Goal: Information Seeking & Learning: Learn about a topic

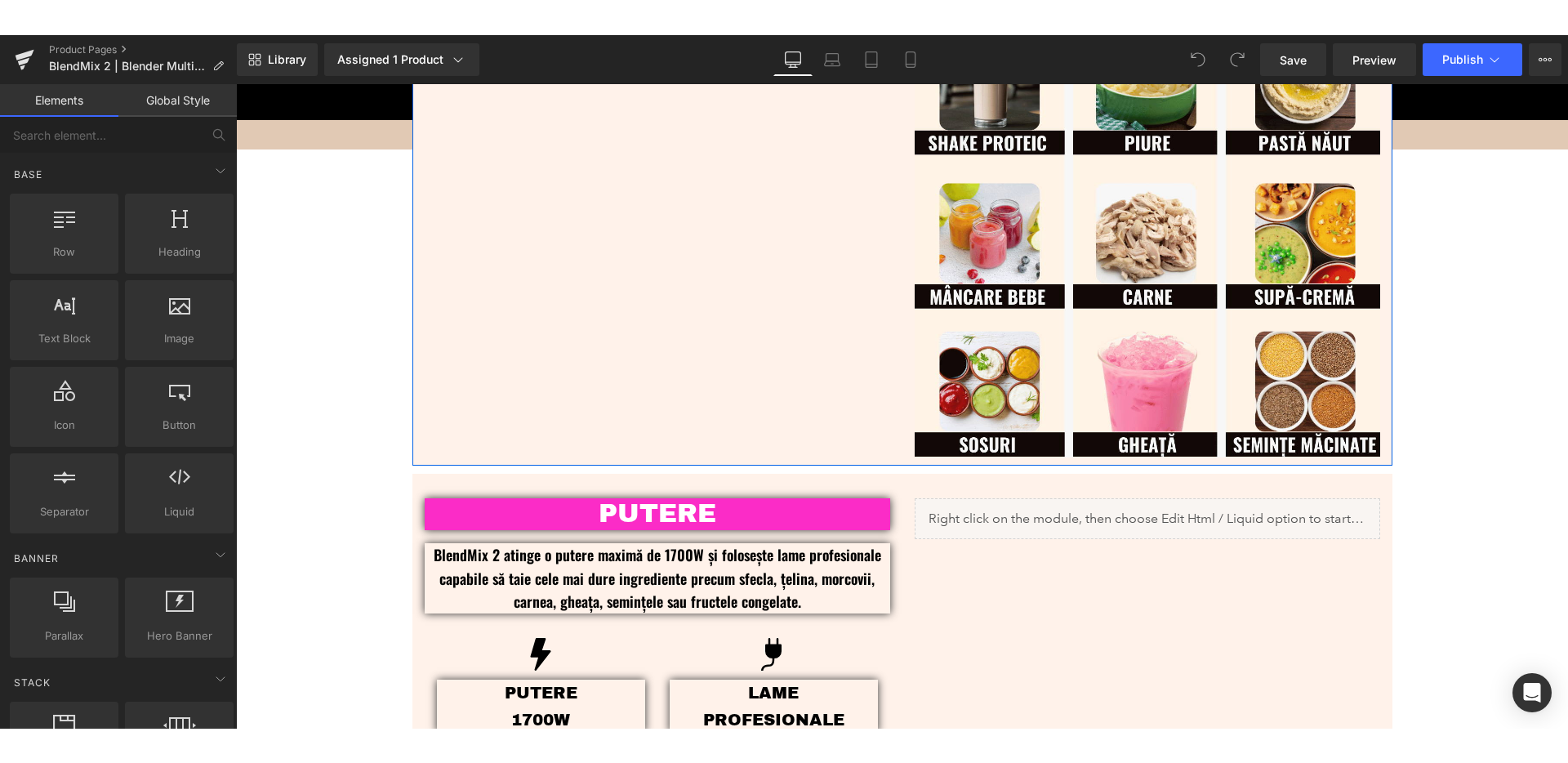
scroll to position [959, 0]
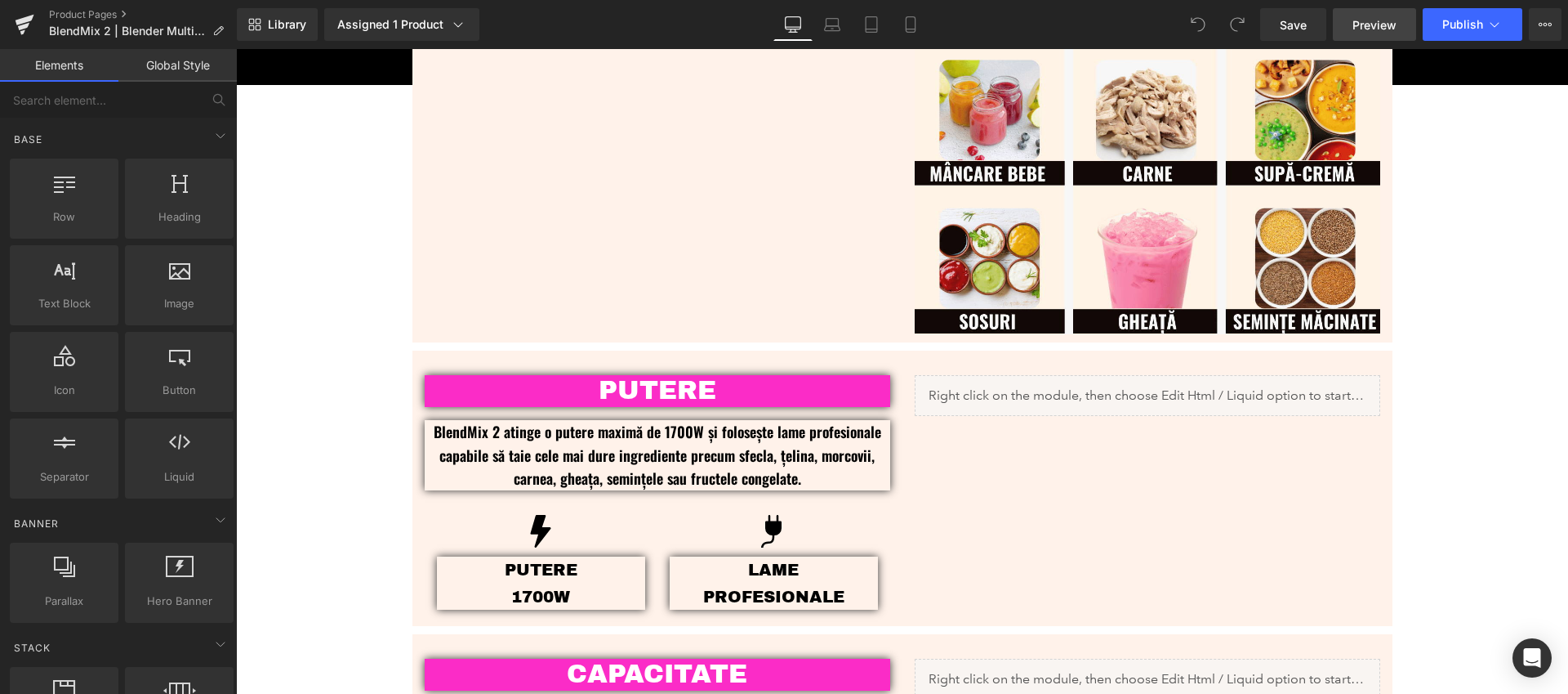
click at [1377, 28] on span "Preview" at bounding box center [1374, 24] width 44 height 17
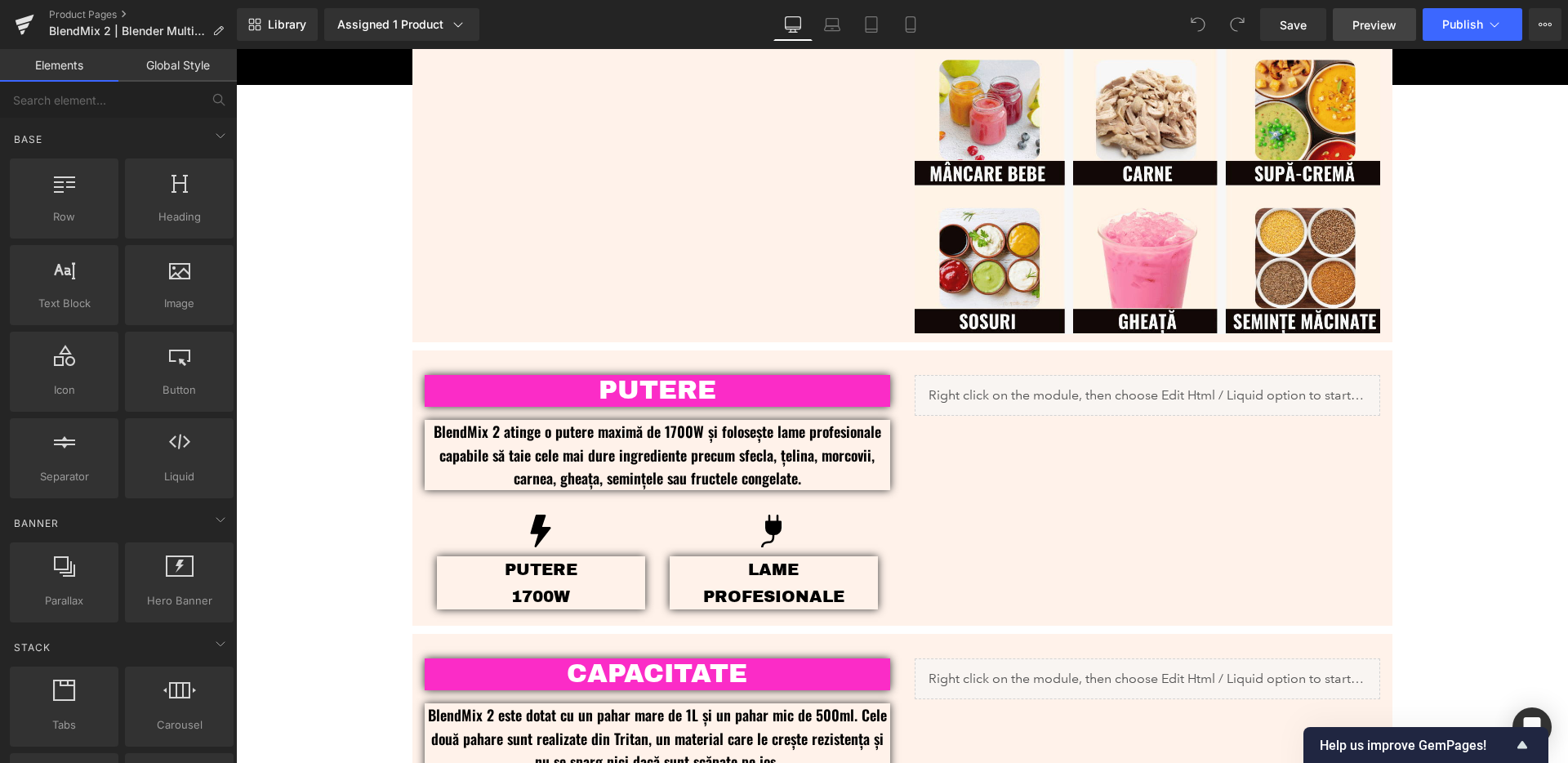
click at [1367, 33] on span "Preview" at bounding box center [1374, 24] width 44 height 17
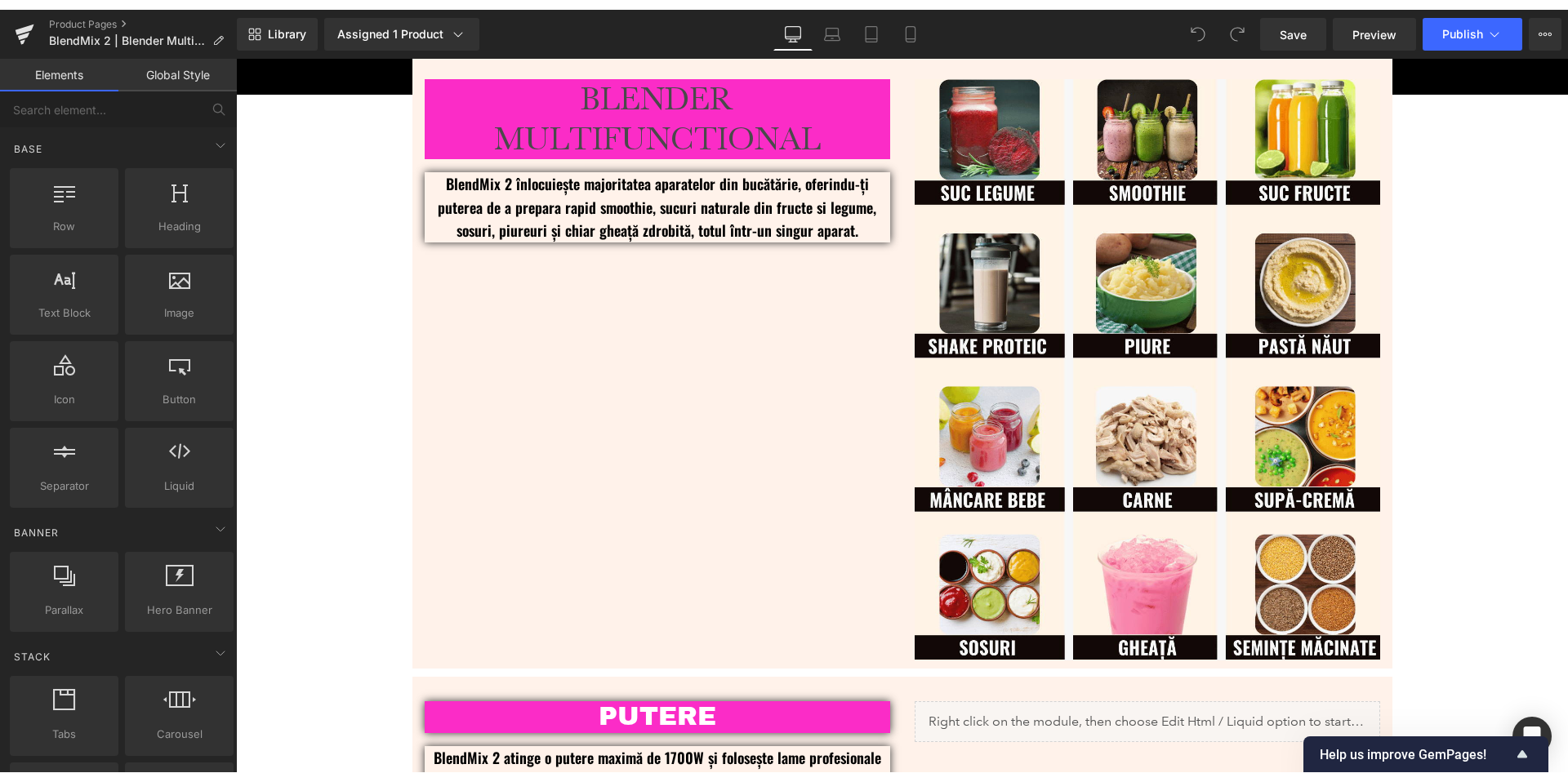
scroll to position [650, 0]
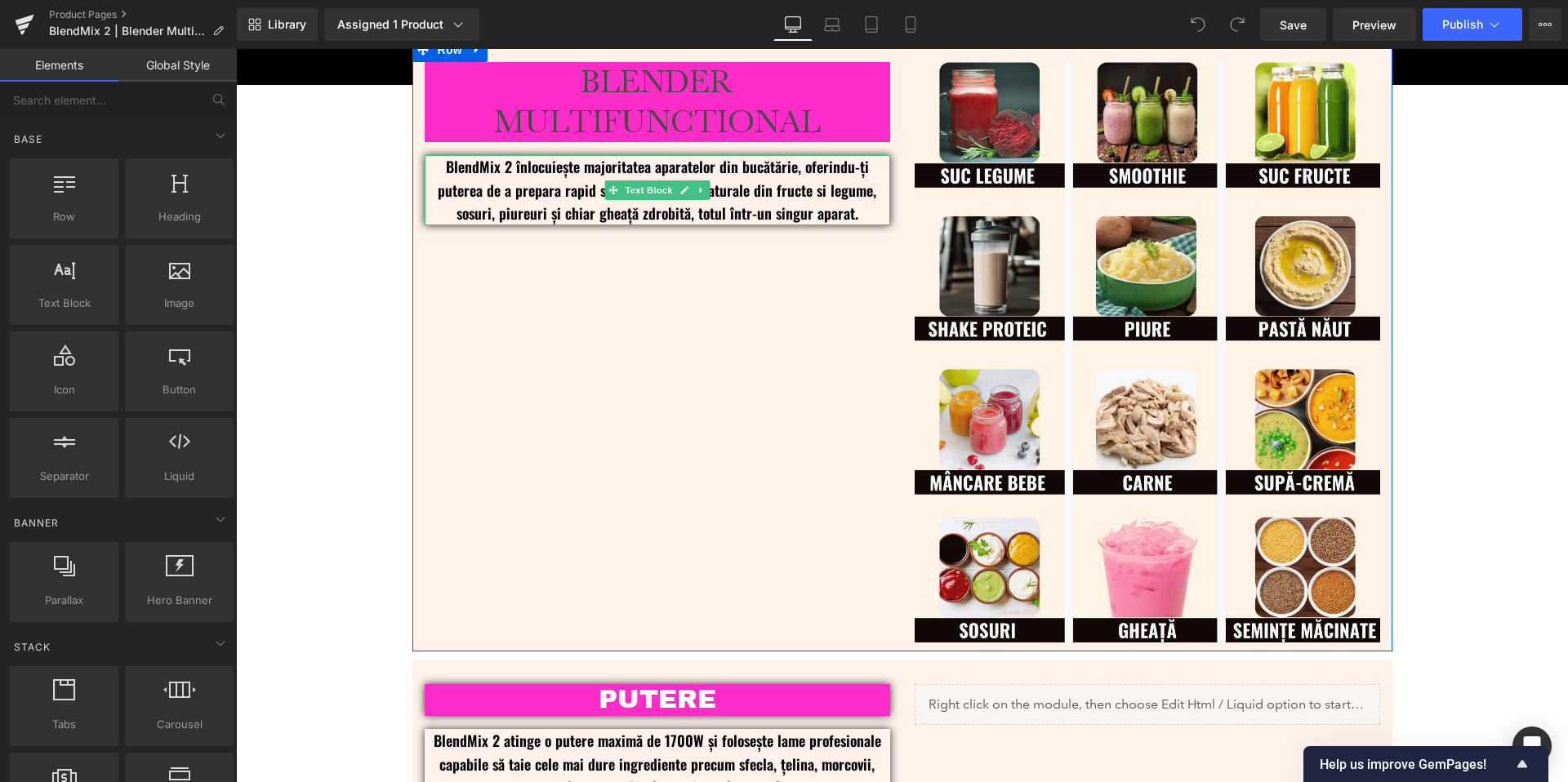
click at [763, 192] on p "BlendMix 2 înlocuiește majoritatea aparatelor din bucătărie, oferindu-ți putere…" at bounding box center [657, 190] width 465 height 70
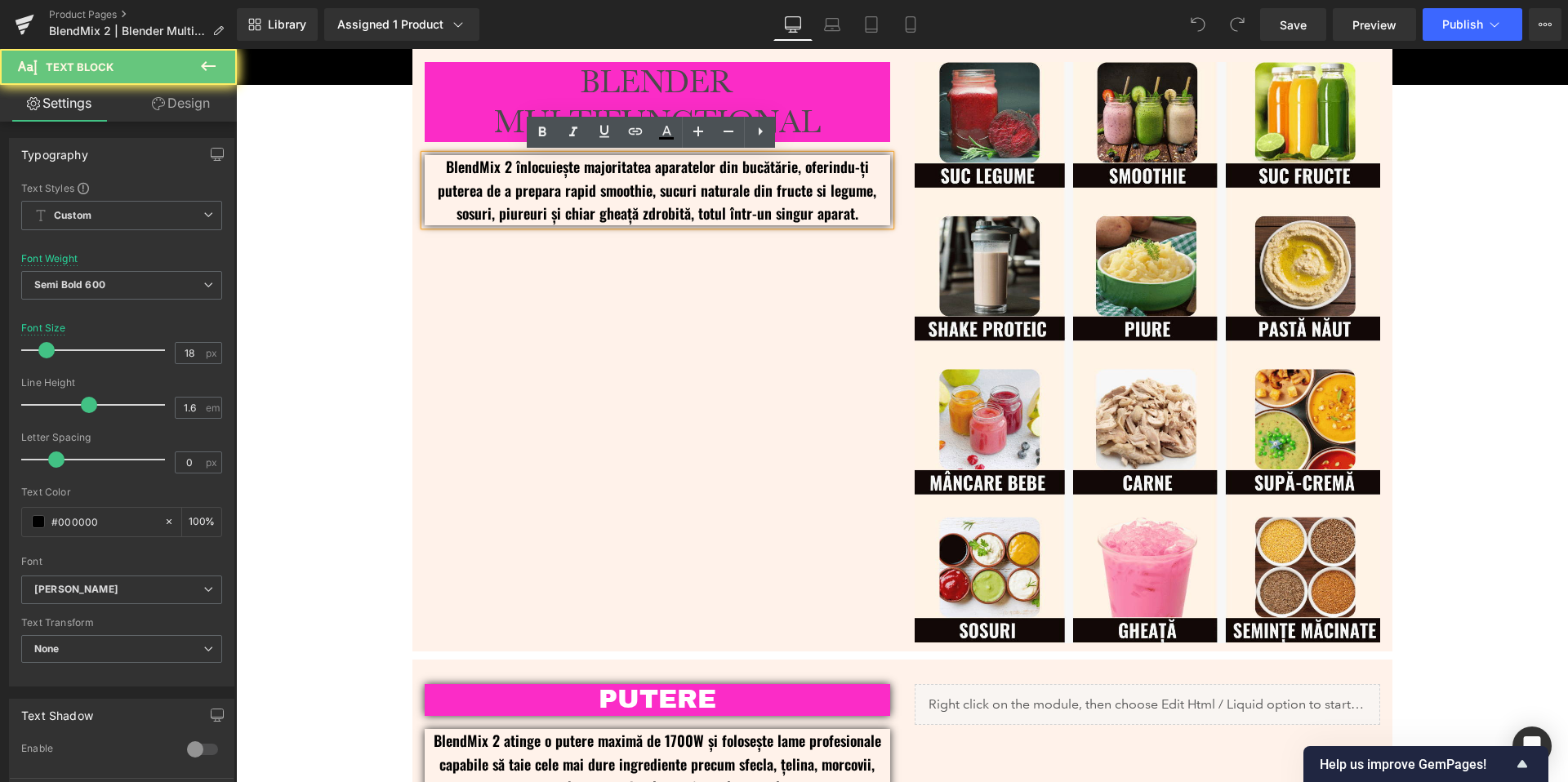
click at [790, 190] on p "BlendMix 2 înlocuiește majoritatea aparatelor din bucătărie, oferindu-ți putere…" at bounding box center [657, 190] width 465 height 70
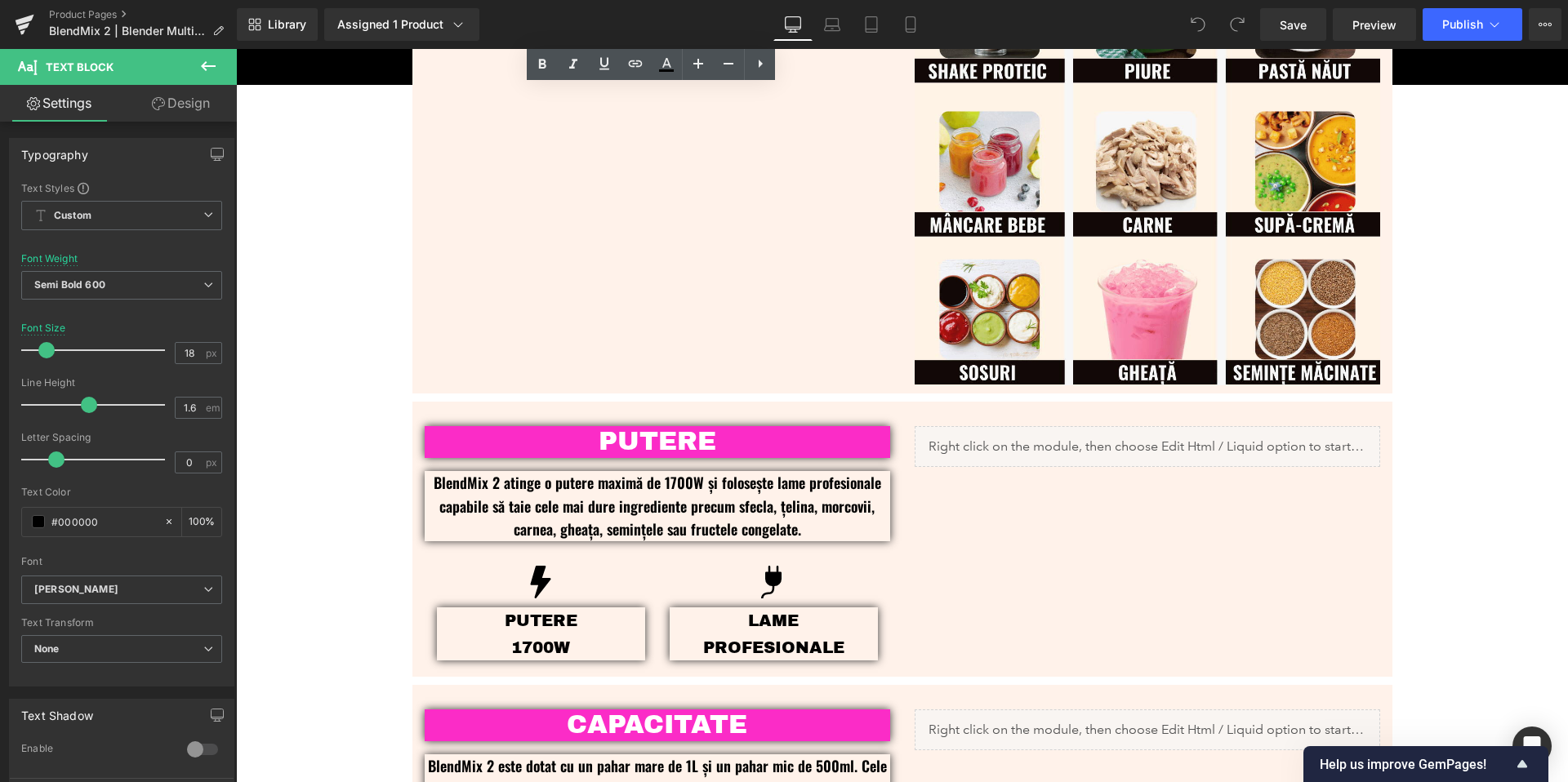
scroll to position [913, 0]
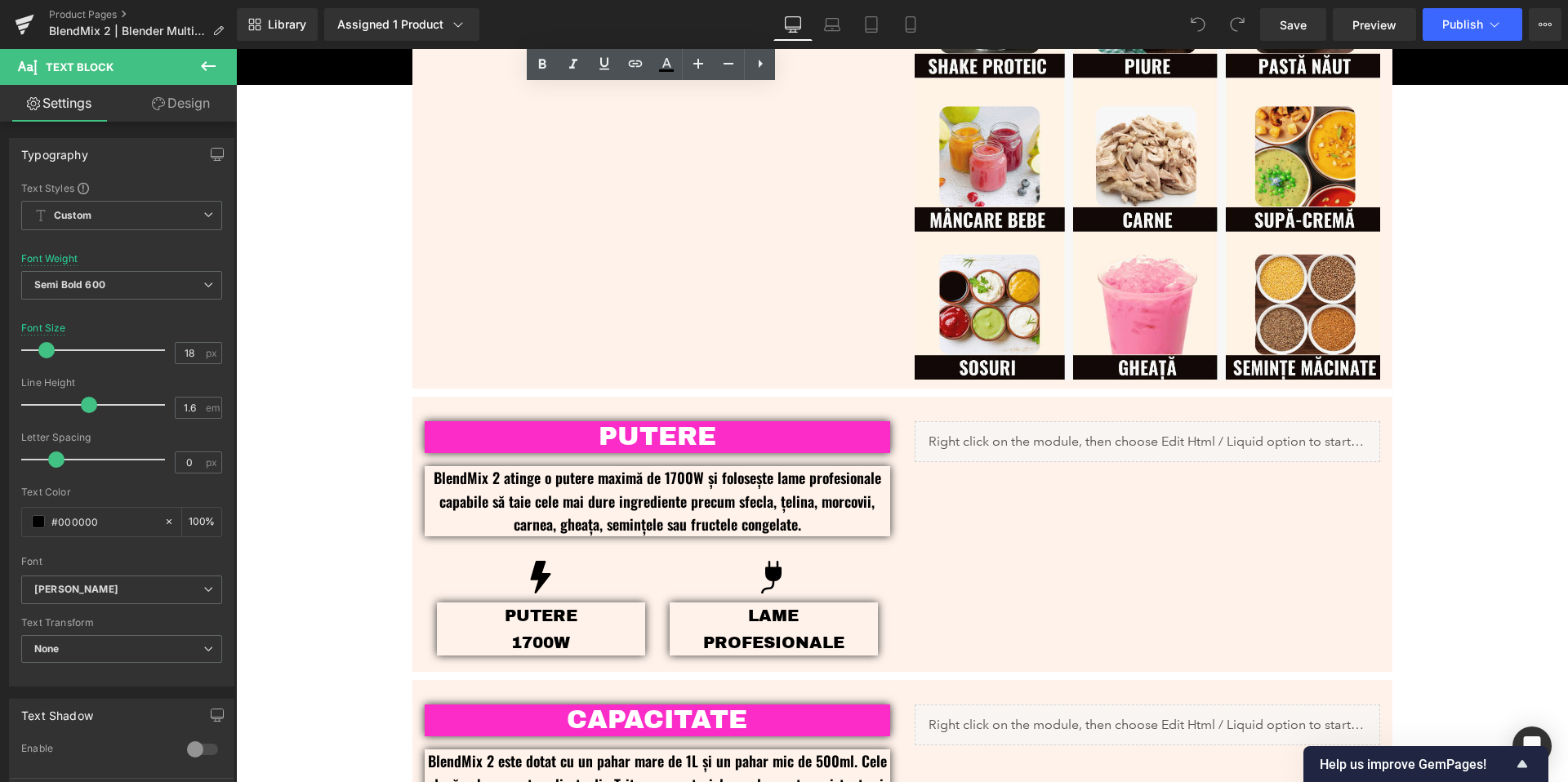
click at [821, 500] on p "BlendMix 2 atinge o putere maximă de 1700W și folosește lame profesionale capab…" at bounding box center [657, 501] width 465 height 70
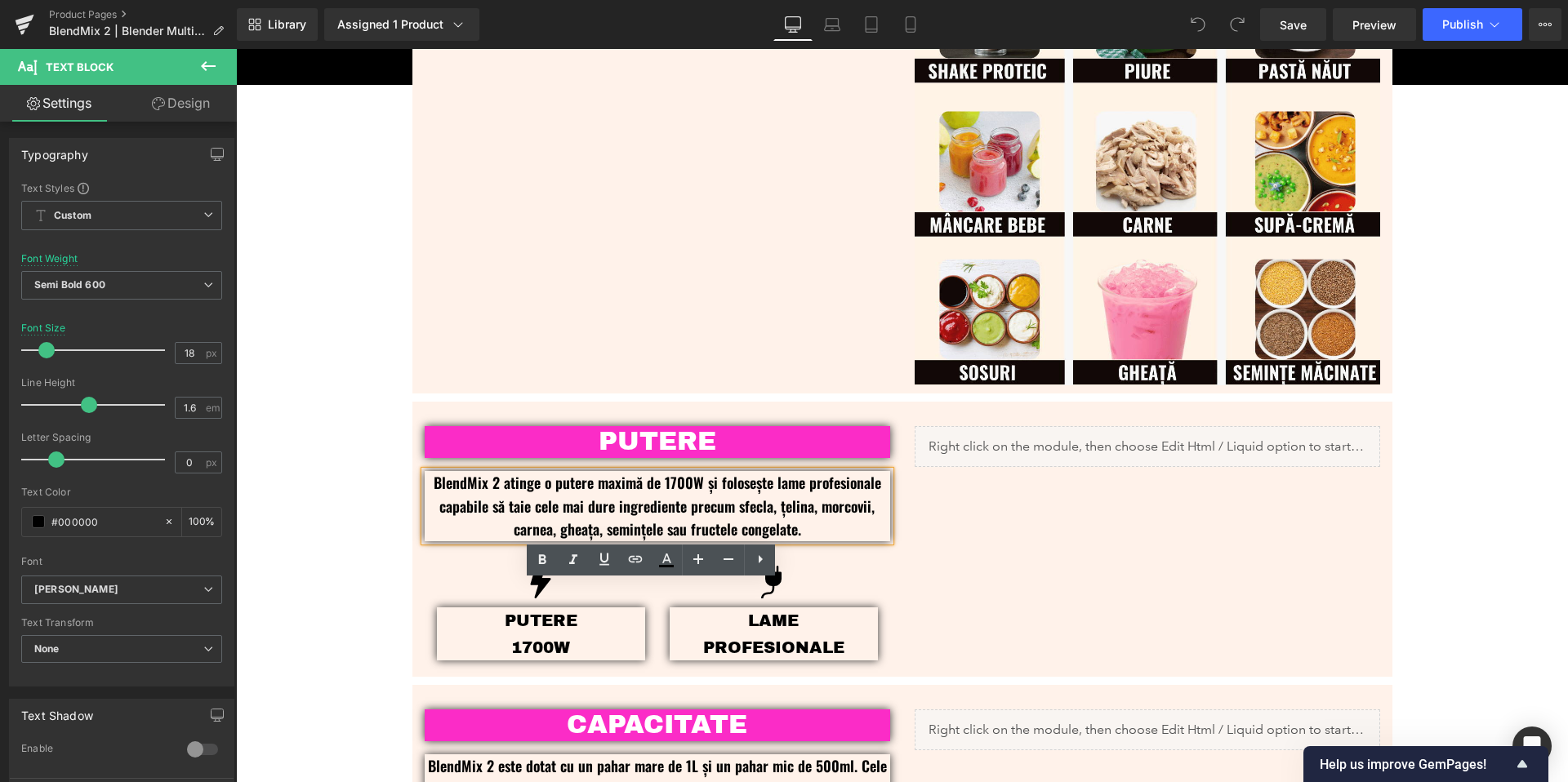
scroll to position [1182, 0]
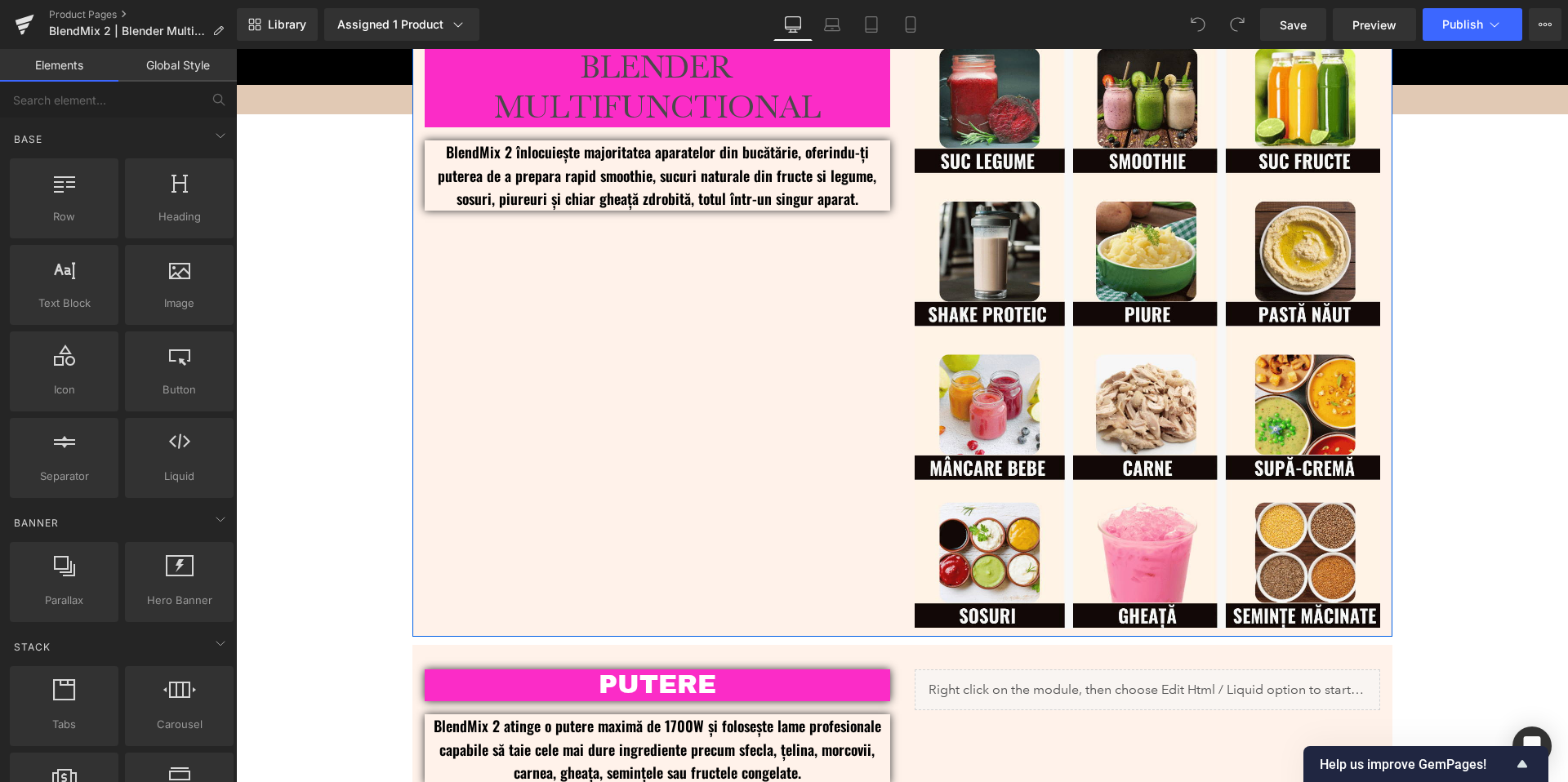
scroll to position [962, 0]
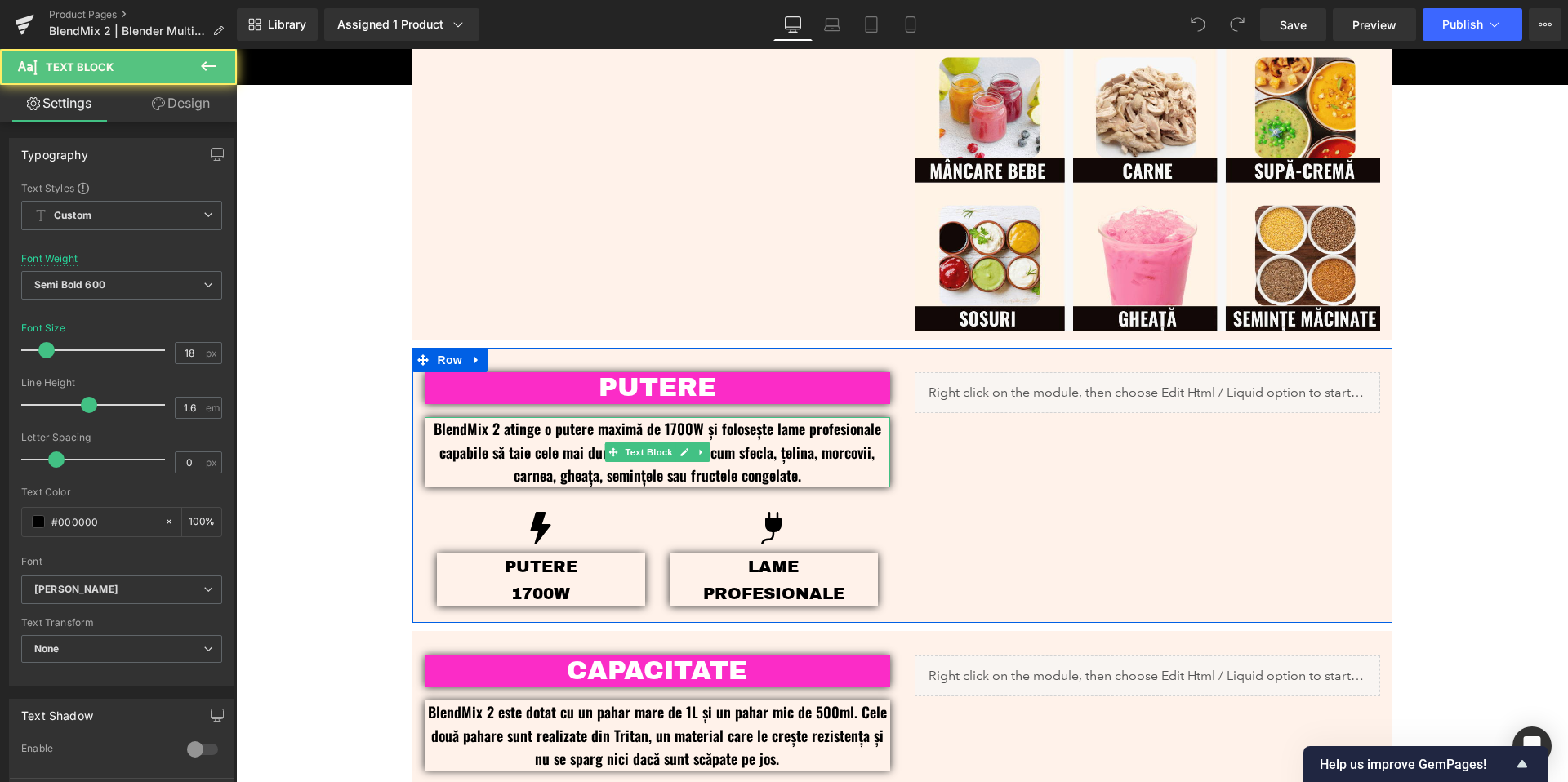
click at [751, 465] on p "BlendMix 2 atinge o putere maximă de 1700W și folosește lame profesionale capab…" at bounding box center [657, 452] width 465 height 70
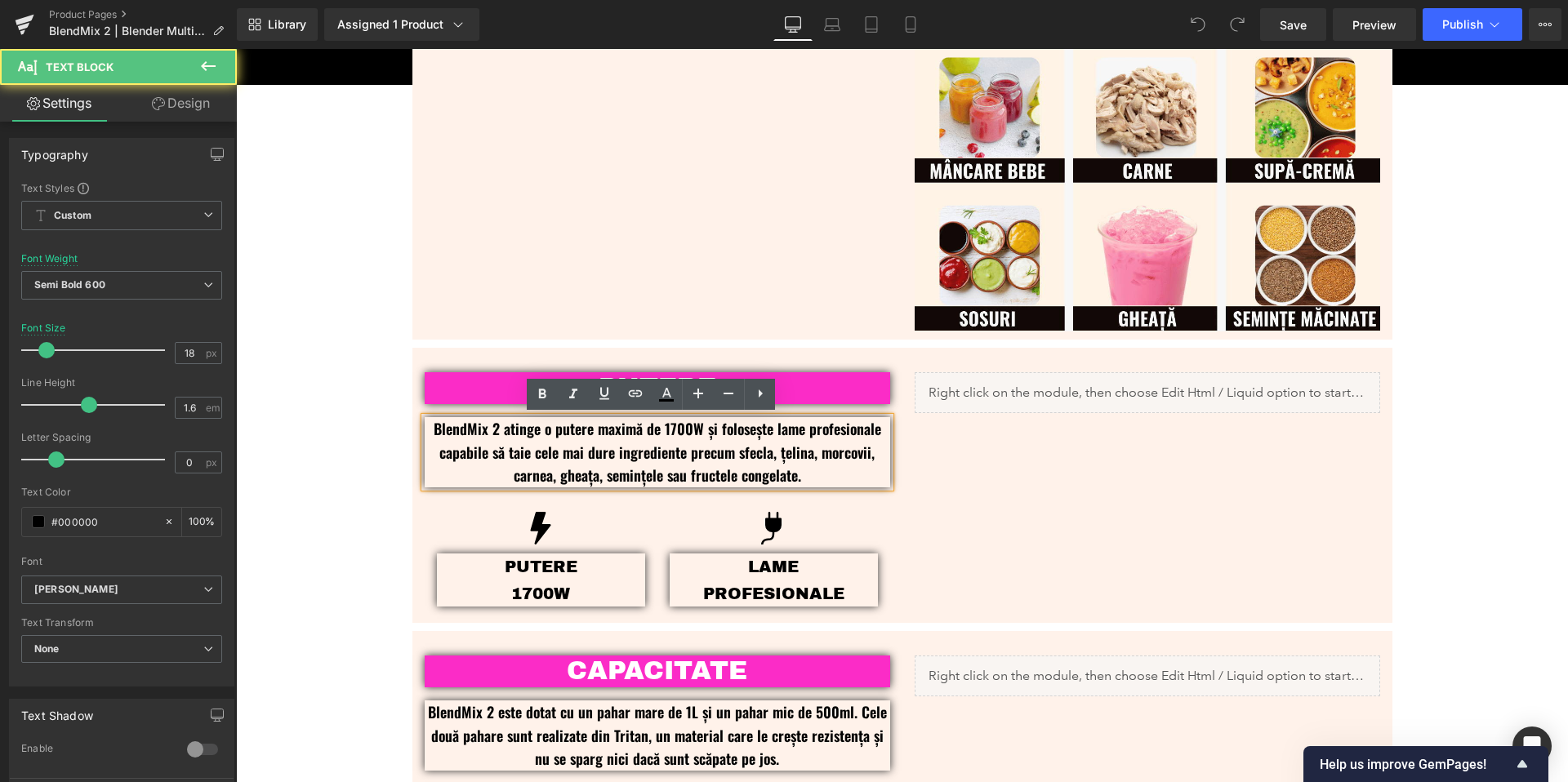
click at [809, 448] on p "BlendMix 2 atinge o putere maximă de 1700W și folosește lame profesionale capab…" at bounding box center [657, 452] width 465 height 70
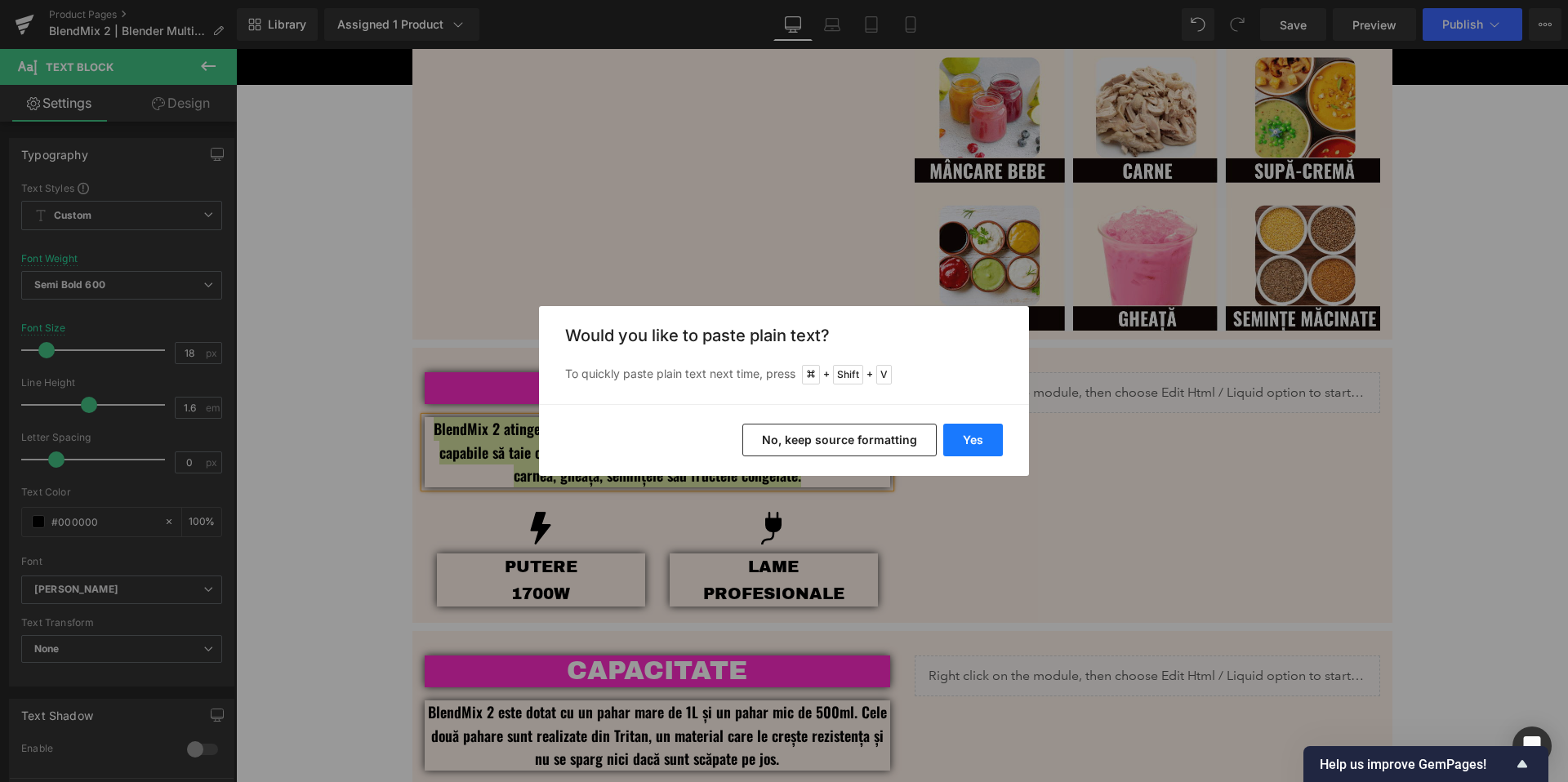
click at [975, 440] on button "Yes" at bounding box center [973, 440] width 60 height 33
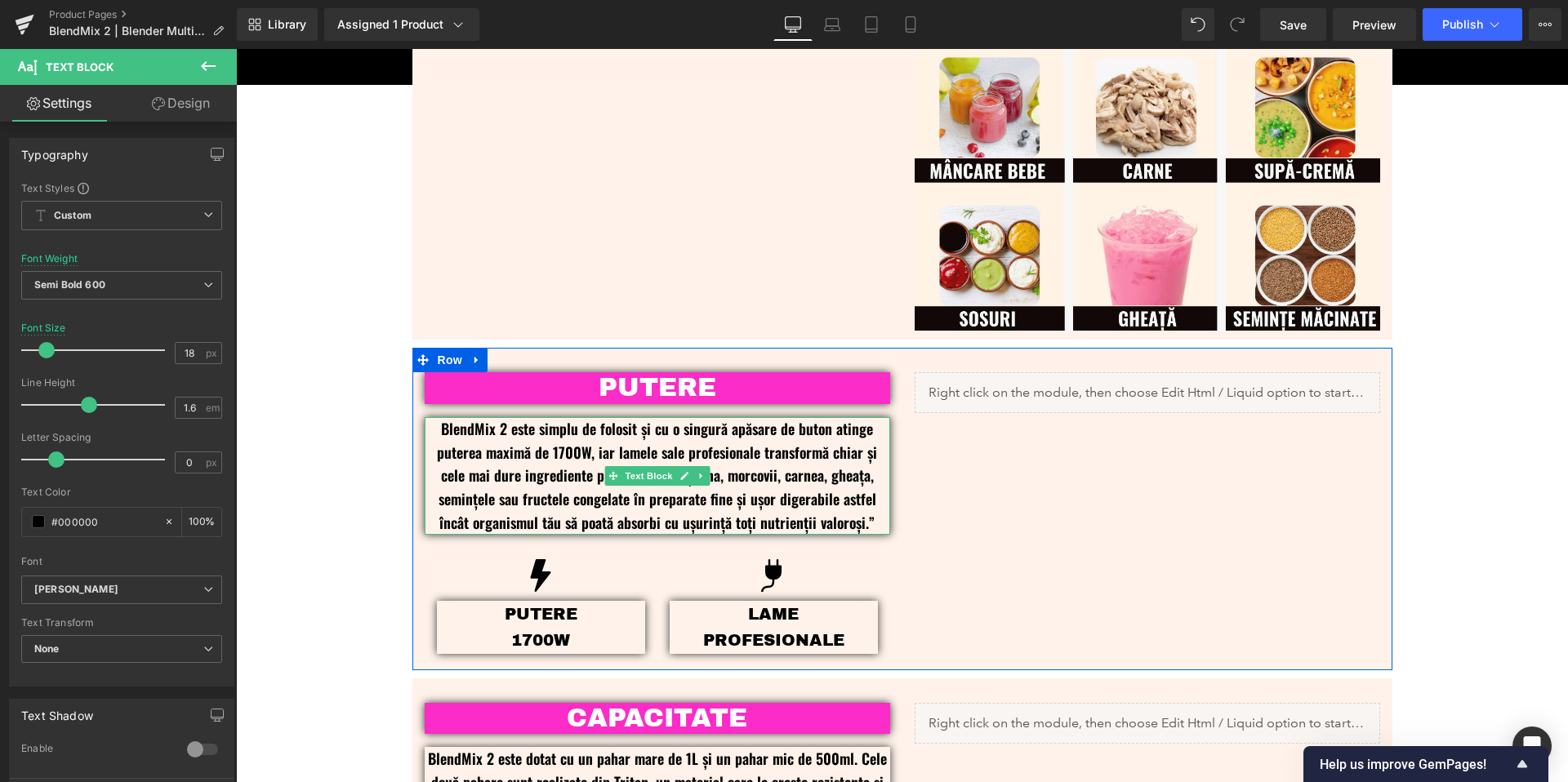
click at [855, 517] on p "BlendMix 2 este simplu de folosit și cu o singură apăsare de buton atinge puter…" at bounding box center [657, 476] width 465 height 118
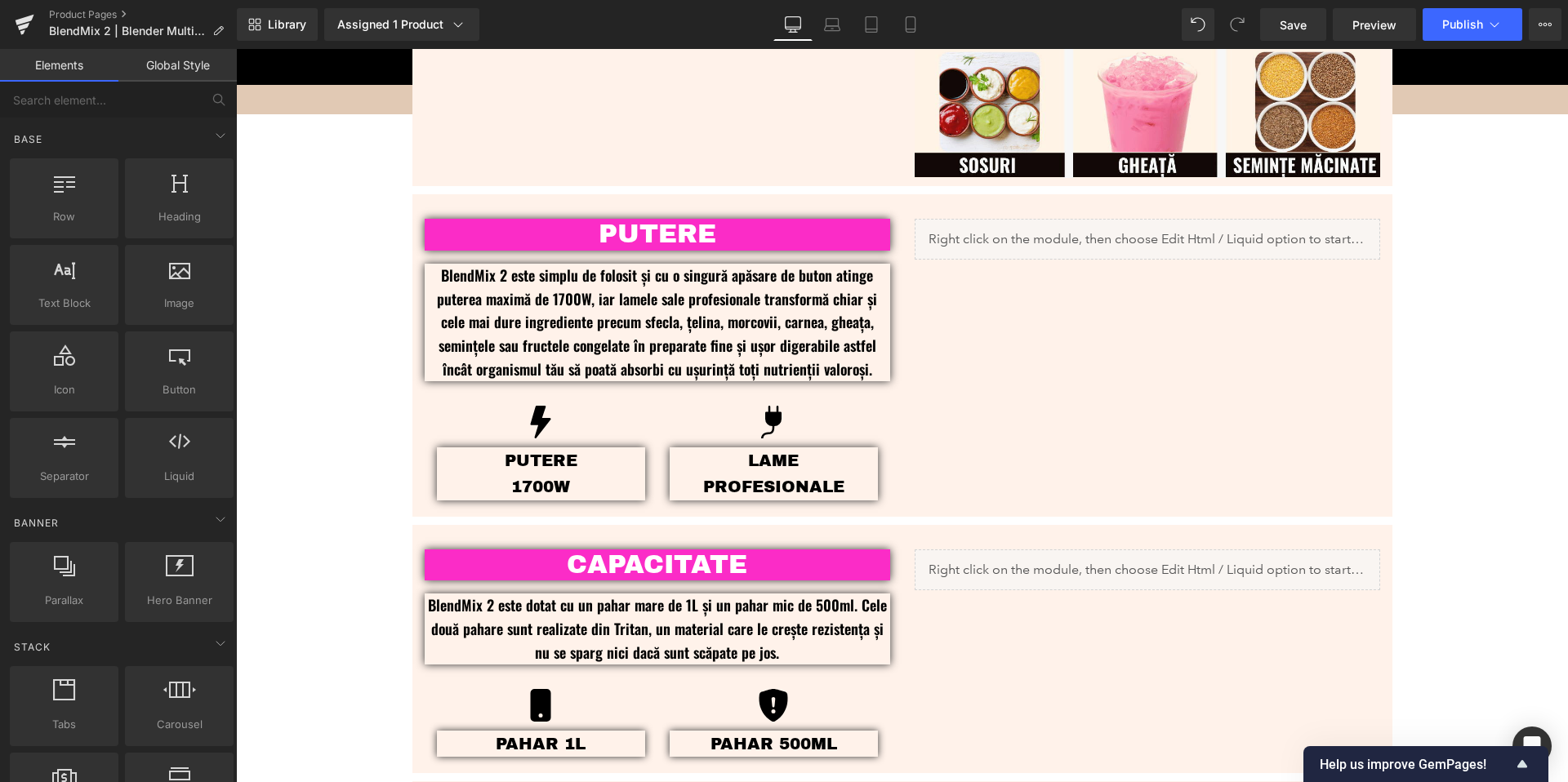
scroll to position [1017, 0]
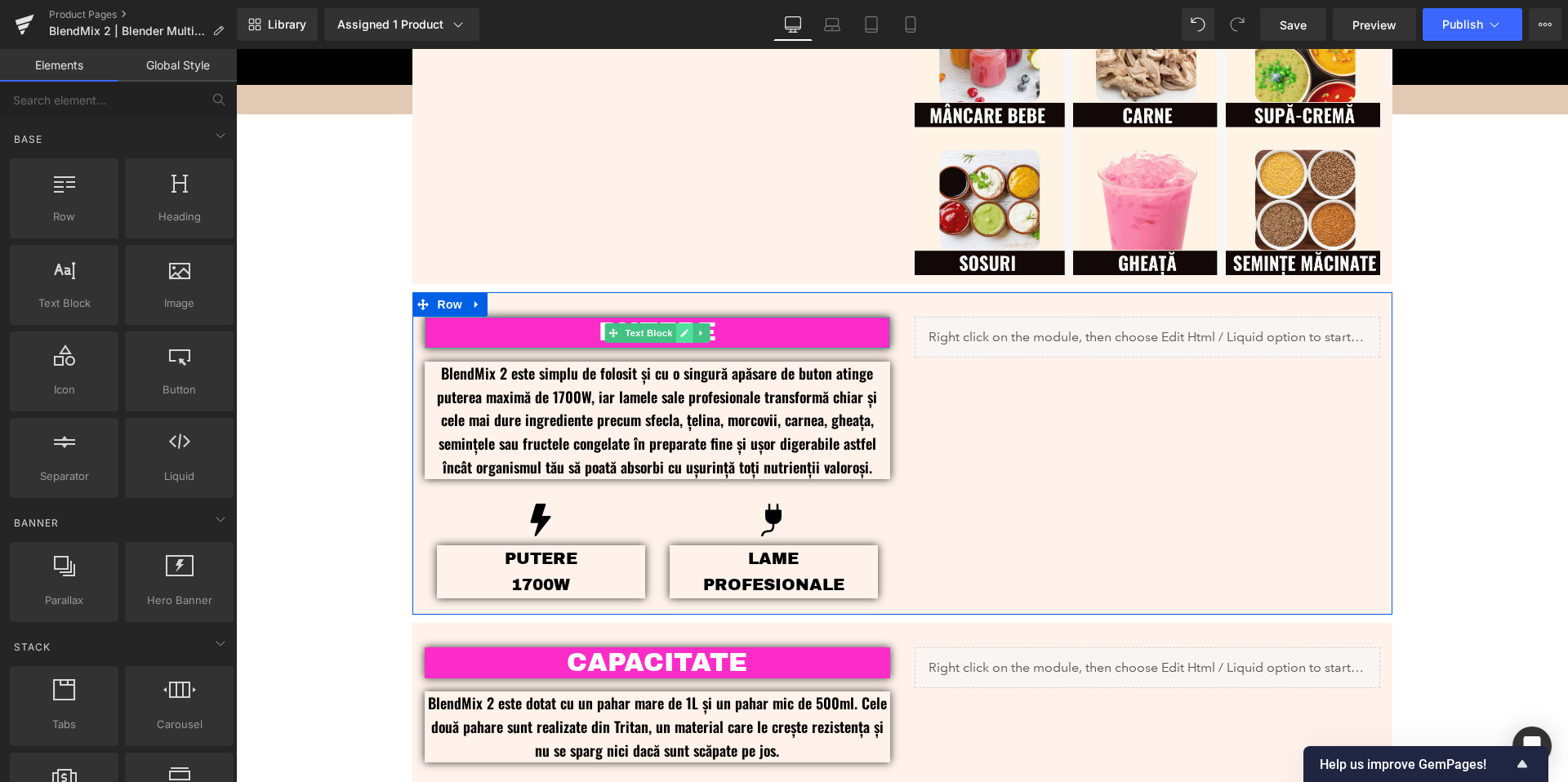
click at [680, 330] on icon at bounding box center [684, 333] width 8 height 8
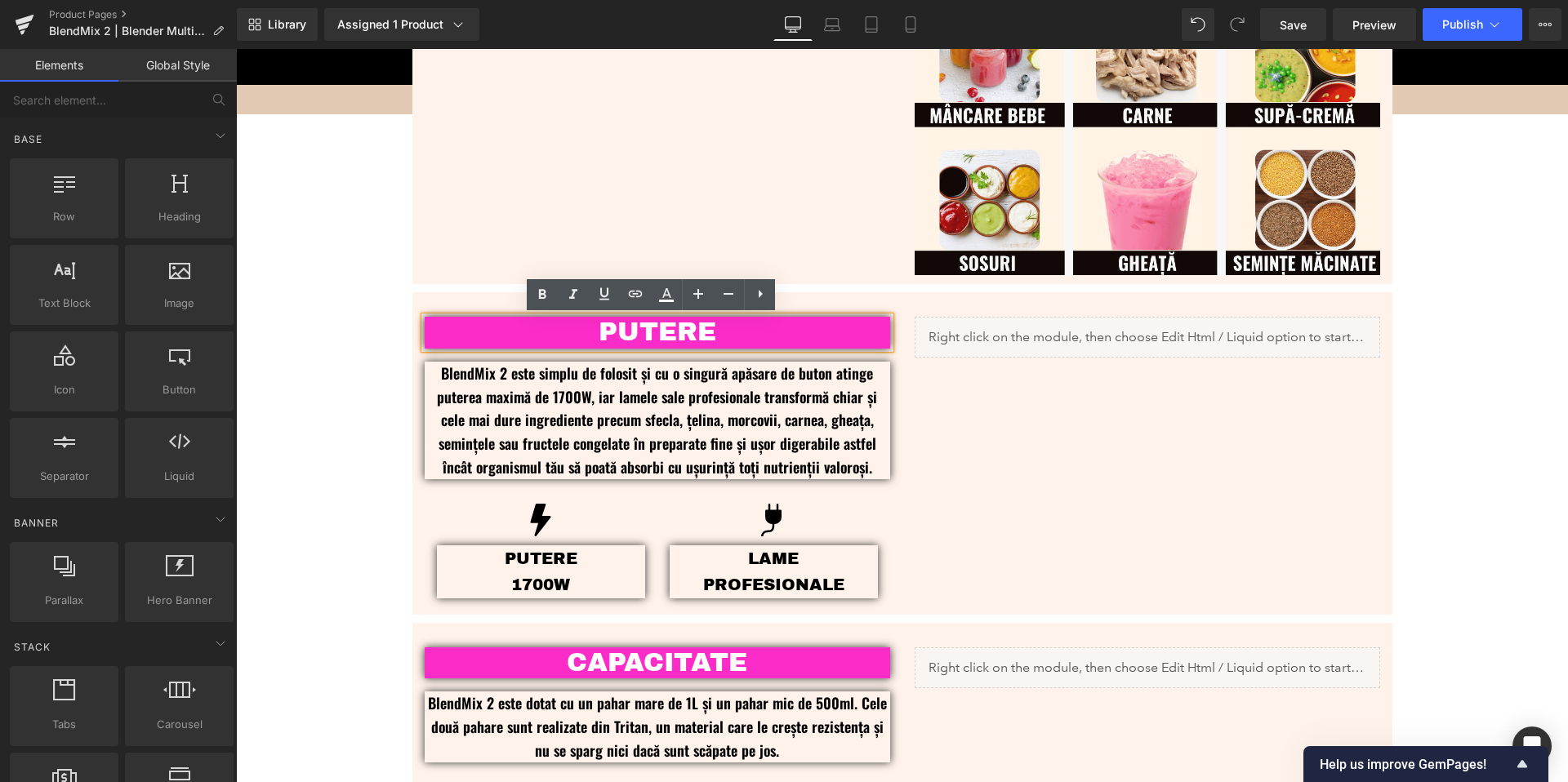
click at [673, 340] on p "PUTERE" at bounding box center [657, 332] width 465 height 31
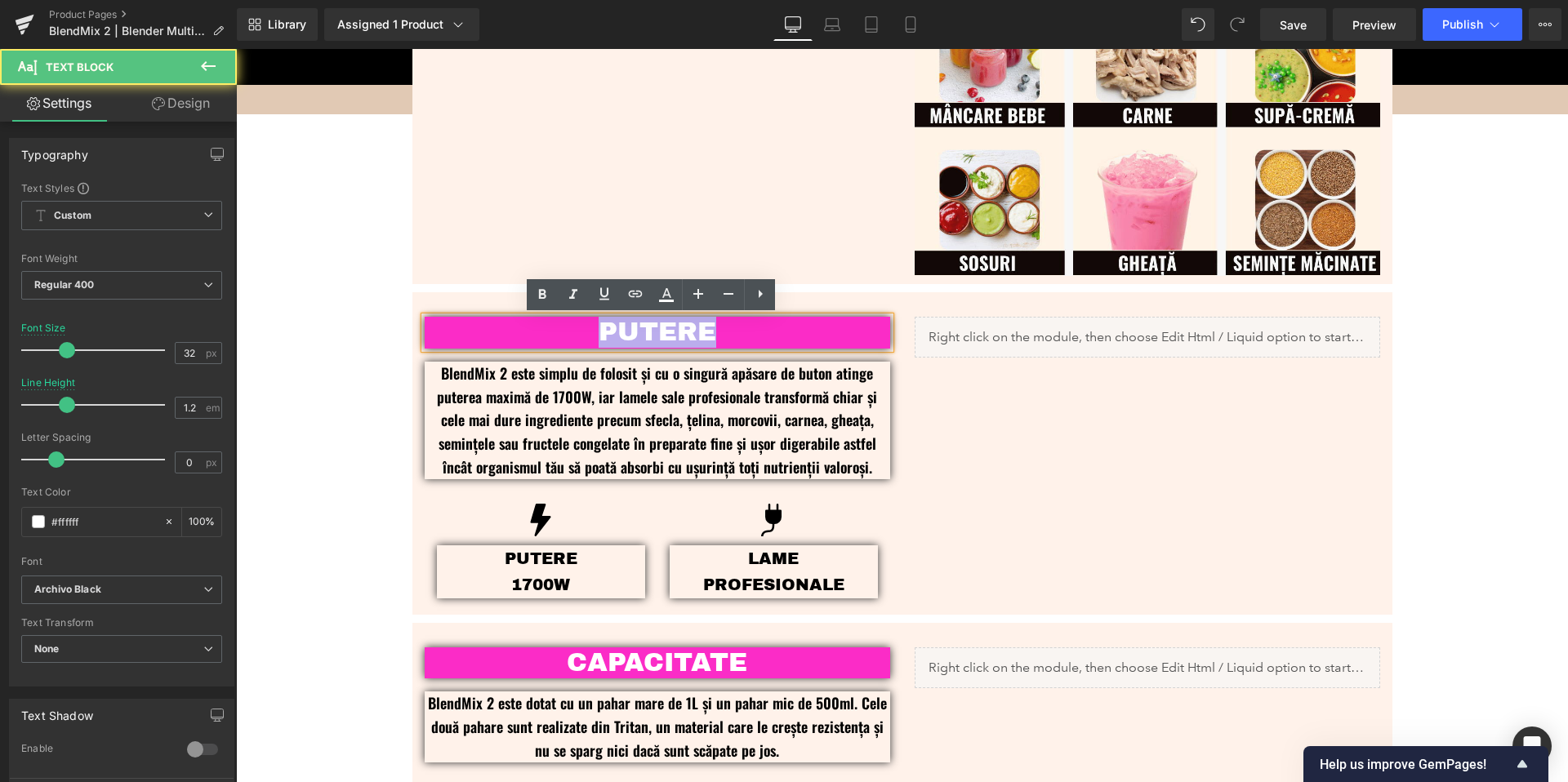
click at [673, 340] on p "PUTERE" at bounding box center [657, 332] width 465 height 31
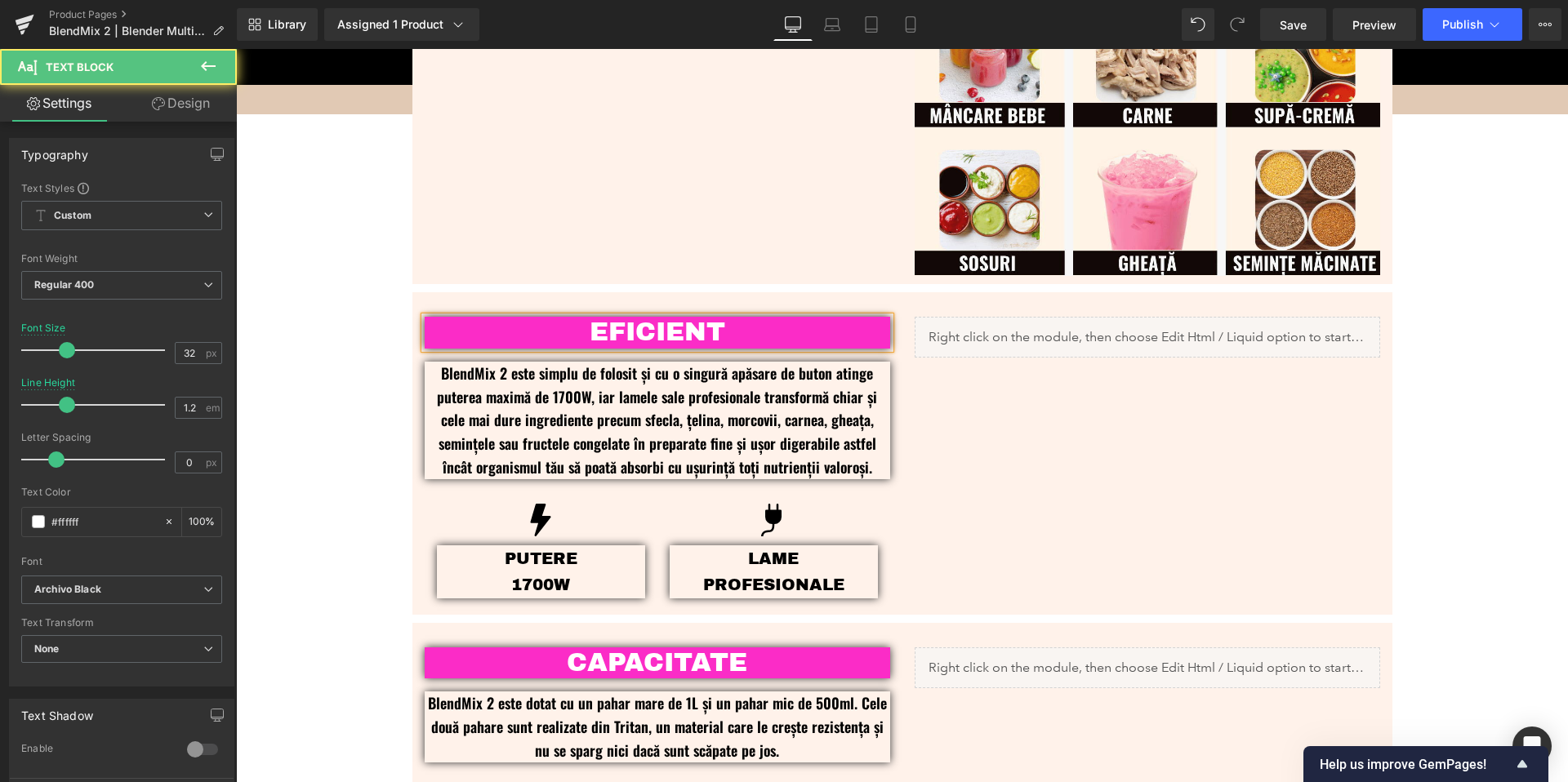
click at [680, 328] on p "EFICIENT" at bounding box center [657, 332] width 465 height 31
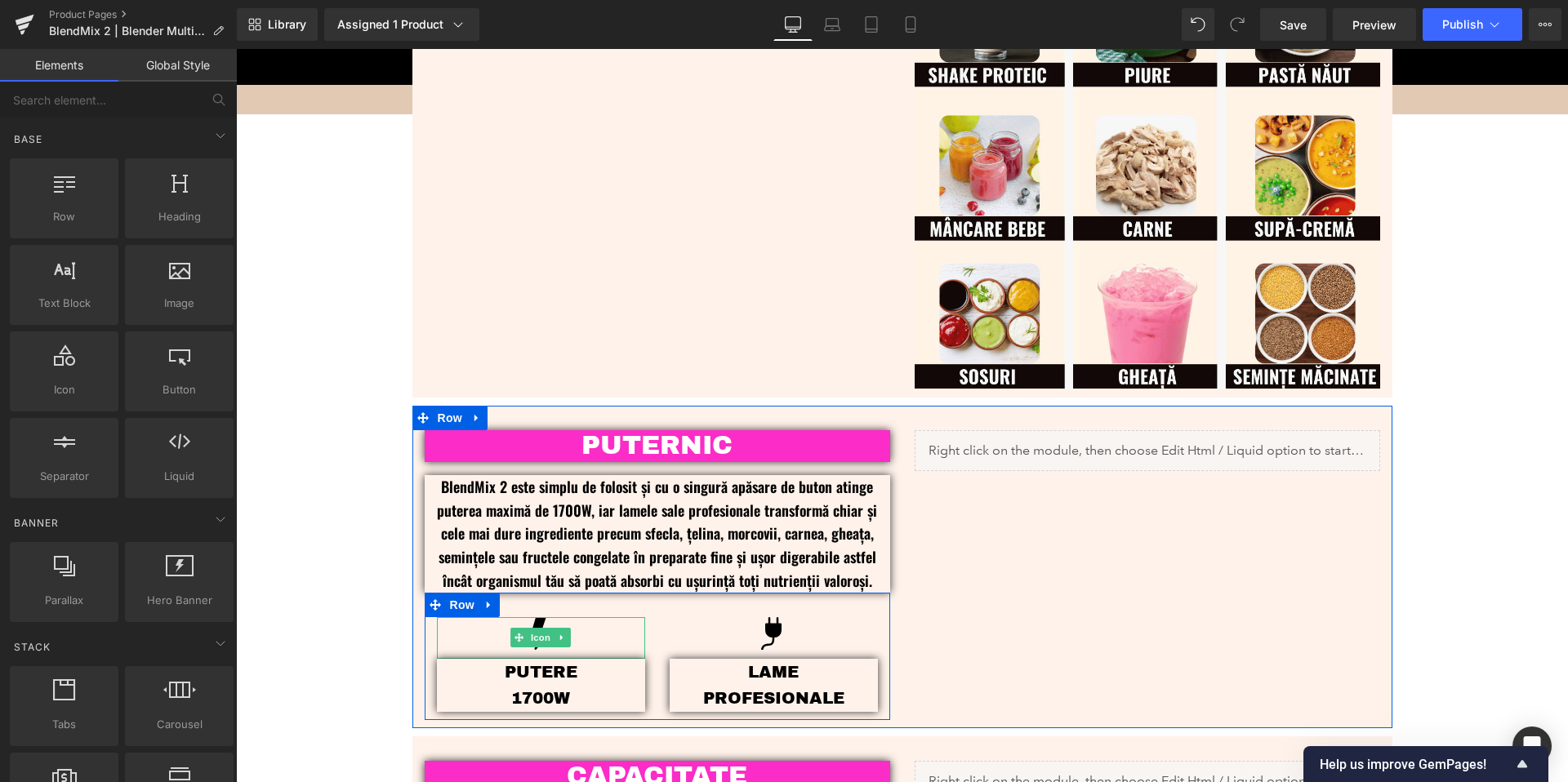
scroll to position [902, 0]
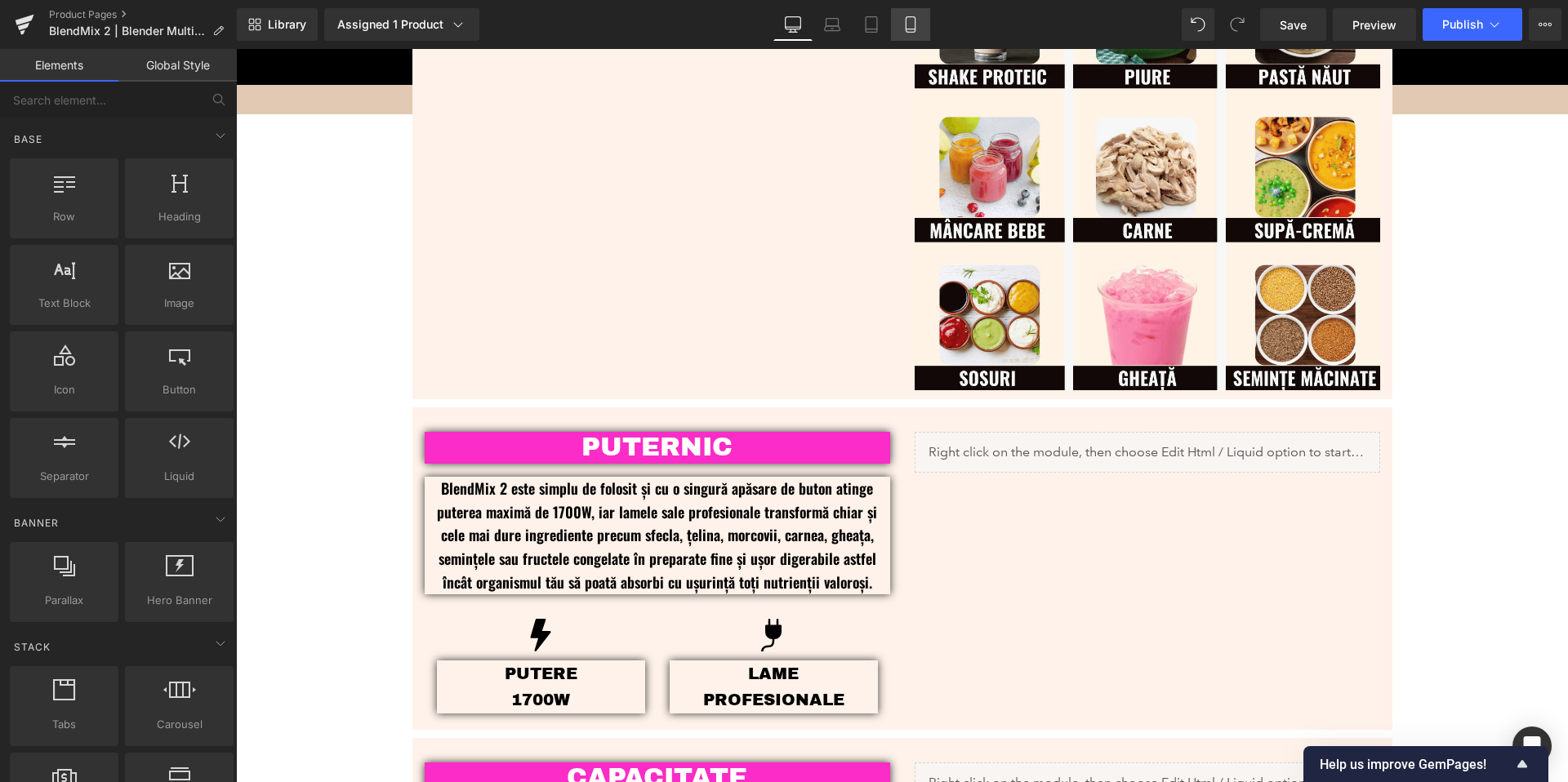
click at [920, 25] on link "Mobile" at bounding box center [910, 24] width 39 height 33
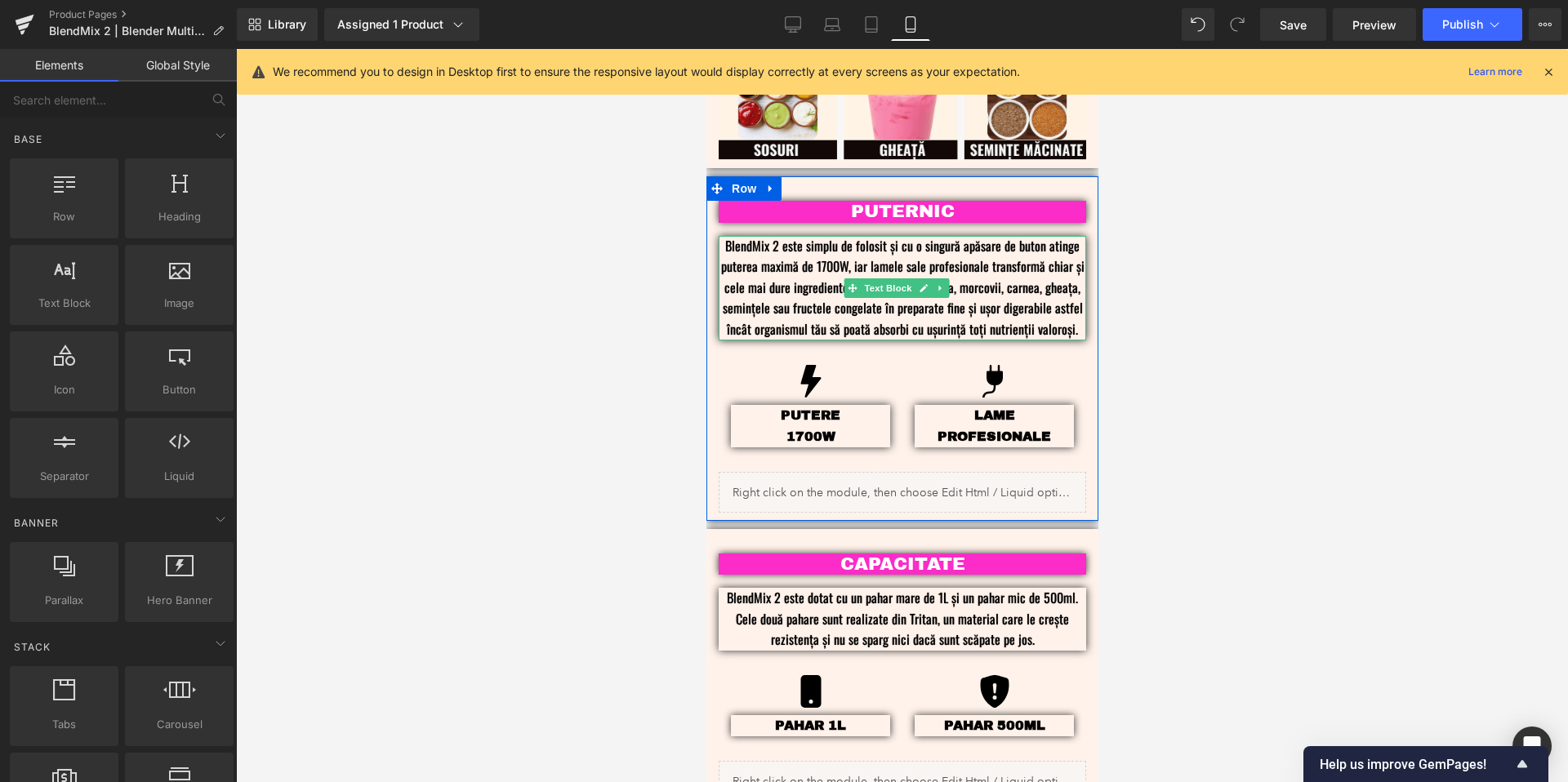
scroll to position [1408, 0]
click at [928, 202] on link at bounding box center [922, 212] width 17 height 20
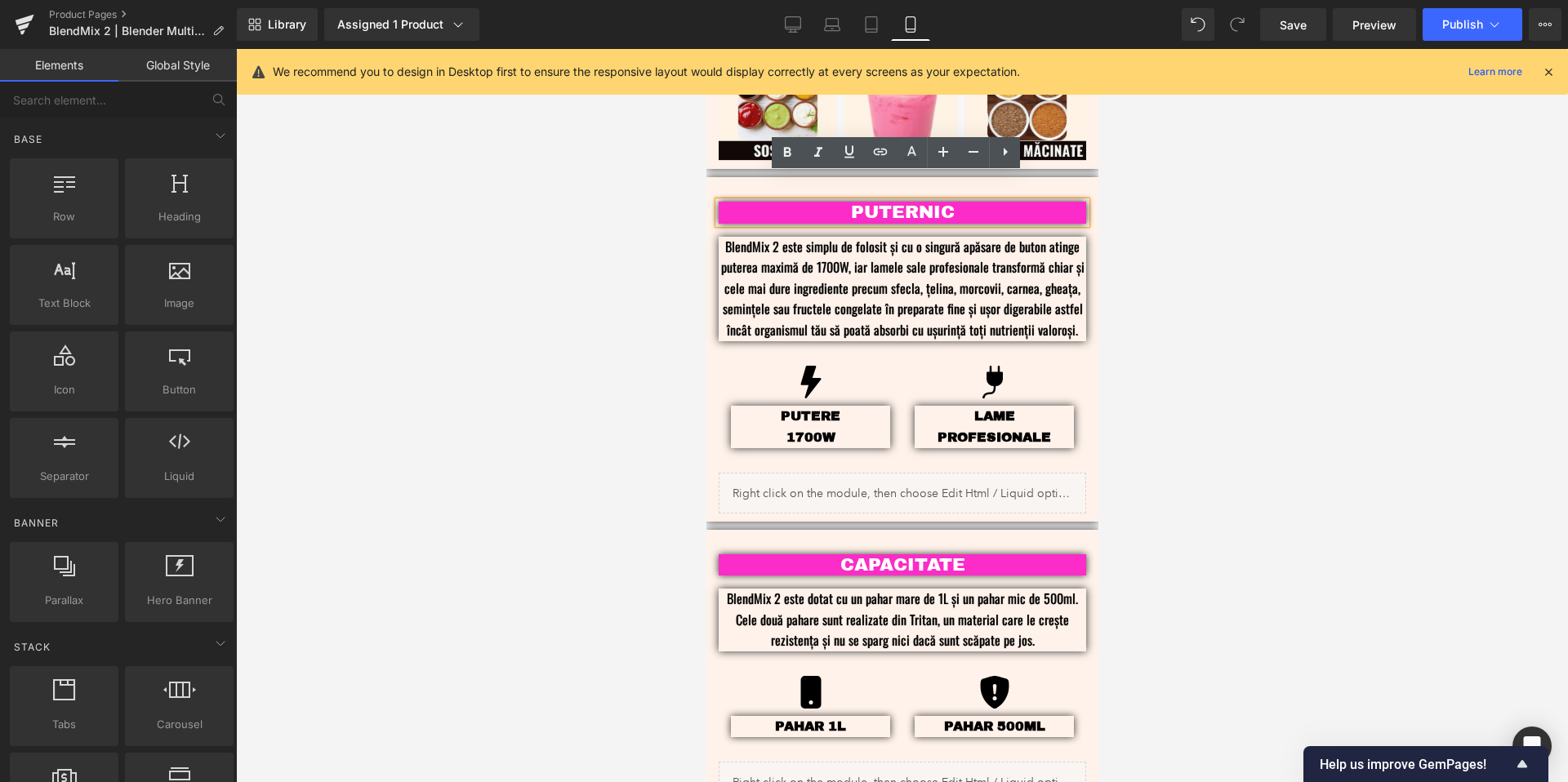
click at [915, 202] on p "PUTERNIC" at bounding box center [901, 212] width 318 height 21
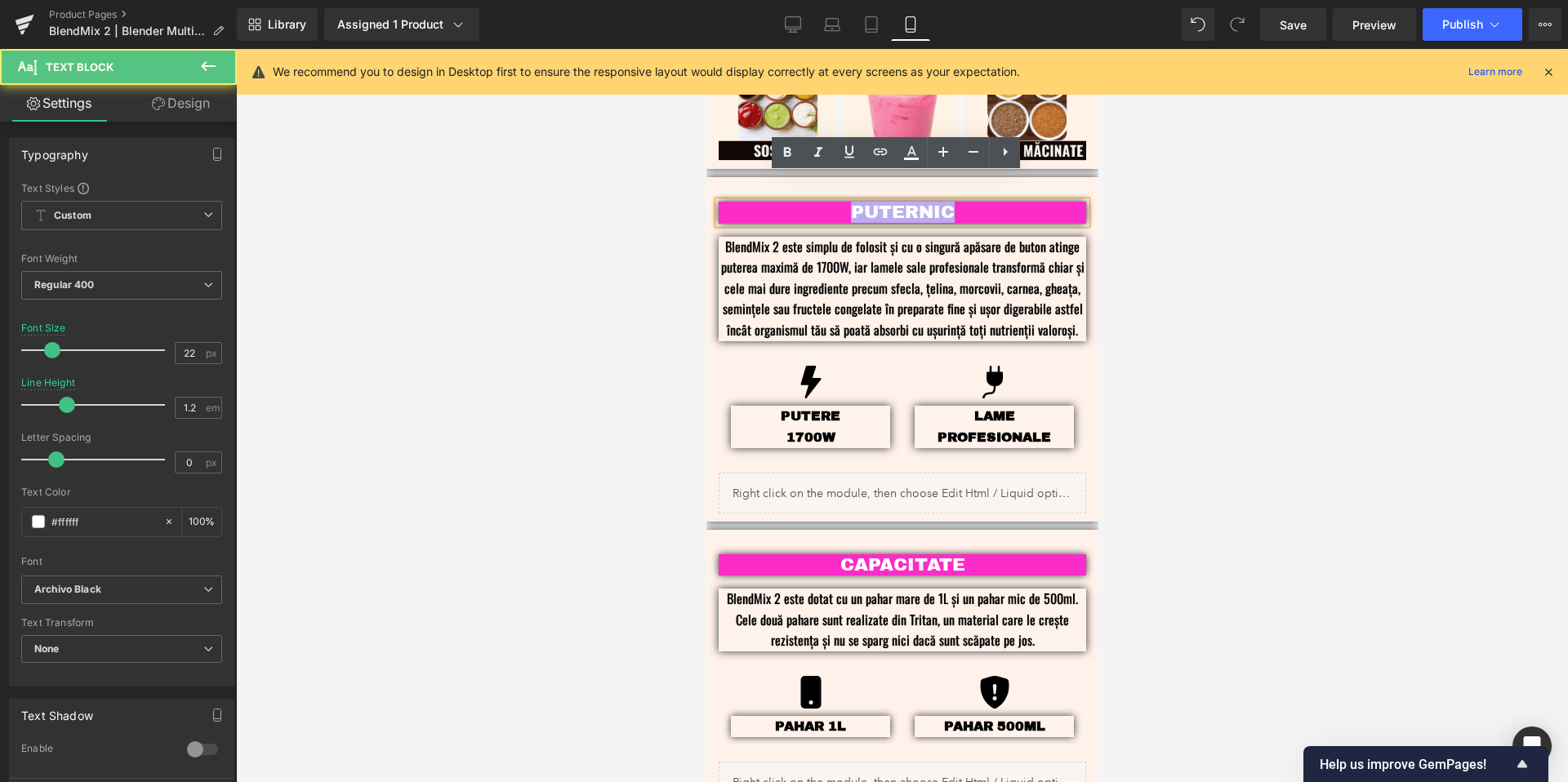
click at [915, 202] on p "PUTERNIC" at bounding box center [901, 212] width 318 height 21
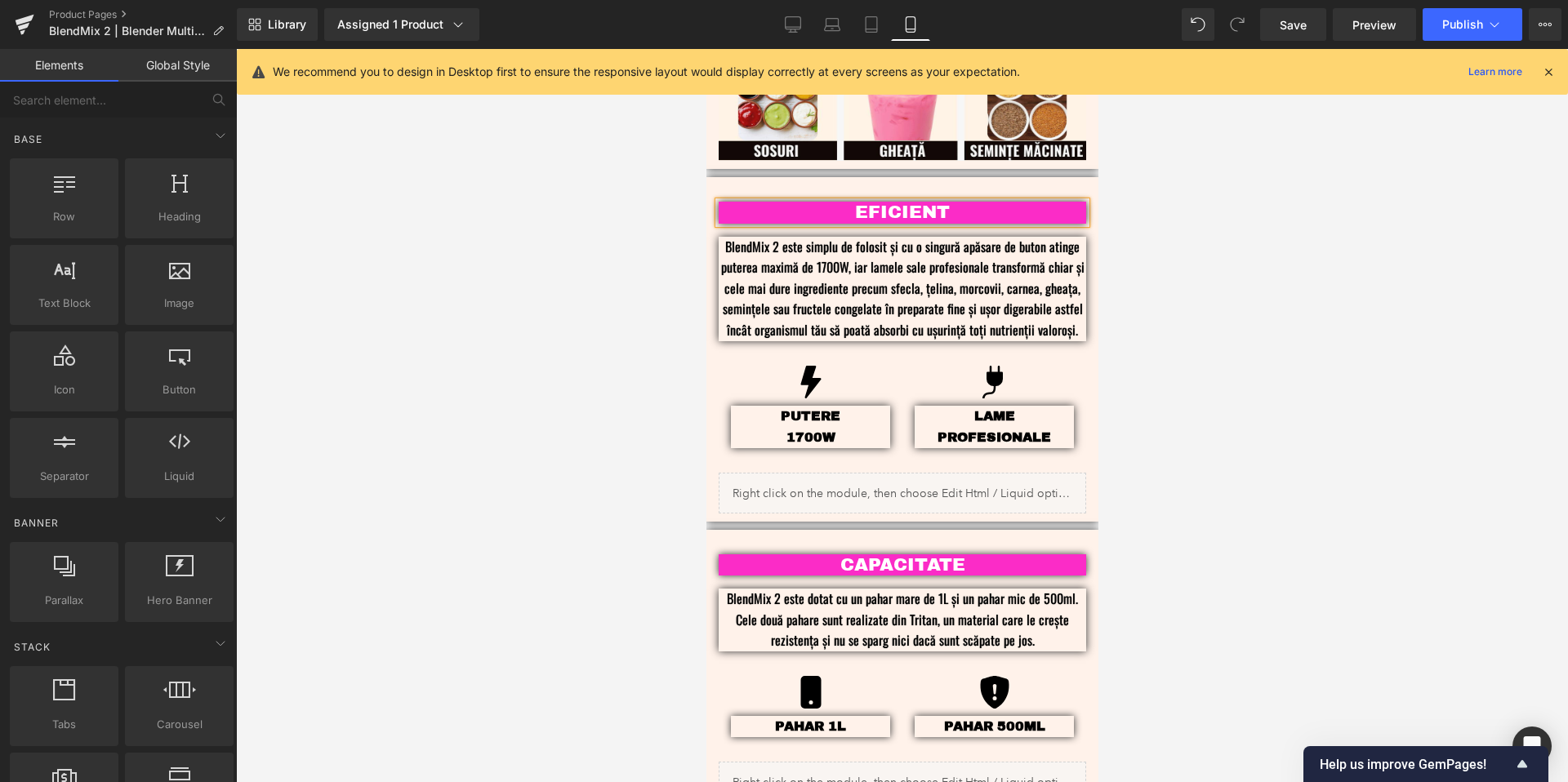
click at [1247, 320] on div at bounding box center [902, 416] width 1332 height 734
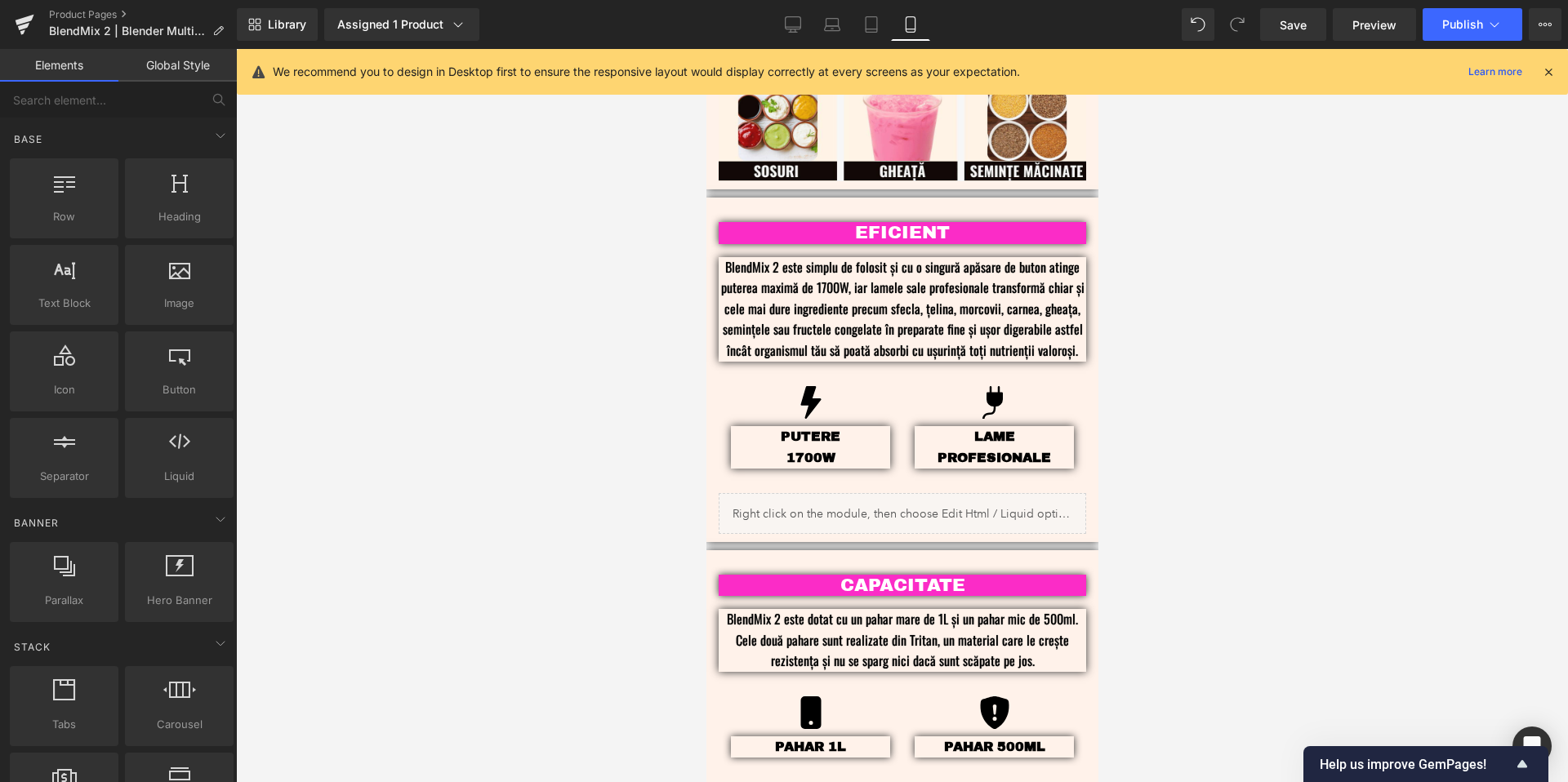
scroll to position [1306, 0]
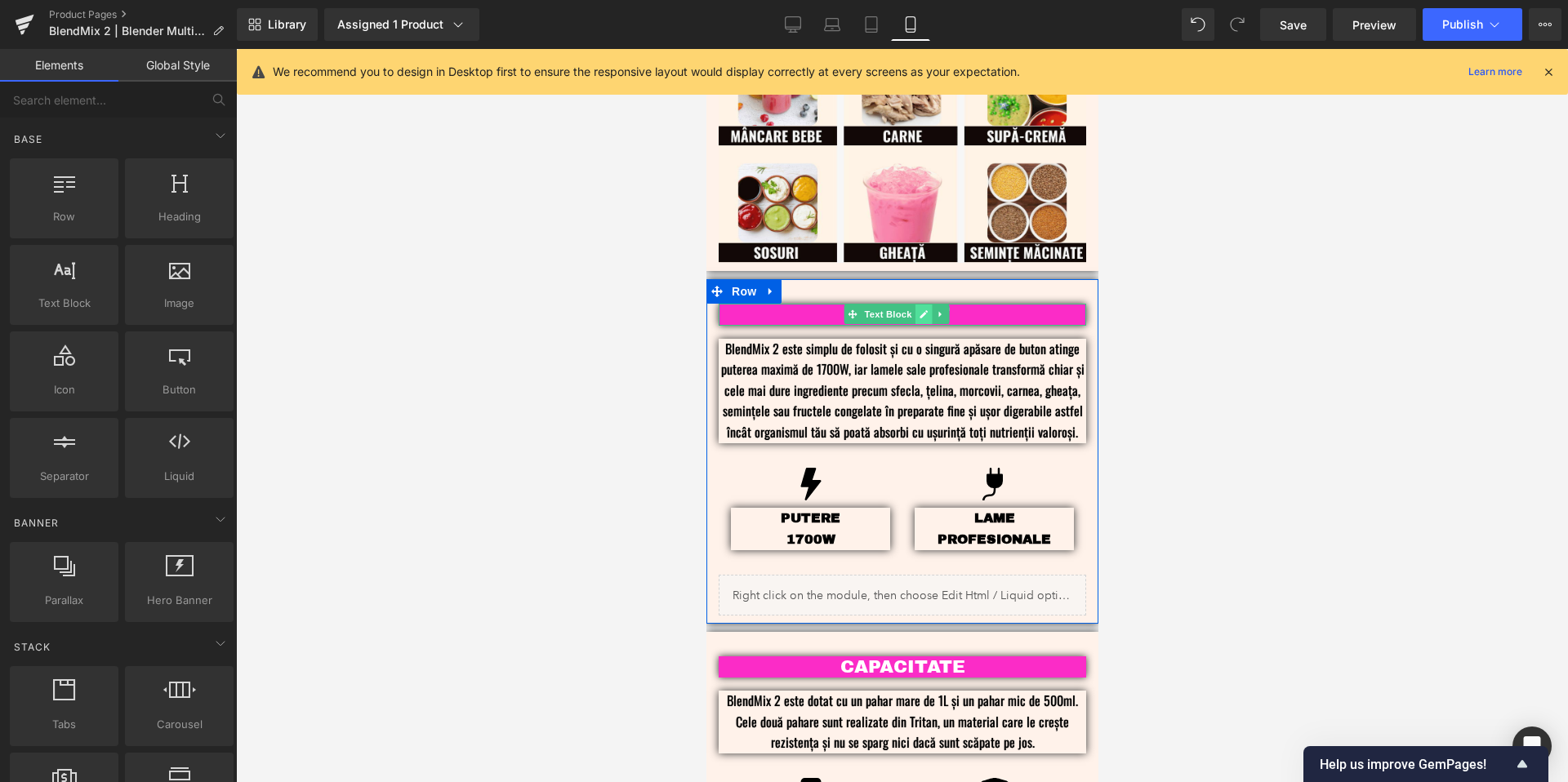
click at [924, 309] on icon at bounding box center [923, 314] width 9 height 10
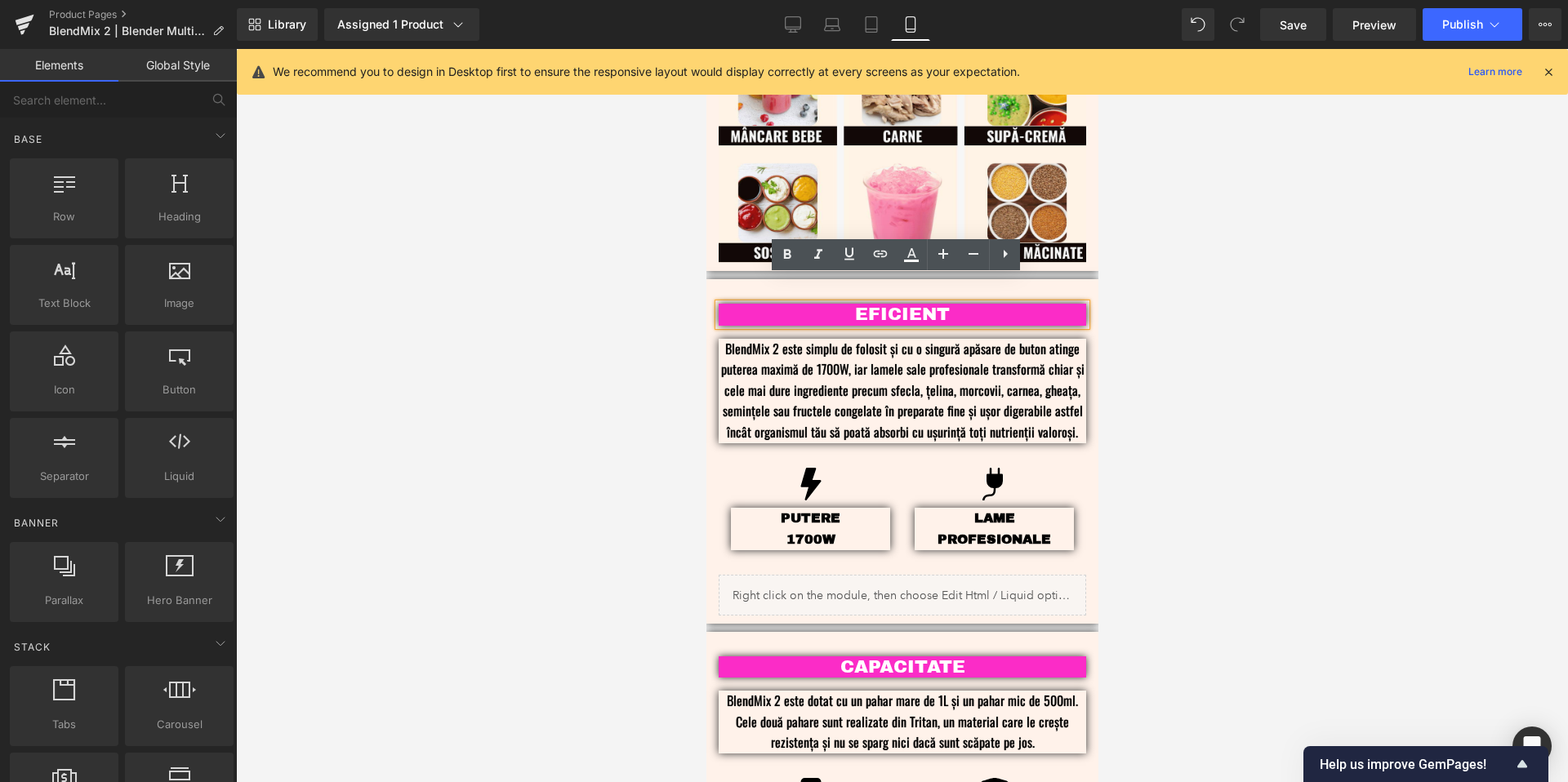
click at [909, 304] on p "EFICIENT" at bounding box center [901, 315] width 318 height 21
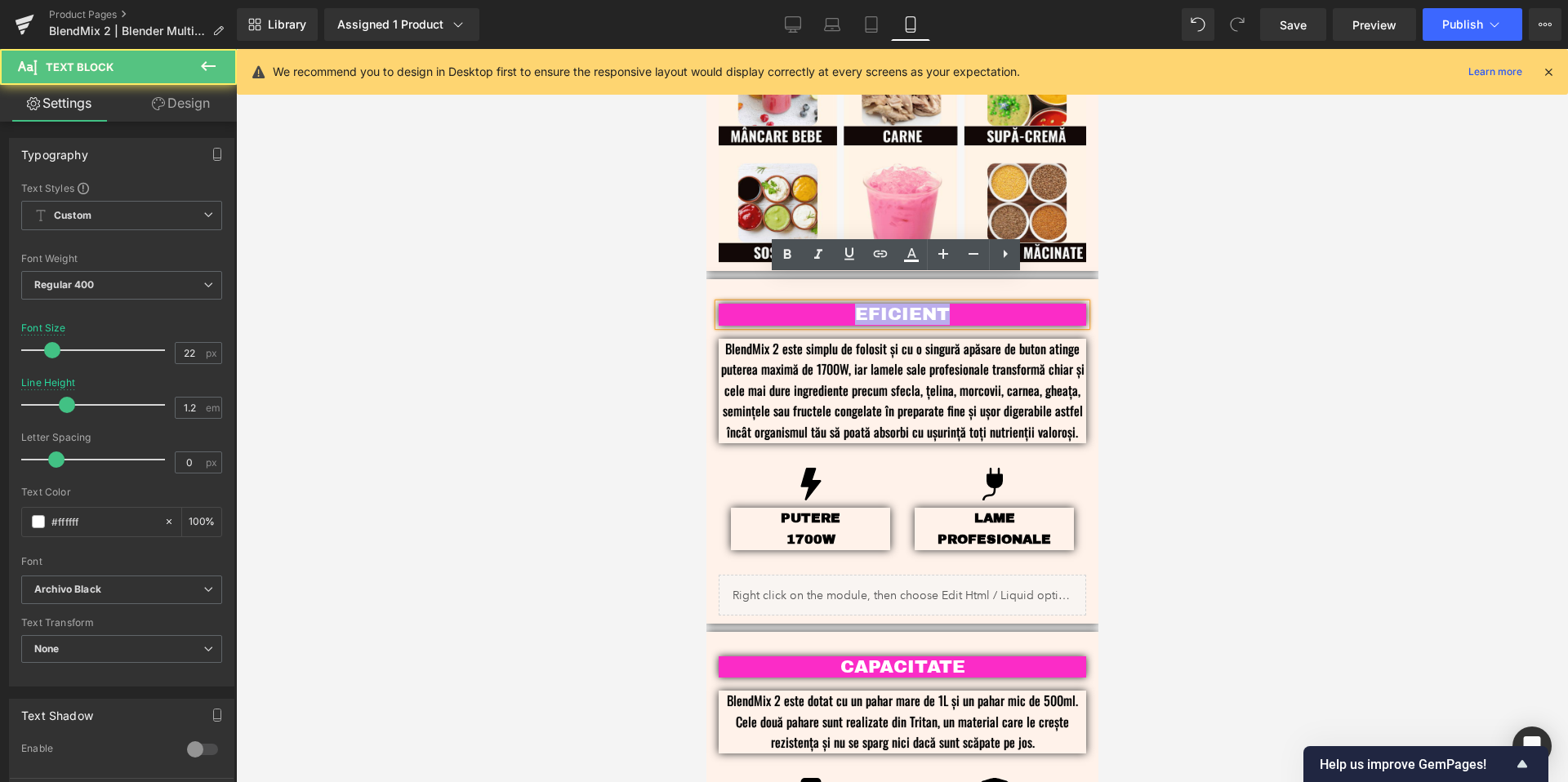
click at [909, 304] on p "EFICIENT" at bounding box center [901, 315] width 318 height 21
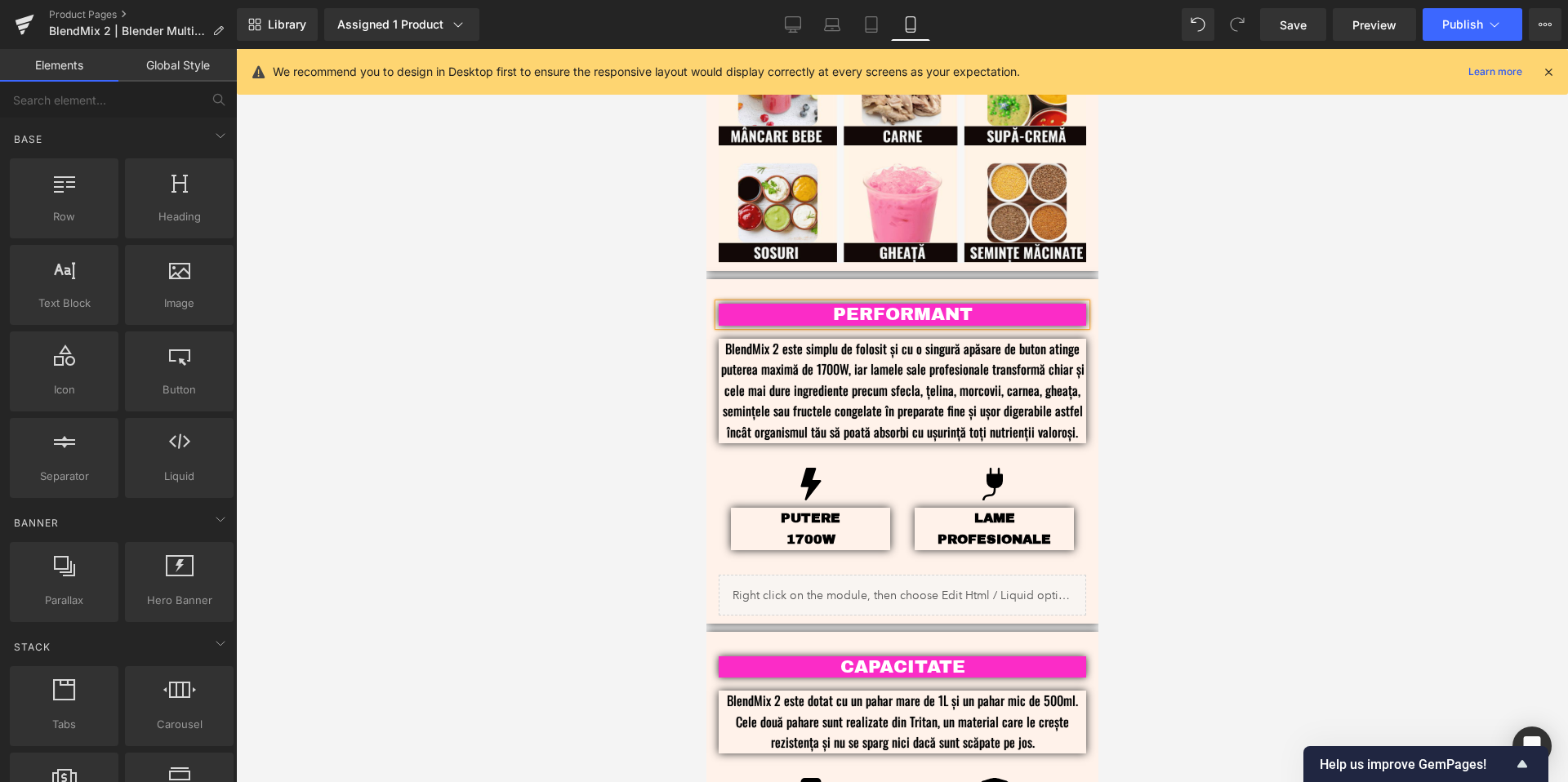
click at [1318, 292] on div at bounding box center [902, 416] width 1332 height 734
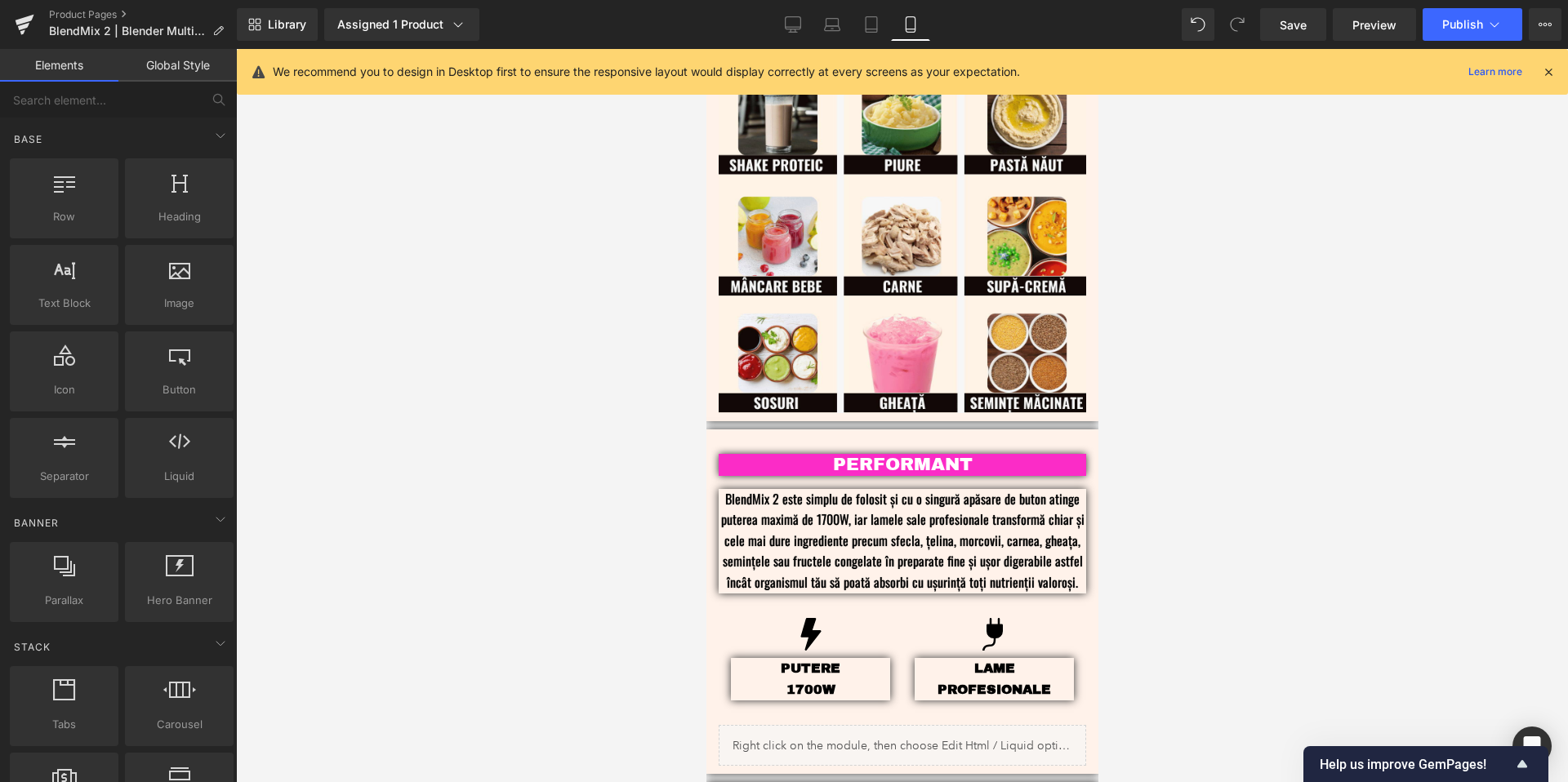
scroll to position [1248, 0]
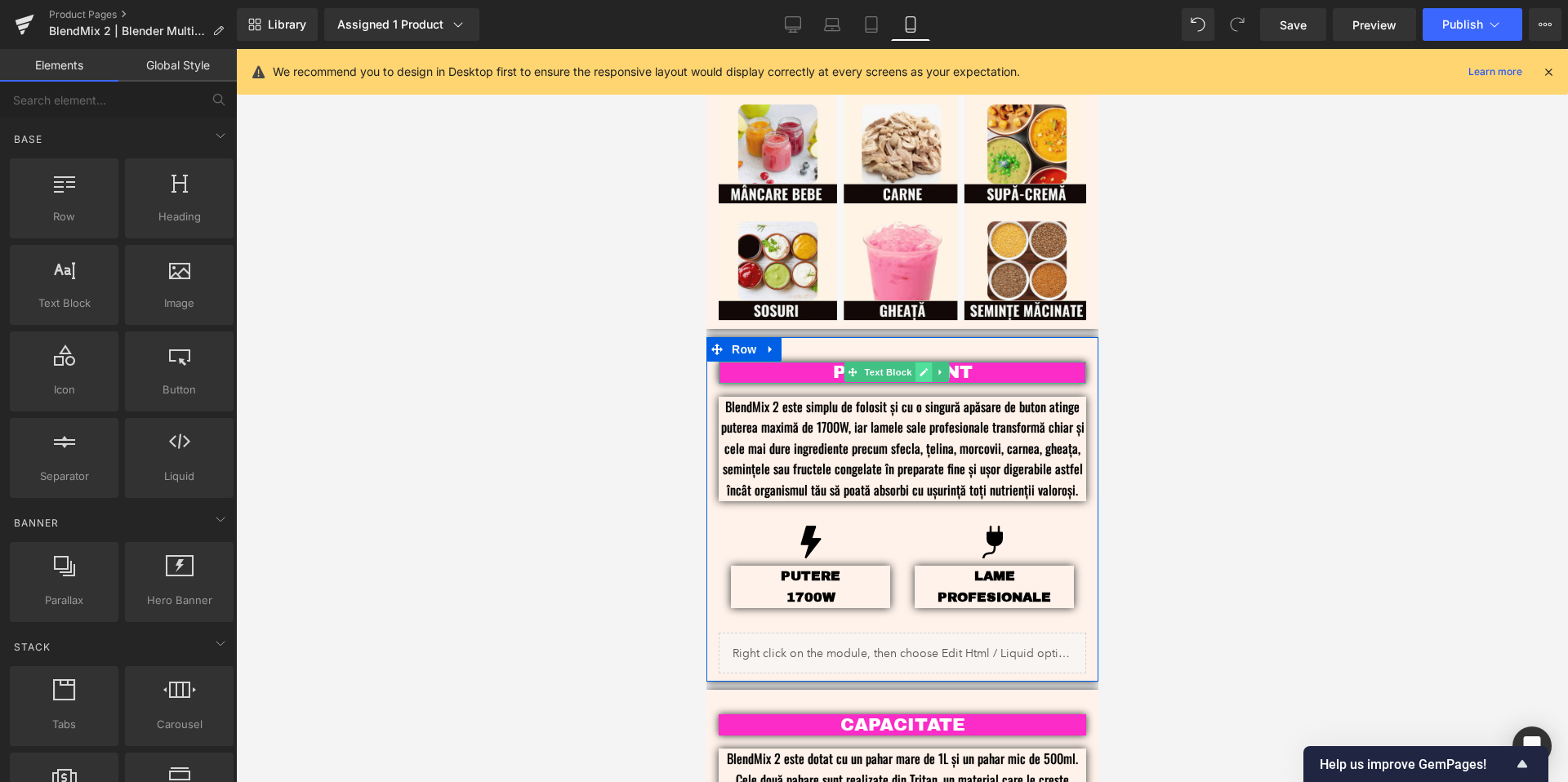
click at [928, 363] on link at bounding box center [922, 373] width 17 height 20
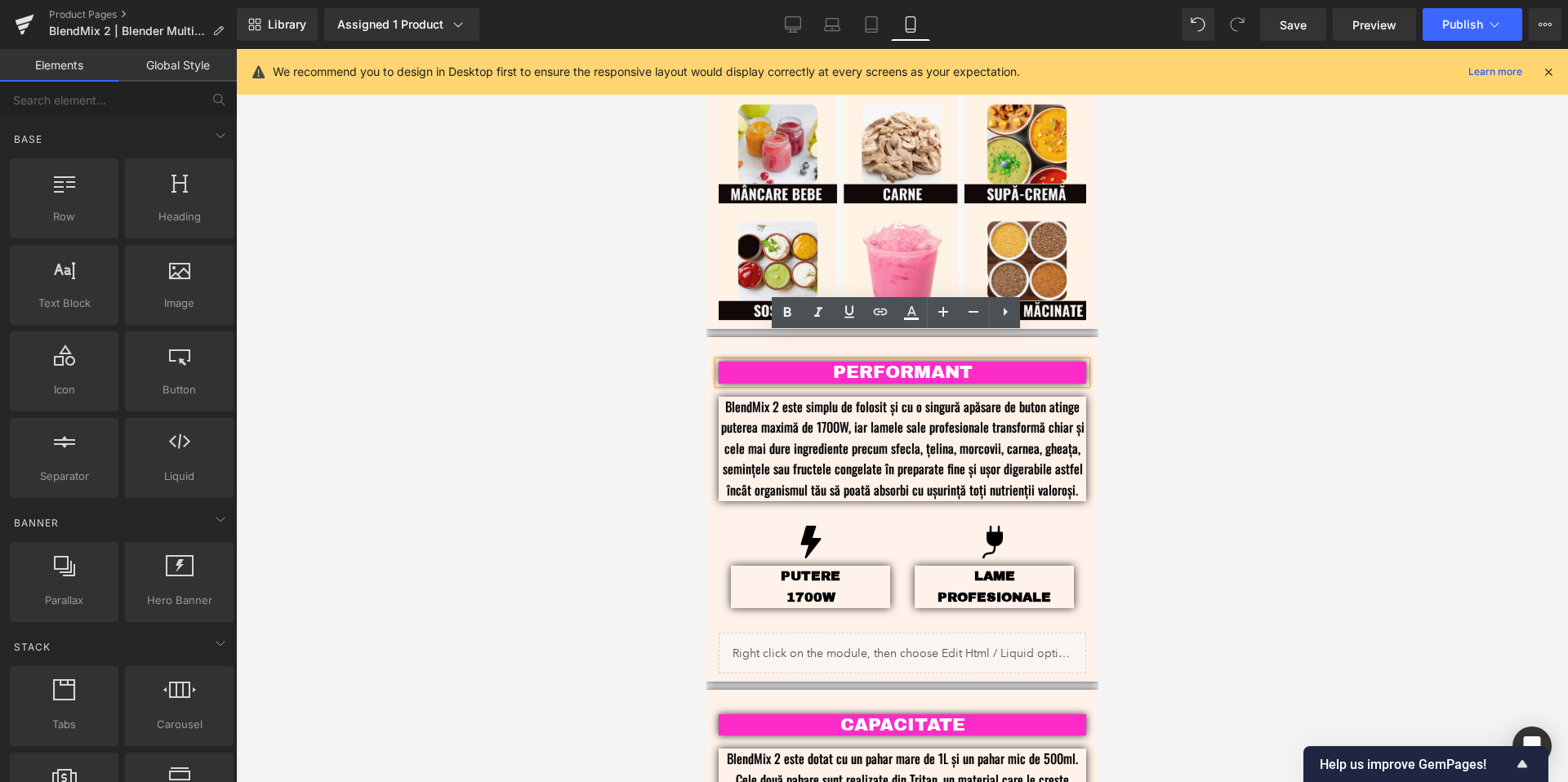
click at [932, 362] on p "PERFORMANT" at bounding box center [901, 373] width 318 height 21
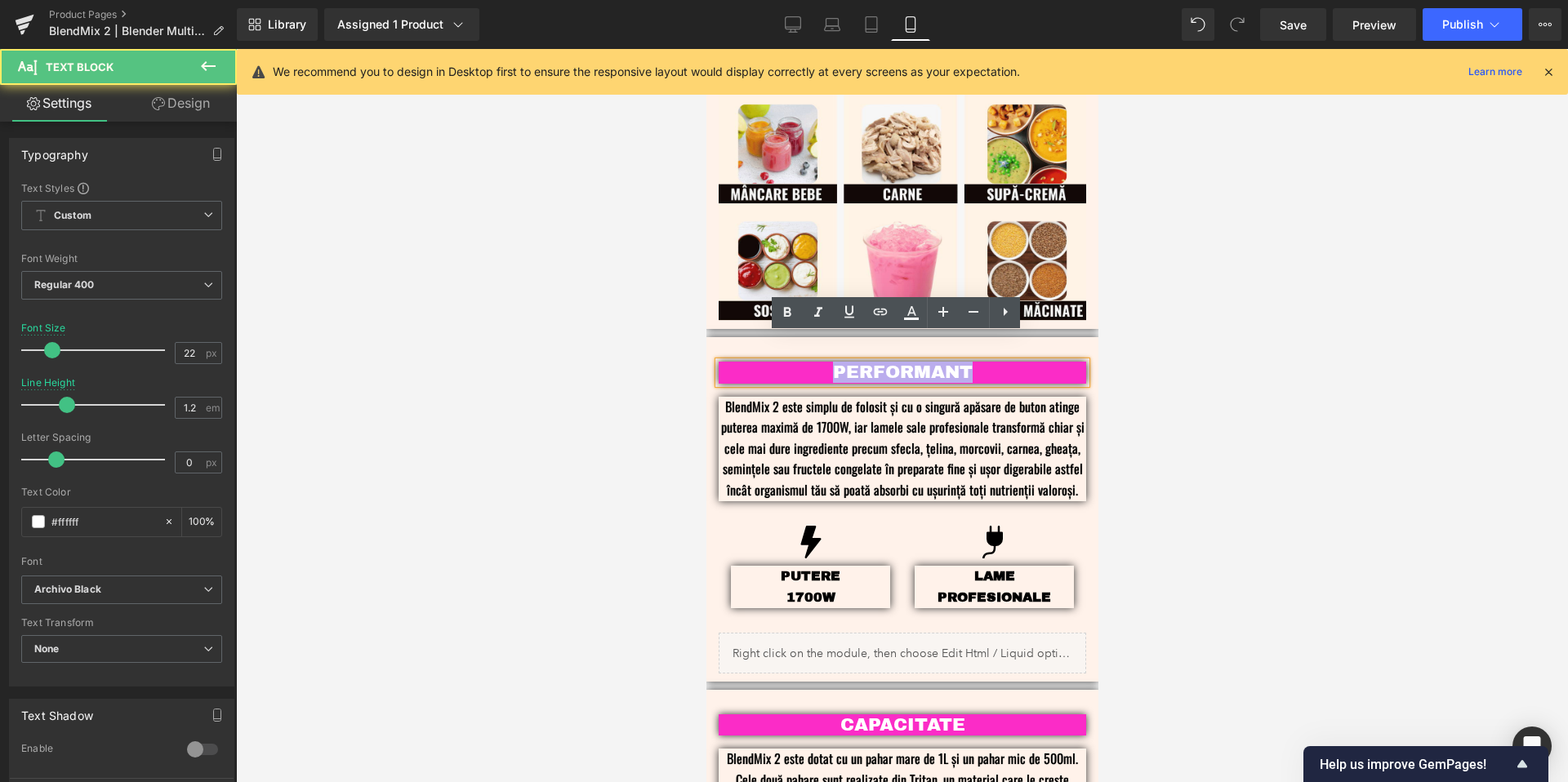
click at [932, 362] on p "PERFORMANT" at bounding box center [901, 373] width 318 height 21
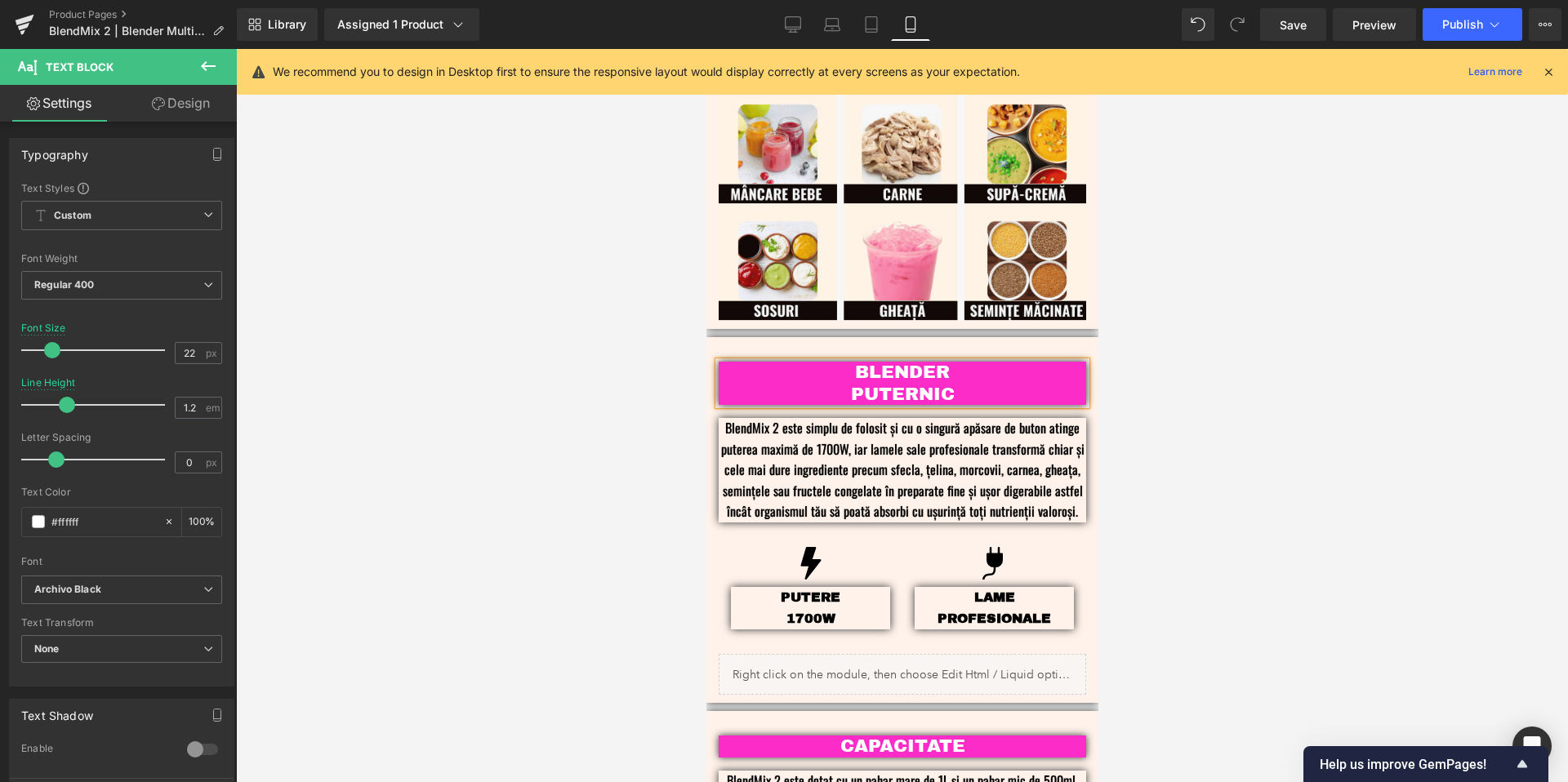
click at [1254, 316] on div at bounding box center [902, 416] width 1332 height 734
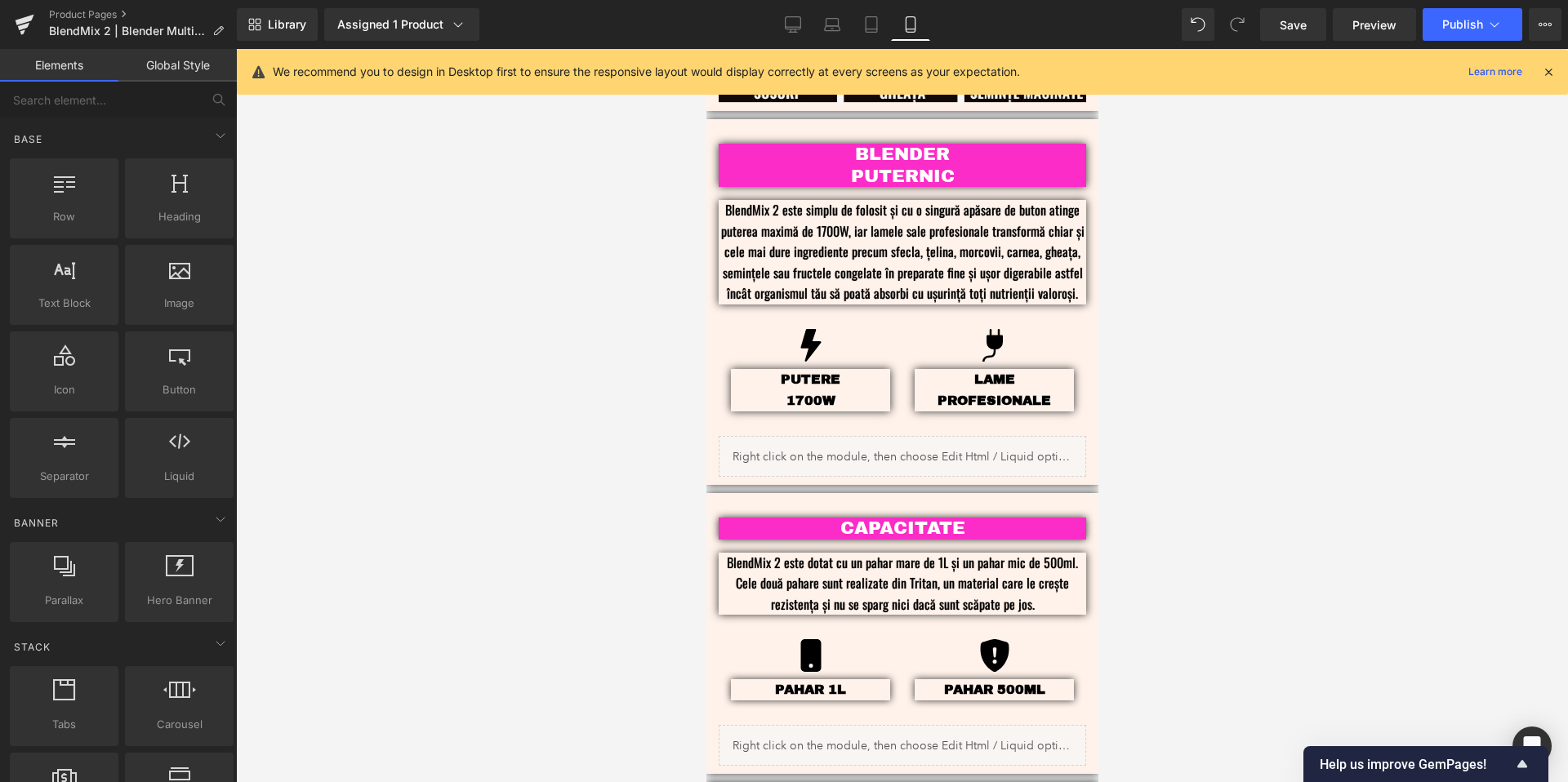
scroll to position [1703, 0]
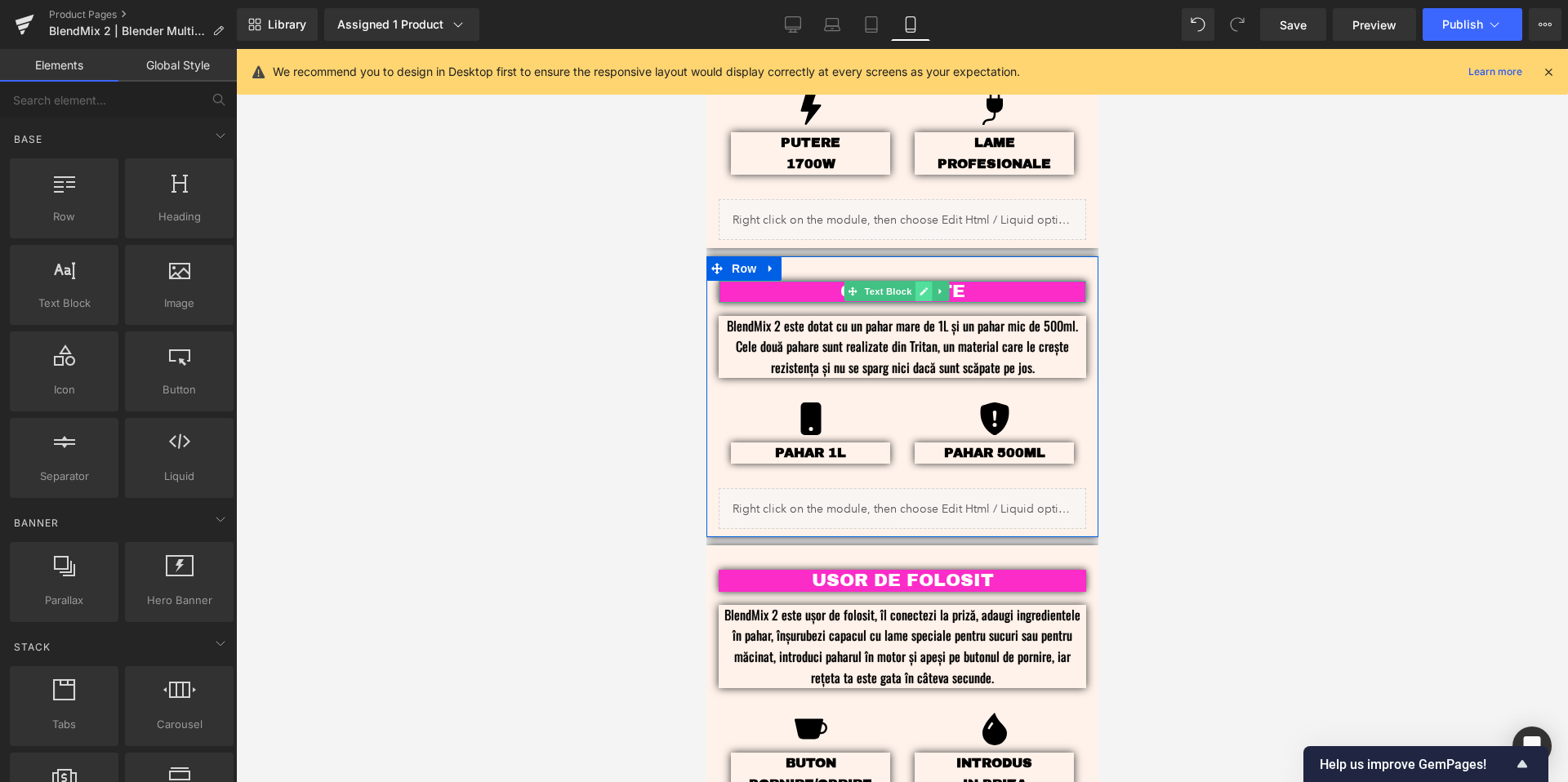
click at [925, 287] on icon at bounding box center [923, 292] width 9 height 10
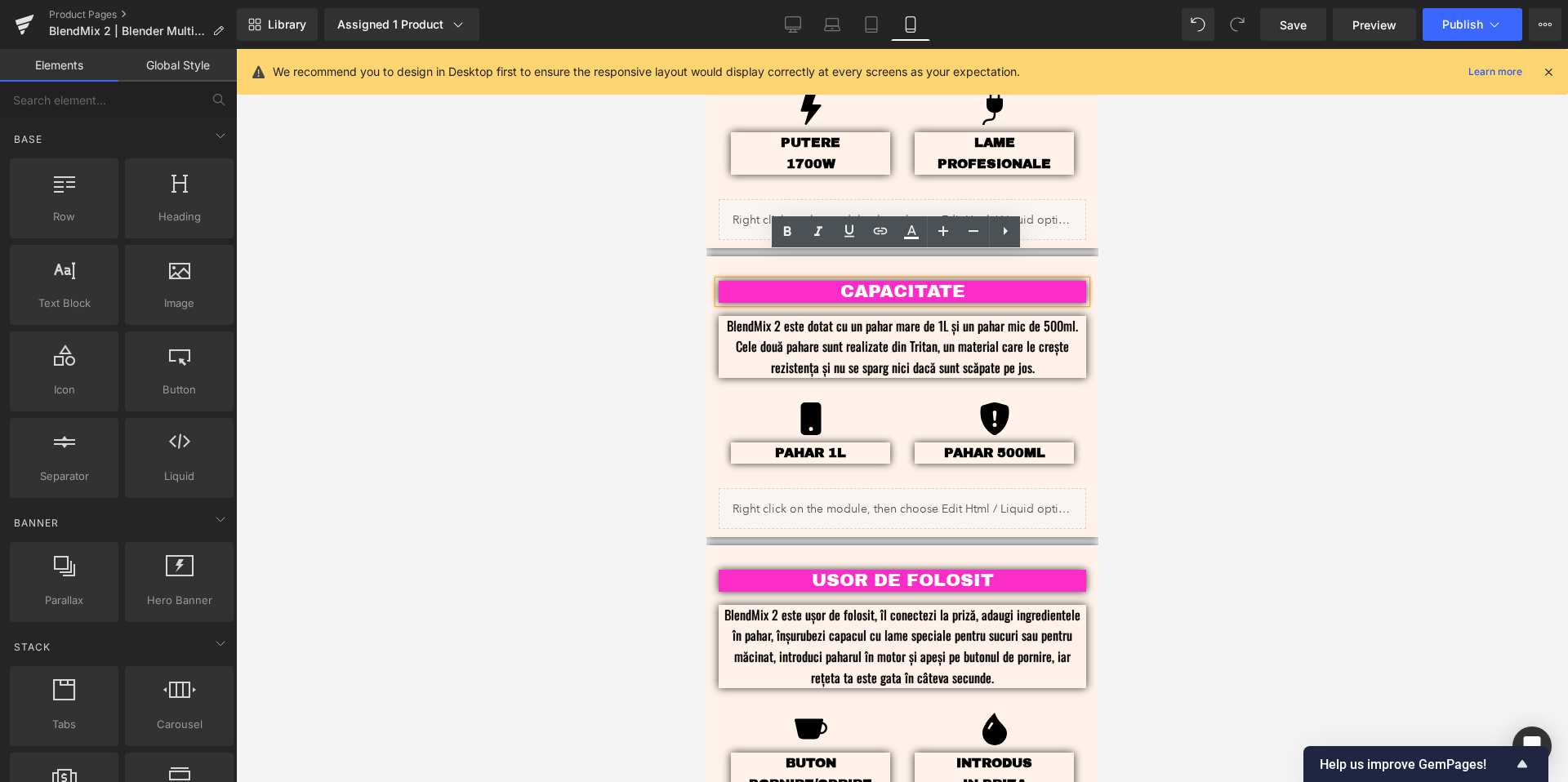
click at [975, 281] on p "CAPACITATE" at bounding box center [901, 292] width 318 height 21
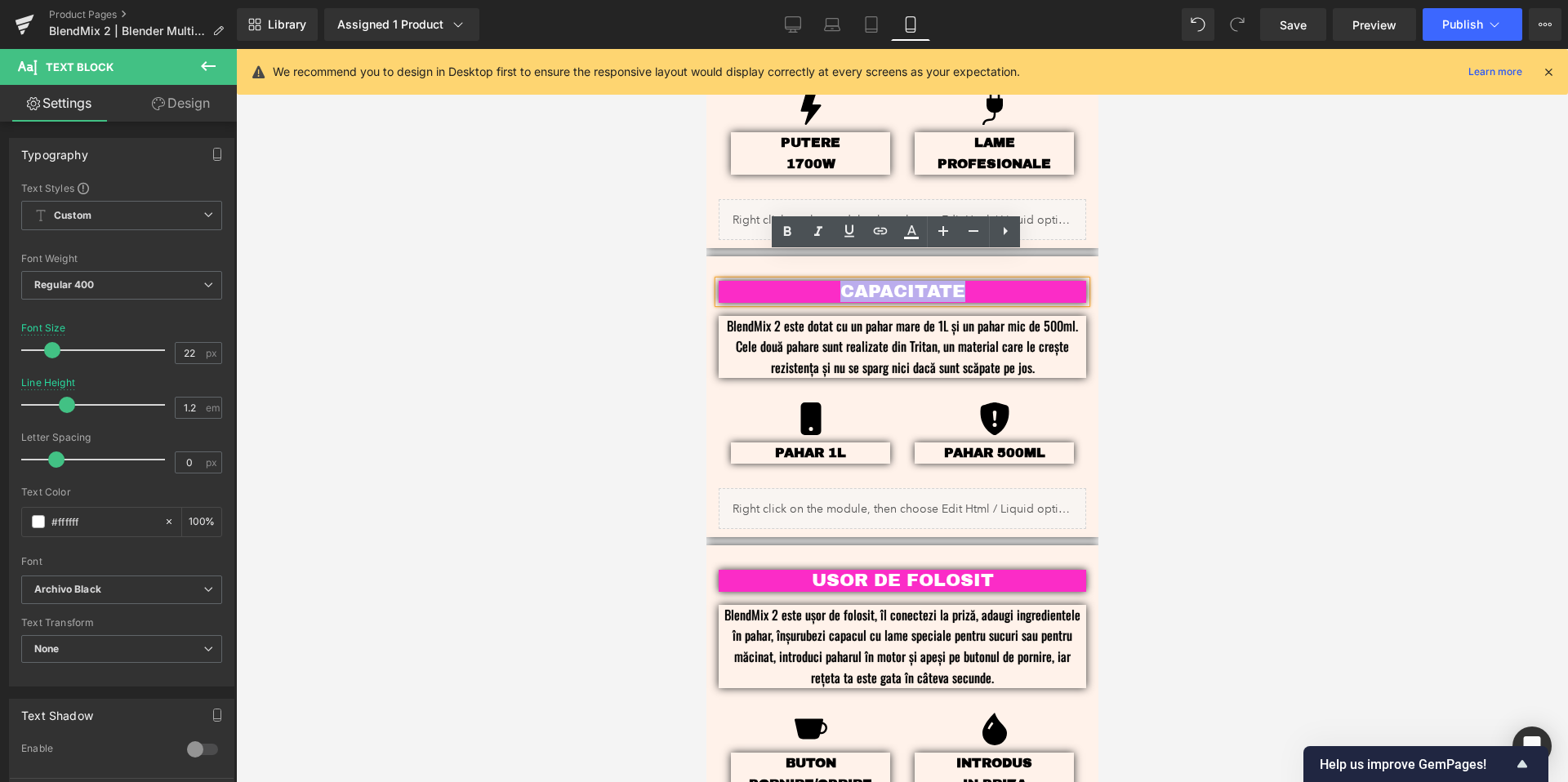
drag, startPoint x: 975, startPoint y: 269, endPoint x: 832, endPoint y: 266, distance: 143.0
click at [832, 281] on p "CAPACITATE" at bounding box center [901, 292] width 318 height 21
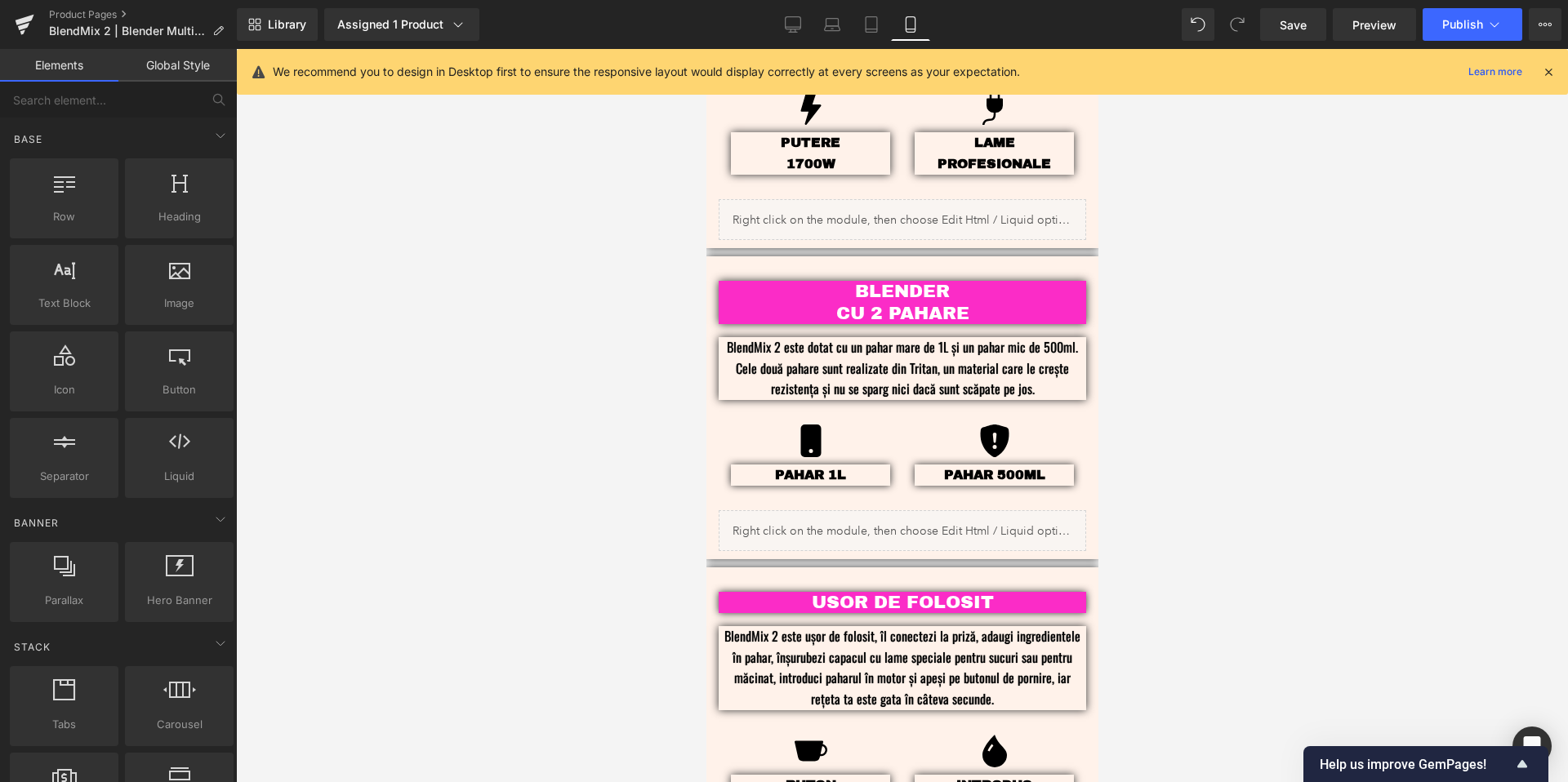
click at [1256, 423] on div at bounding box center [902, 416] width 1332 height 734
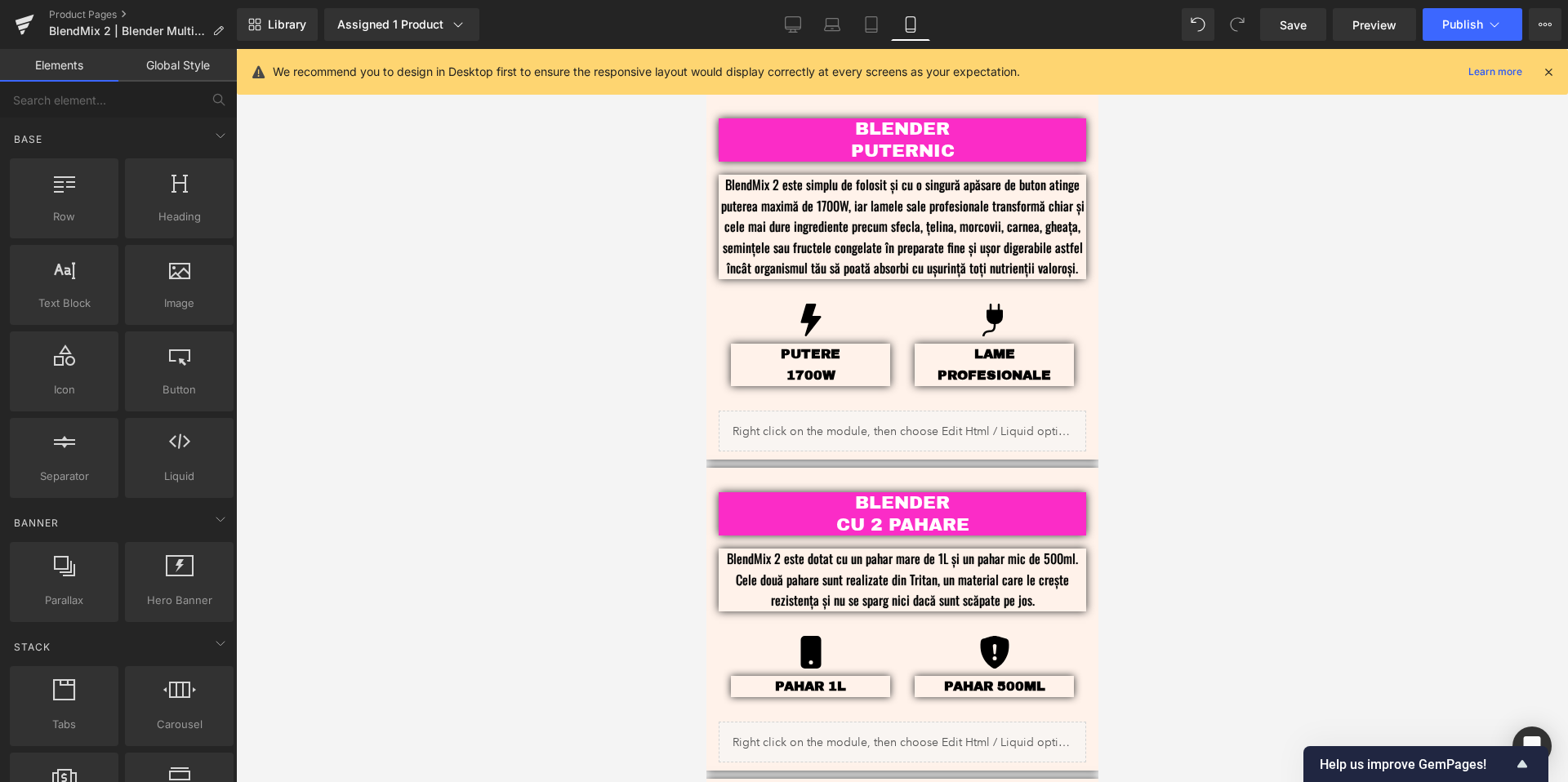
scroll to position [1550, 0]
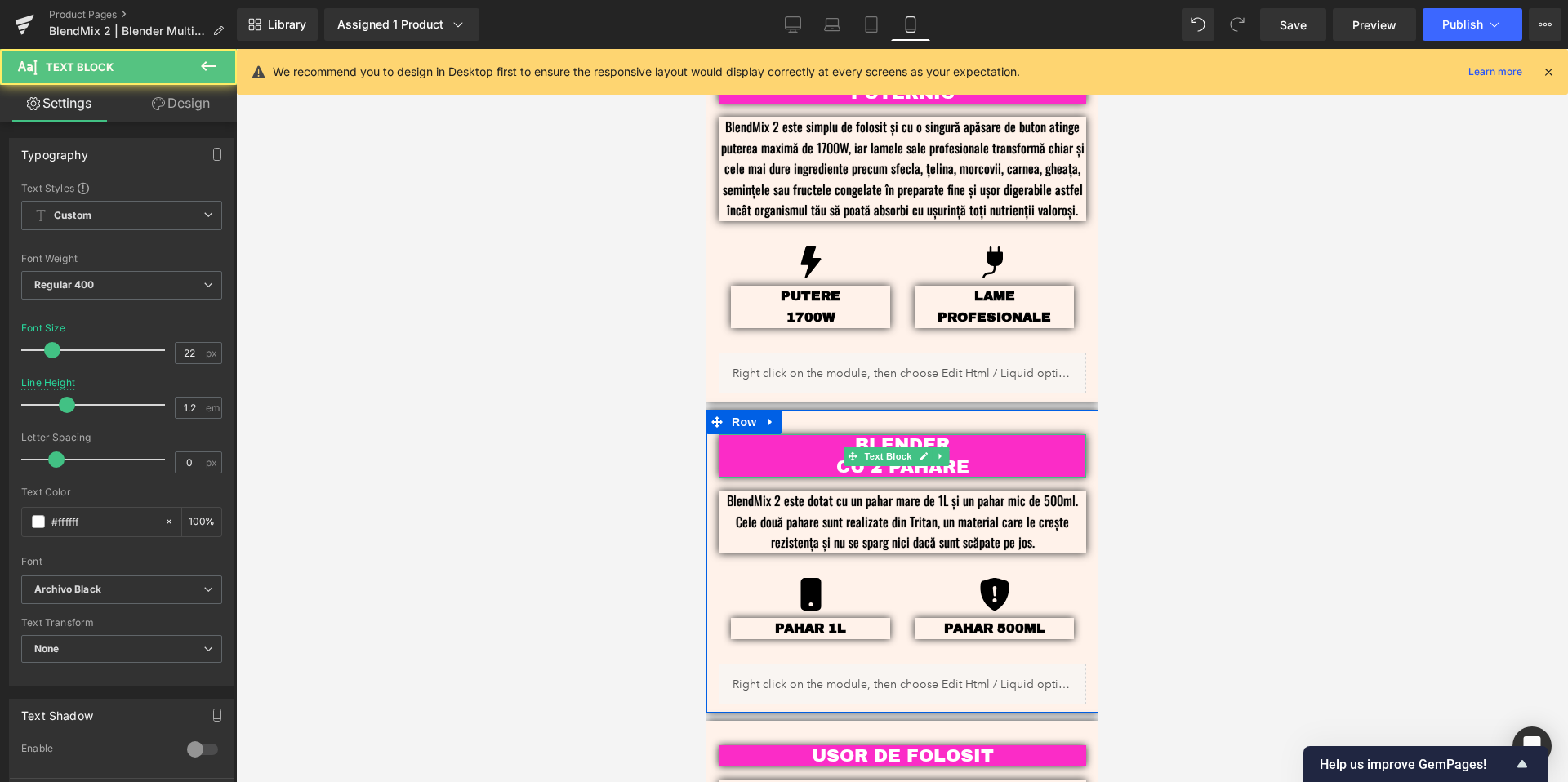
click at [978, 457] on p "CU 2 PAHARE" at bounding box center [901, 467] width 318 height 21
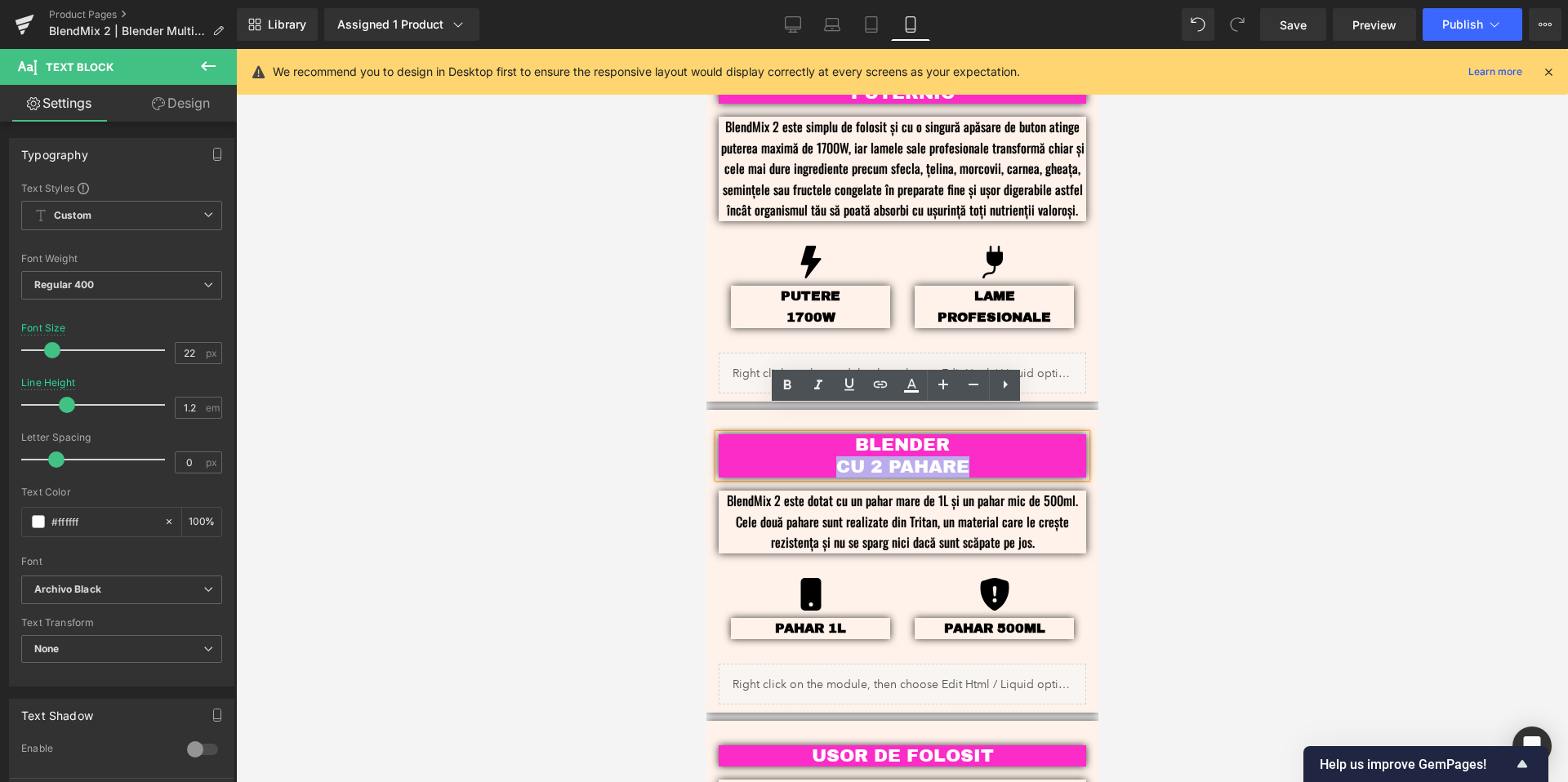
drag, startPoint x: 986, startPoint y: 442, endPoint x: 831, endPoint y: 438, distance: 155.1
click at [831, 457] on p "CU 2 PAHARE" at bounding box center [901, 467] width 318 height 21
click at [1211, 420] on div at bounding box center [902, 416] width 1332 height 734
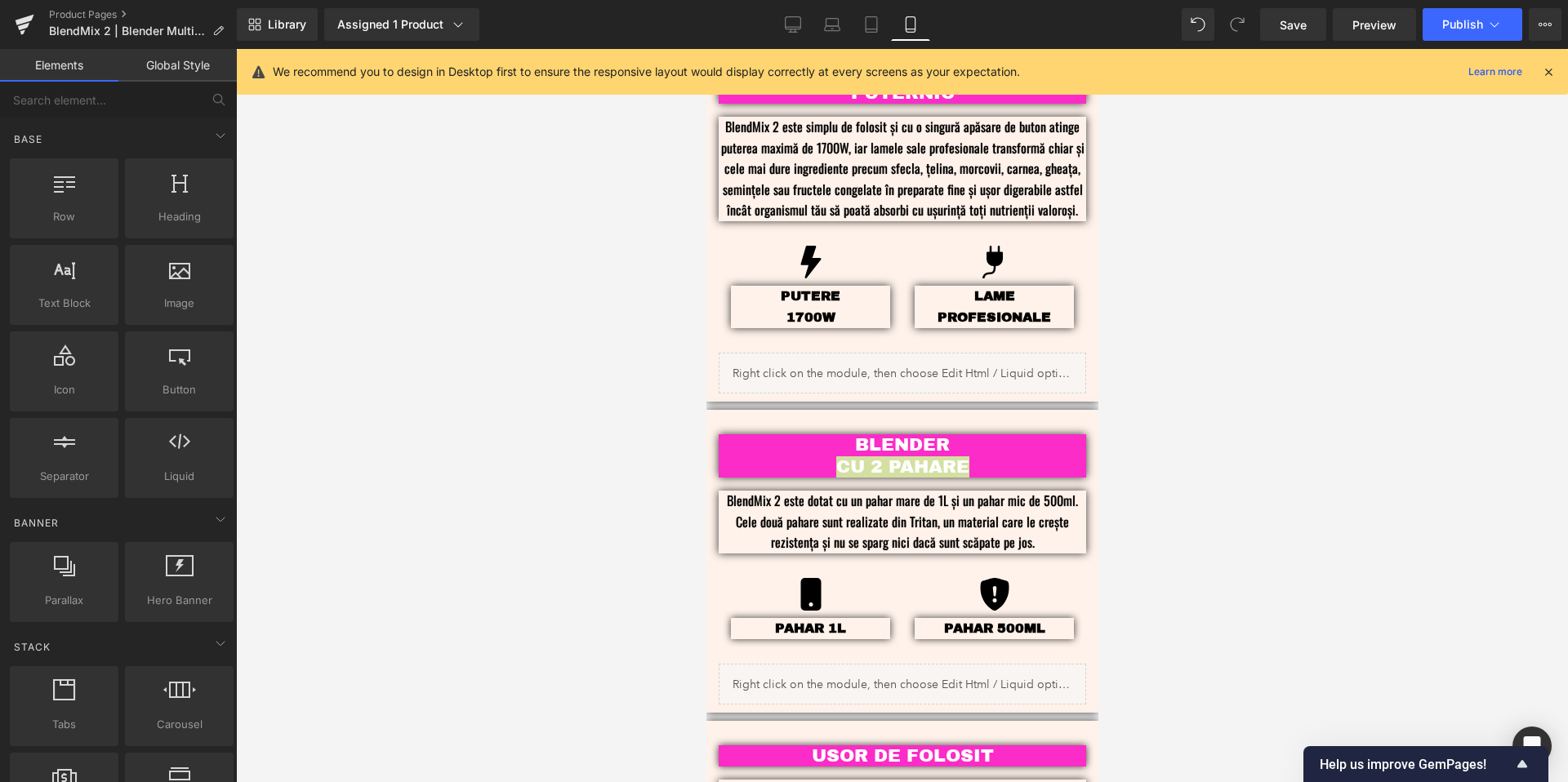
click at [1244, 657] on div at bounding box center [902, 416] width 1332 height 734
click at [1006, 693] on p "USOR DE FOLOSIT" at bounding box center [901, 756] width 318 height 21
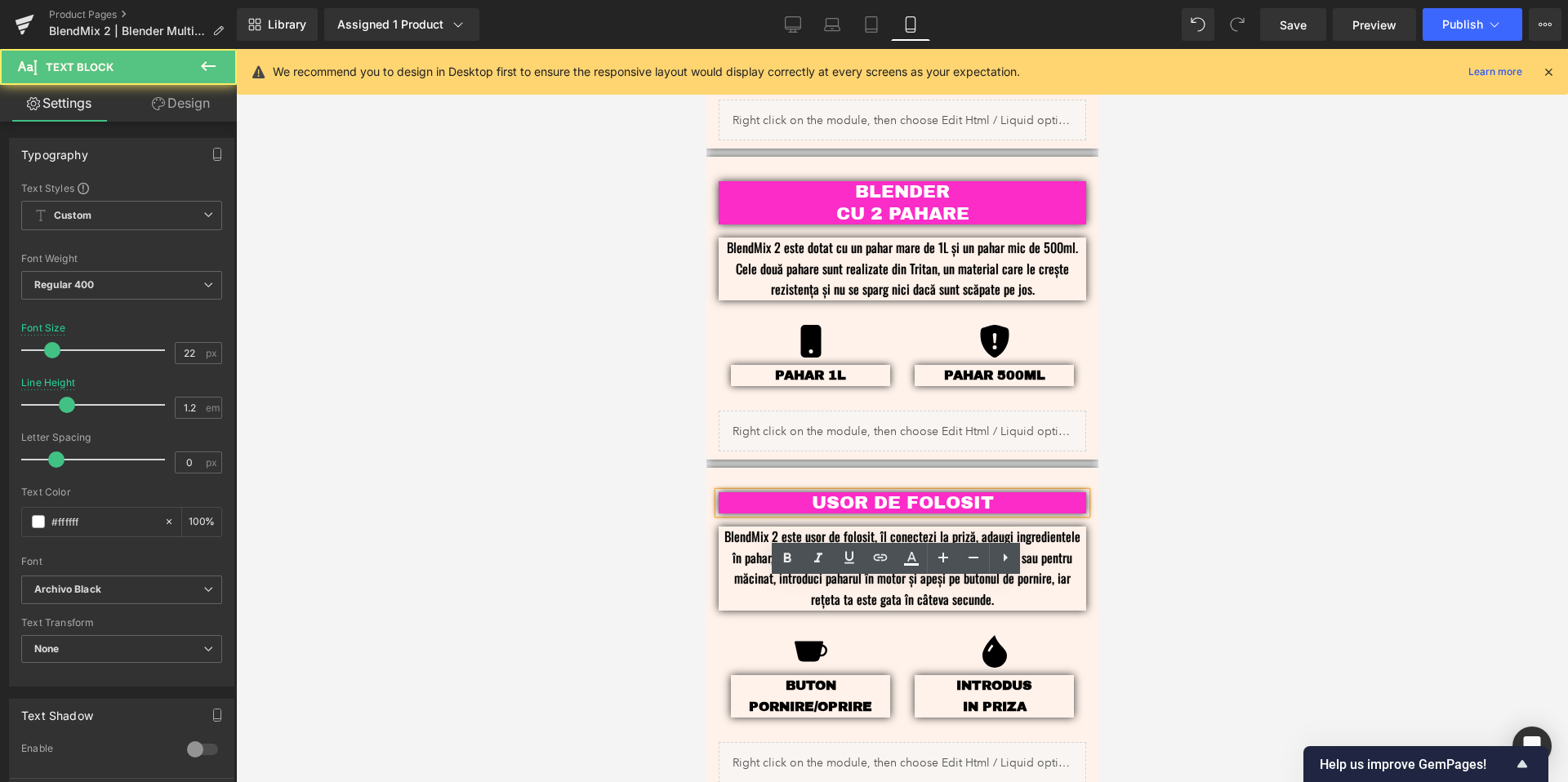
scroll to position [1827, 0]
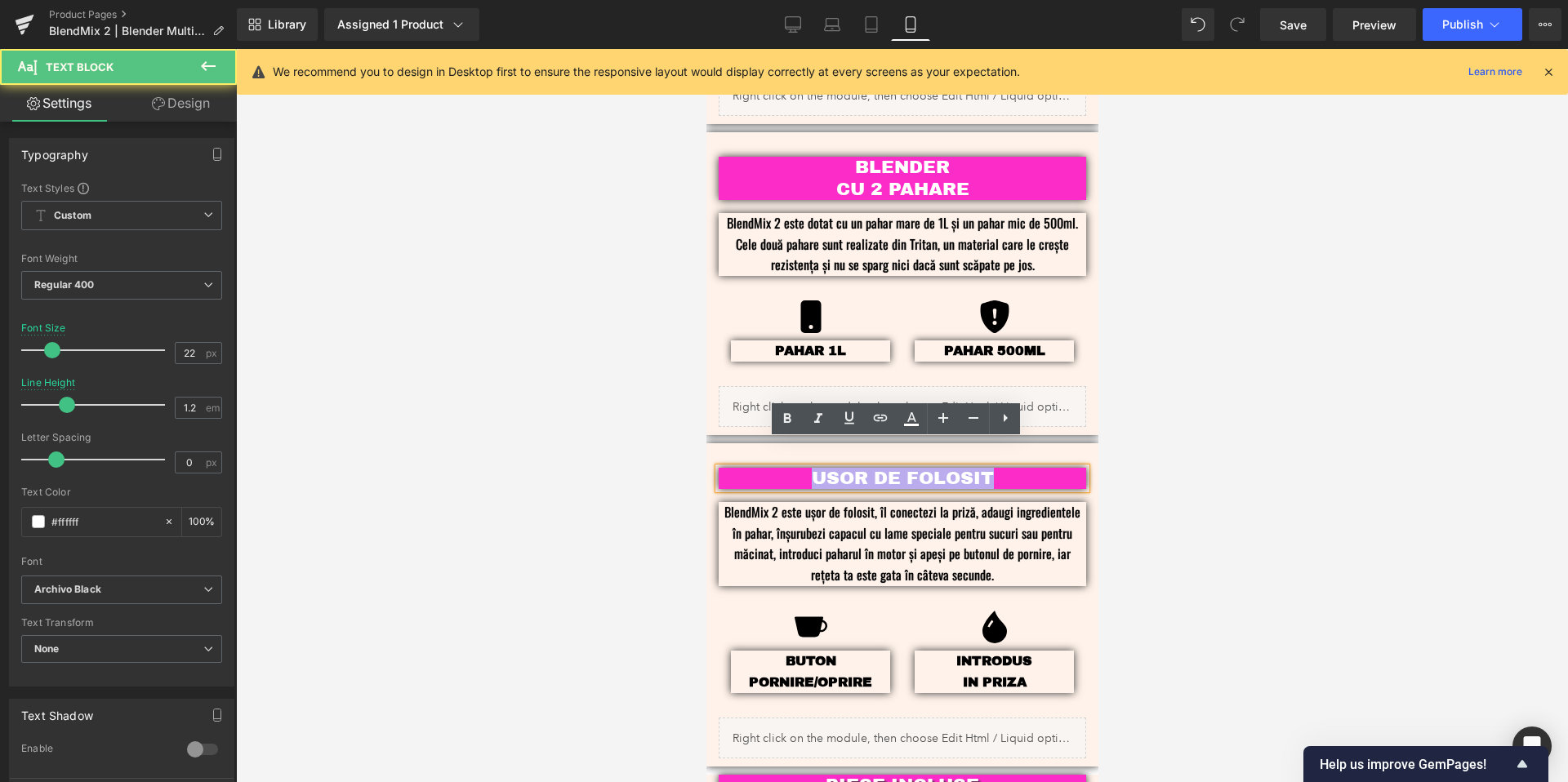
drag, startPoint x: 997, startPoint y: 455, endPoint x: 767, endPoint y: 450, distance: 230.1
click at [767, 468] on p "USOR DE FOLOSIT" at bounding box center [901, 479] width 318 height 21
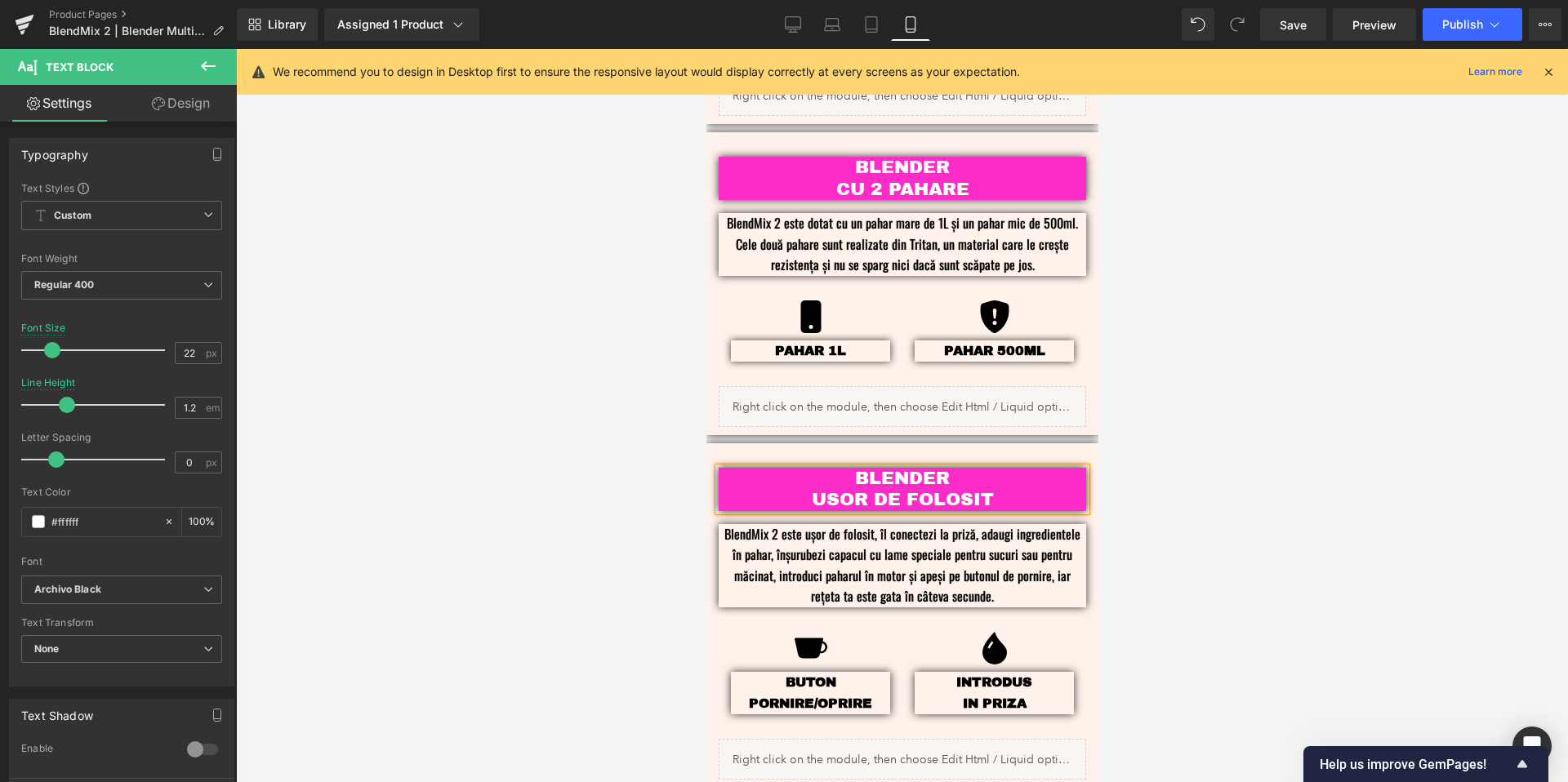
click at [1323, 474] on div at bounding box center [902, 416] width 1332 height 734
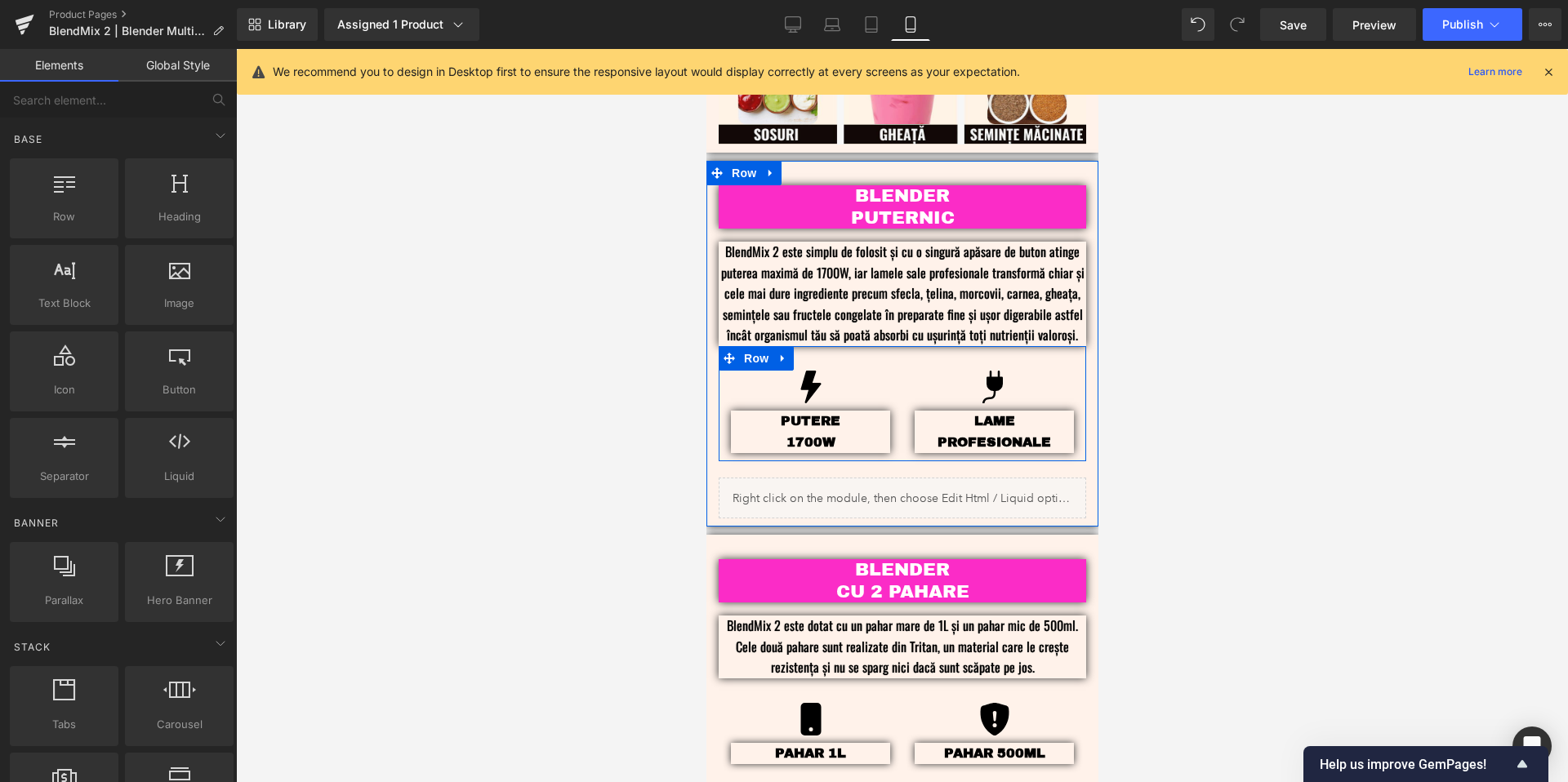
scroll to position [1452, 0]
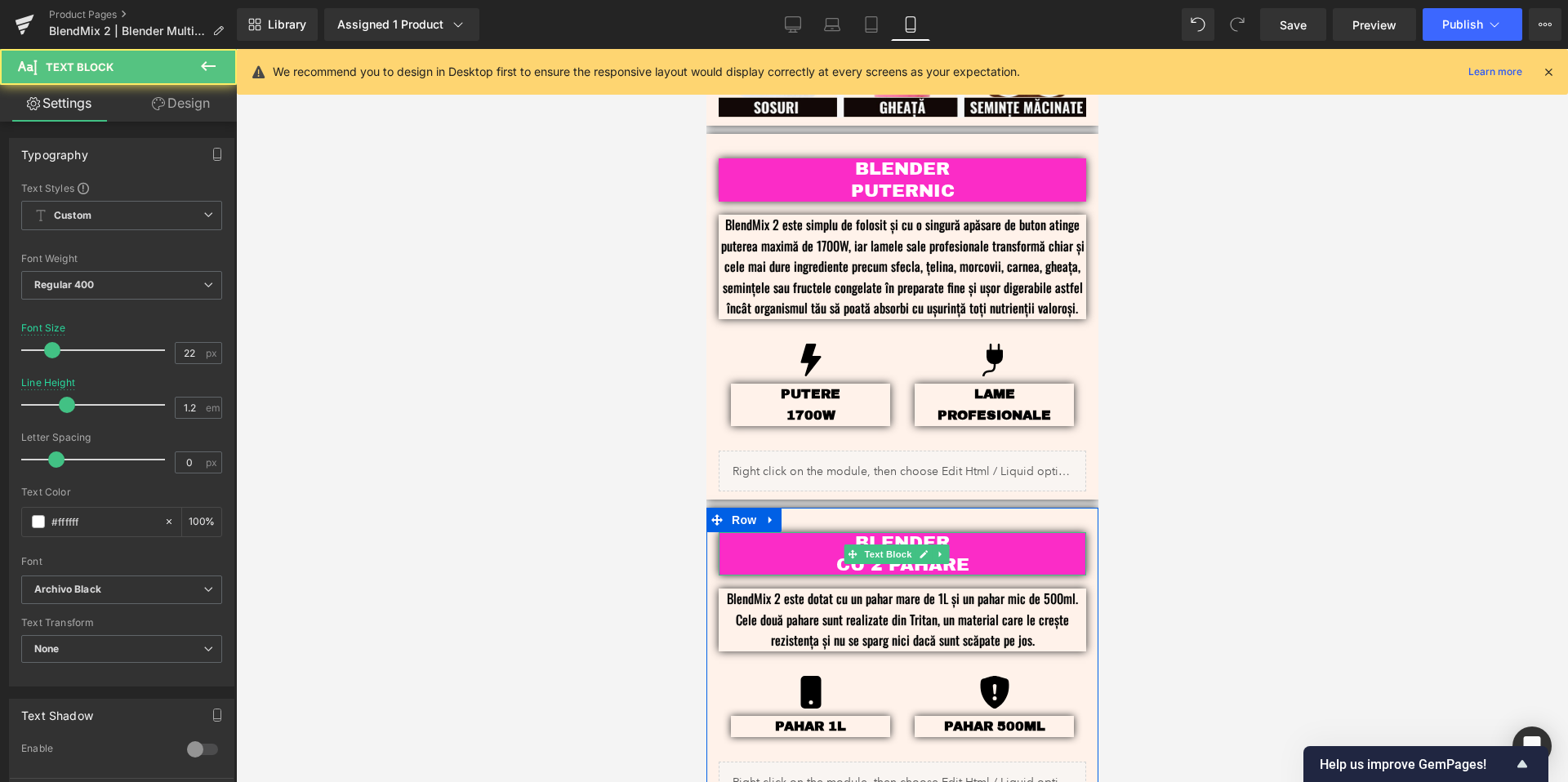
click at [970, 555] on p "CU 2 PAHARE" at bounding box center [901, 565] width 318 height 21
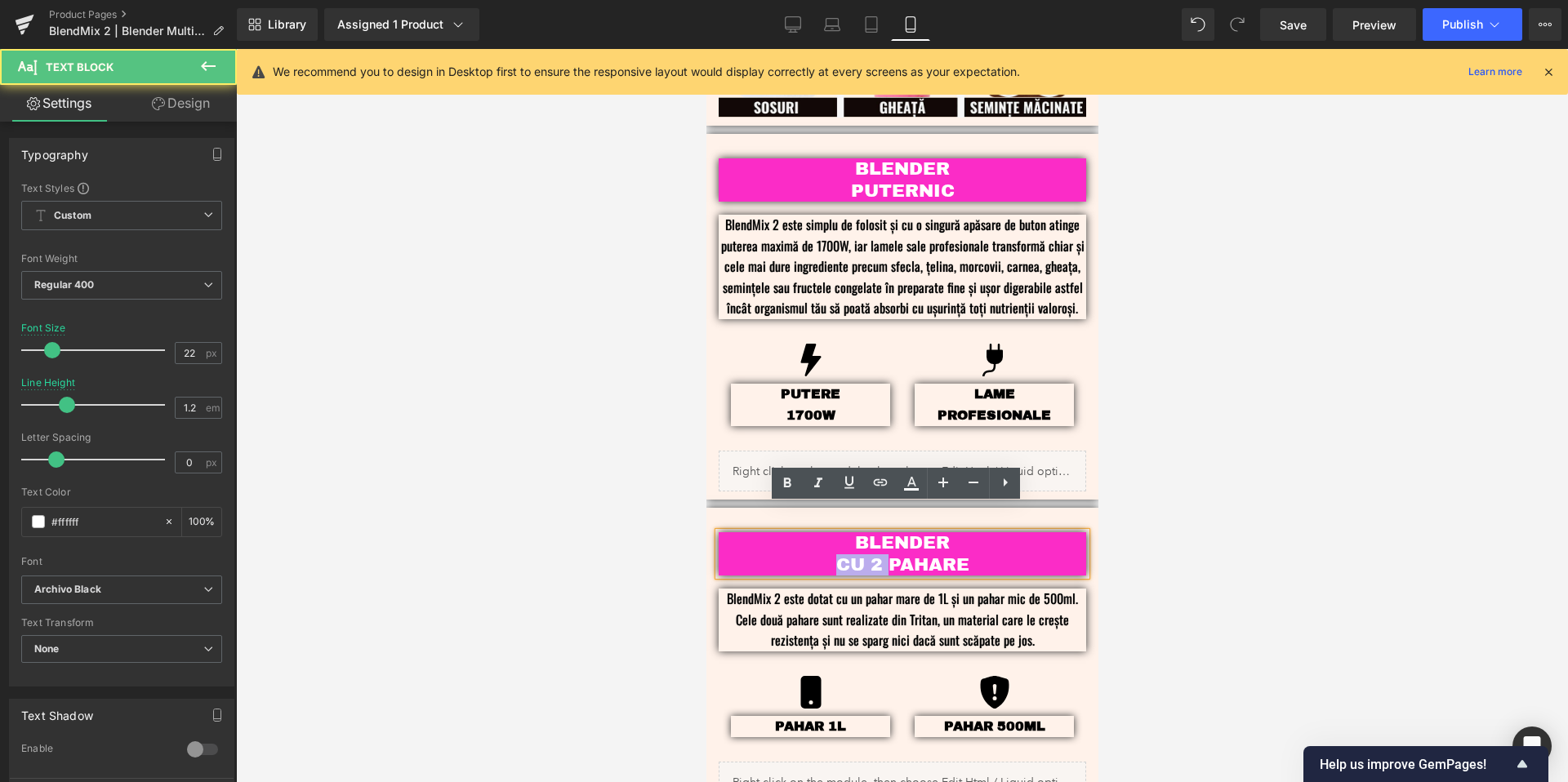
drag, startPoint x: 884, startPoint y: 538, endPoint x: 831, endPoint y: 538, distance: 53.0
click at [831, 555] on p "CU 2 PAHARE" at bounding box center [901, 565] width 318 height 21
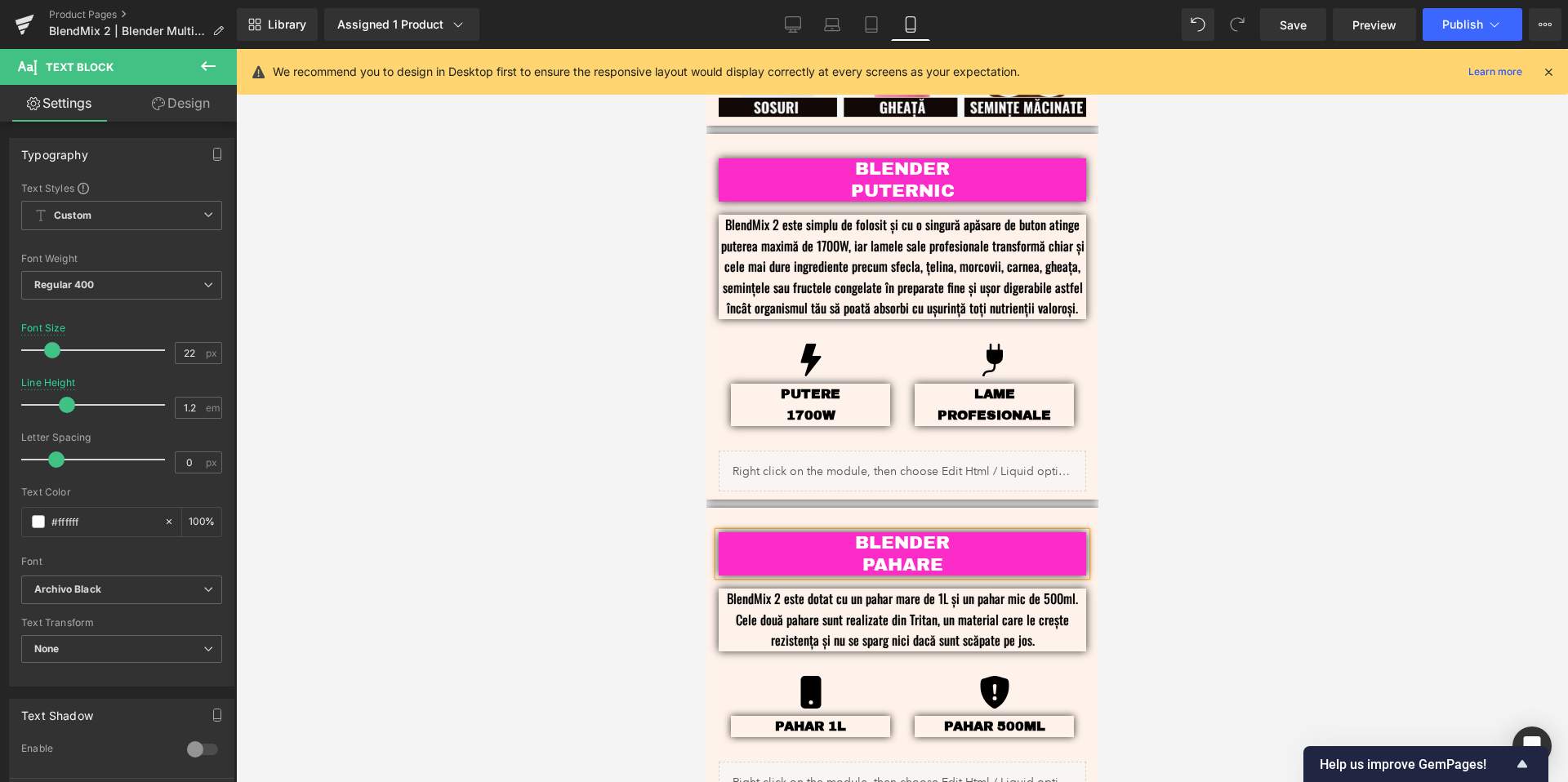
click at [955, 555] on p "PAHARE" at bounding box center [901, 565] width 318 height 21
click at [1293, 487] on div at bounding box center [902, 416] width 1332 height 734
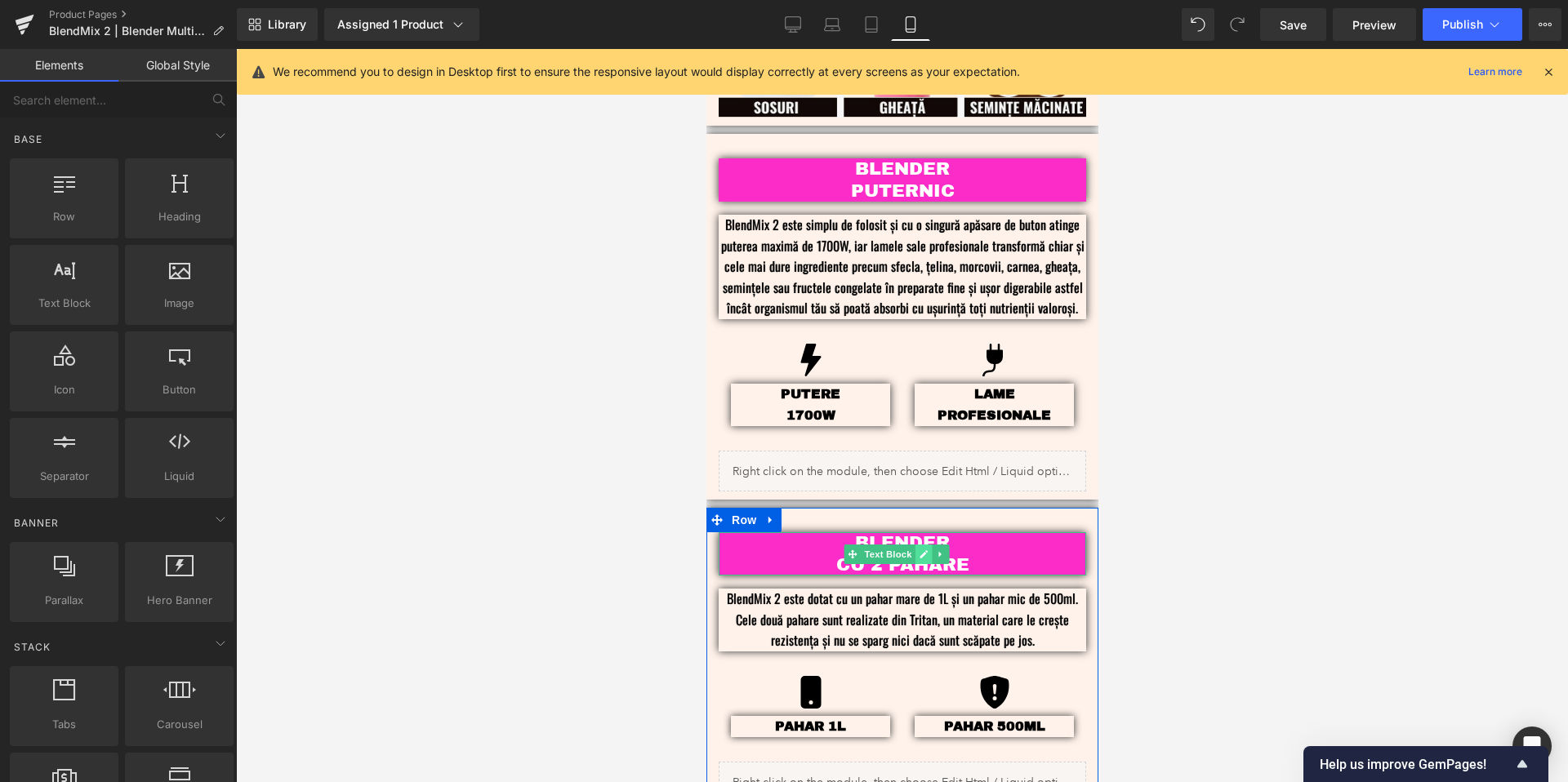
click at [914, 545] on link at bounding box center [922, 555] width 17 height 20
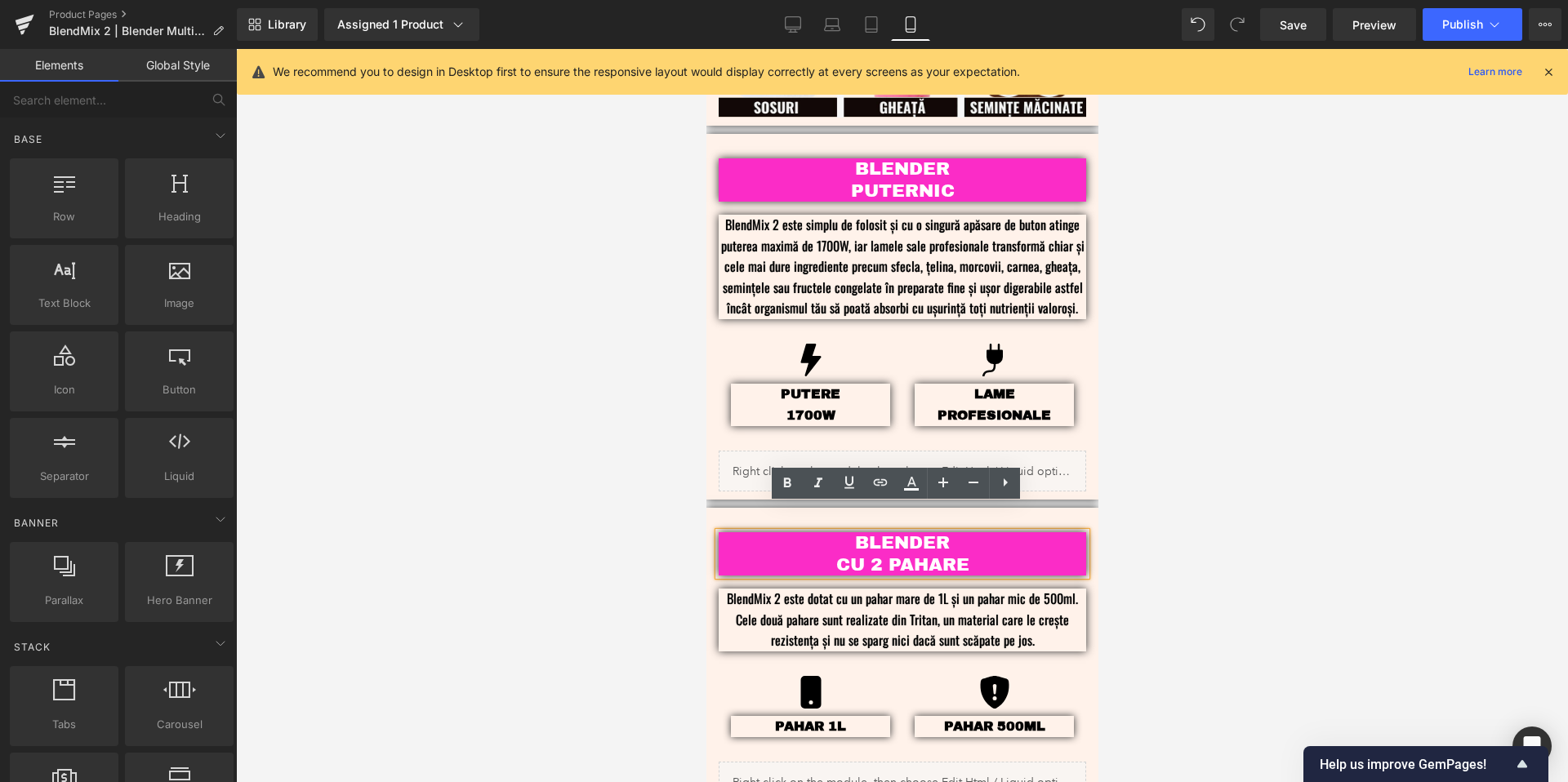
click at [866, 555] on p "CU 2 PAHARE" at bounding box center [901, 565] width 318 height 21
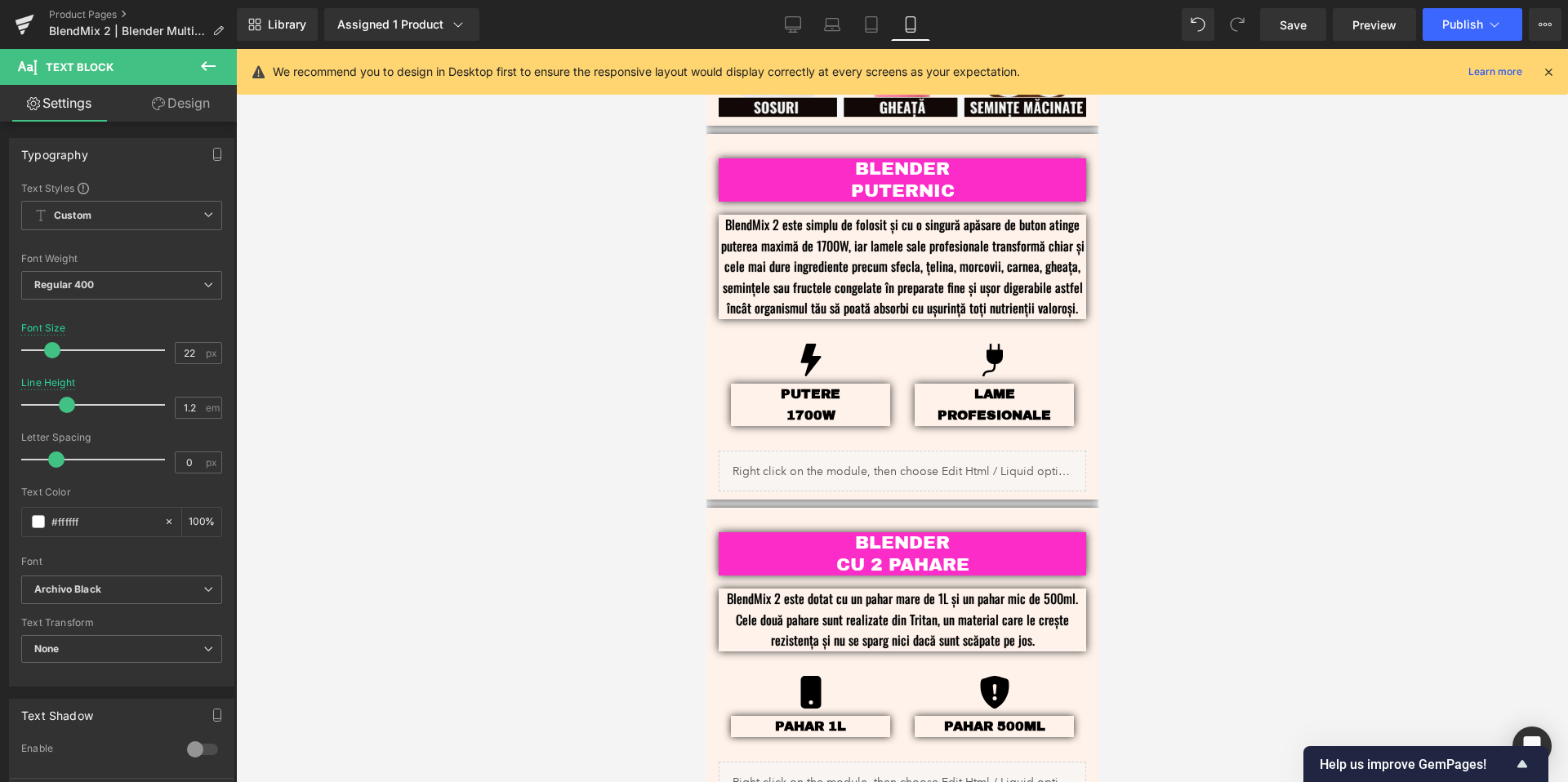
click at [1252, 285] on div at bounding box center [902, 416] width 1332 height 734
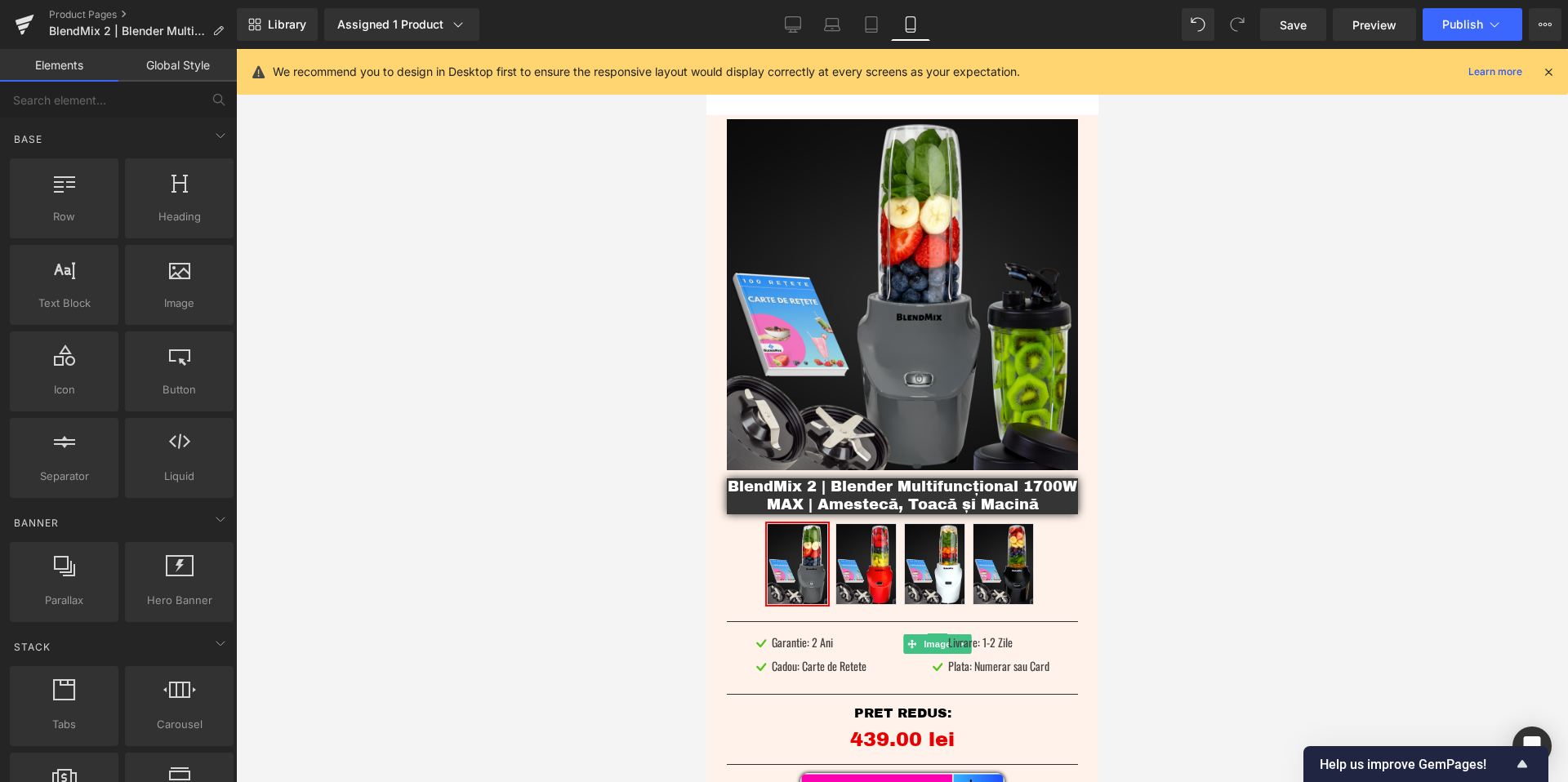
scroll to position [0, 0]
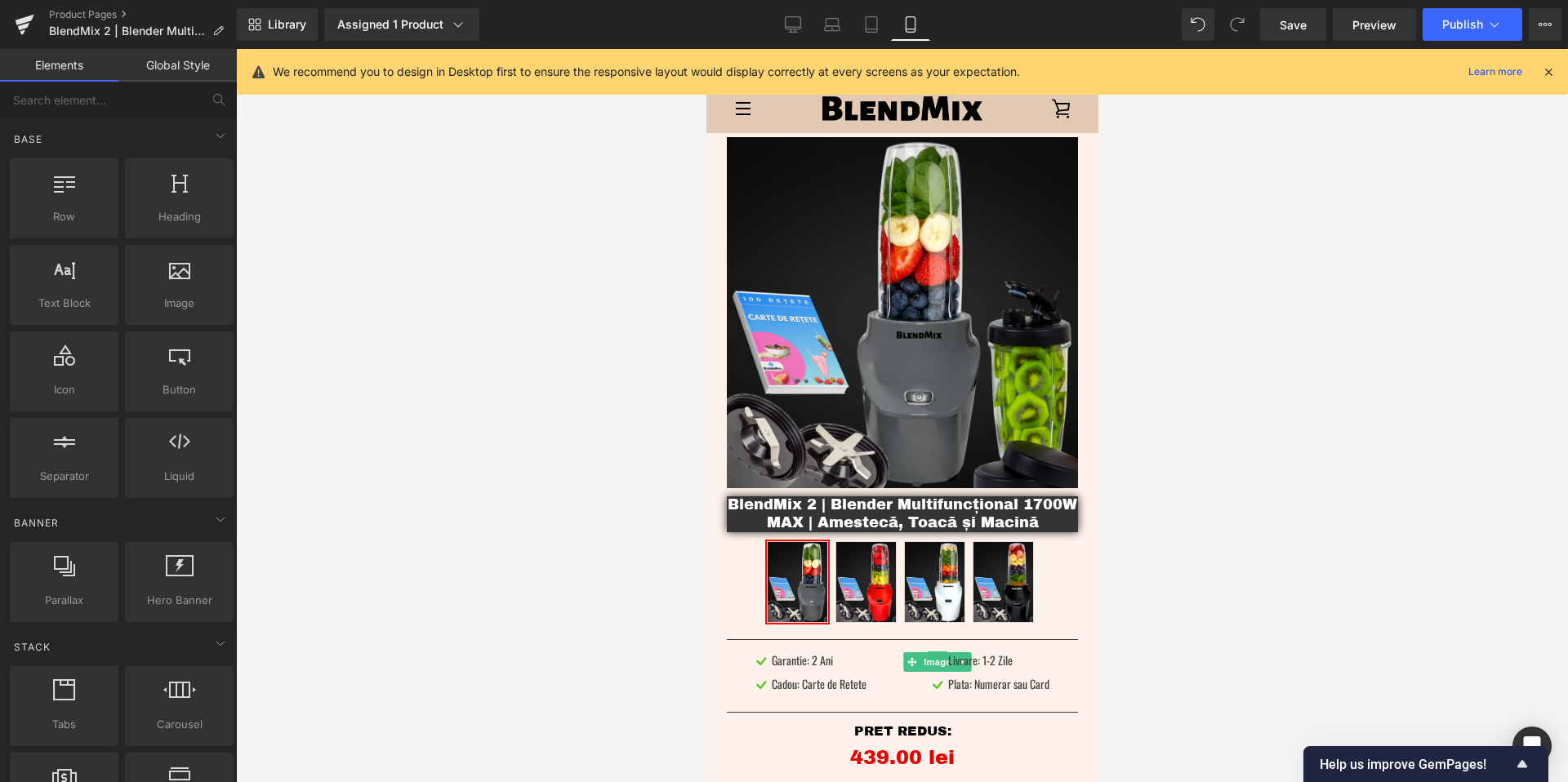
drag, startPoint x: 1089, startPoint y: 655, endPoint x: 2181, endPoint y: 96, distance: 1226.8
click at [1544, 66] on icon at bounding box center [1547, 71] width 14 height 14
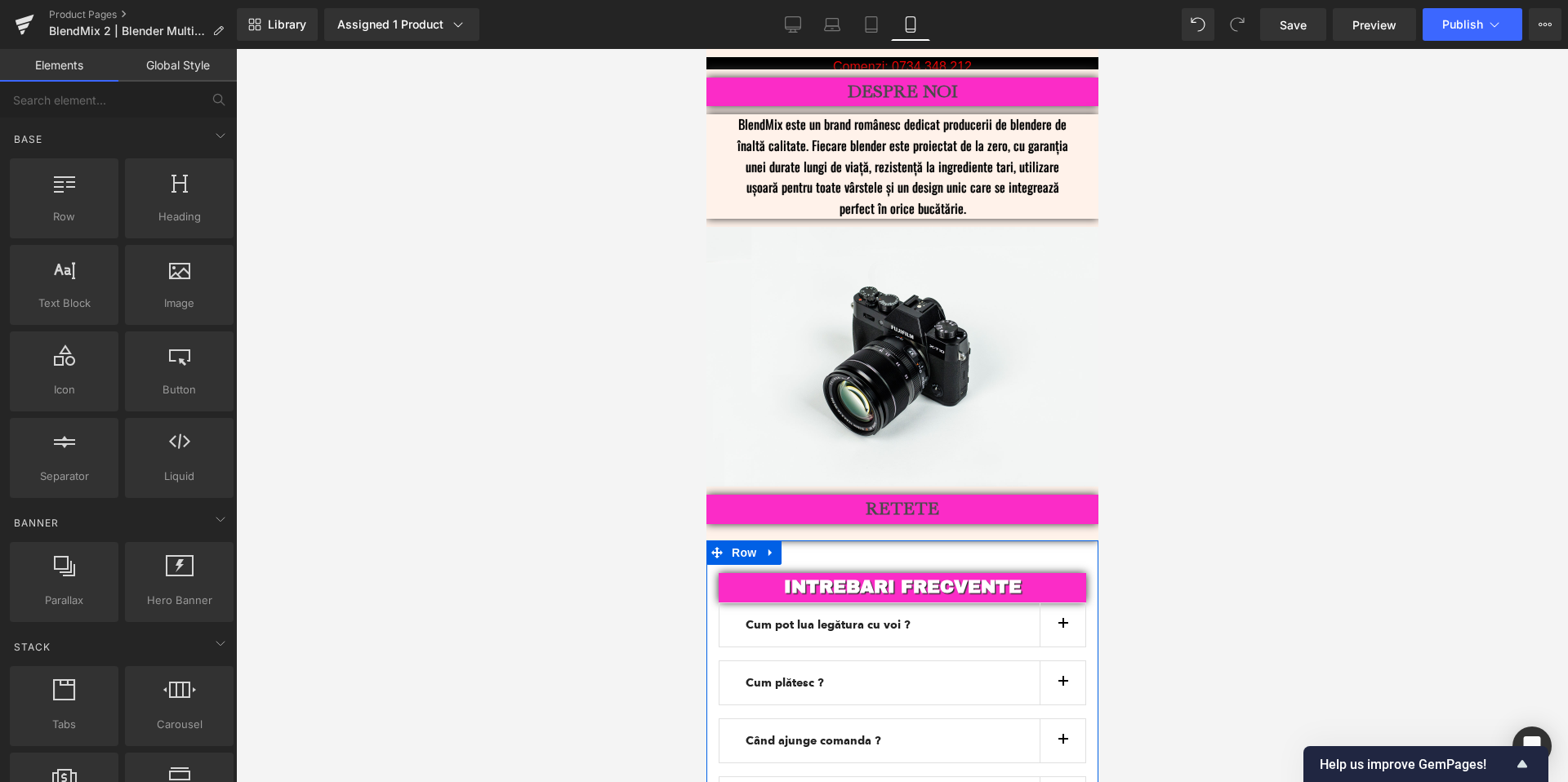
scroll to position [3788, 0]
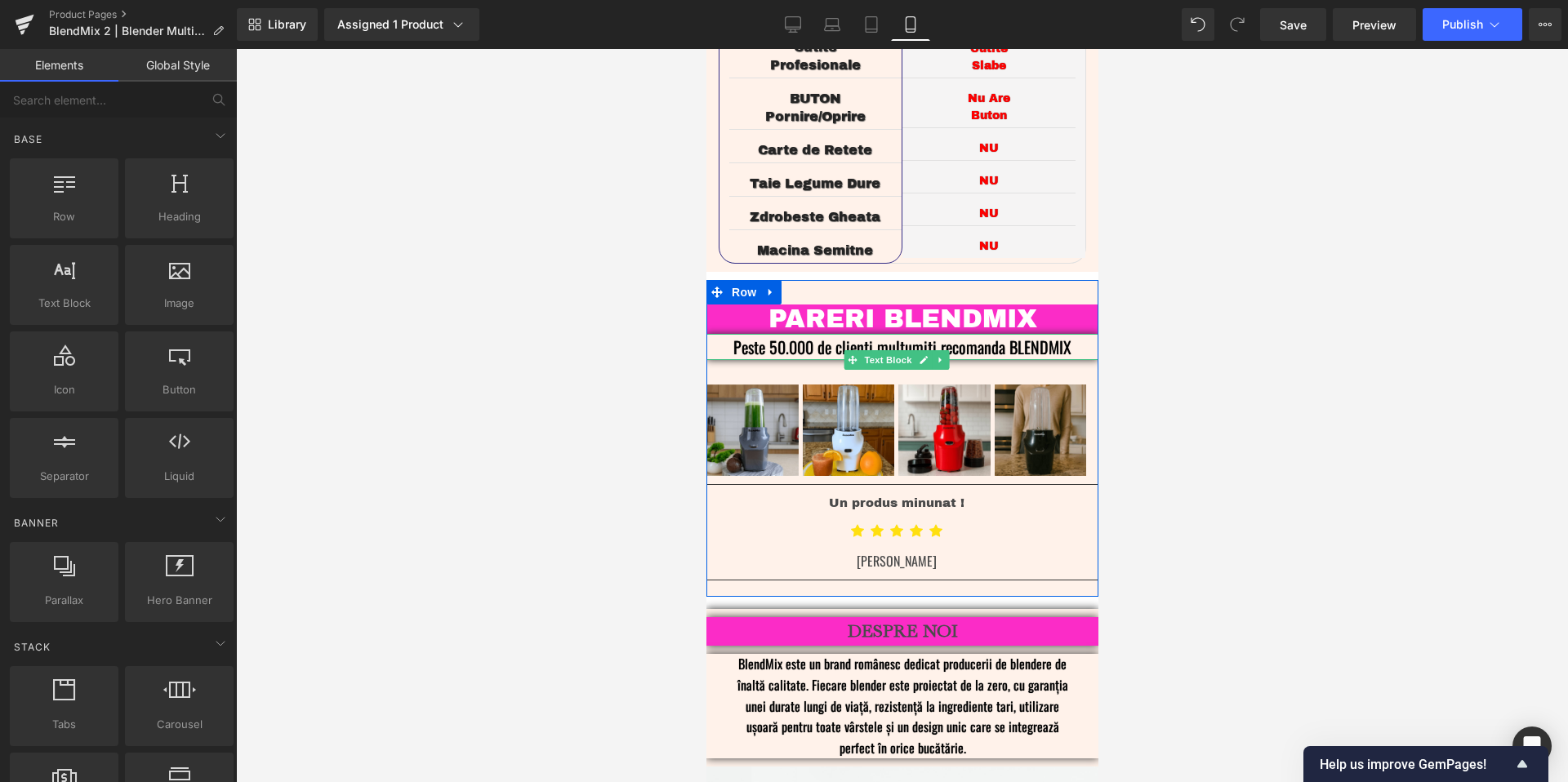
click at [1030, 305] on h3 "PARERI BLENDMIX" at bounding box center [901, 319] width 392 height 29
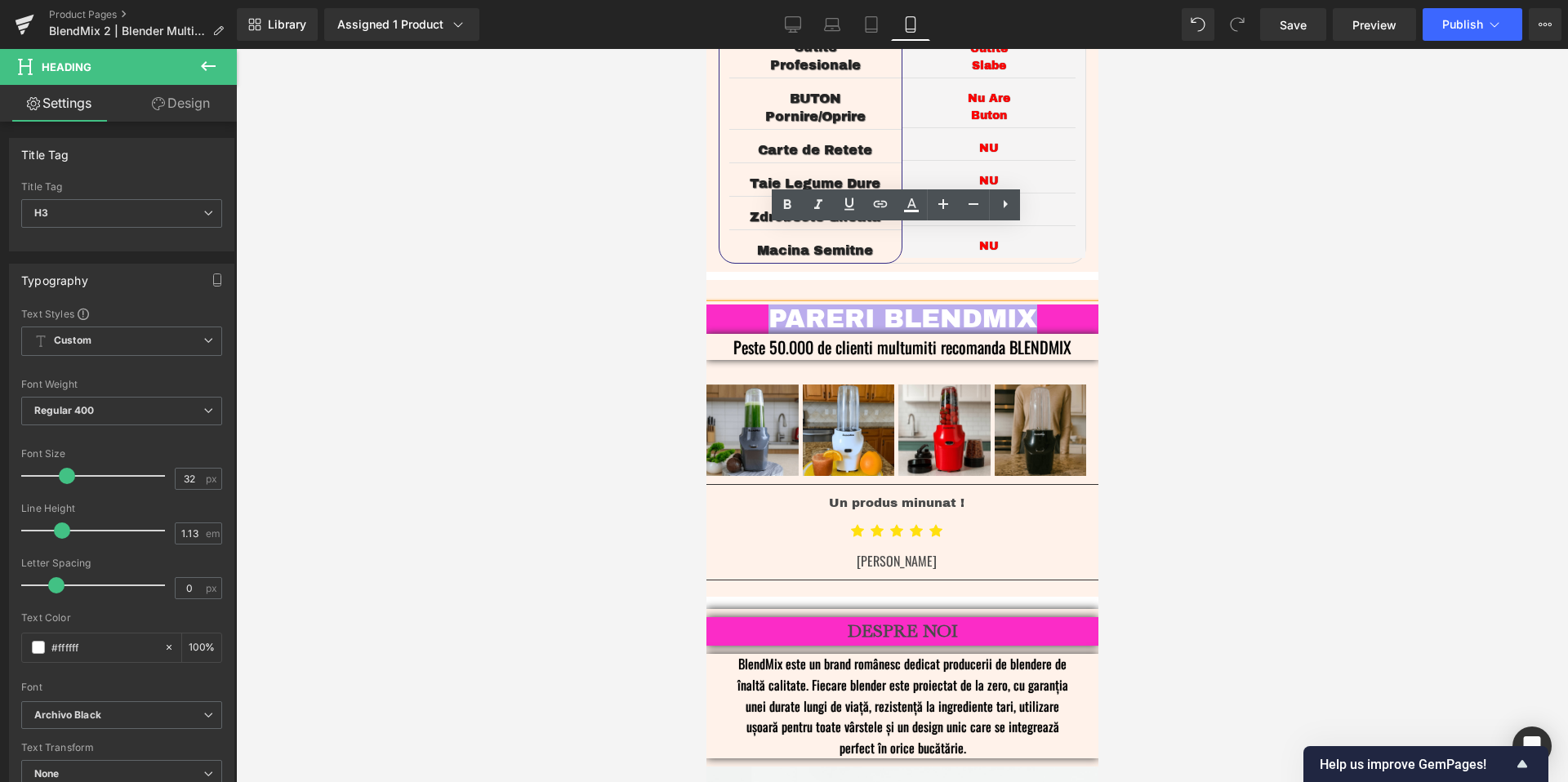
drag, startPoint x: 1035, startPoint y: 240, endPoint x: 755, endPoint y: 236, distance: 280.0
click at [755, 305] on h3 "PARERI BLENDMIX" at bounding box center [901, 319] width 392 height 29
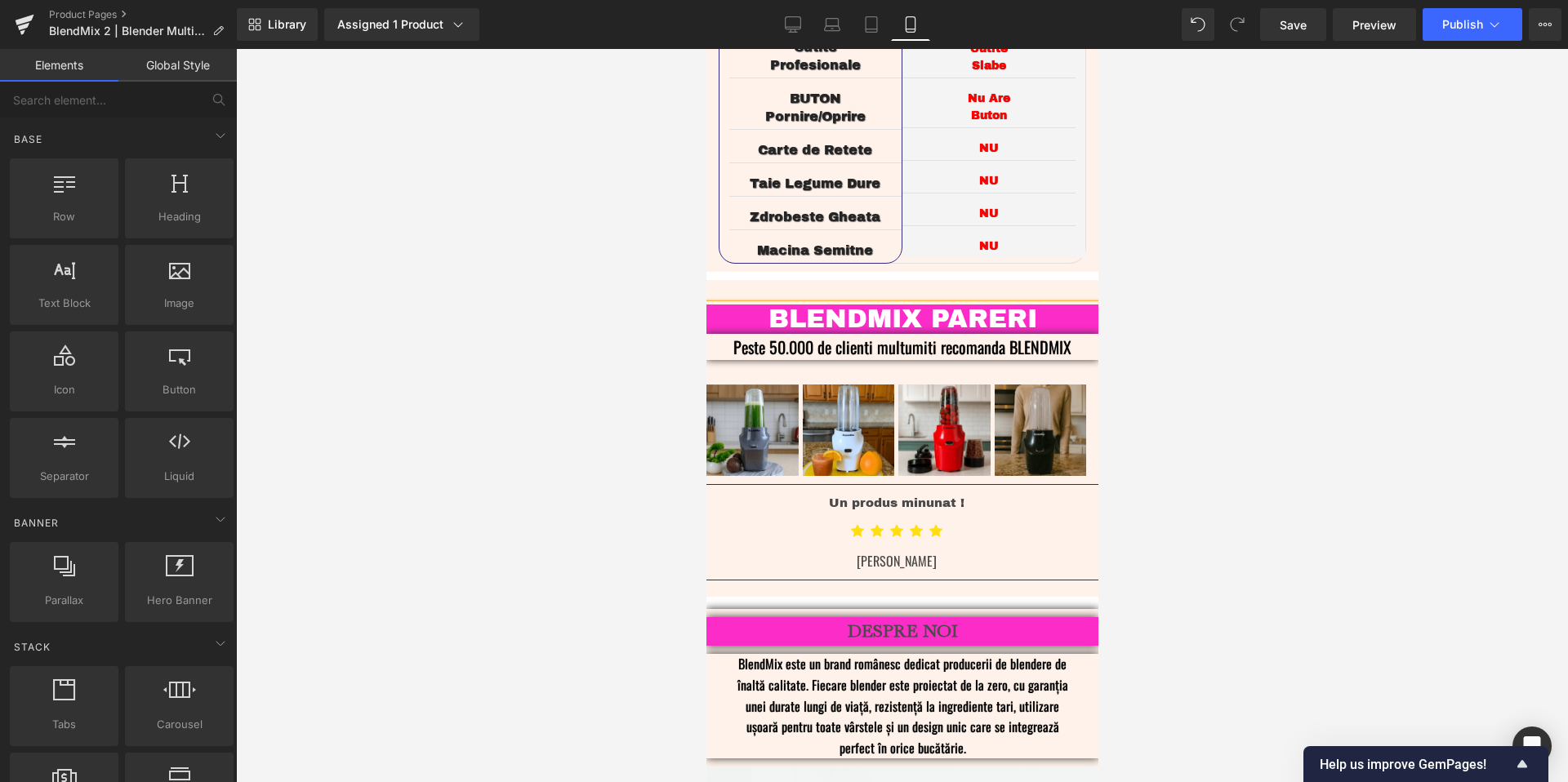
click at [1289, 575] on div at bounding box center [902, 416] width 1332 height 734
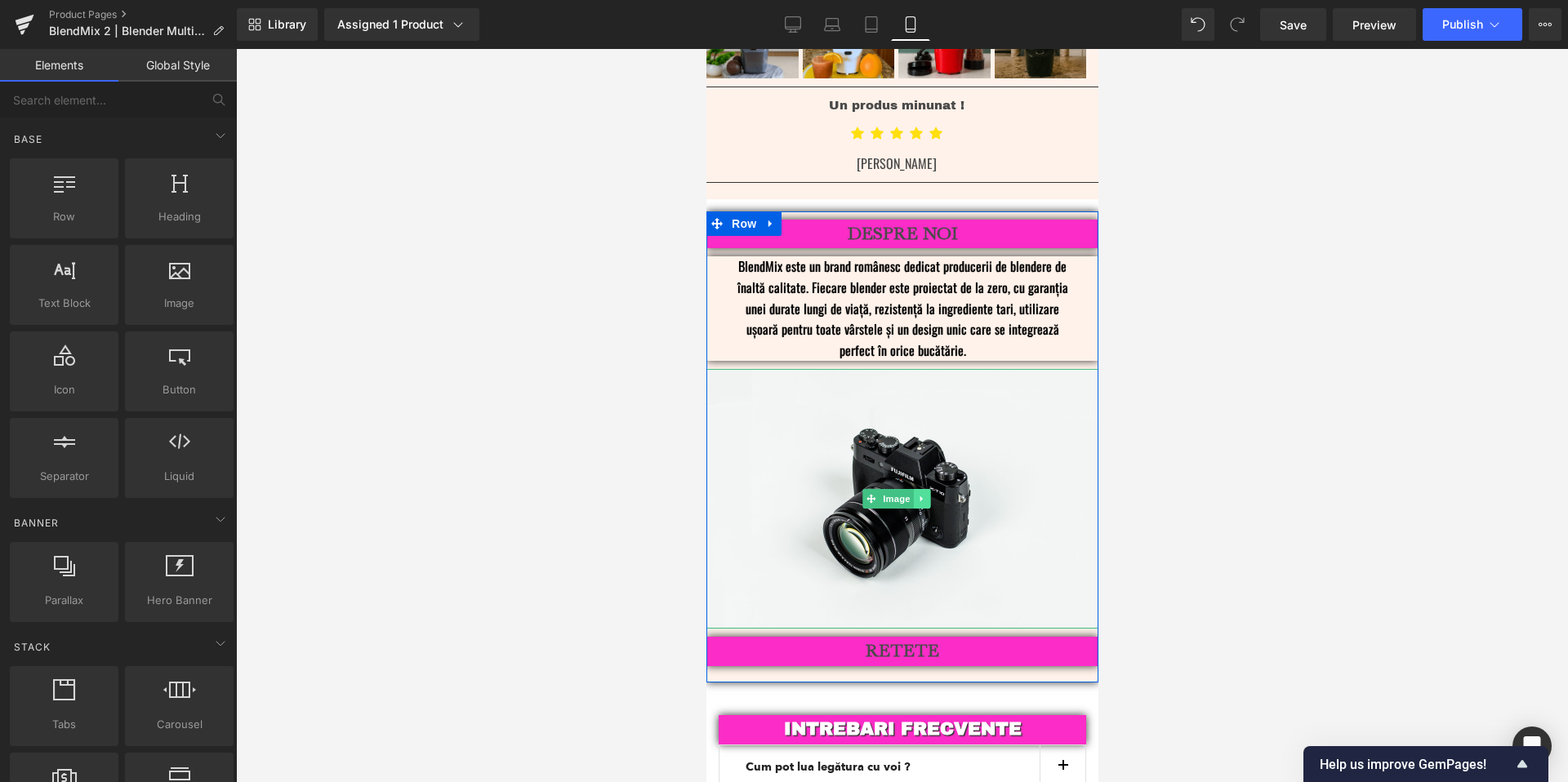
scroll to position [4189, 0]
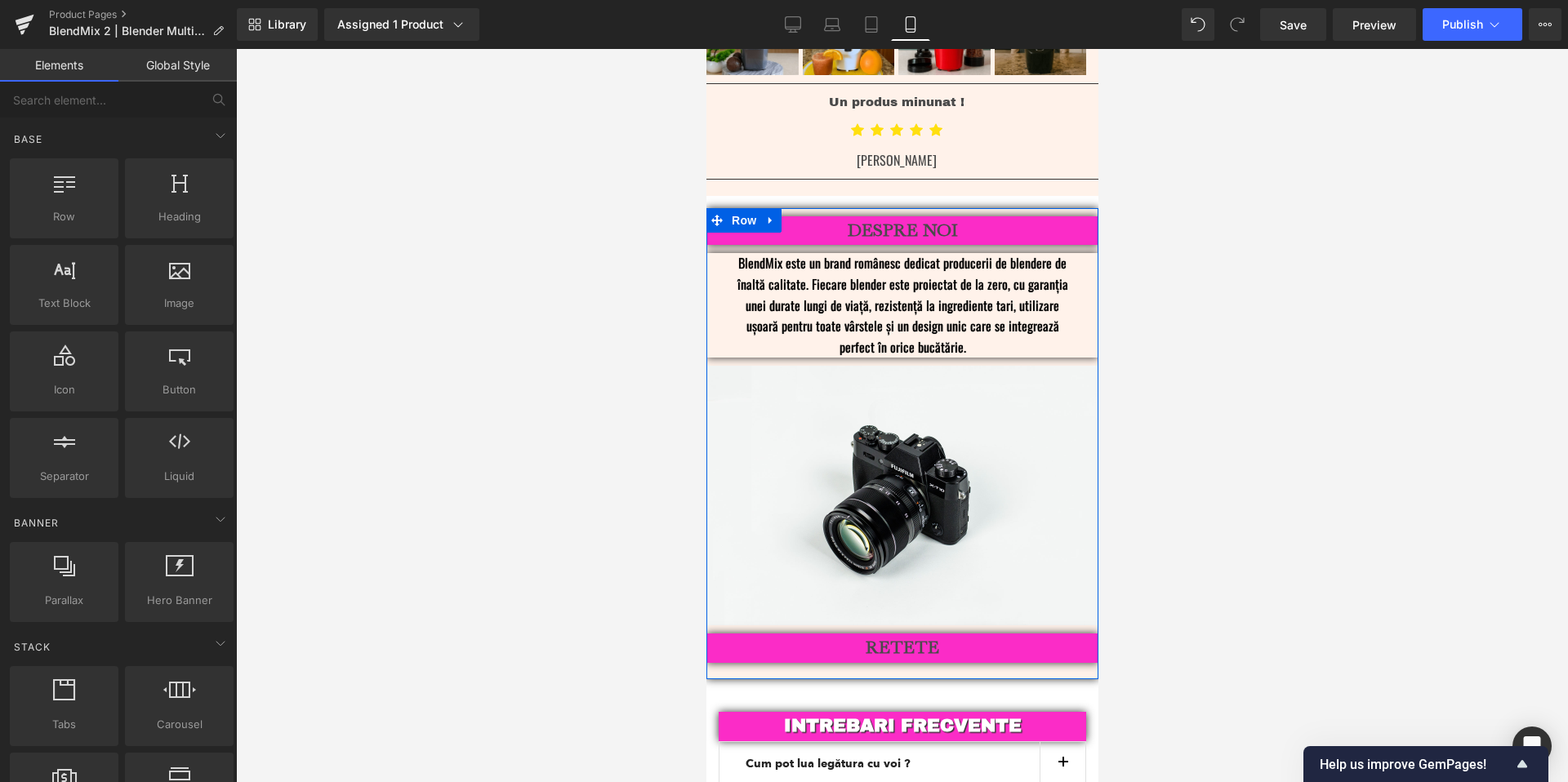
click at [902, 634] on div "RETETE Heading" at bounding box center [901, 648] width 392 height 29
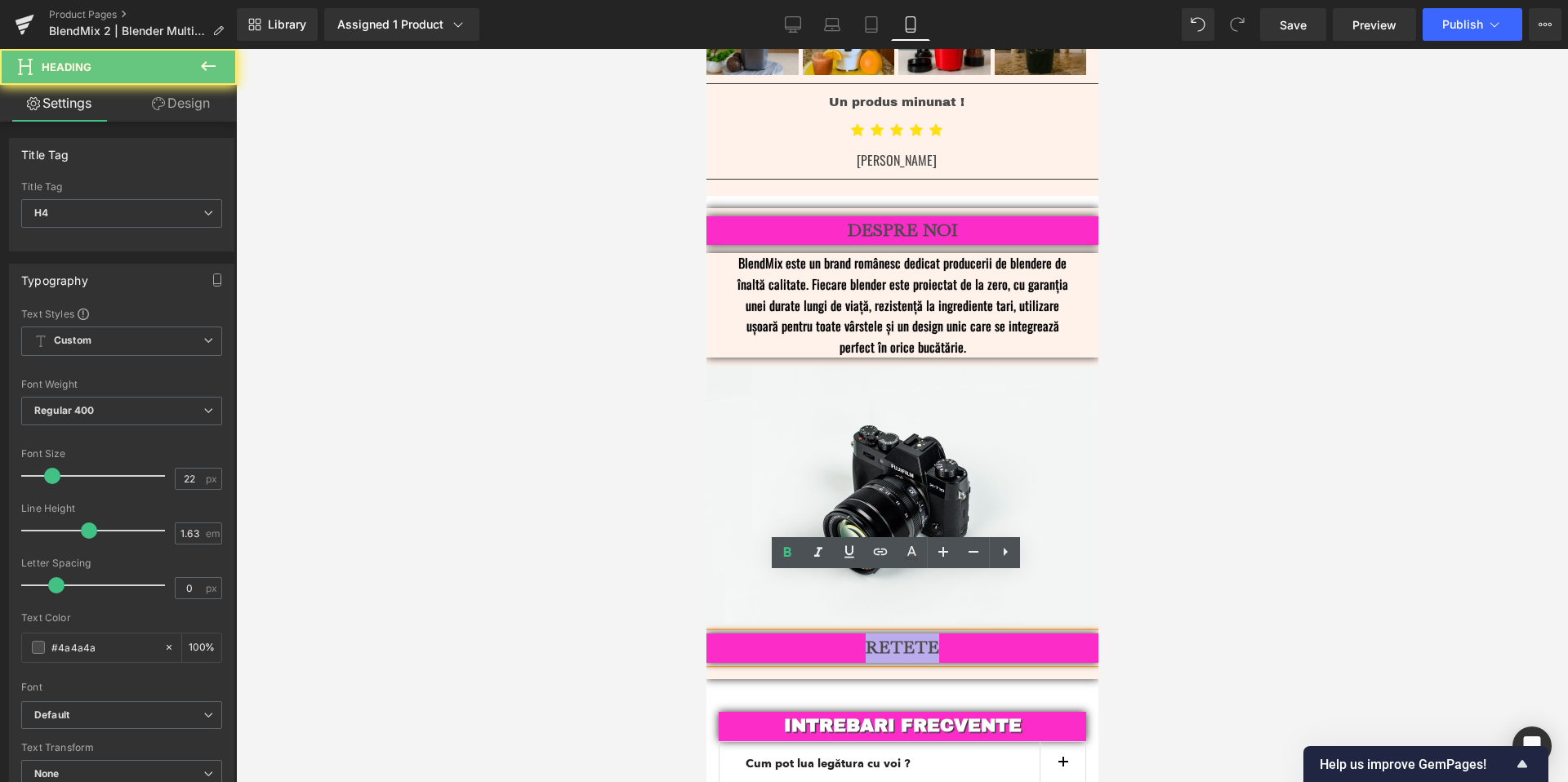
click at [902, 637] on b "RETETE" at bounding box center [901, 647] width 73 height 21
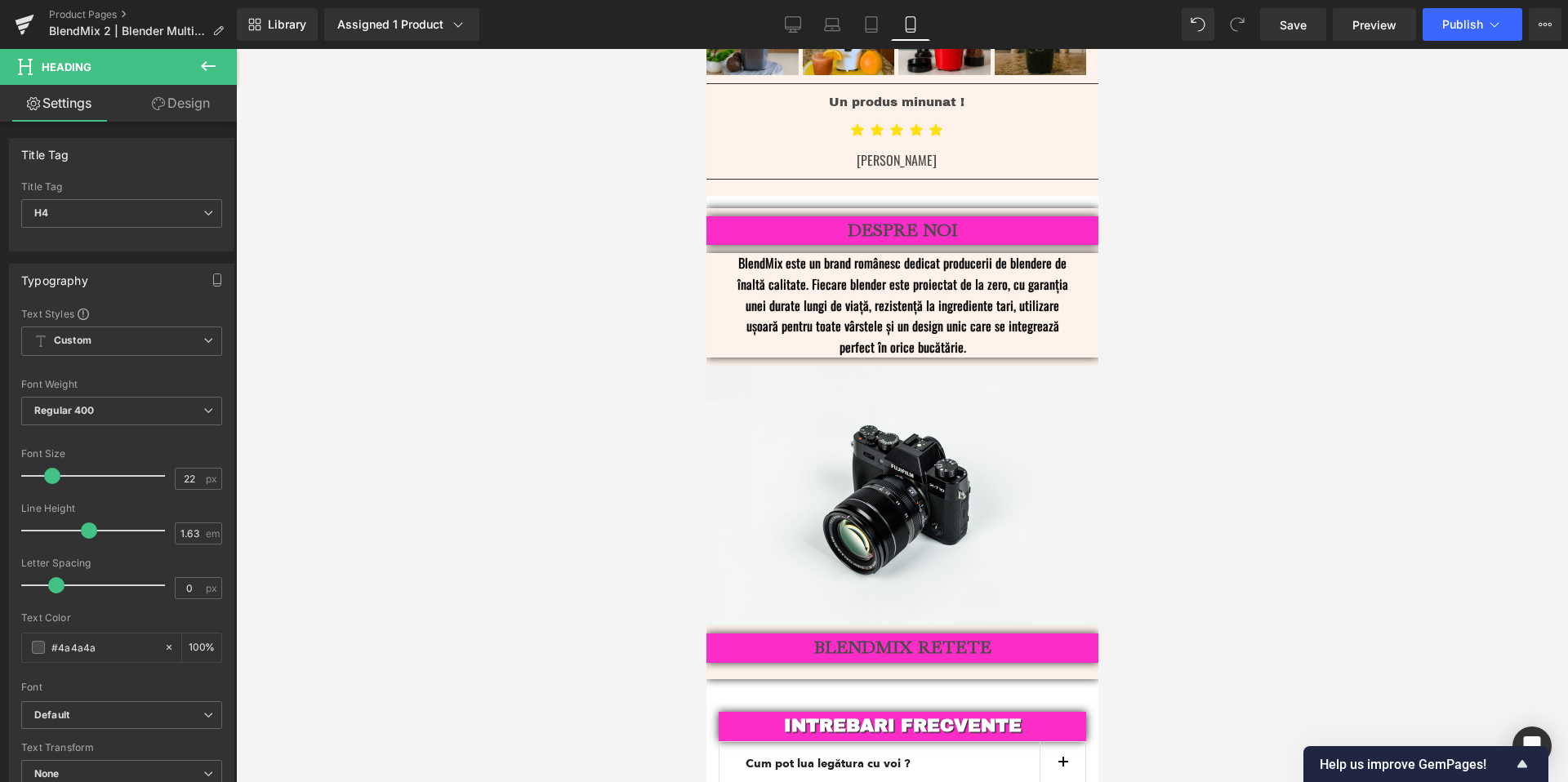
click at [1334, 464] on div at bounding box center [902, 416] width 1332 height 734
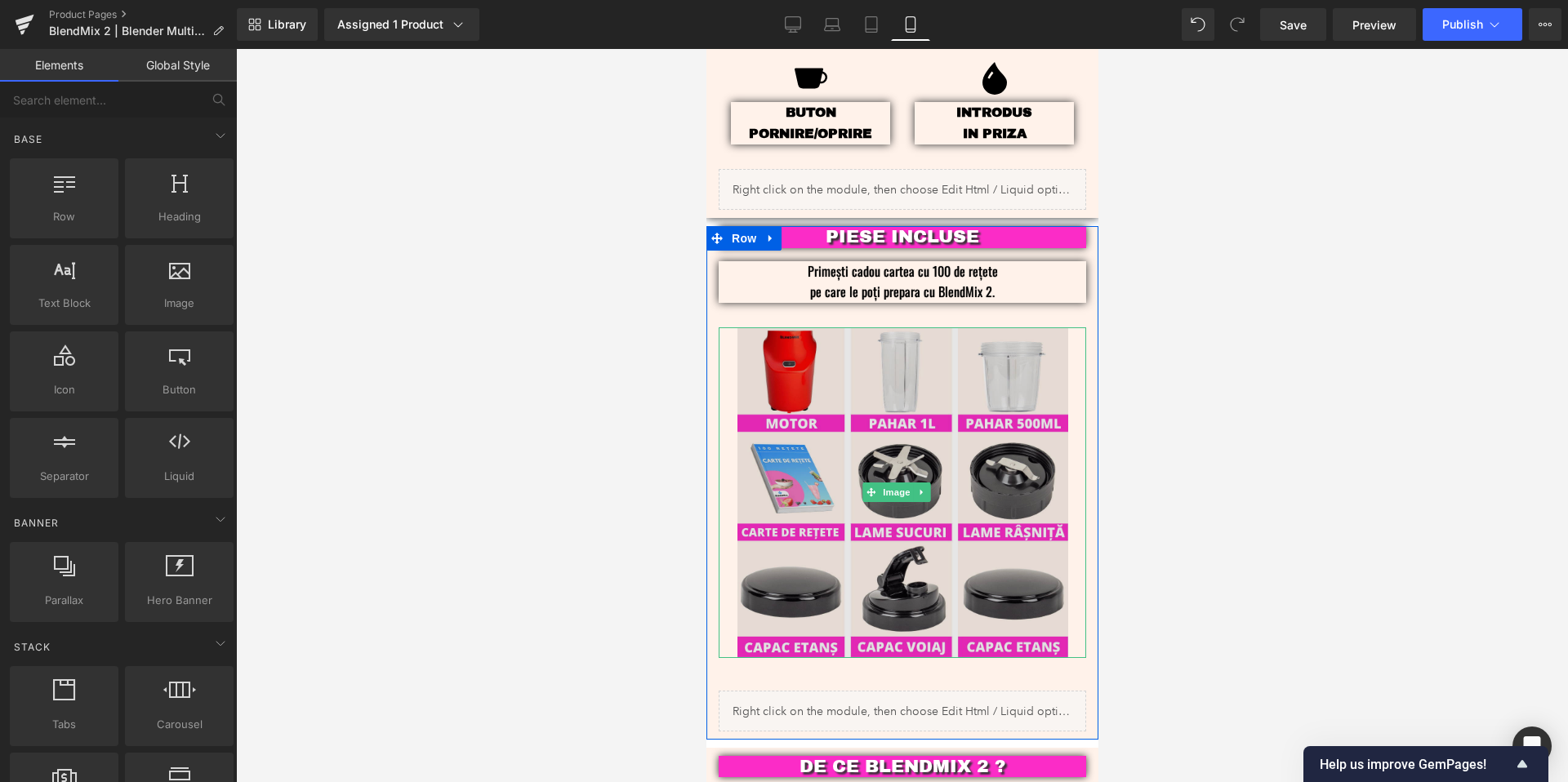
scroll to position [2396, 0]
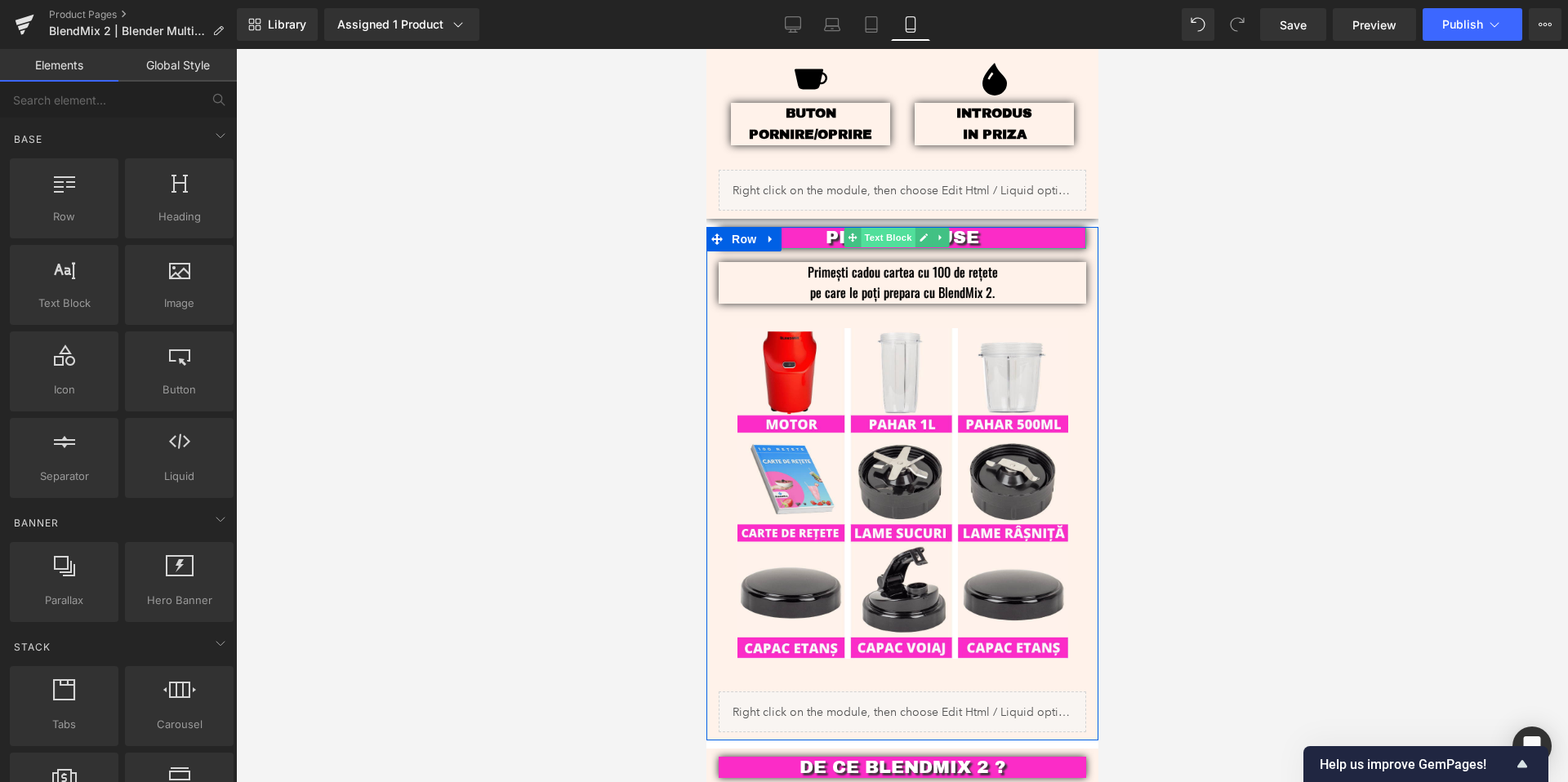
click at [913, 228] on span "Text Block" at bounding box center [887, 238] width 53 height 20
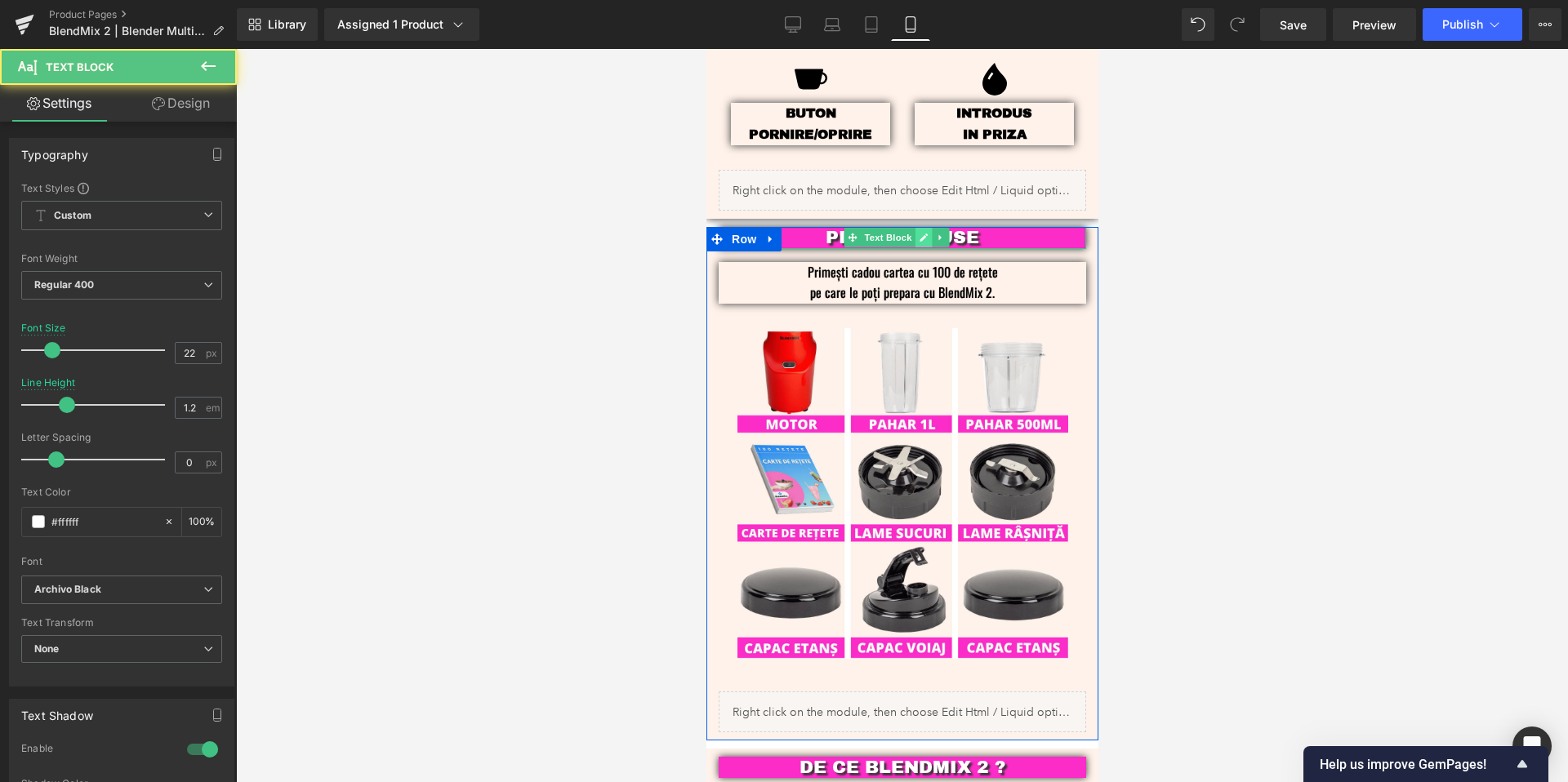
click at [919, 233] on icon at bounding box center [923, 237] width 9 height 10
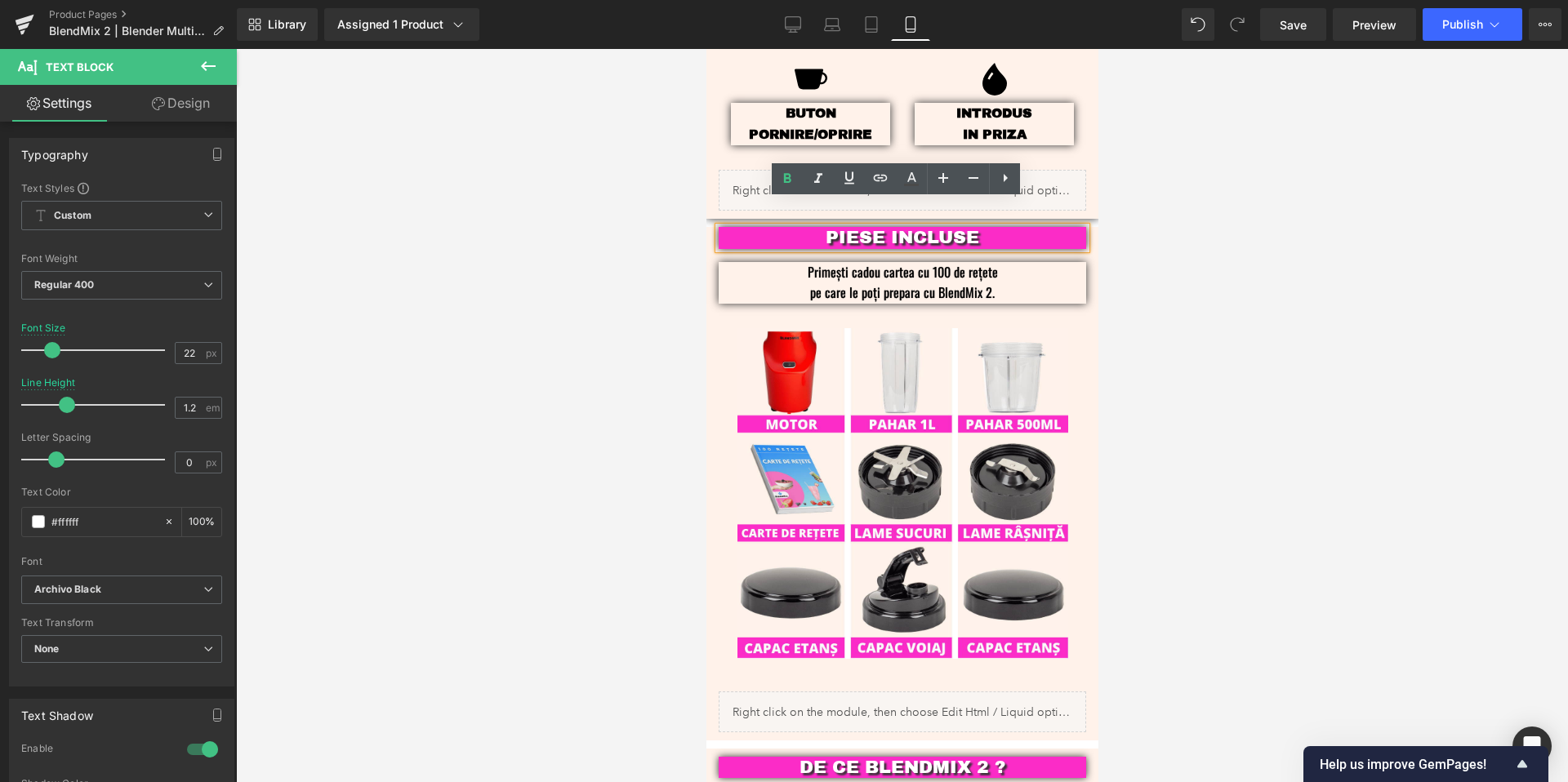
click at [821, 227] on p "PIESE INCLUSE" at bounding box center [901, 238] width 318 height 21
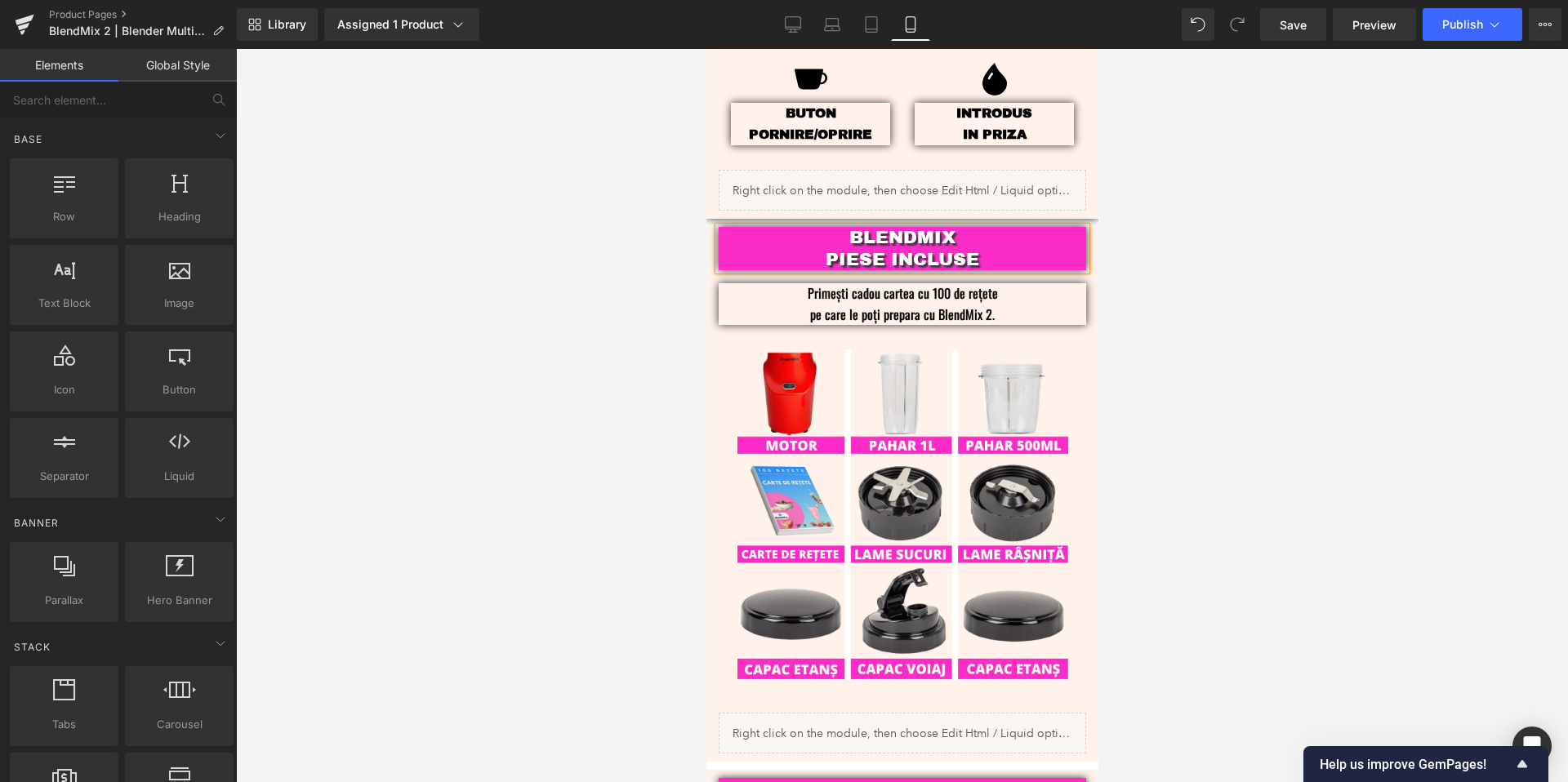
click at [1317, 217] on div at bounding box center [902, 416] width 1332 height 734
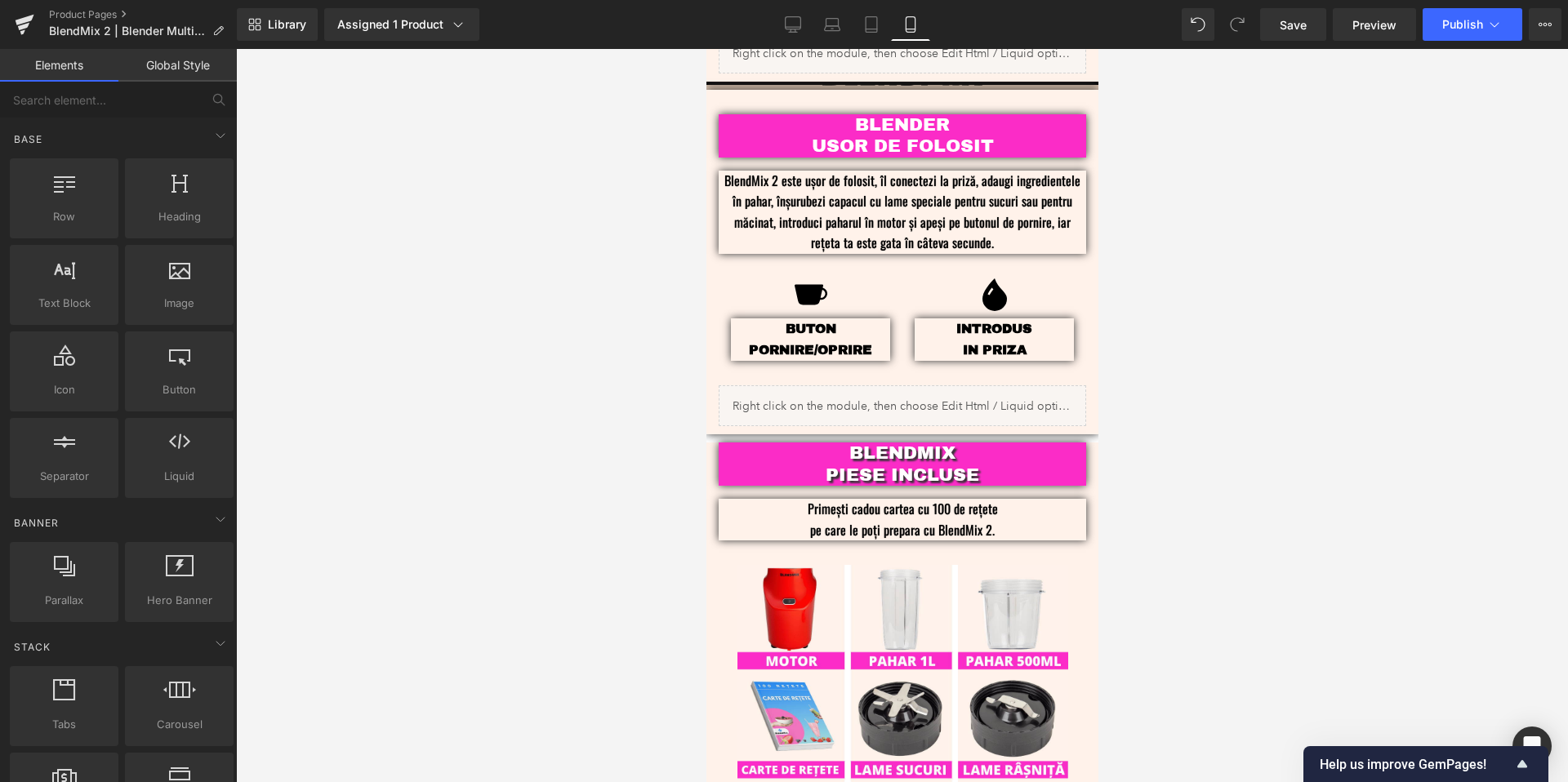
scroll to position [1958, 0]
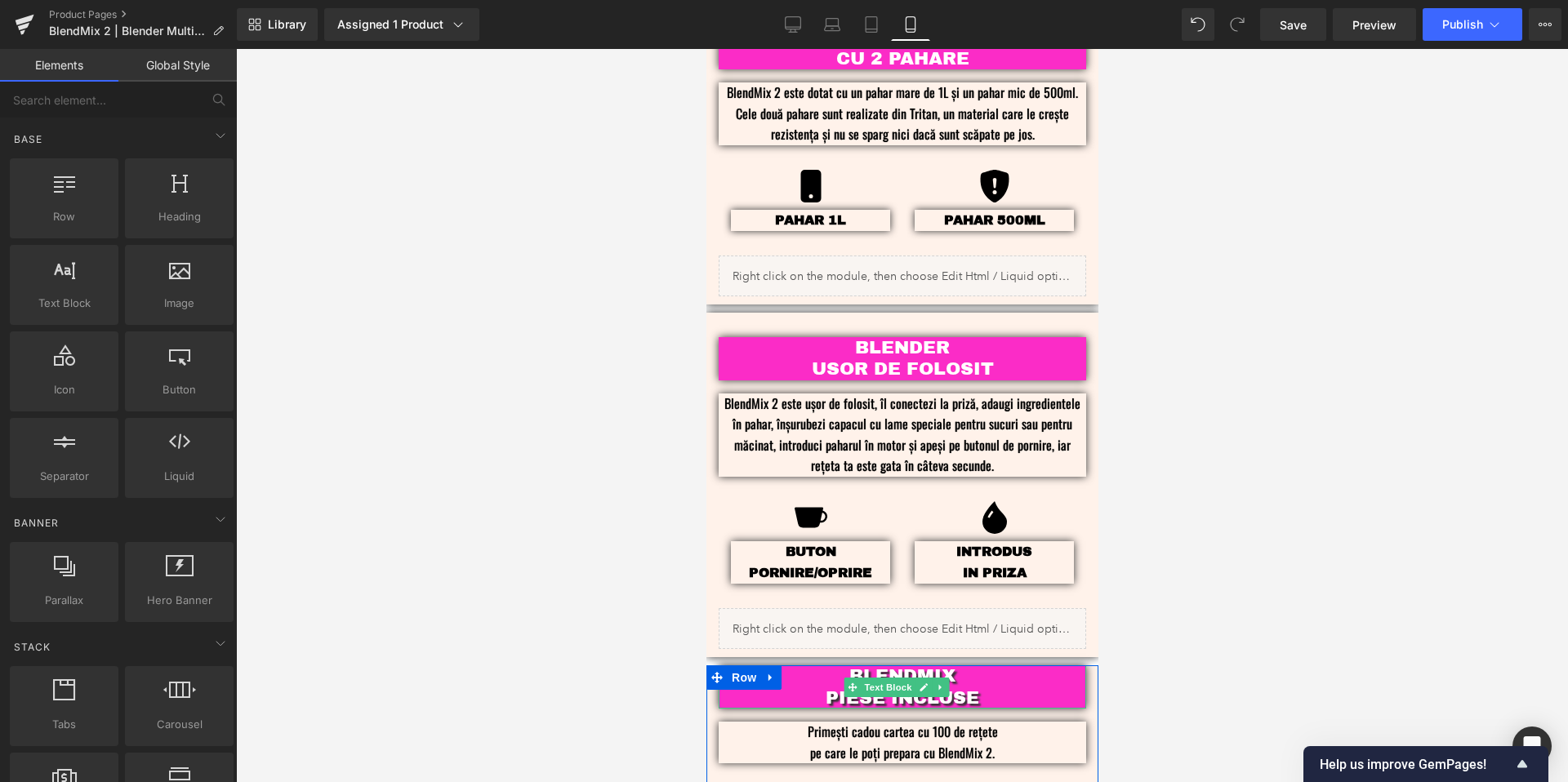
click at [986, 687] on p "PIESE INCLUSE" at bounding box center [901, 698] width 318 height 21
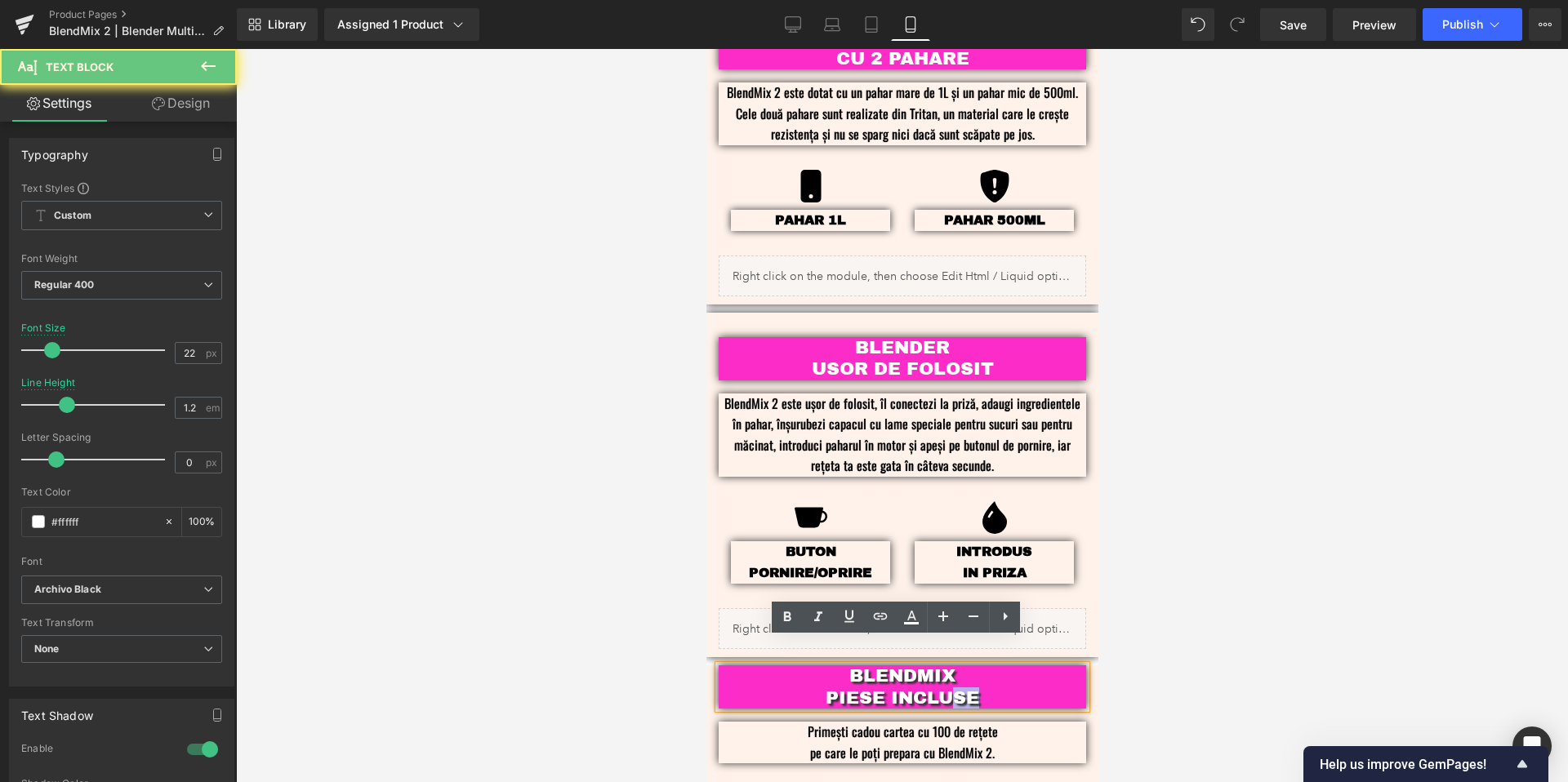
drag, startPoint x: 990, startPoint y: 674, endPoint x: 950, endPoint y: 671, distance: 40.1
click at [950, 687] on p "PIESE INCLUSE" at bounding box center [901, 698] width 318 height 21
click at [918, 666] on p "BLENDMIX" at bounding box center [901, 677] width 318 height 21
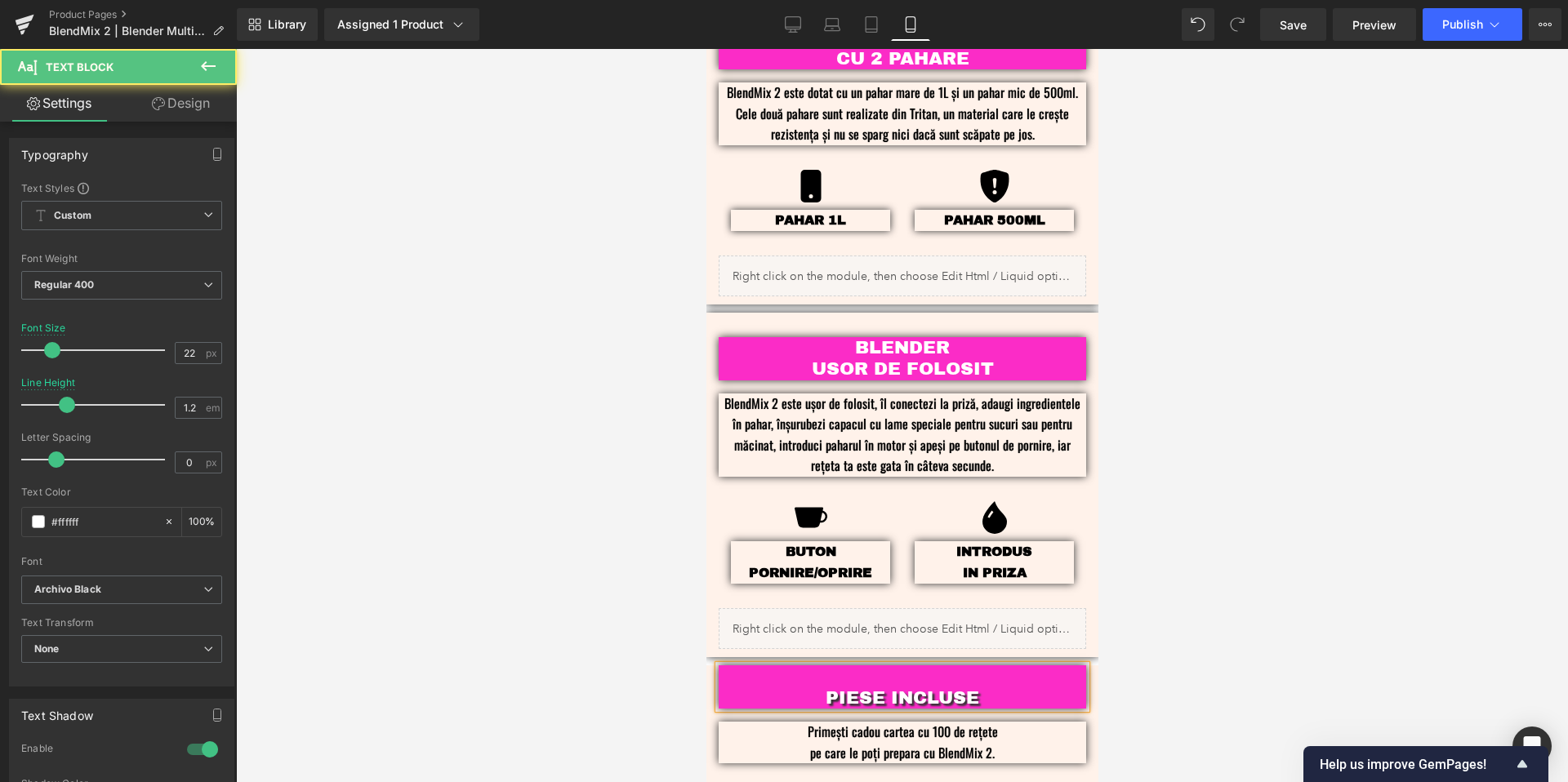
click at [814, 687] on p "PIESE INCLUSE" at bounding box center [901, 698] width 318 height 21
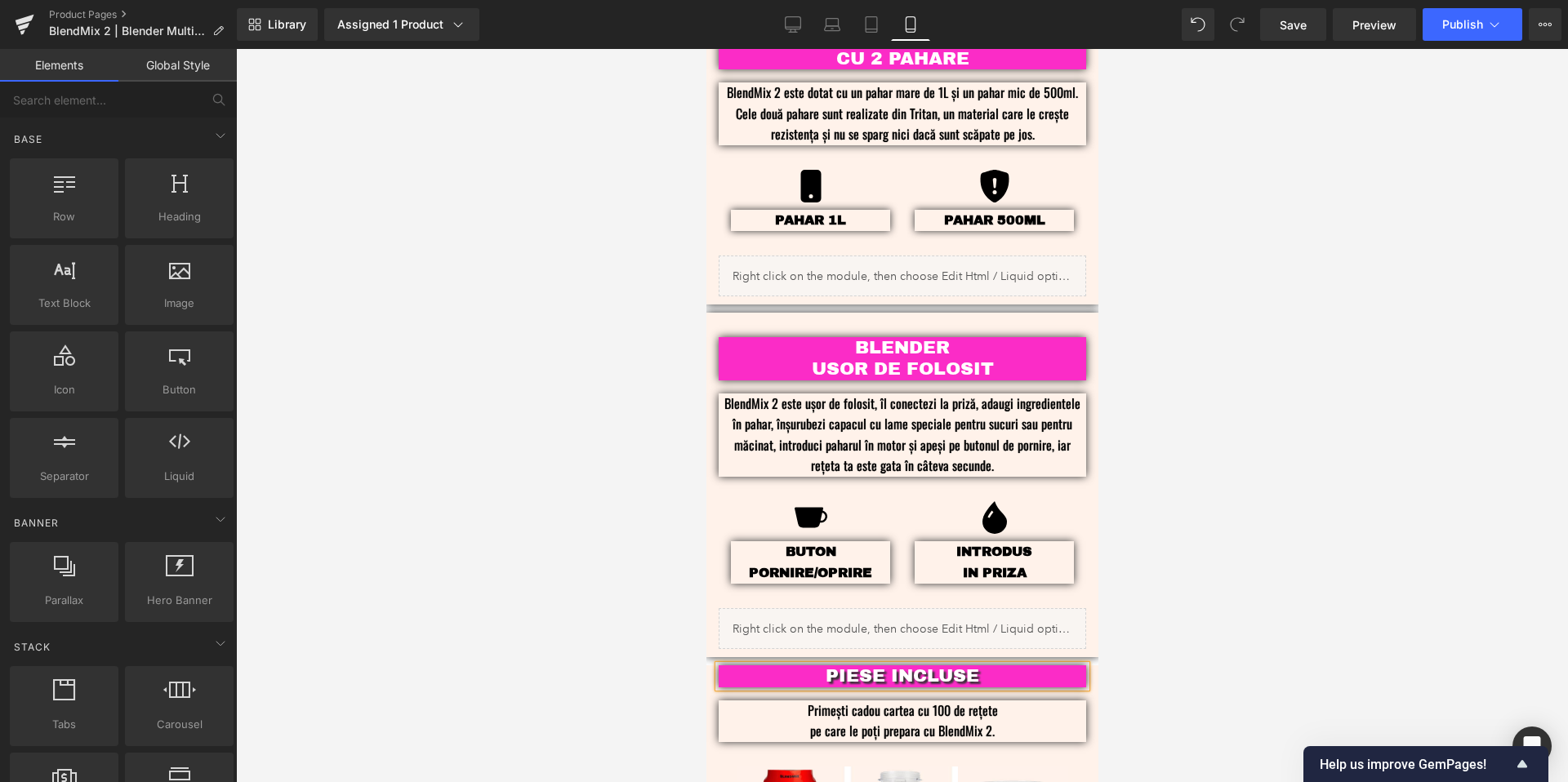
click at [1164, 597] on div at bounding box center [902, 416] width 1332 height 734
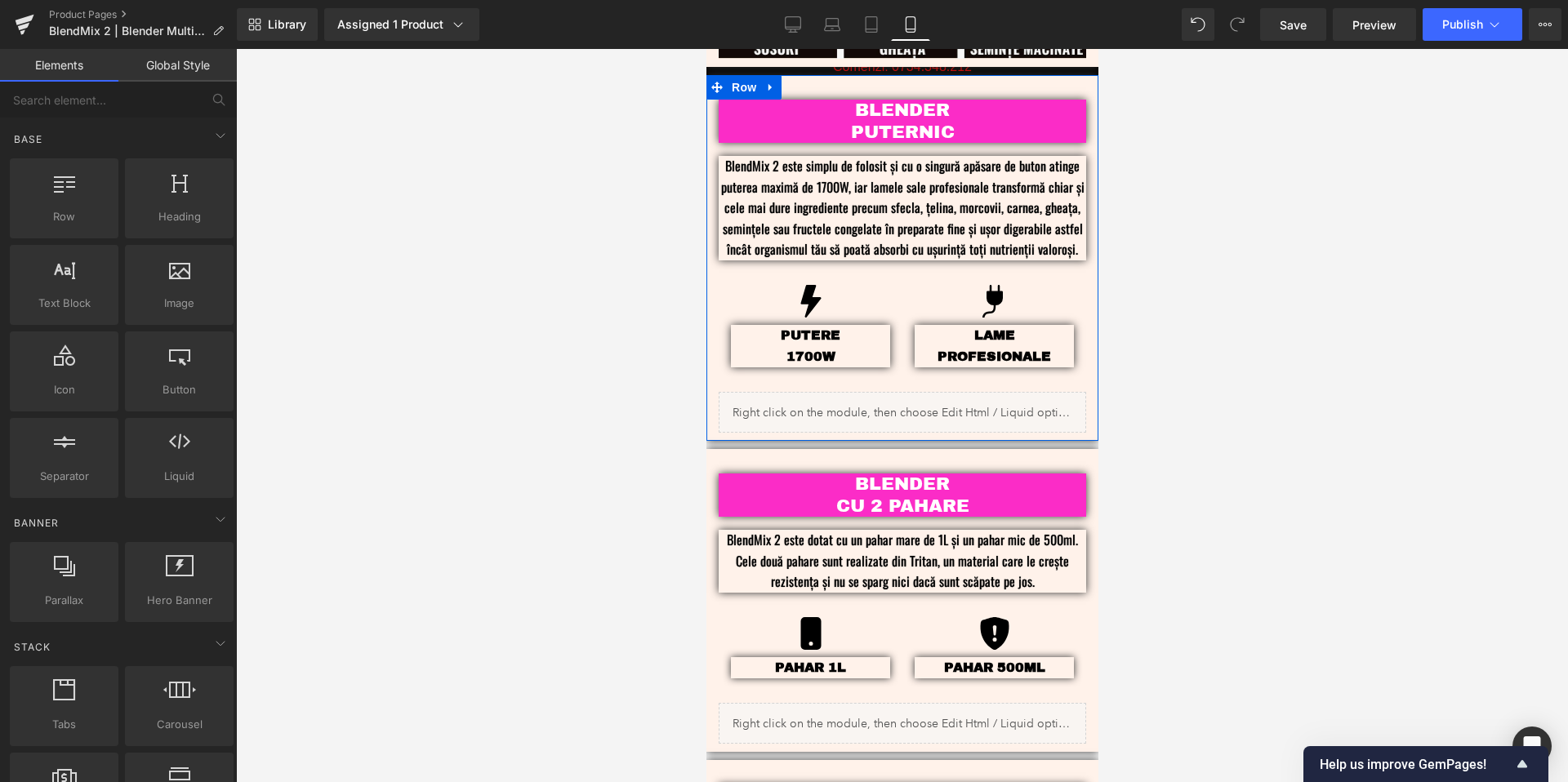
scroll to position [1510, 0]
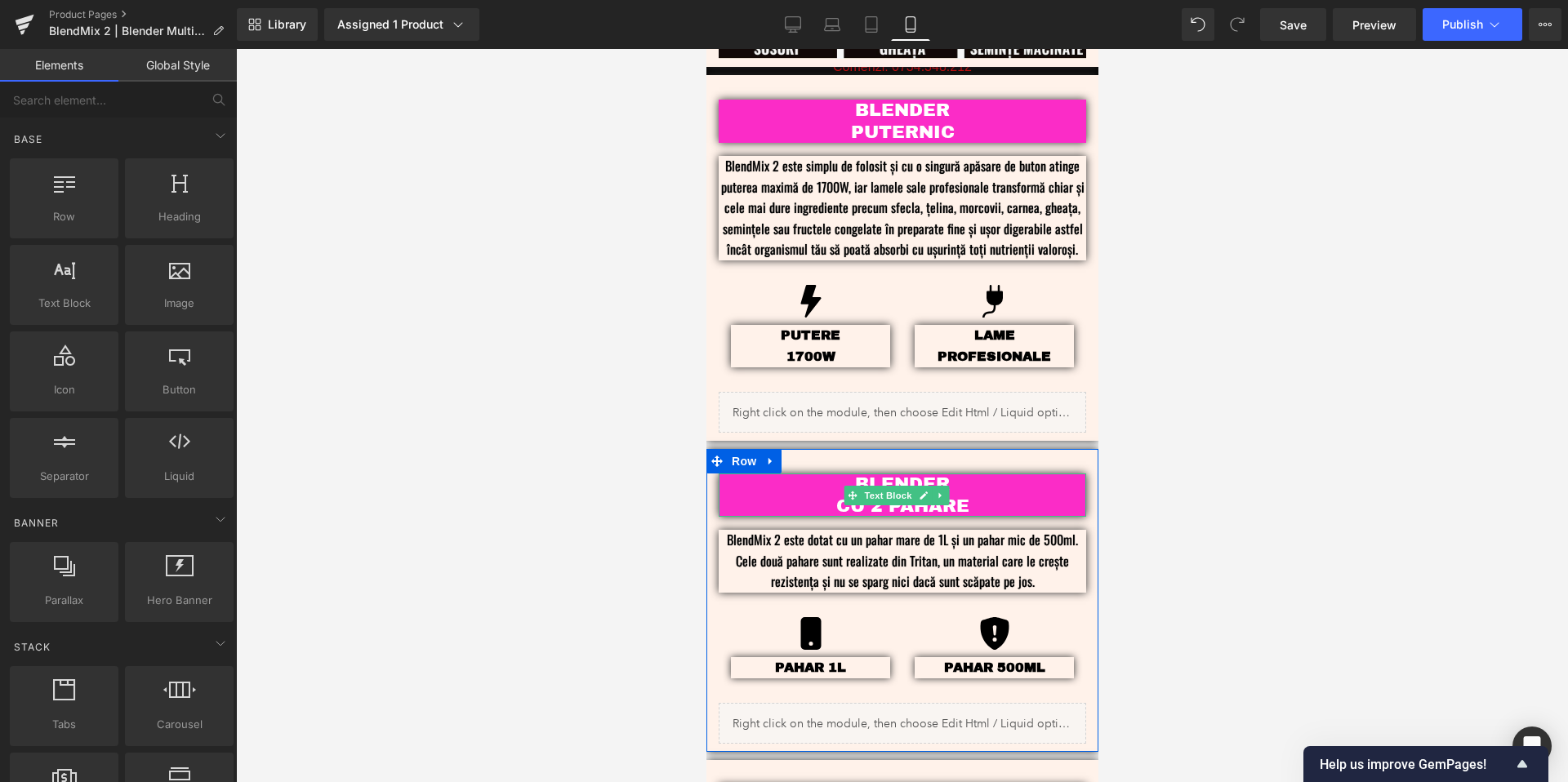
click at [955, 496] on p "CU 2 PAHARE" at bounding box center [901, 506] width 318 height 21
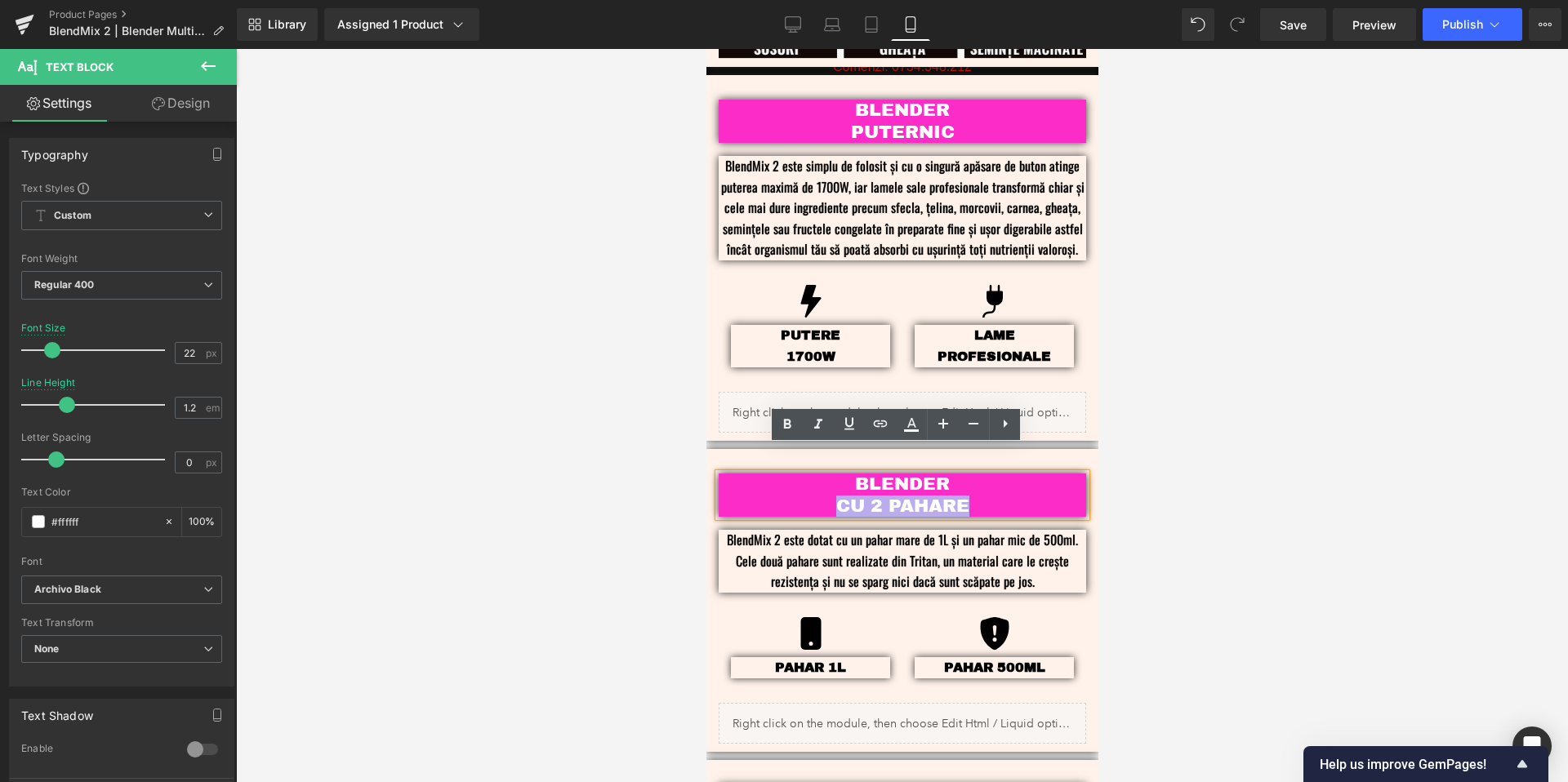
drag, startPoint x: 971, startPoint y: 482, endPoint x: 834, endPoint y: 476, distance: 137.1
click at [834, 496] on p "CU 2 PAHARE" at bounding box center [901, 506] width 318 height 21
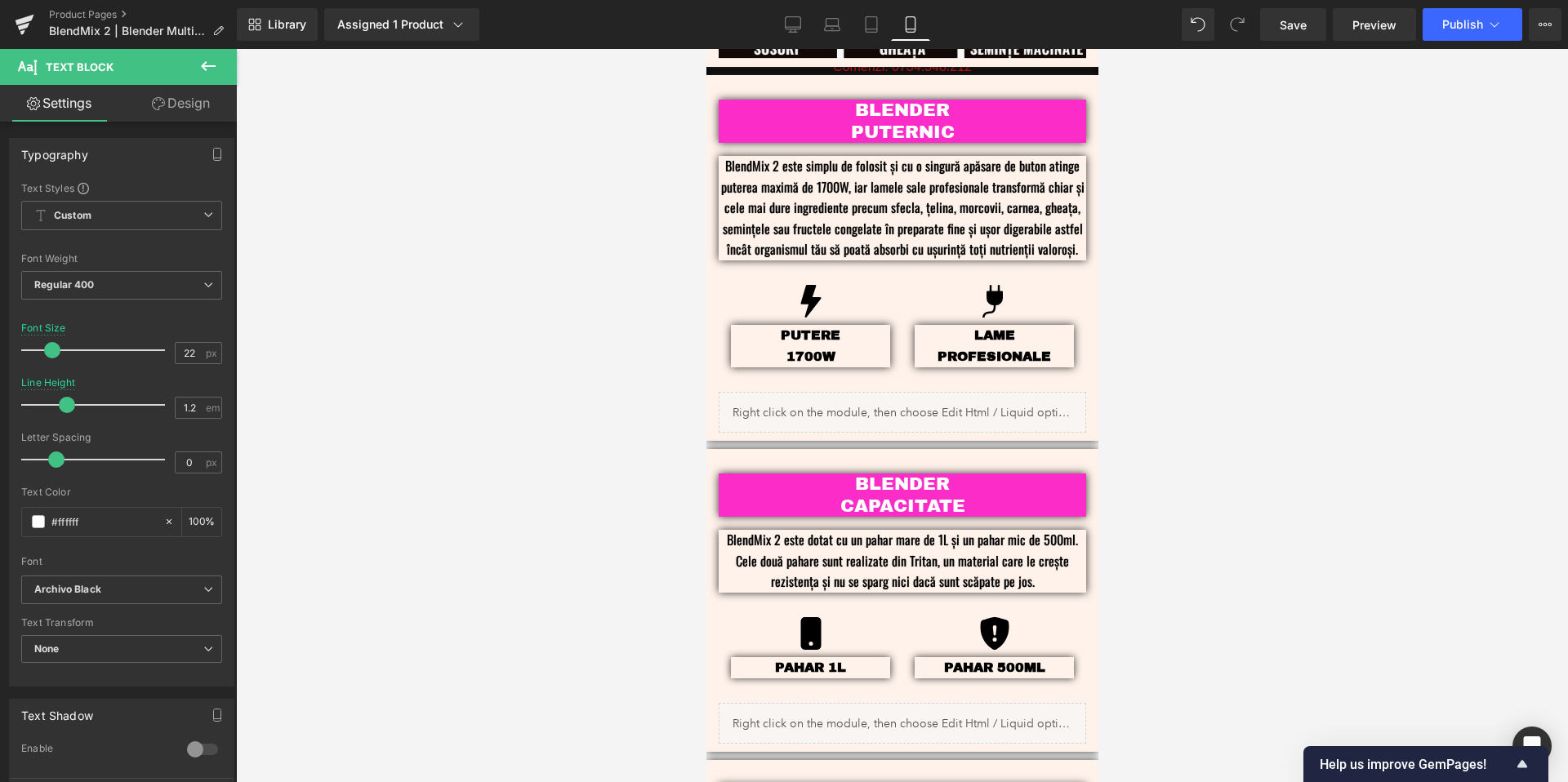
click at [1345, 391] on div at bounding box center [902, 416] width 1332 height 734
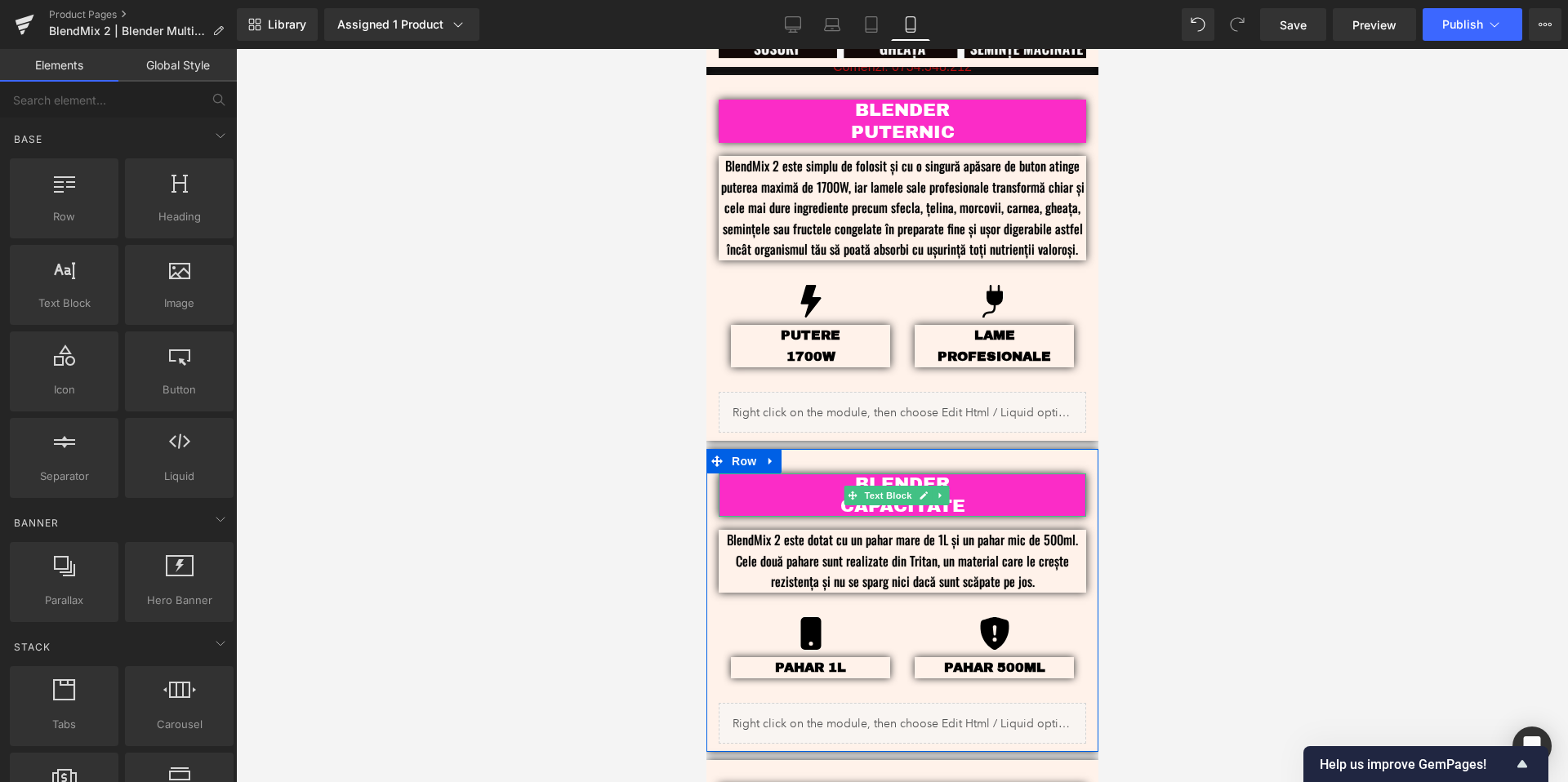
click at [981, 496] on p "CAPACITATE" at bounding box center [901, 506] width 318 height 21
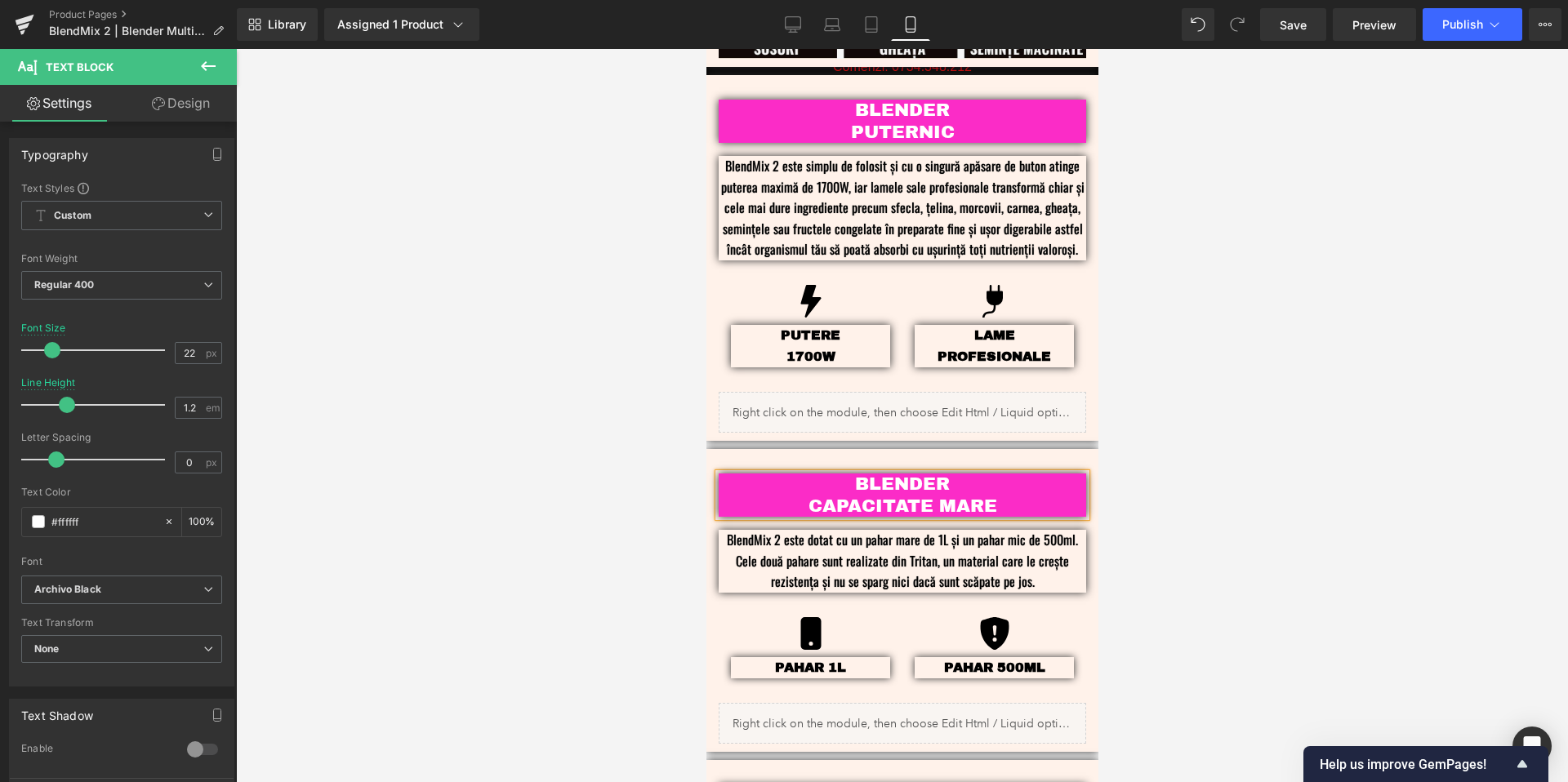
click at [1237, 335] on div at bounding box center [902, 416] width 1332 height 734
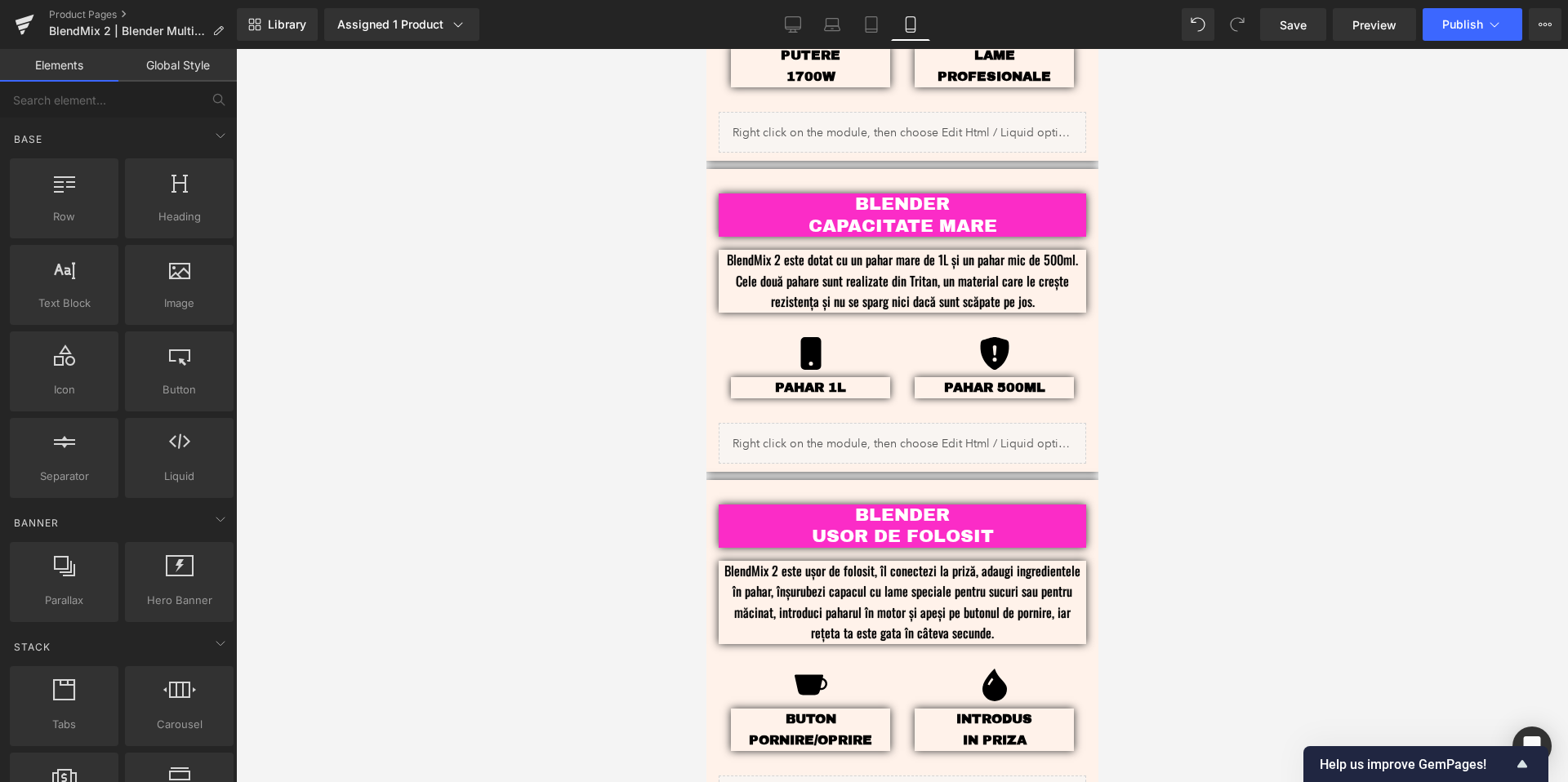
scroll to position [1791, 0]
click at [1130, 448] on div at bounding box center [902, 416] width 1332 height 734
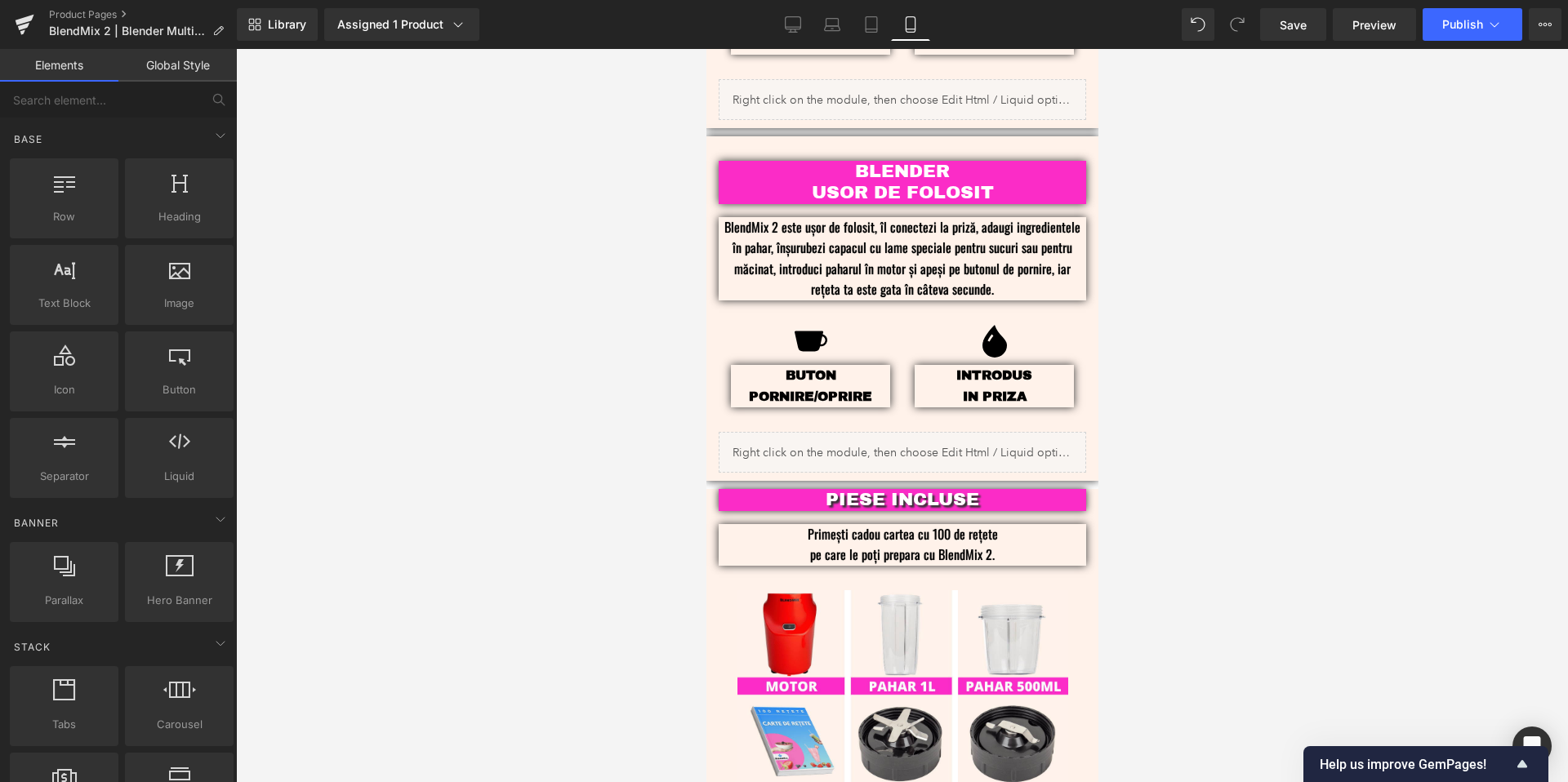
scroll to position [2124, 0]
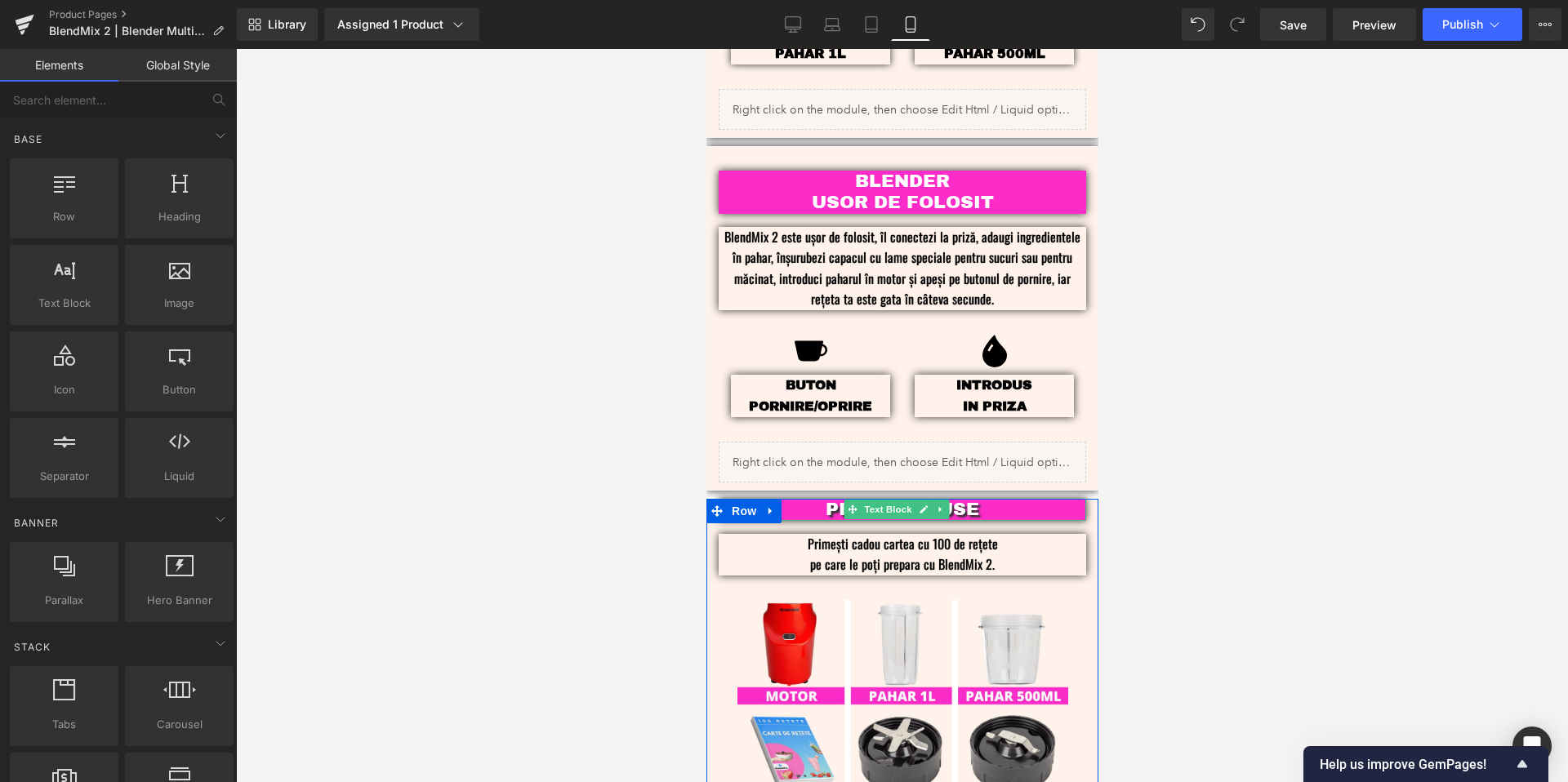
click at [987, 499] on p "PIESE INCLUSE" at bounding box center [901, 510] width 318 height 21
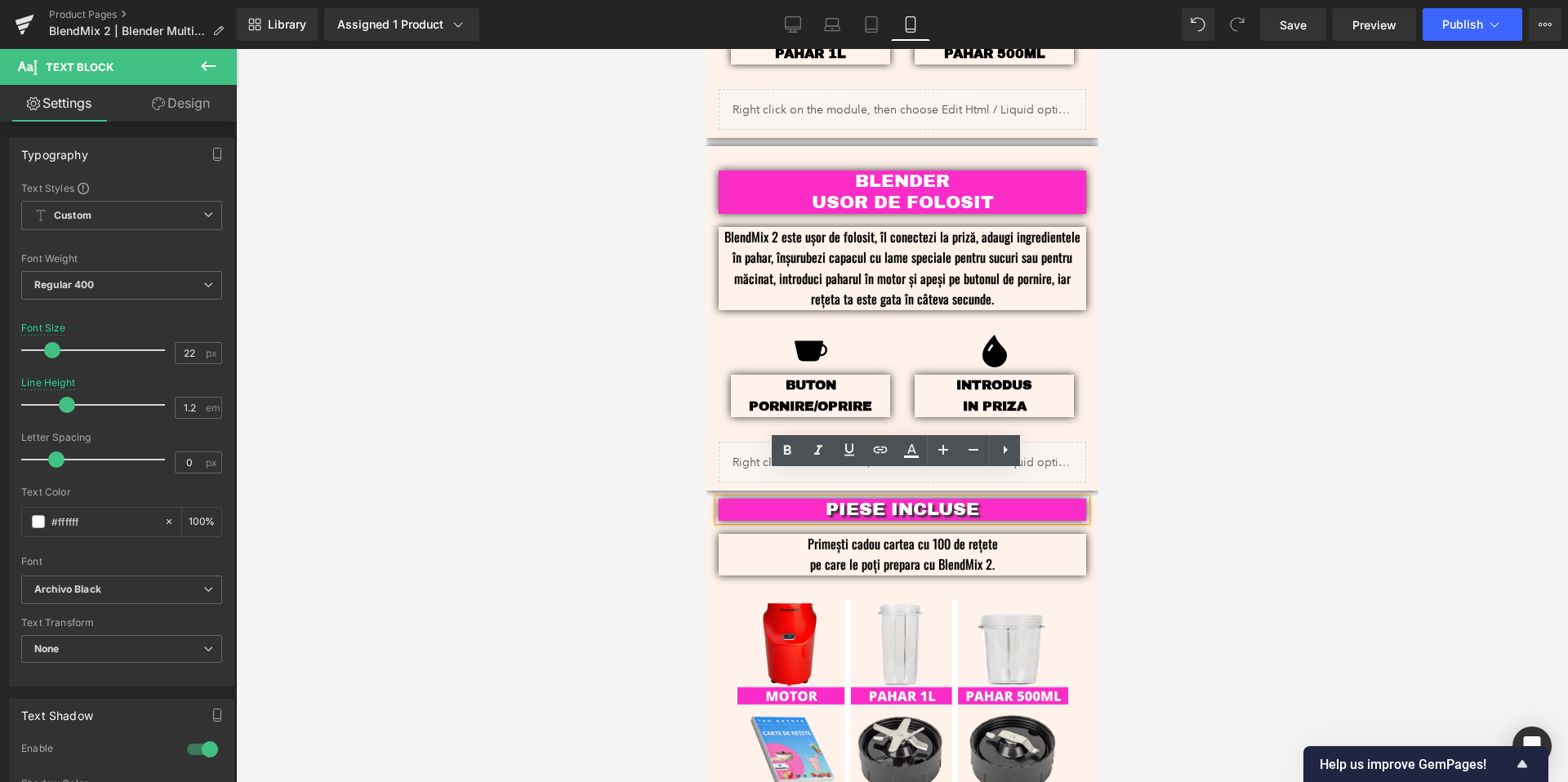
click at [1268, 383] on div at bounding box center [902, 416] width 1332 height 734
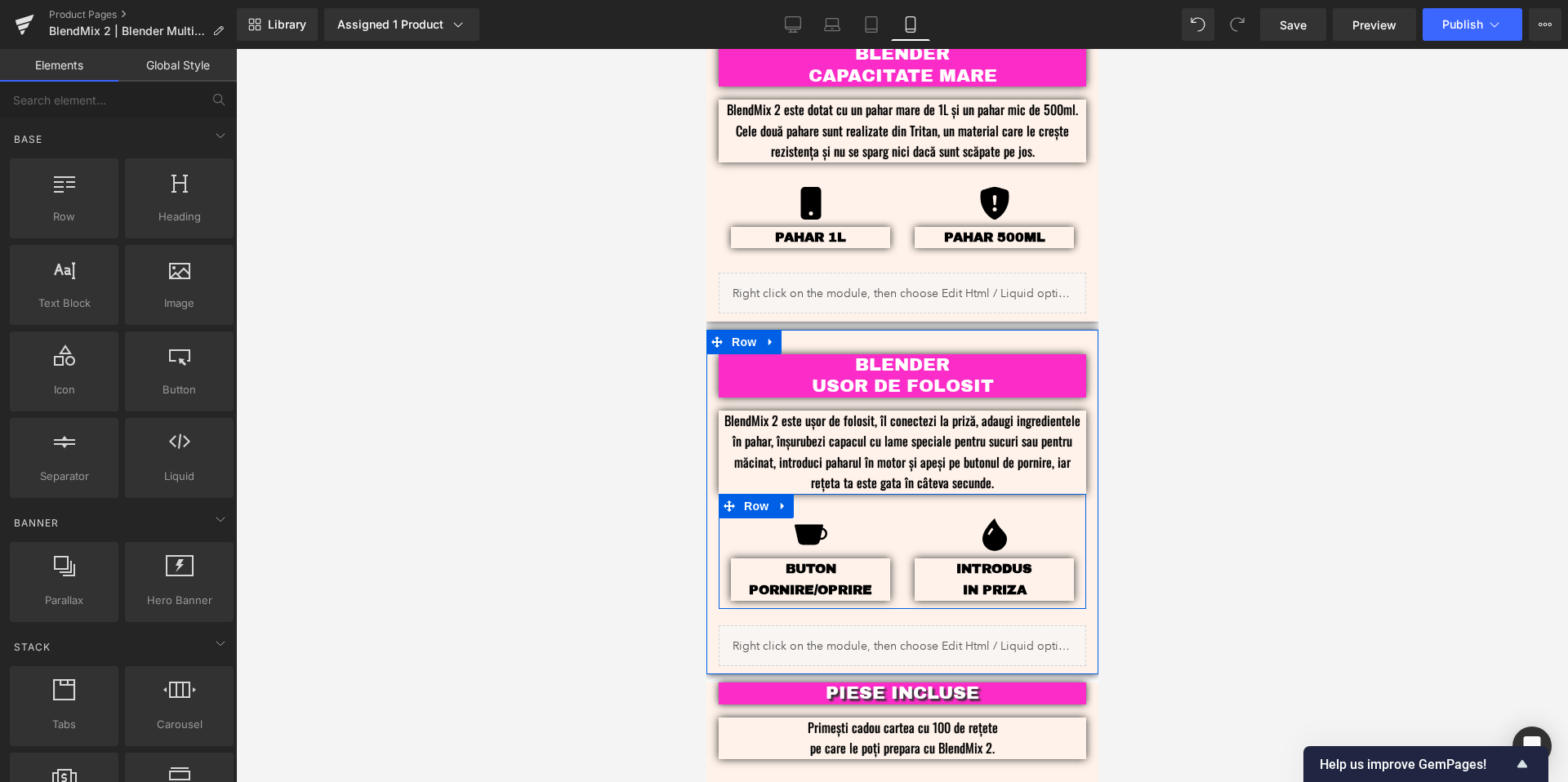
scroll to position [1950, 0]
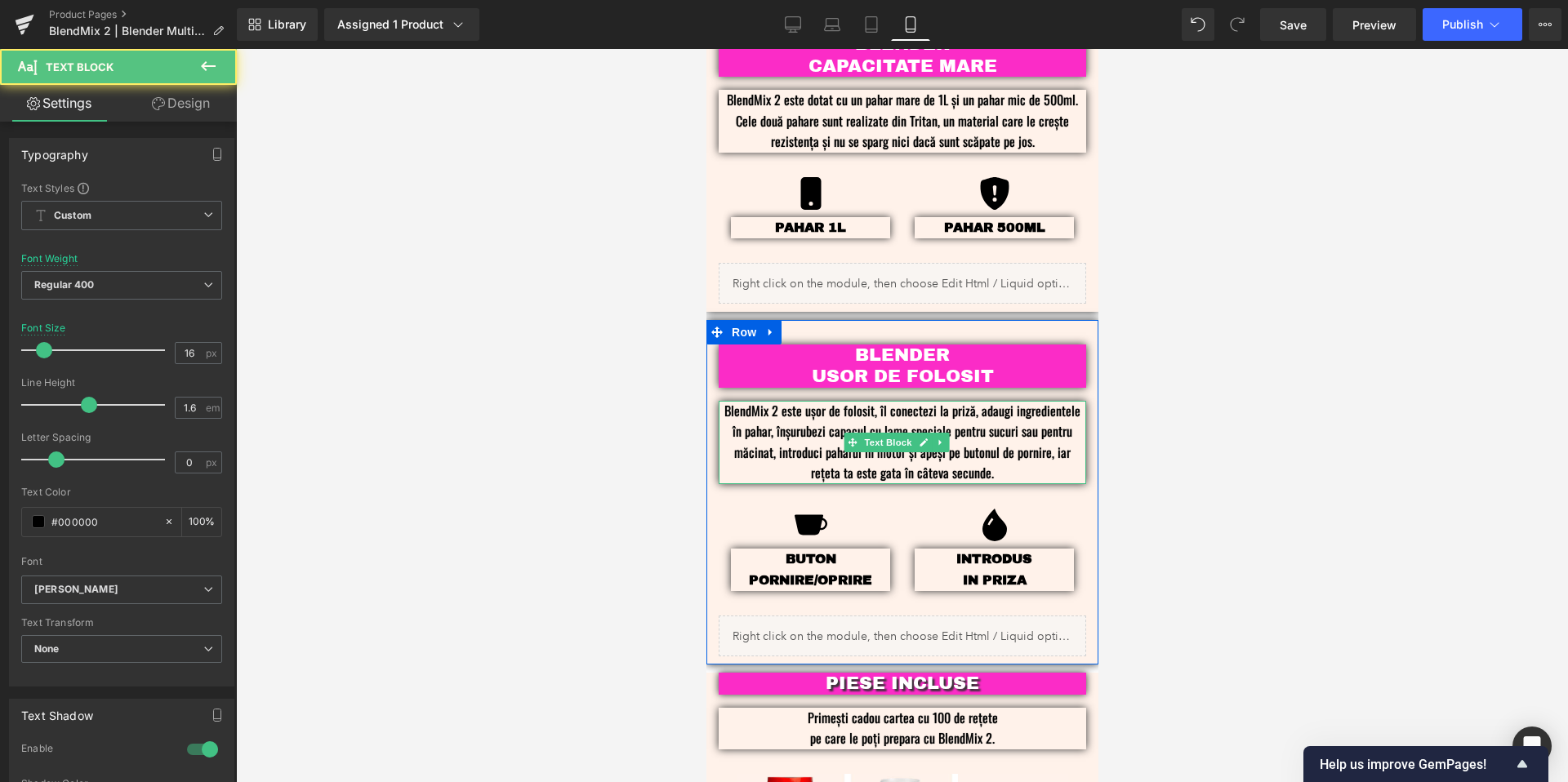
click at [996, 449] on p "BlendMix 2 este ușor de folosit, îl conectezi la priză, adaugi ingredientele în…" at bounding box center [901, 442] width 367 height 83
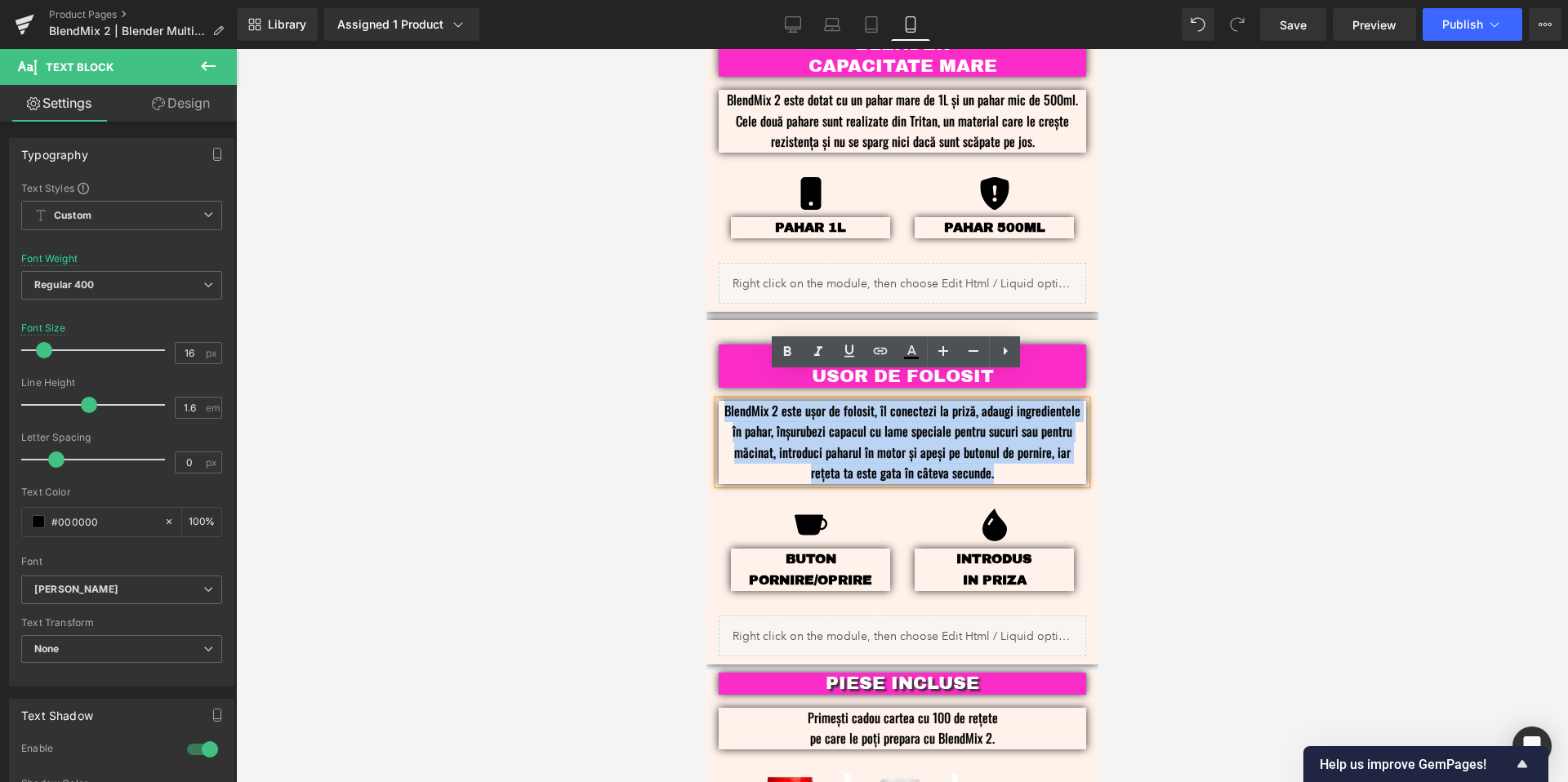
drag, startPoint x: 1014, startPoint y: 444, endPoint x: 718, endPoint y: 375, distance: 303.9
click at [718, 401] on p "BlendMix 2 este ușor de folosit, îl conectezi la priză, adaugi ingredientele în…" at bounding box center [901, 442] width 367 height 83
copy p "BlendMix 2 este ușor de folosit, îl conectezi la priză, adaugi ingredientele în…"
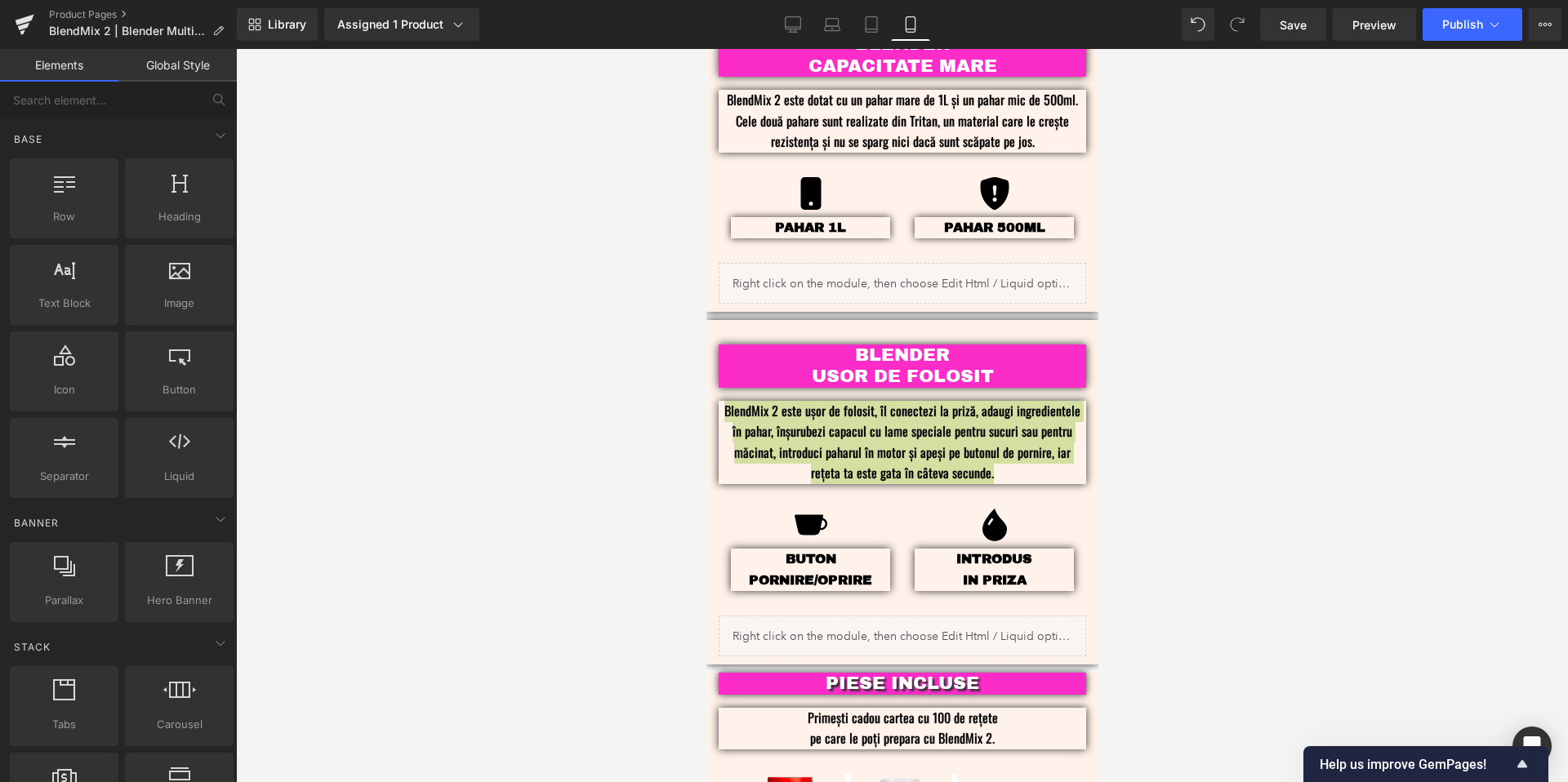
click at [1258, 407] on div at bounding box center [902, 416] width 1332 height 734
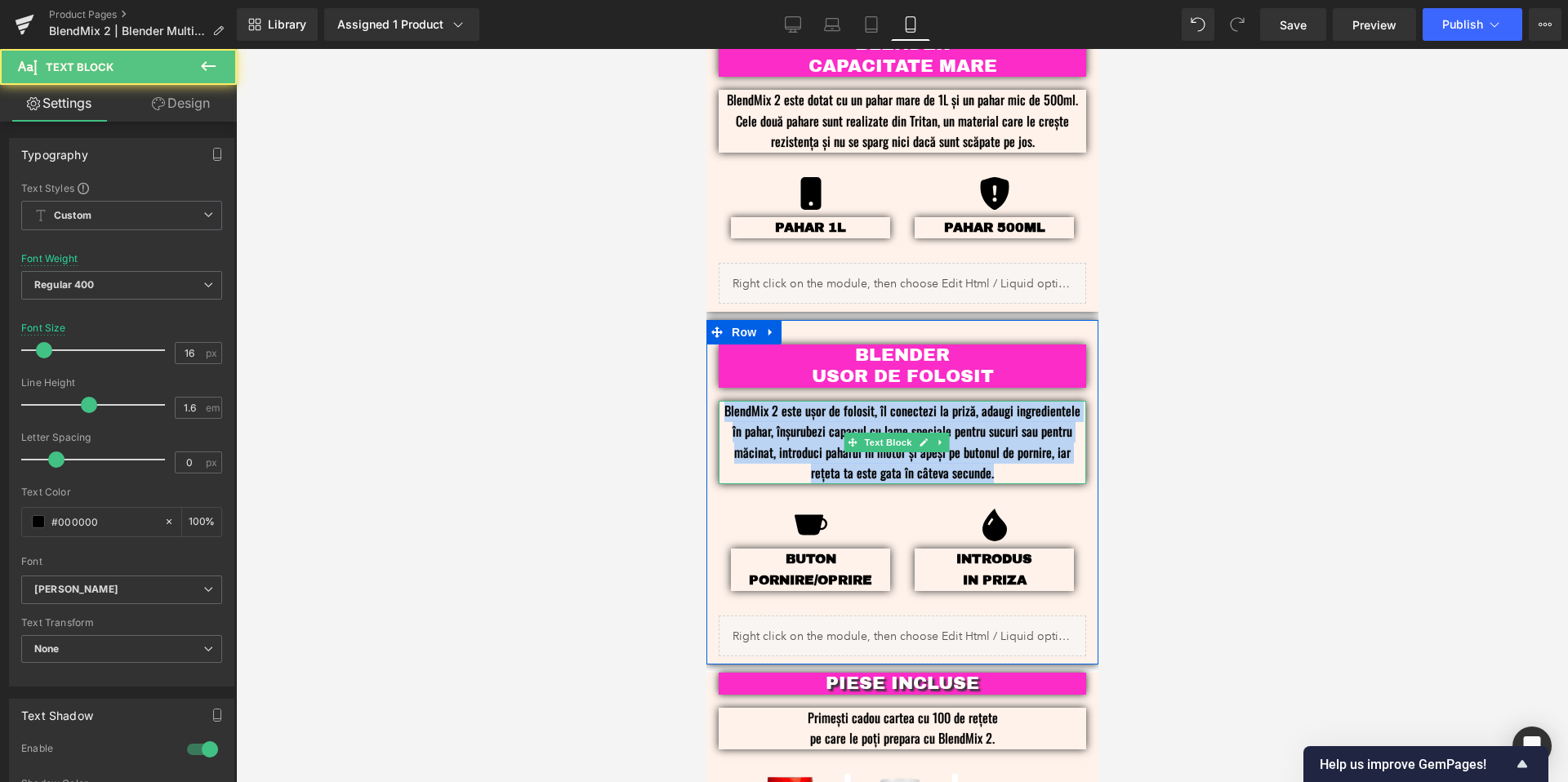
click at [1051, 432] on p "BlendMix 2 este ușor de folosit, îl conectezi la priză, adaugi ingredientele în…" at bounding box center [901, 442] width 367 height 83
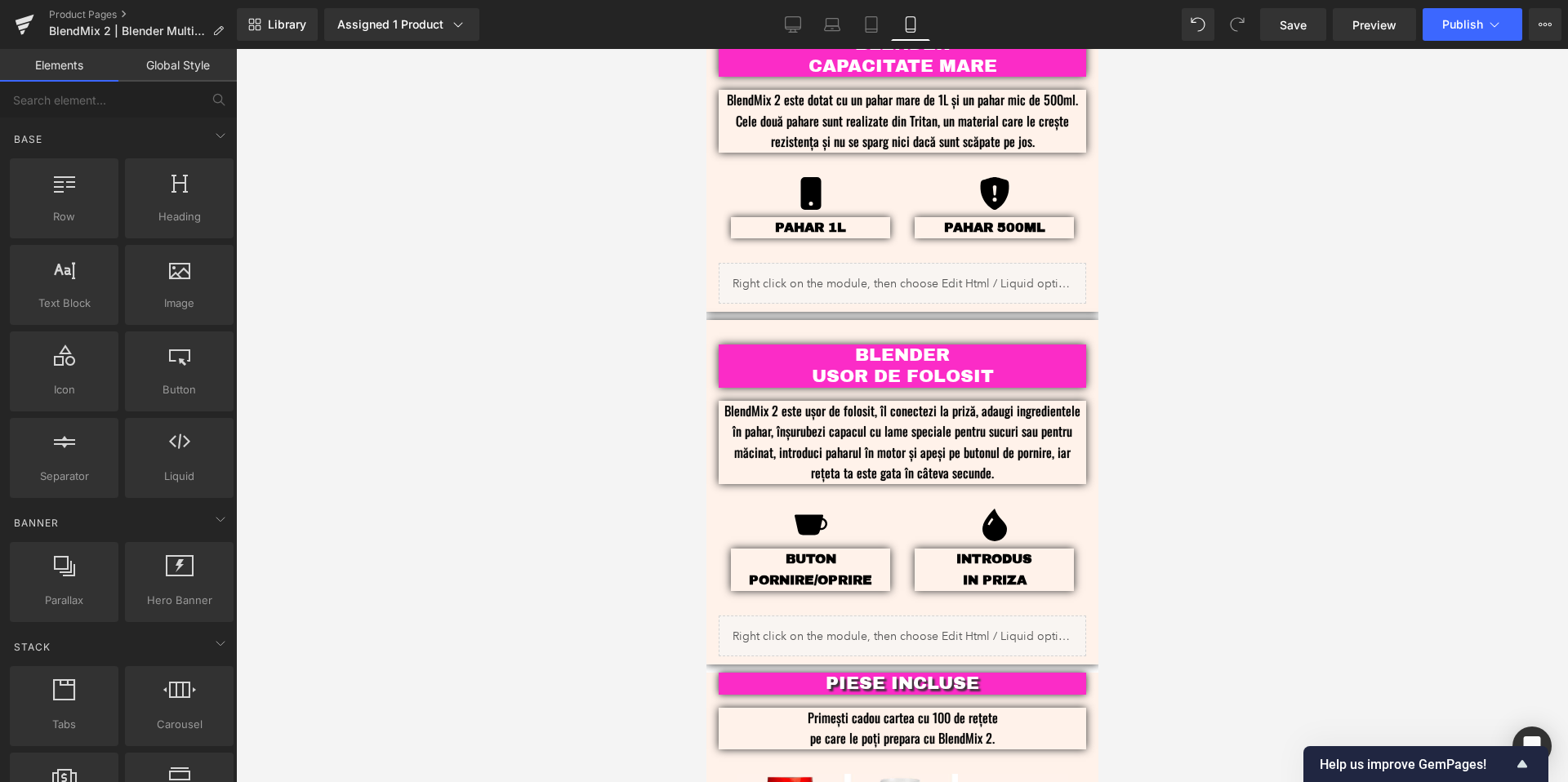
click at [1254, 331] on div at bounding box center [902, 416] width 1332 height 734
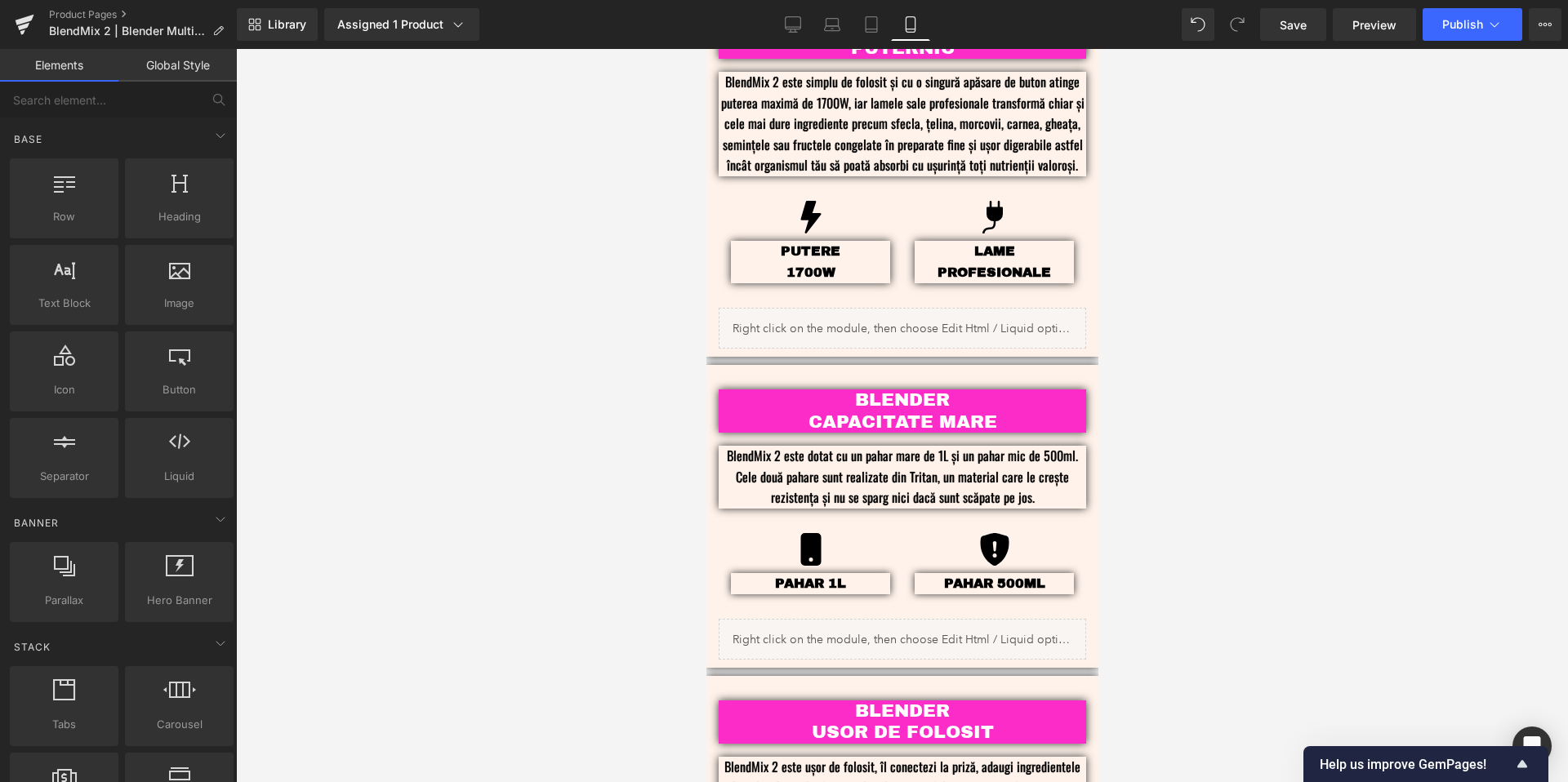
scroll to position [1598, 0]
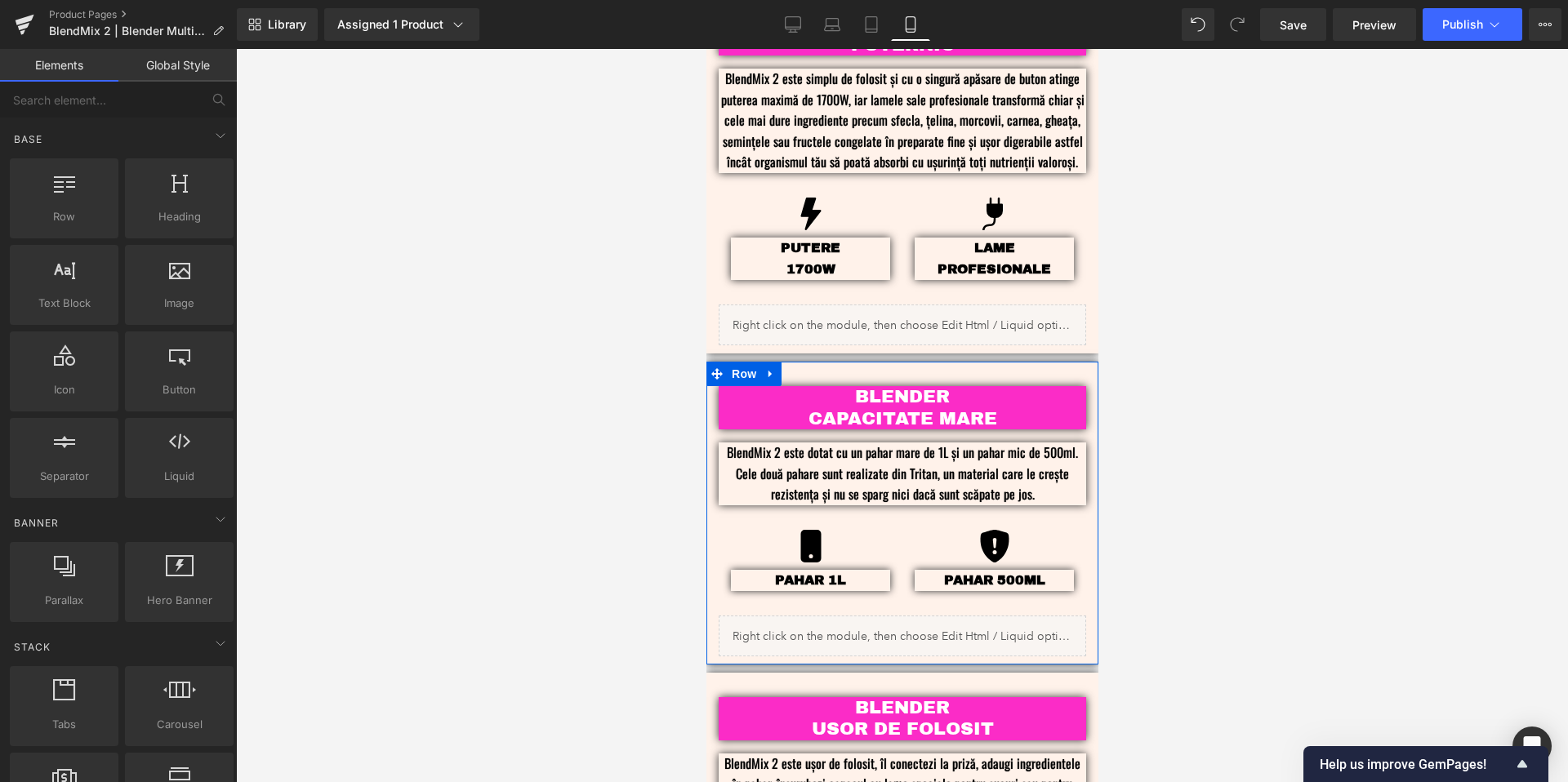
click at [1042, 462] on p "BlendMix 2 este dotat cu un pahar mare de 1L și un pahar mic de 500ml. Cele dou…" at bounding box center [901, 473] width 367 height 63
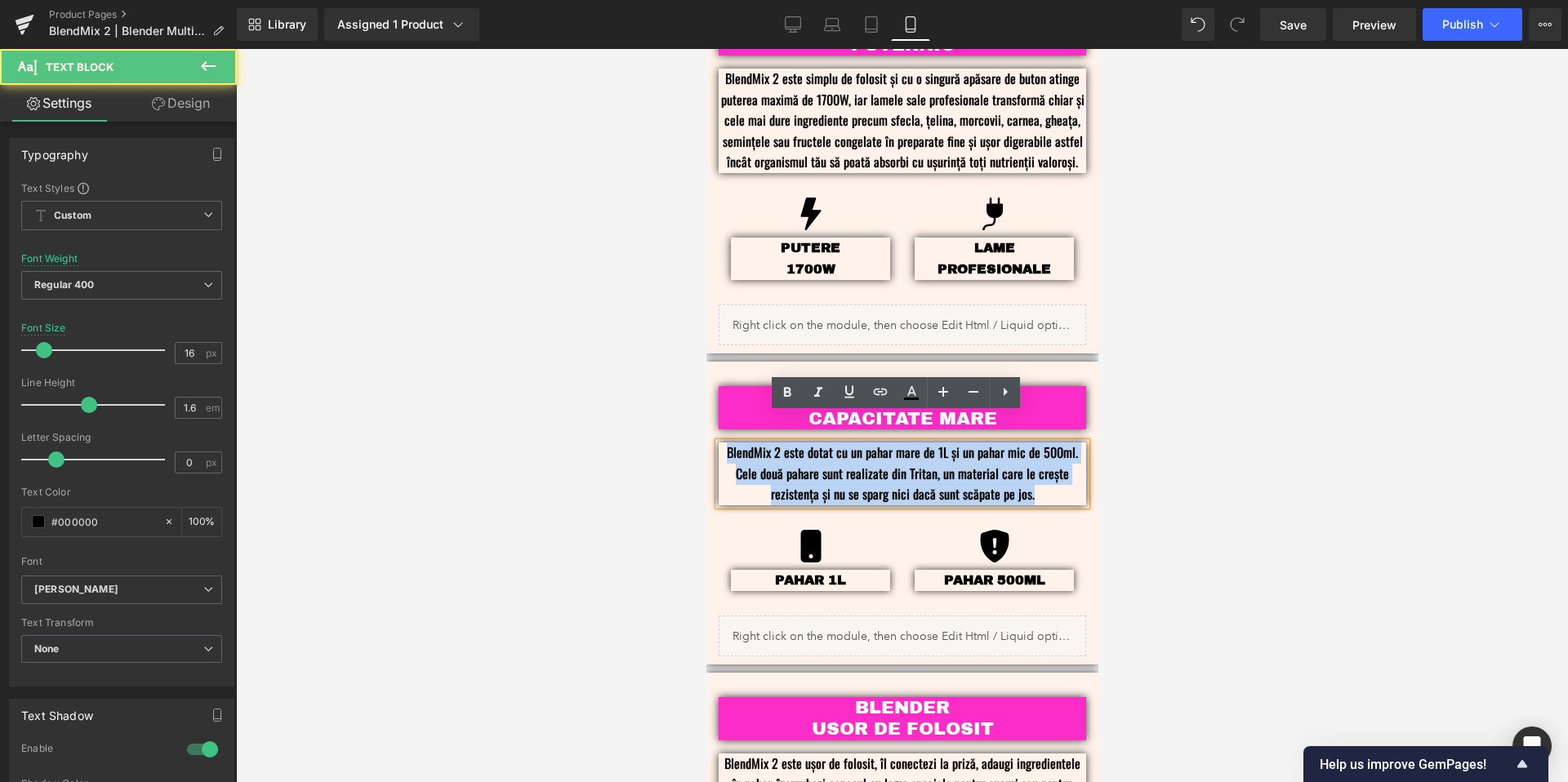
drag, startPoint x: 1039, startPoint y: 472, endPoint x: 712, endPoint y: 432, distance: 329.4
click at [712, 432] on div "BLENDER CAPACITATE MARE Text Block BlendMix 2 este dotat cu un pahar mare de 1L…" at bounding box center [901, 492] width 392 height 213
copy p "BlendMix 2 este dotat cu un pahar mare de 1L și un pahar mic de 500ml. Cele dou…"
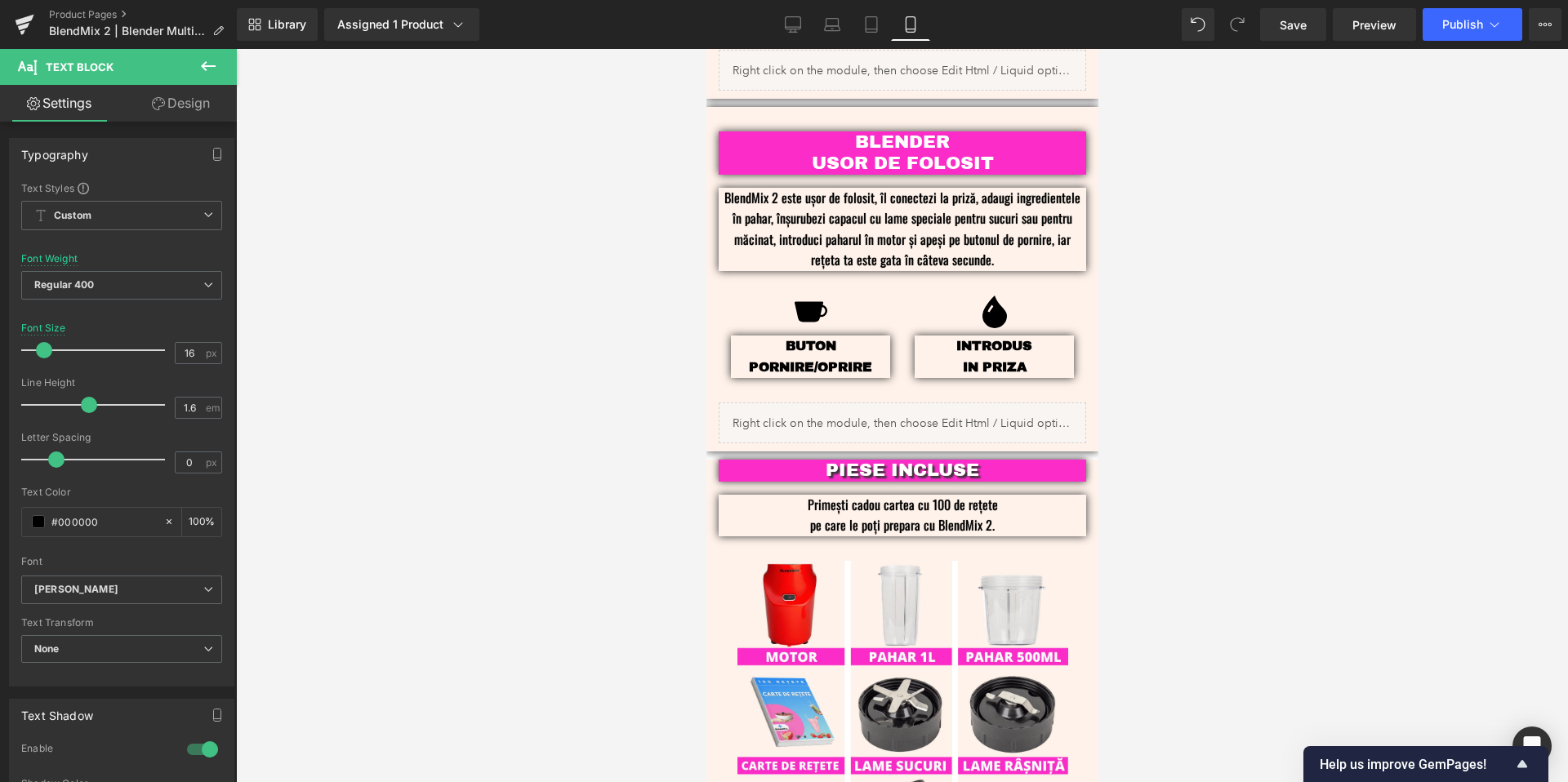
scroll to position [2167, 0]
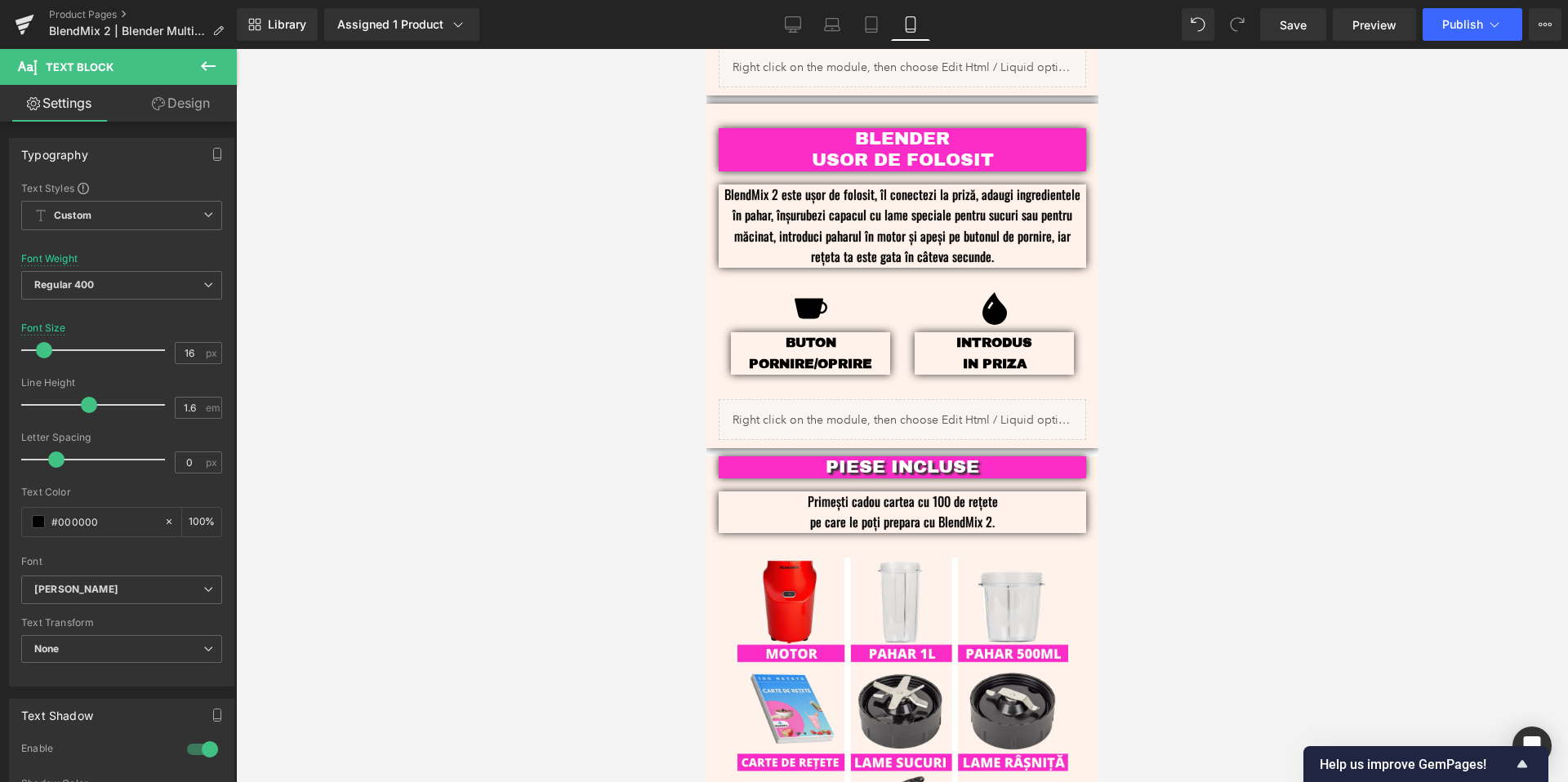
drag, startPoint x: 1091, startPoint y: 377, endPoint x: 1862, endPoint y: 368, distance: 771.1
click at [1261, 293] on div at bounding box center [902, 416] width 1332 height 734
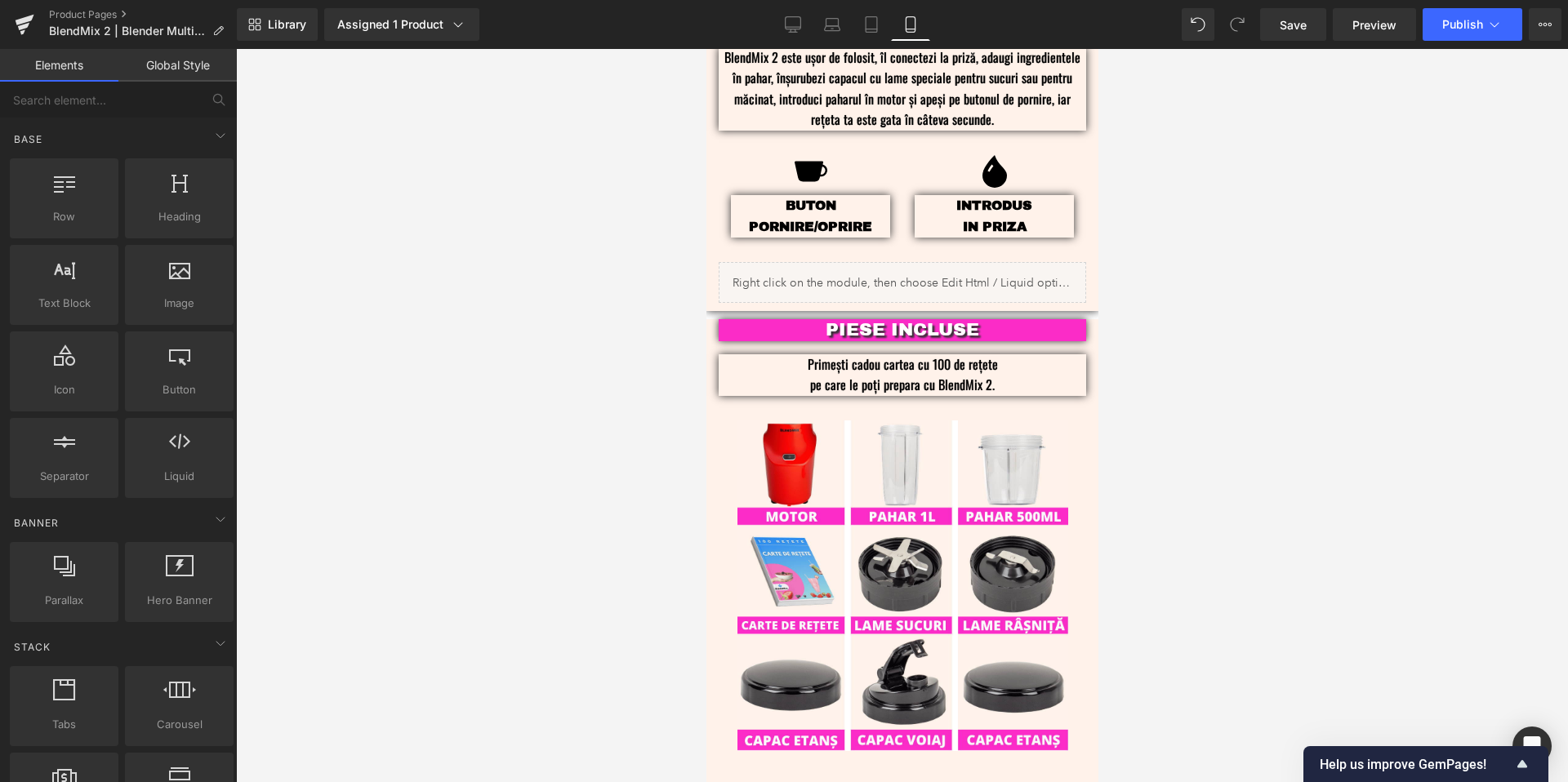
scroll to position [2308, 0]
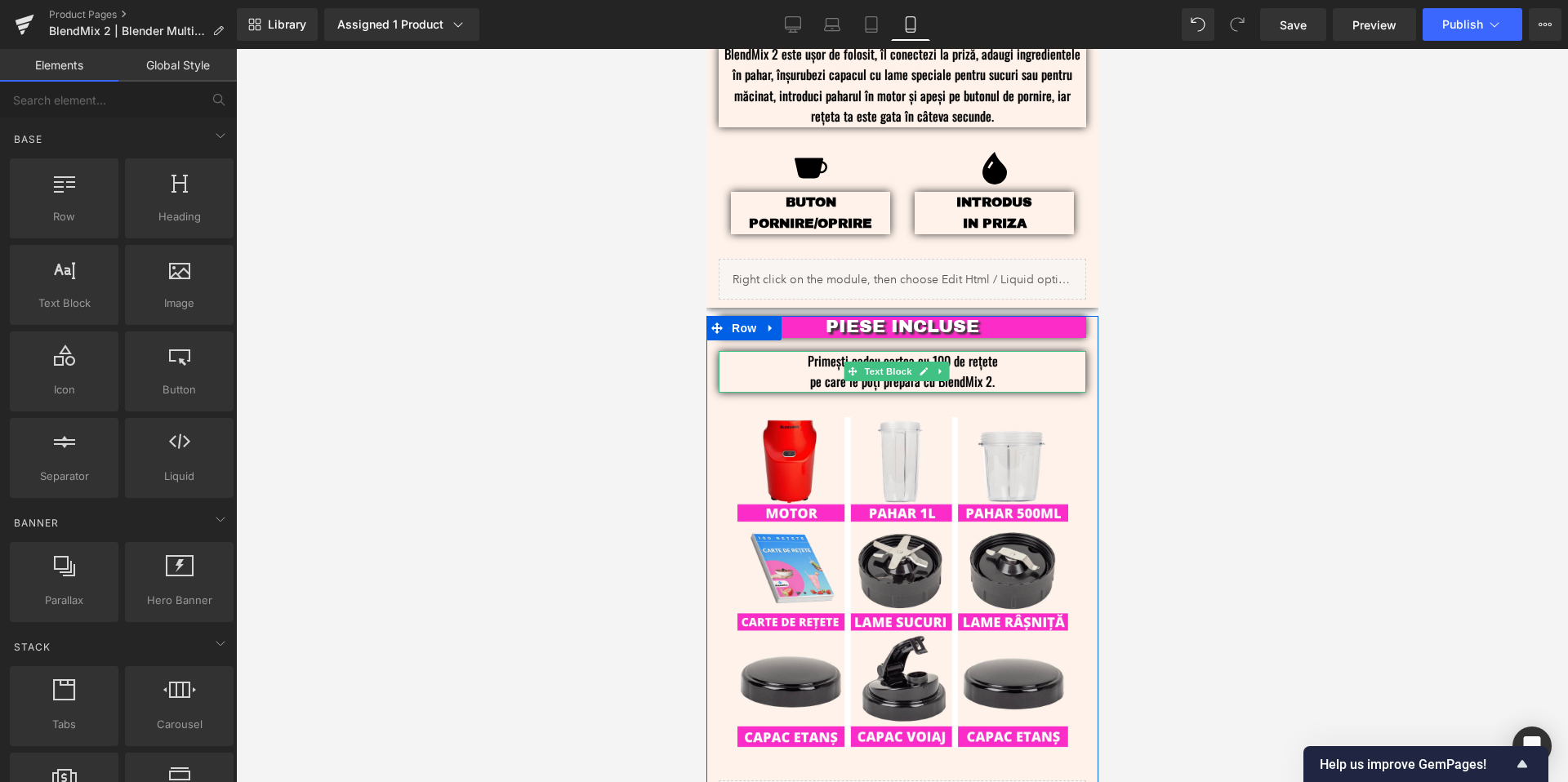
click at [994, 351] on p "Primești cadou cartea cu 100 de rețete" at bounding box center [901, 362] width 318 height 21
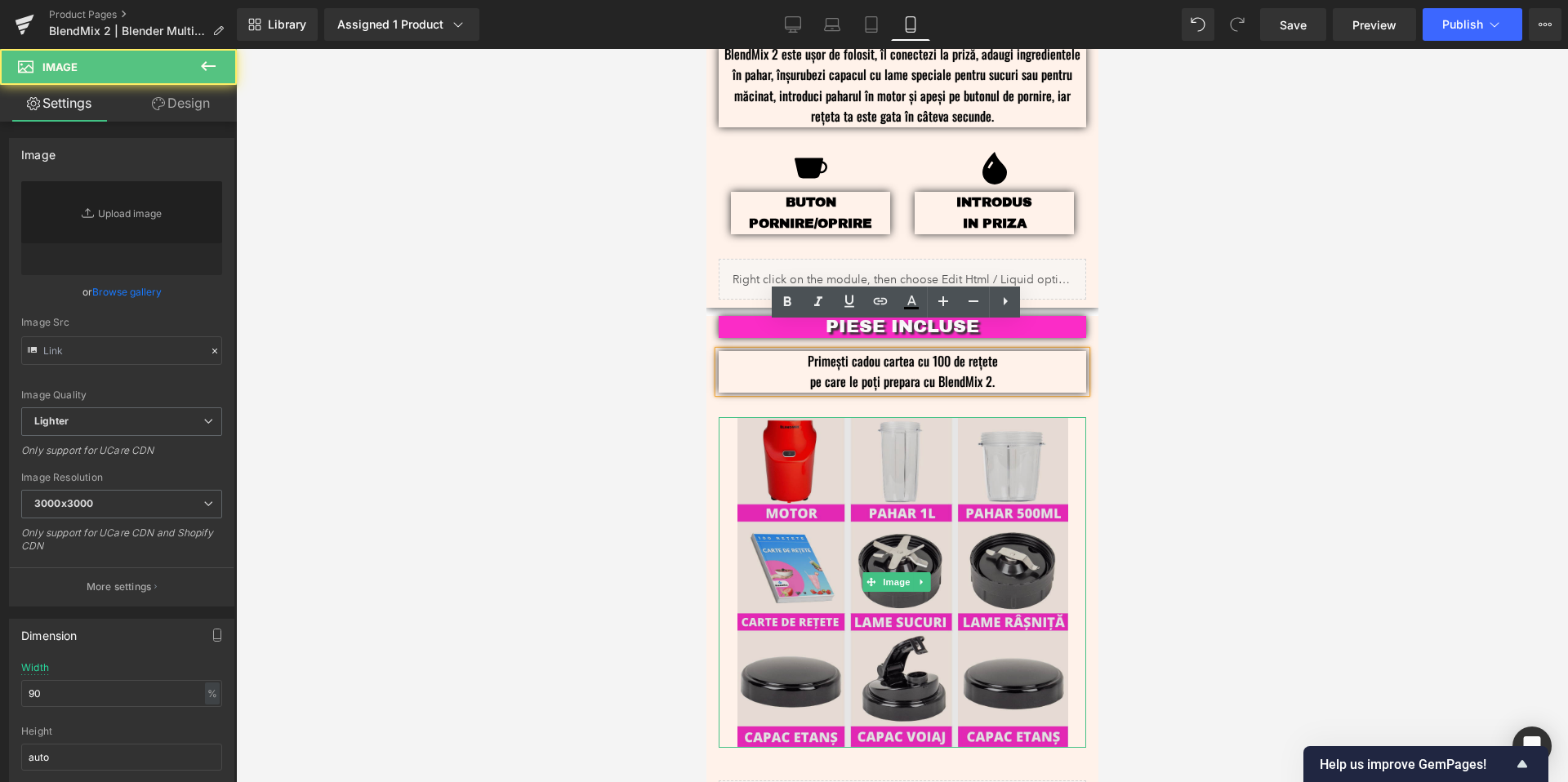
click at [976, 532] on img at bounding box center [901, 582] width 331 height 331
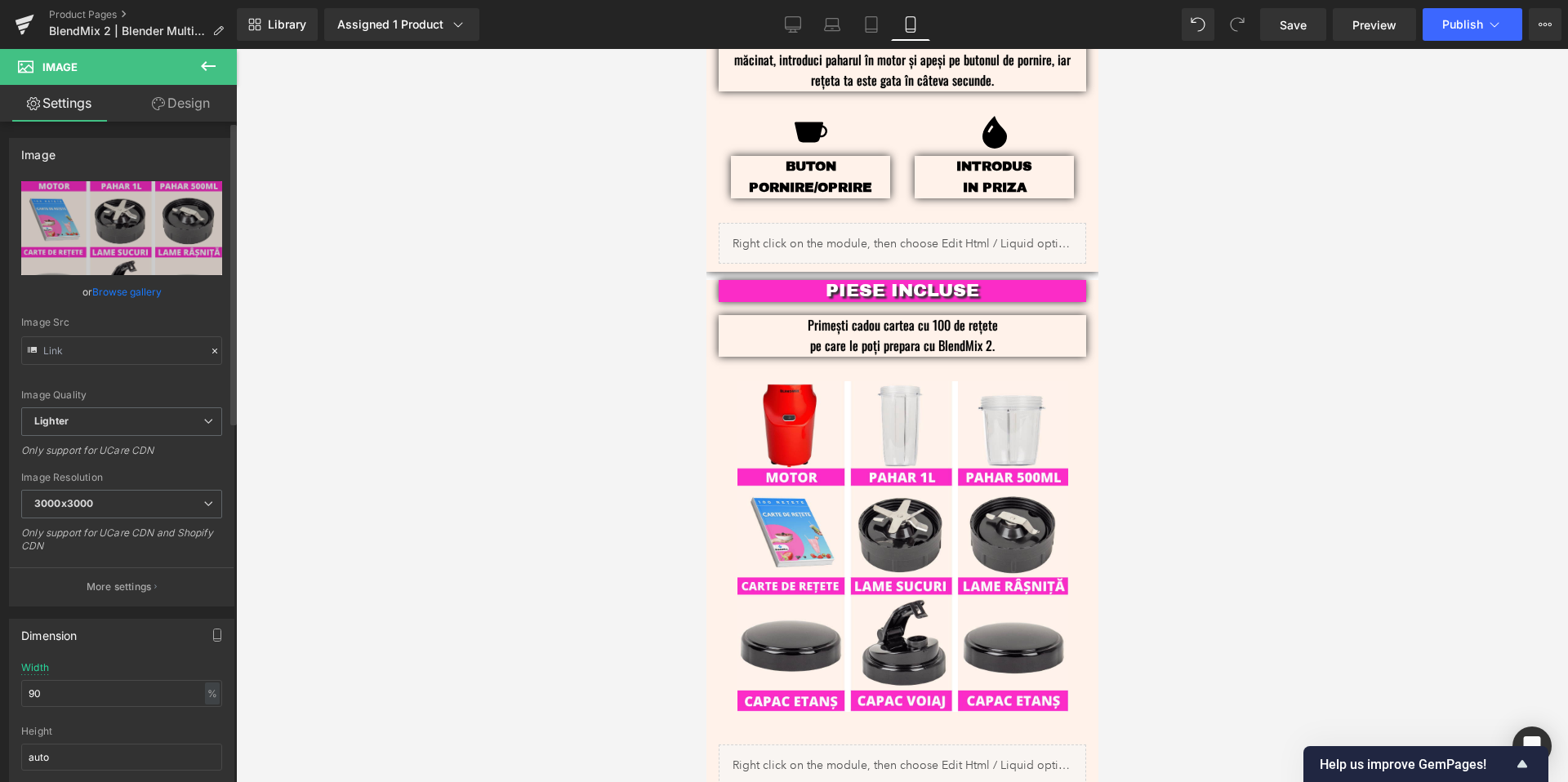
scroll to position [2318, 0]
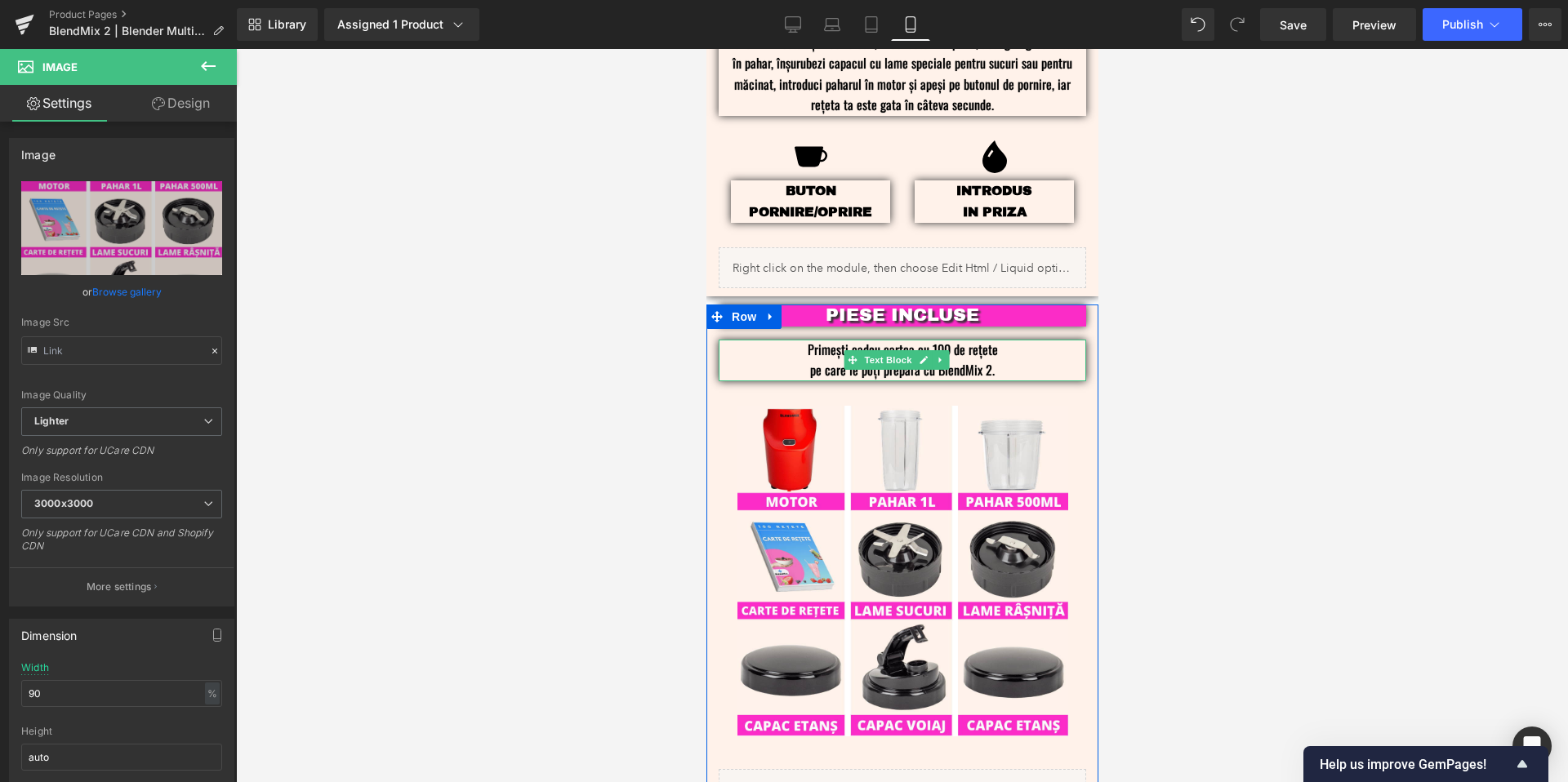
click at [984, 360] on p "pe care le poți prepara cu BlendMix 2." at bounding box center [901, 371] width 318 height 21
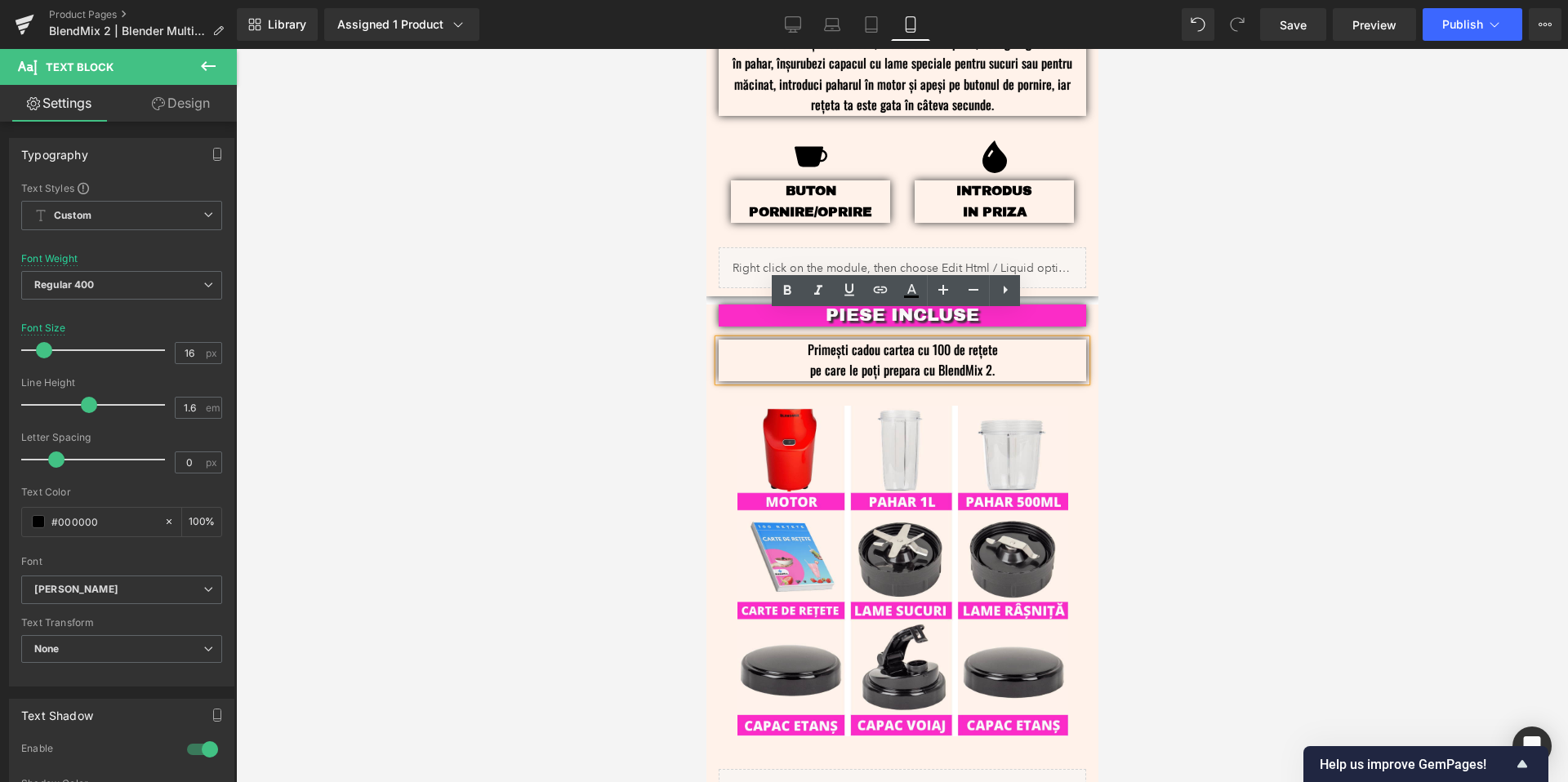
drag, startPoint x: 1004, startPoint y: 346, endPoint x: 783, endPoint y: 319, distance: 222.6
click at [783, 340] on div "Primești cadou cartea cu 100 de rețete pe care le poți prepara cu BlendMix 2." at bounding box center [901, 360] width 367 height 42
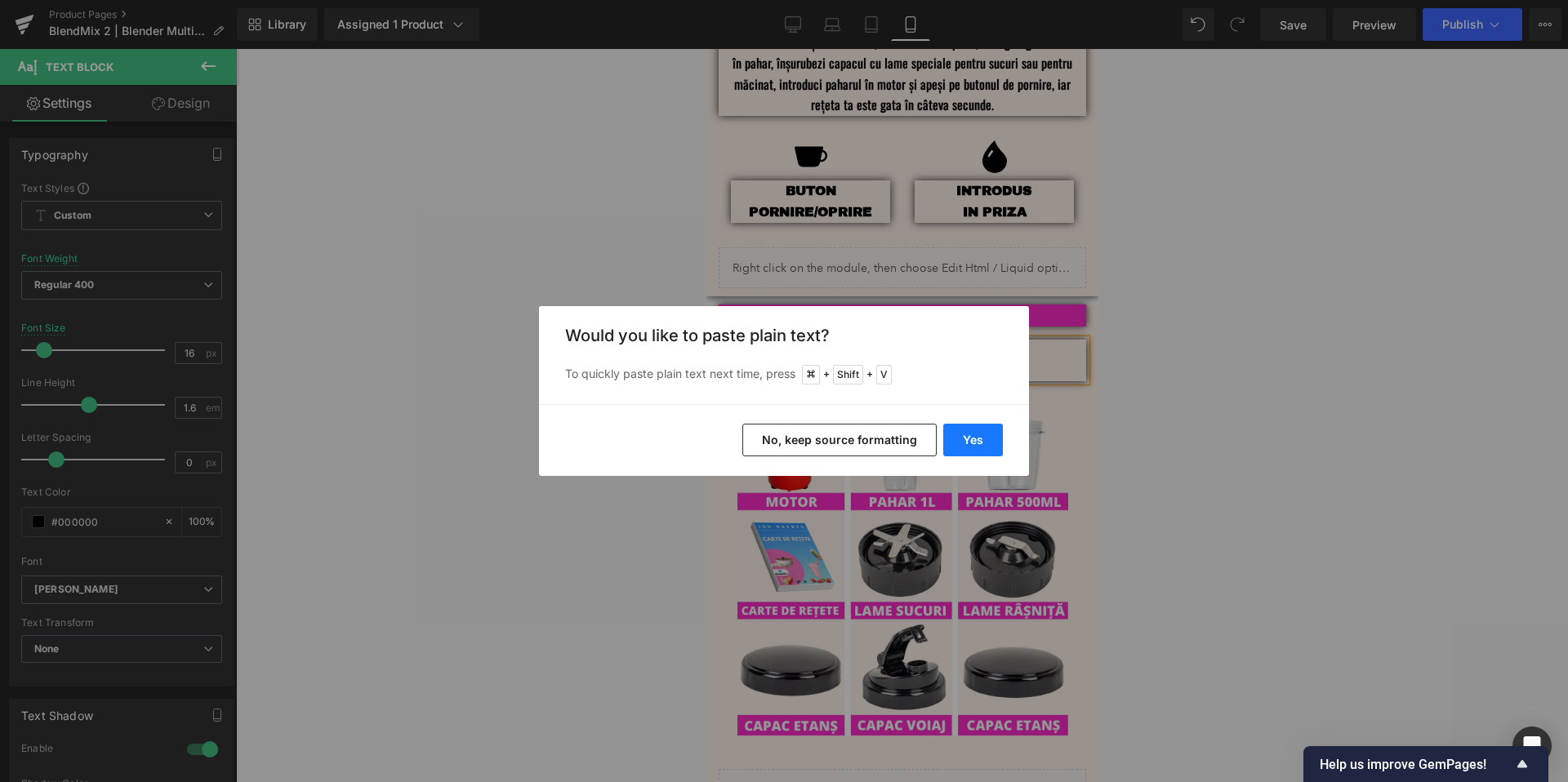
drag, startPoint x: 983, startPoint y: 447, endPoint x: 277, endPoint y: 397, distance: 707.8
click at [983, 447] on button "Yes" at bounding box center [973, 440] width 60 height 33
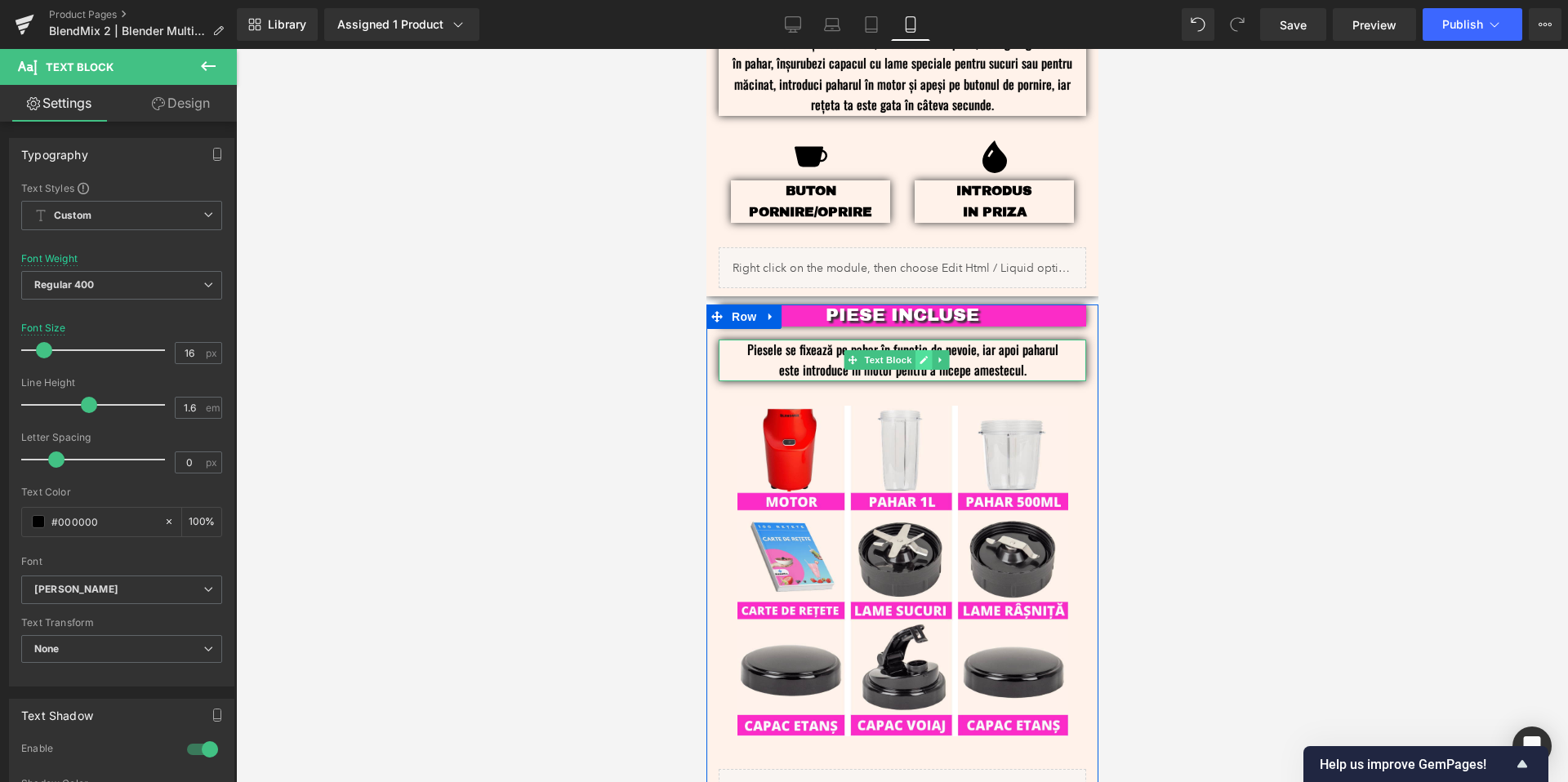
click at [919, 350] on link at bounding box center [922, 360] width 17 height 20
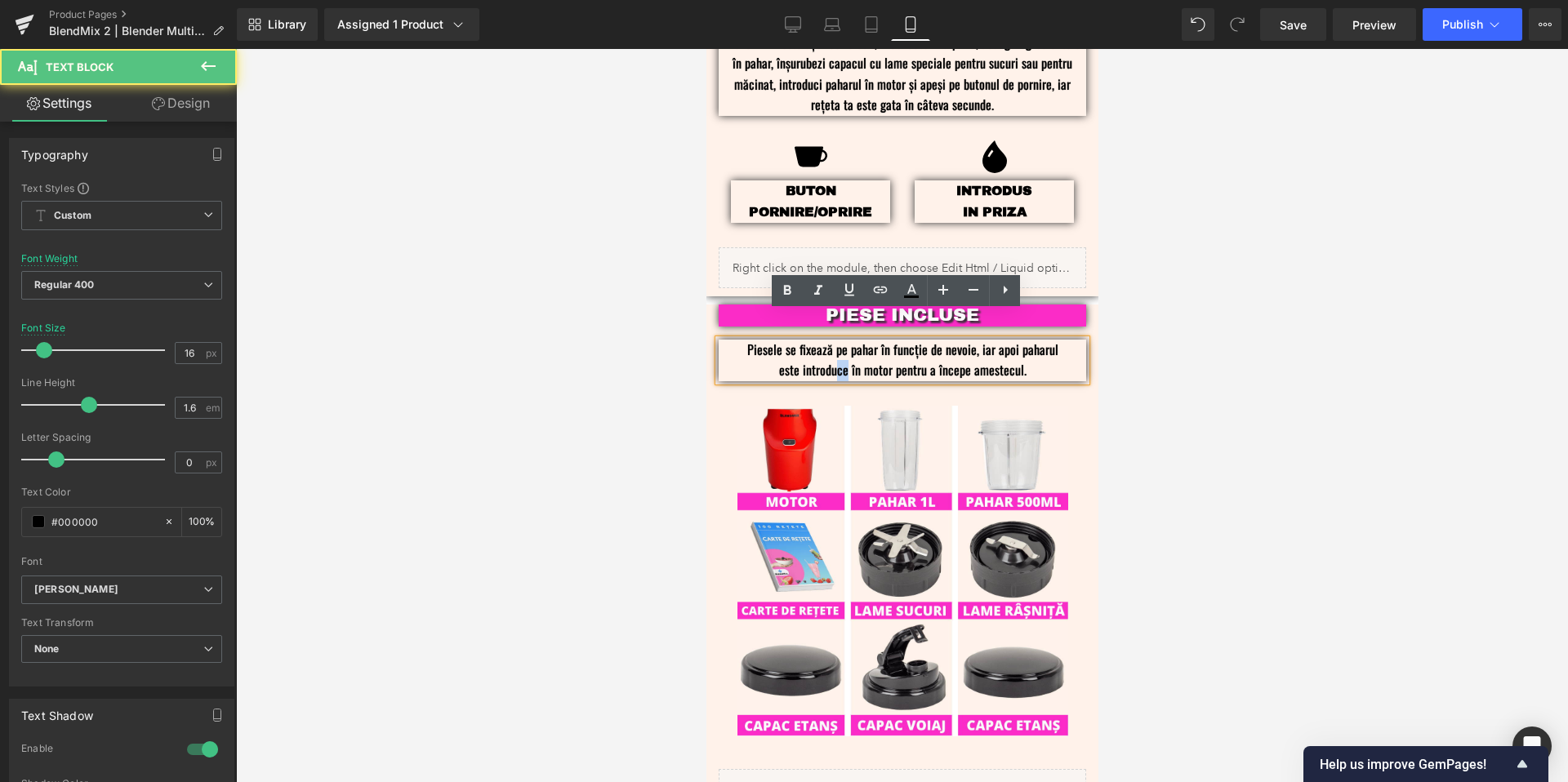
drag, startPoint x: 842, startPoint y: 345, endPoint x: 833, endPoint y: 348, distance: 9.5
click at [833, 348] on p "Piesele se fixează pe pahar în funcție de nevoie, iar apoi paharul este introdu…" at bounding box center [901, 360] width 318 height 42
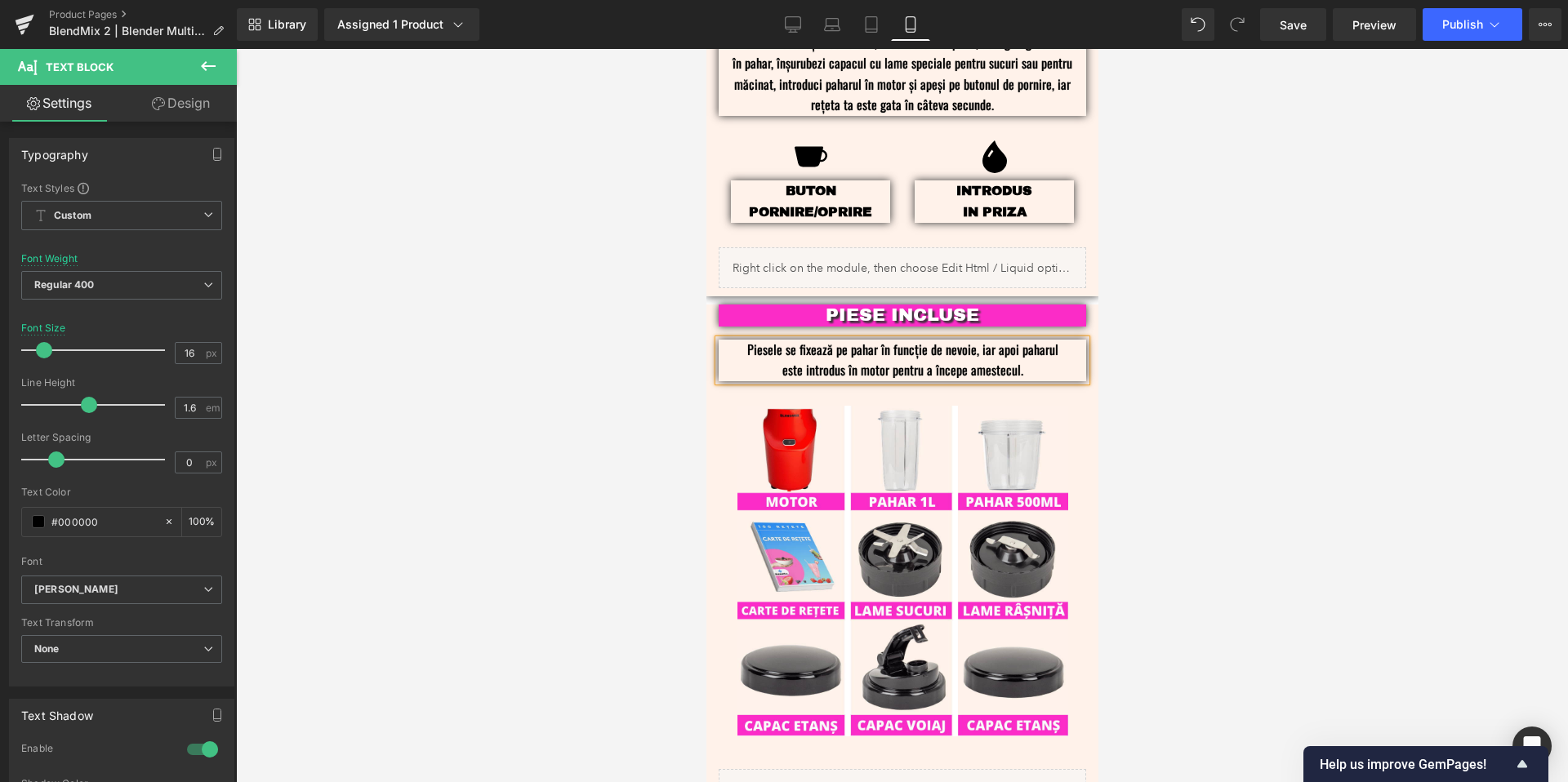
click at [1238, 314] on div at bounding box center [902, 416] width 1332 height 734
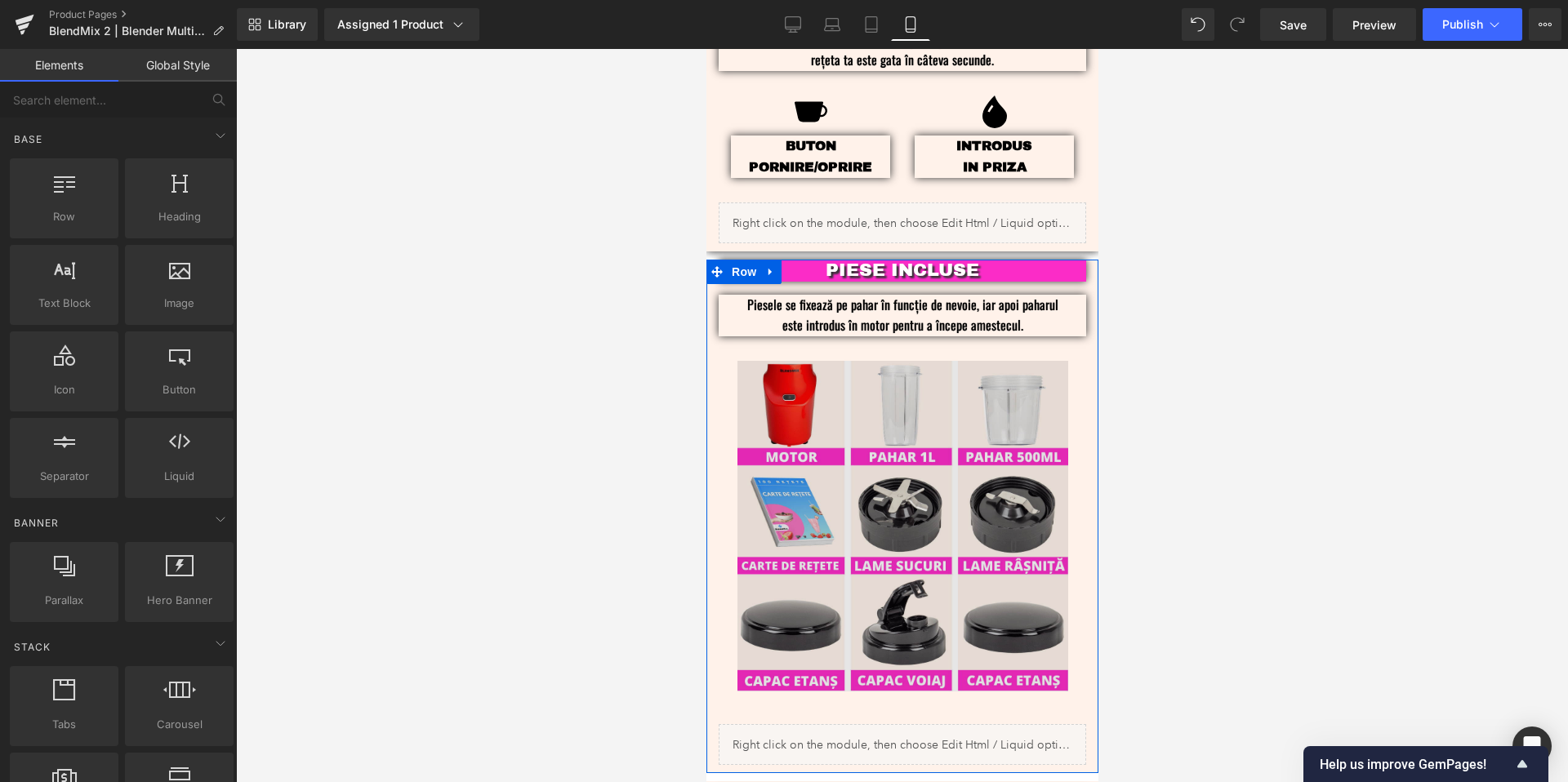
scroll to position [2360, 0]
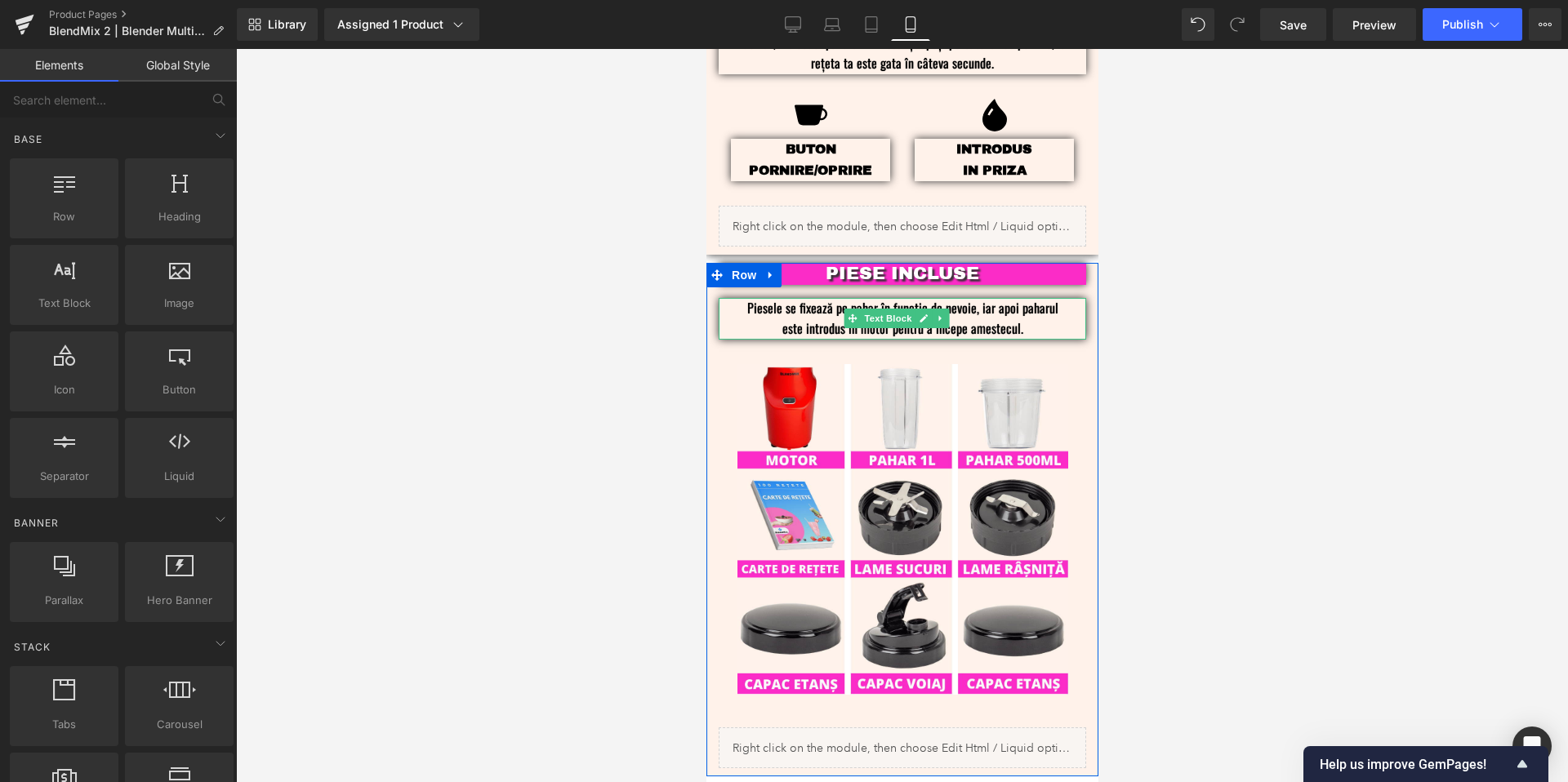
click at [1042, 307] on p "Piesele se fixează pe pahar în funcție de nevoie, iar apoi paharul este introdu…" at bounding box center [901, 318] width 318 height 42
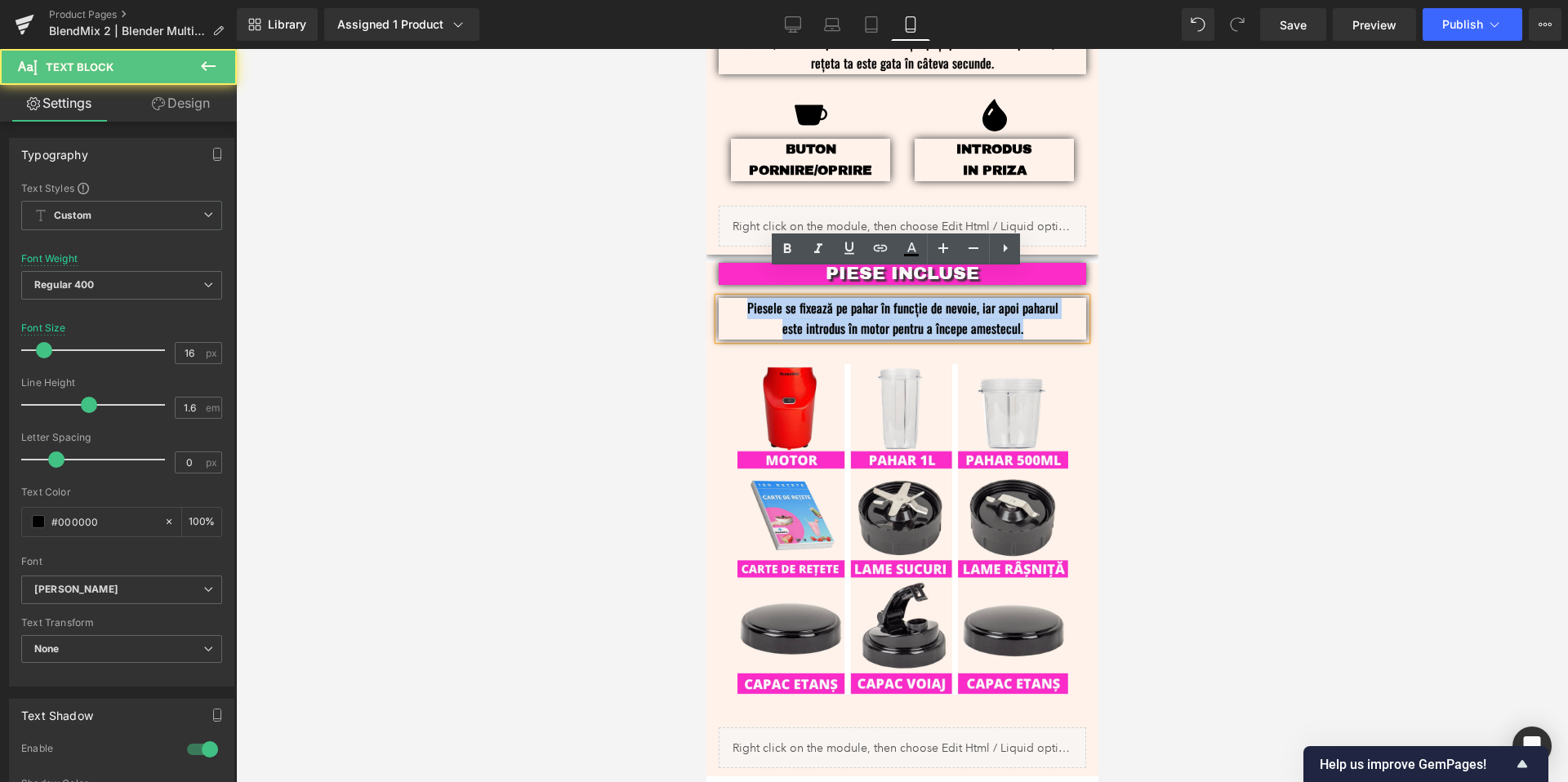
drag, startPoint x: 1038, startPoint y: 308, endPoint x: 725, endPoint y: 271, distance: 315.2
click at [725, 298] on div "Piesele se fixează pe pahar în funcție de nevoie, iar apoi paharul este introdu…" at bounding box center [901, 318] width 367 height 42
copy p "Piesele se fixează pe pahar în funcție de nevoie, iar apoi paharul este introdu…"
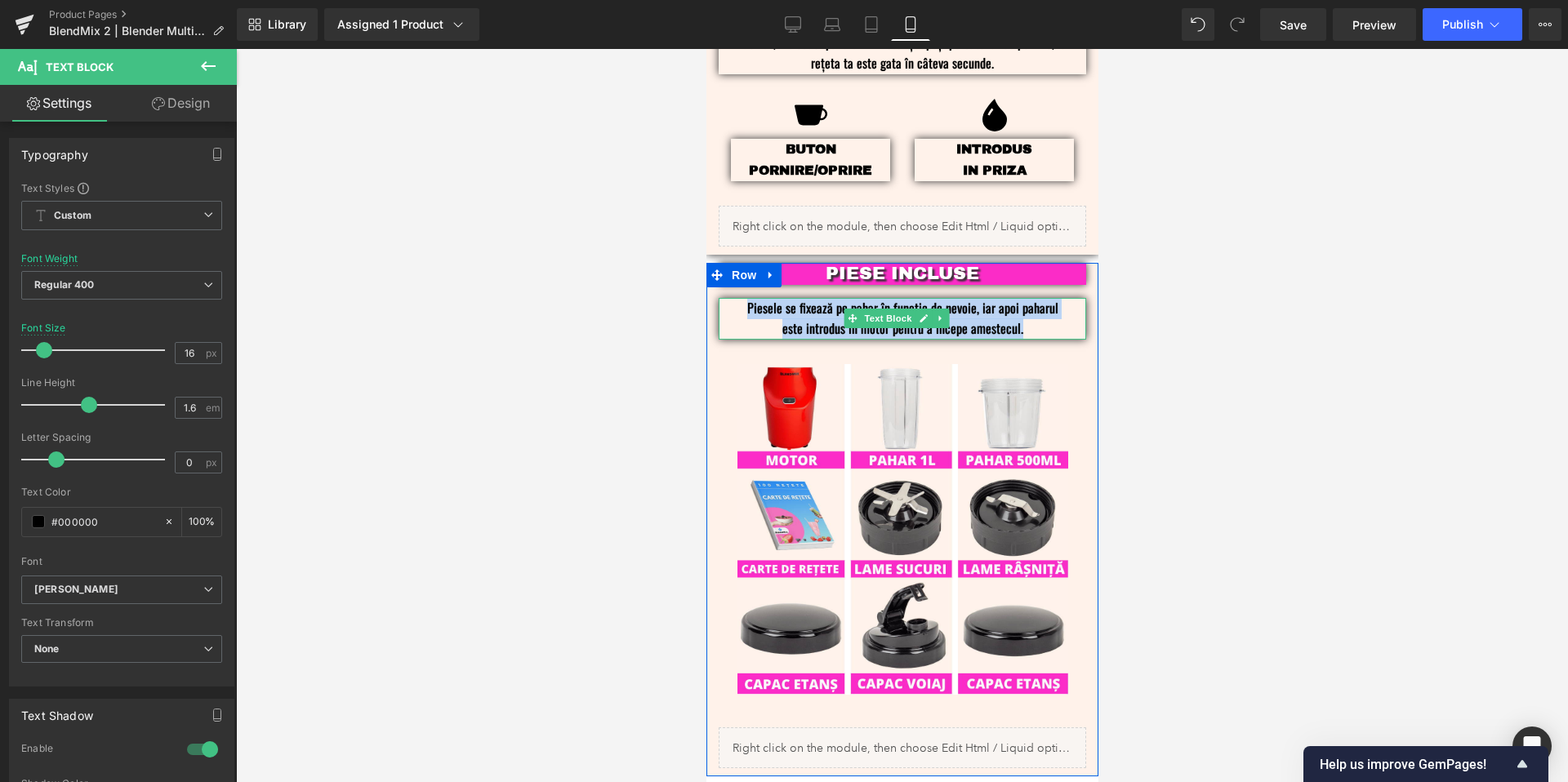
click at [1034, 298] on p "Piesele se fixează pe pahar în funcție de nevoie, iar apoi paharul este introdu…" at bounding box center [901, 318] width 318 height 42
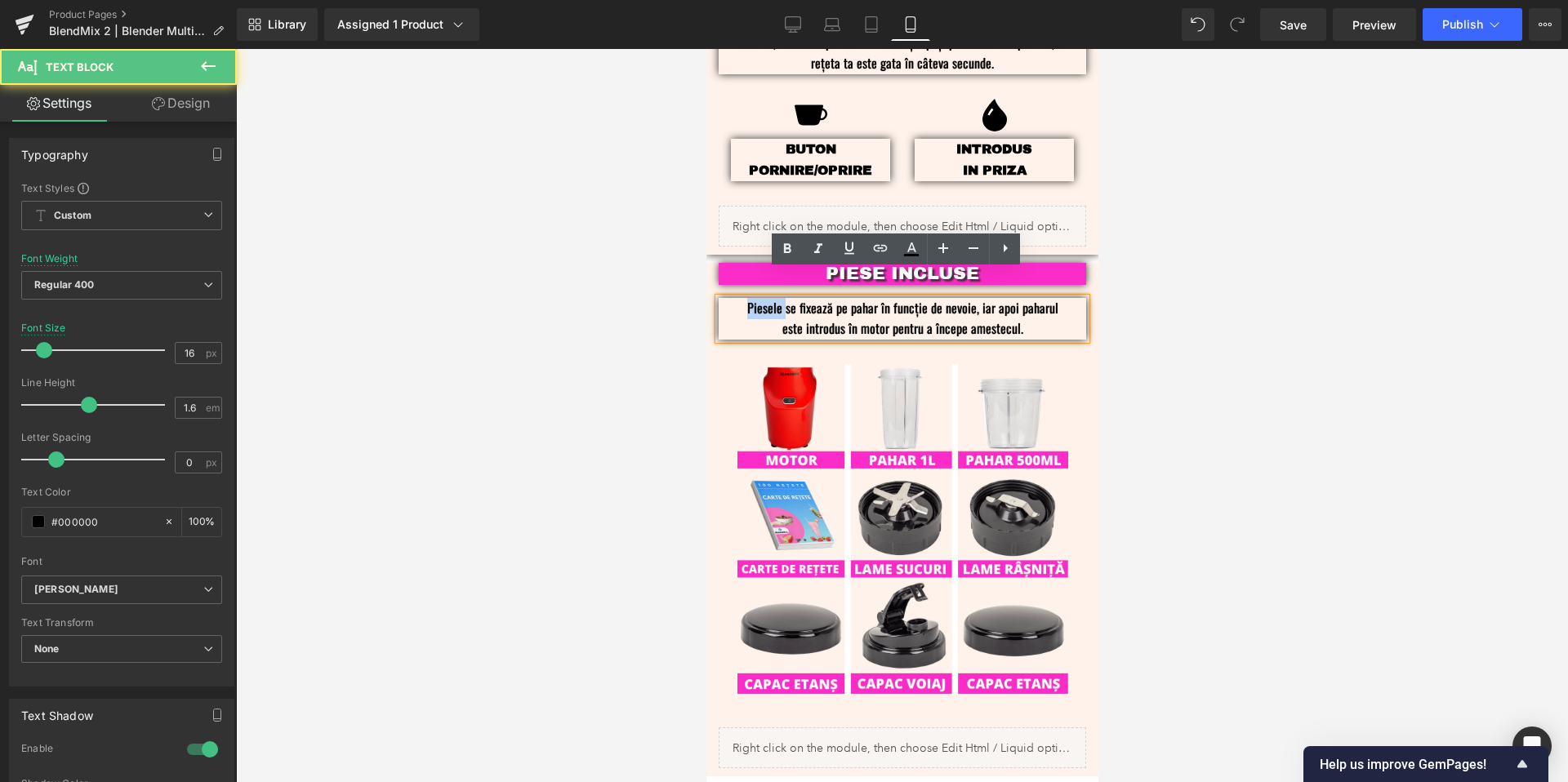
drag, startPoint x: 781, startPoint y: 282, endPoint x: 733, endPoint y: 285, distance: 48.1
click at [733, 298] on div "Piesele se fixează pe pahar în funcție de nevoie, iar apoi paharul este introdu…" at bounding box center [901, 318] width 367 height 42
click at [1034, 301] on p "[PERSON_NAME] se fixează pe pahar în funcție de nevoie, iar apoi paharul este i…" at bounding box center [901, 318] width 318 height 42
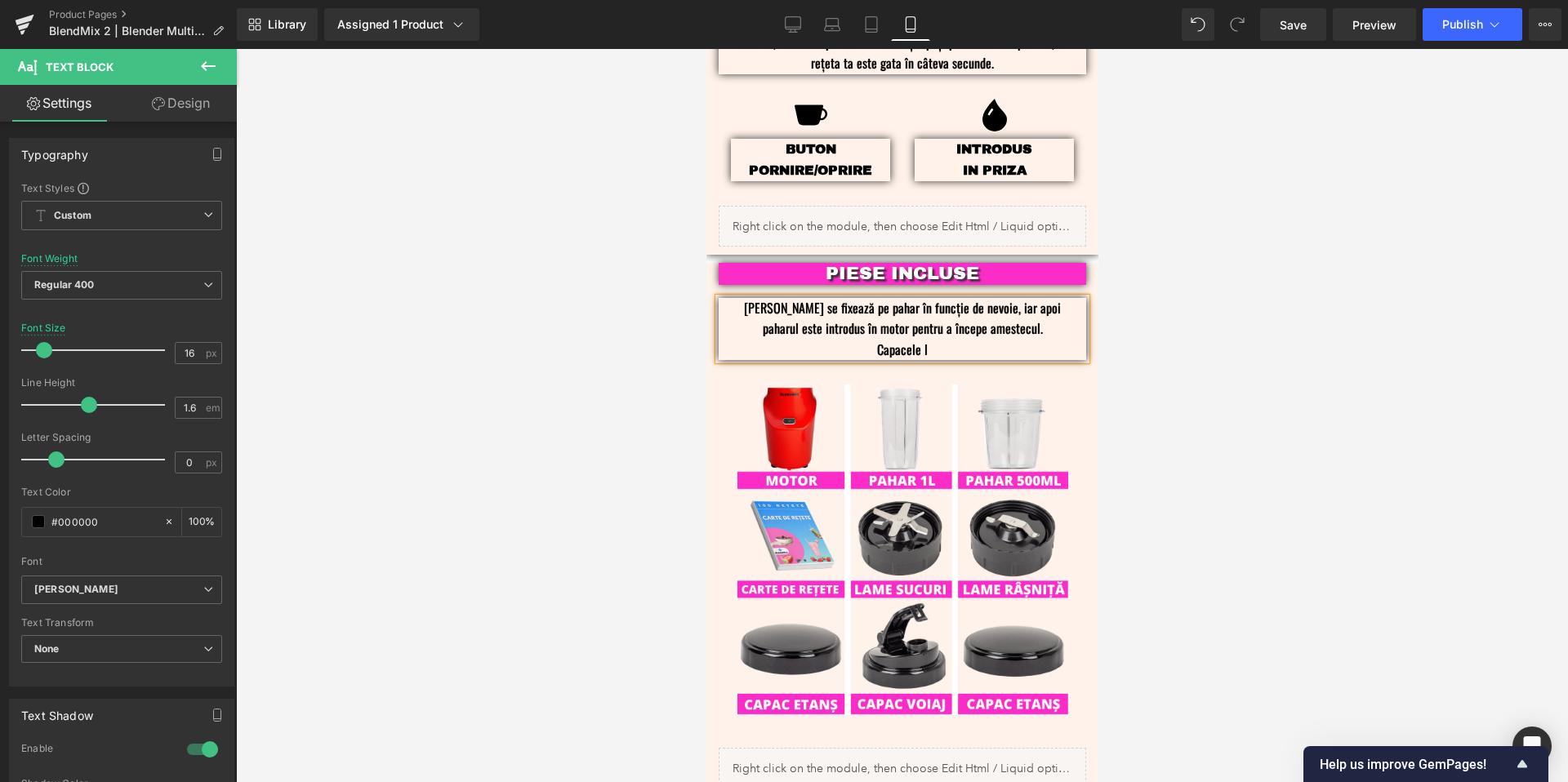
click at [843, 298] on p "[PERSON_NAME] se fixează pe pahar în funcție de nevoie, iar apoi paharul este i…" at bounding box center [901, 318] width 318 height 42
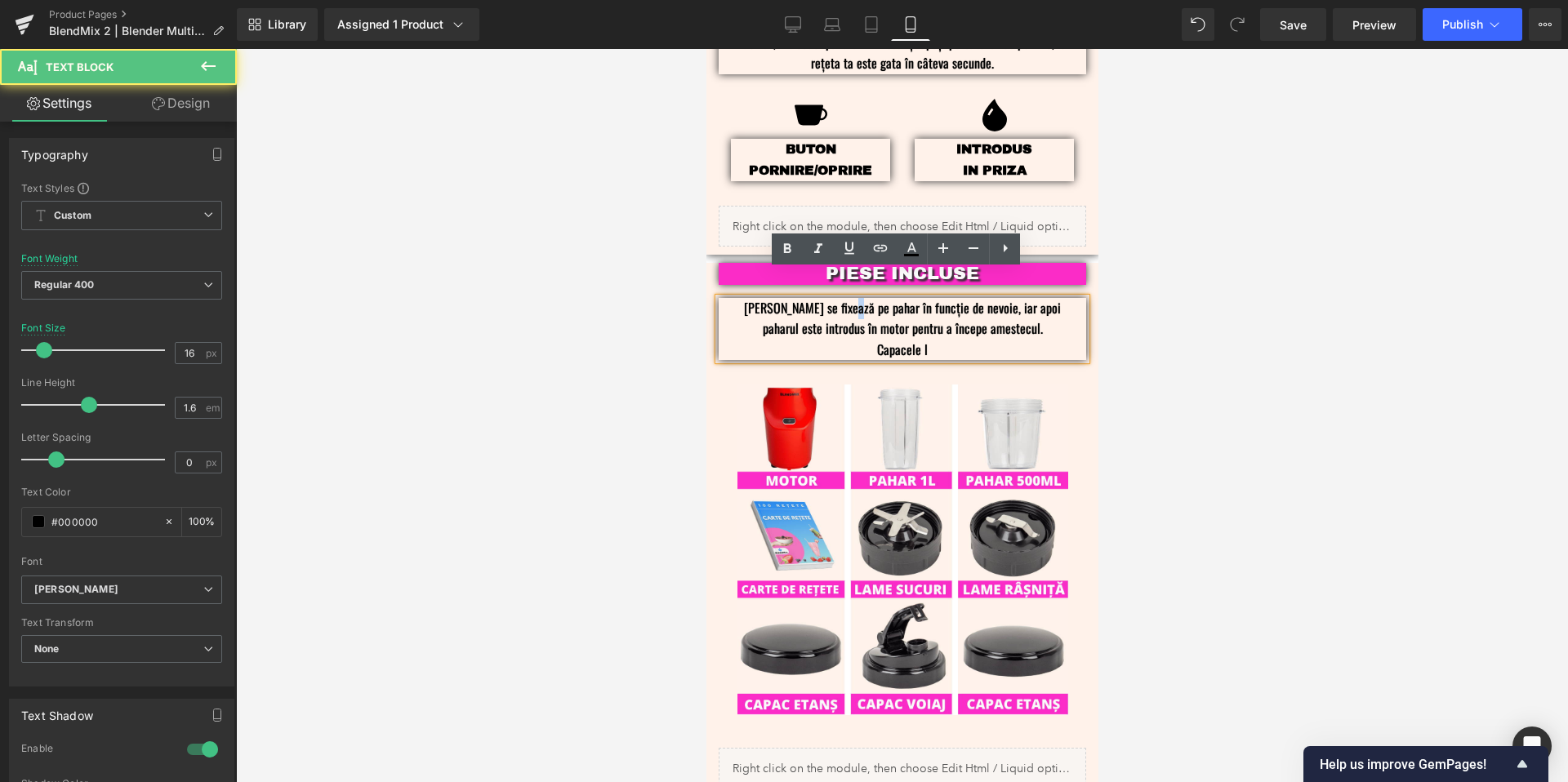
click at [843, 298] on p "[PERSON_NAME] se fixează pe pahar în funcție de nevoie, iar apoi paharul este i…" at bounding box center [901, 318] width 318 height 42
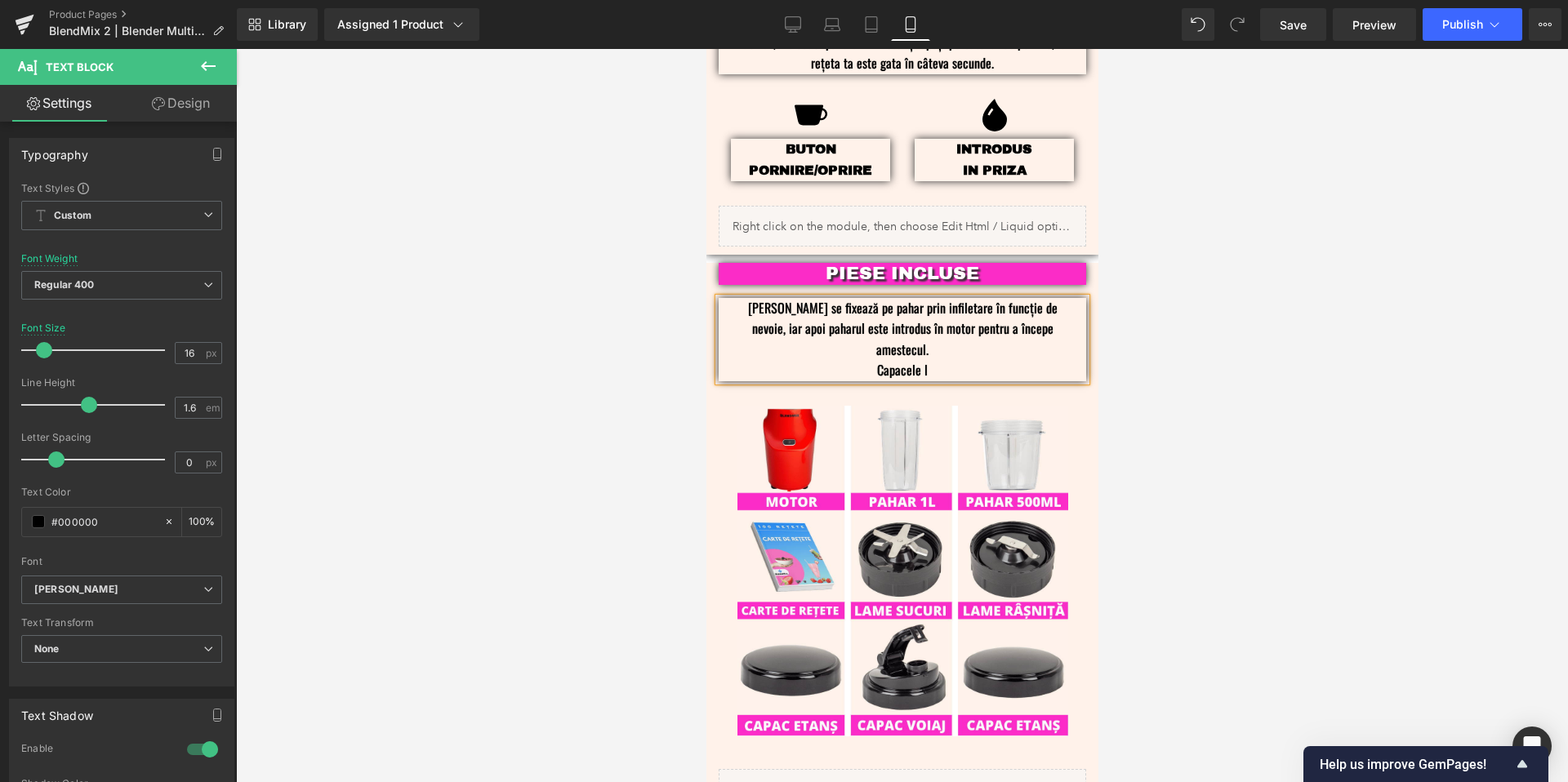
click at [934, 360] on p "Capacele l" at bounding box center [901, 371] width 318 height 21
click at [806, 360] on p "Capacele le fixez tot prin infiletare dupa ce bautura este gata" at bounding box center [901, 371] width 318 height 21
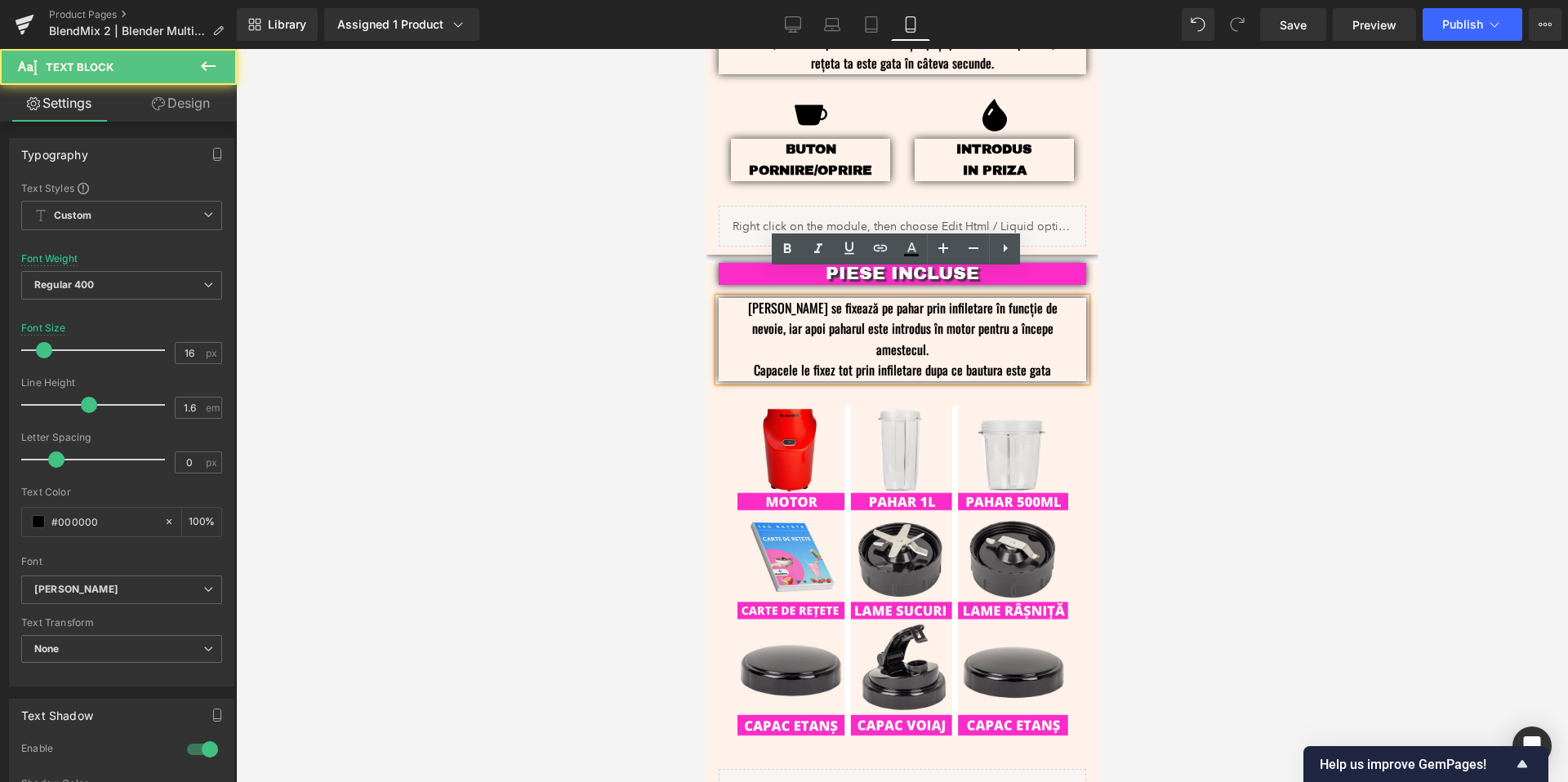
click at [833, 360] on p "Capacele le fixez tot prin infiletare dupa ce bautura este gata" at bounding box center [901, 371] width 318 height 21
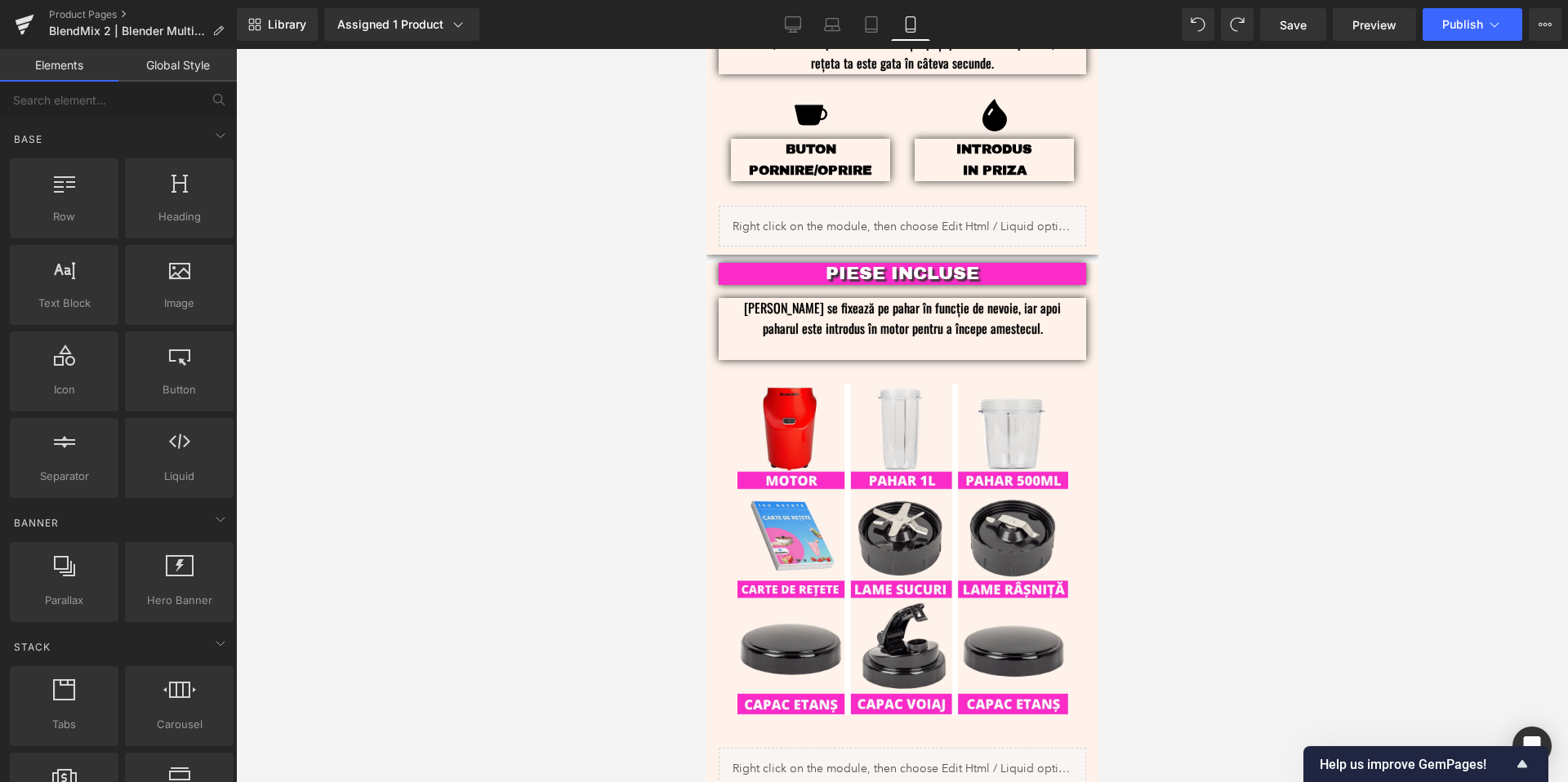
click at [1198, 310] on div at bounding box center [902, 416] width 1332 height 734
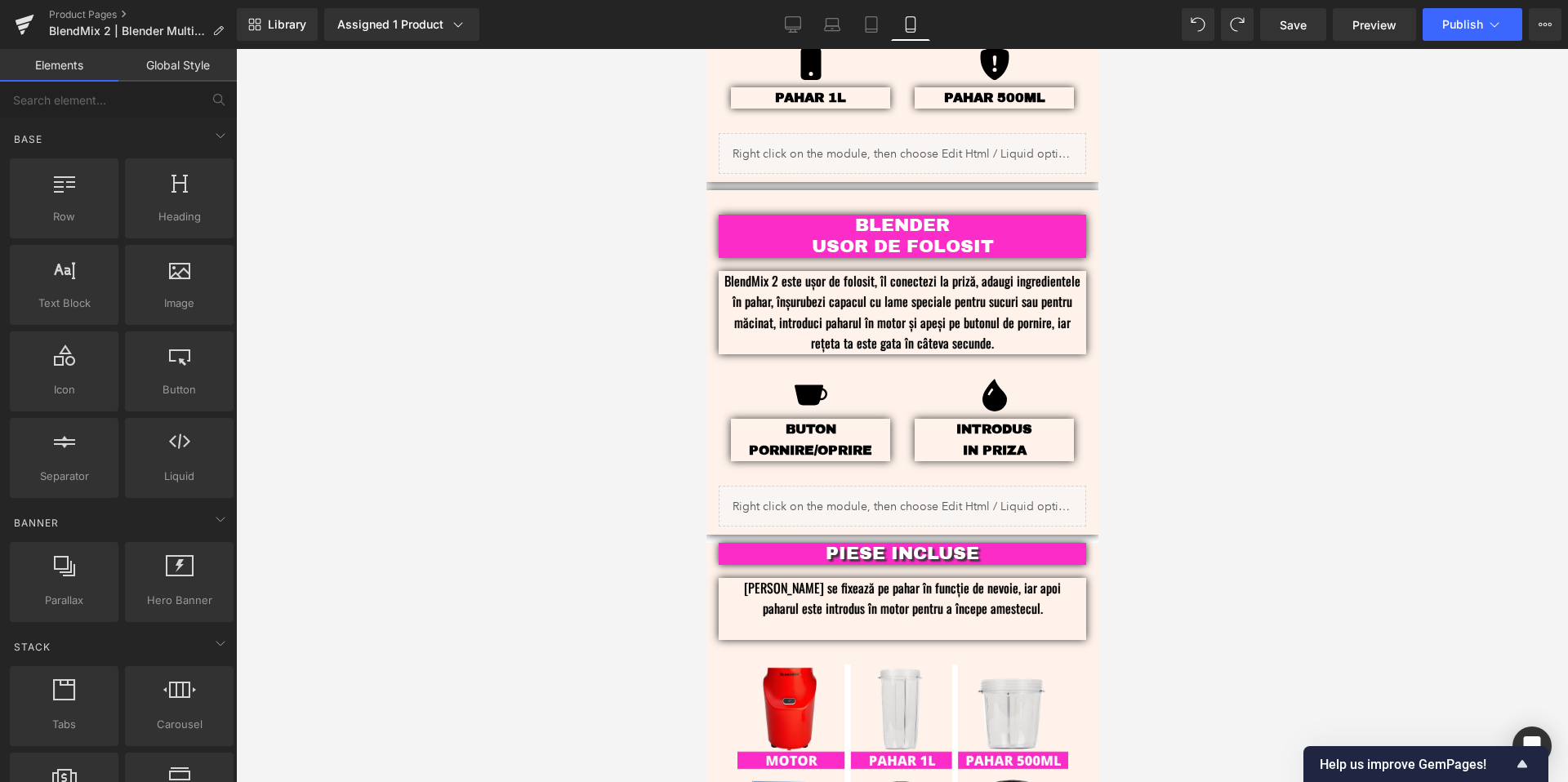
scroll to position [2151, 0]
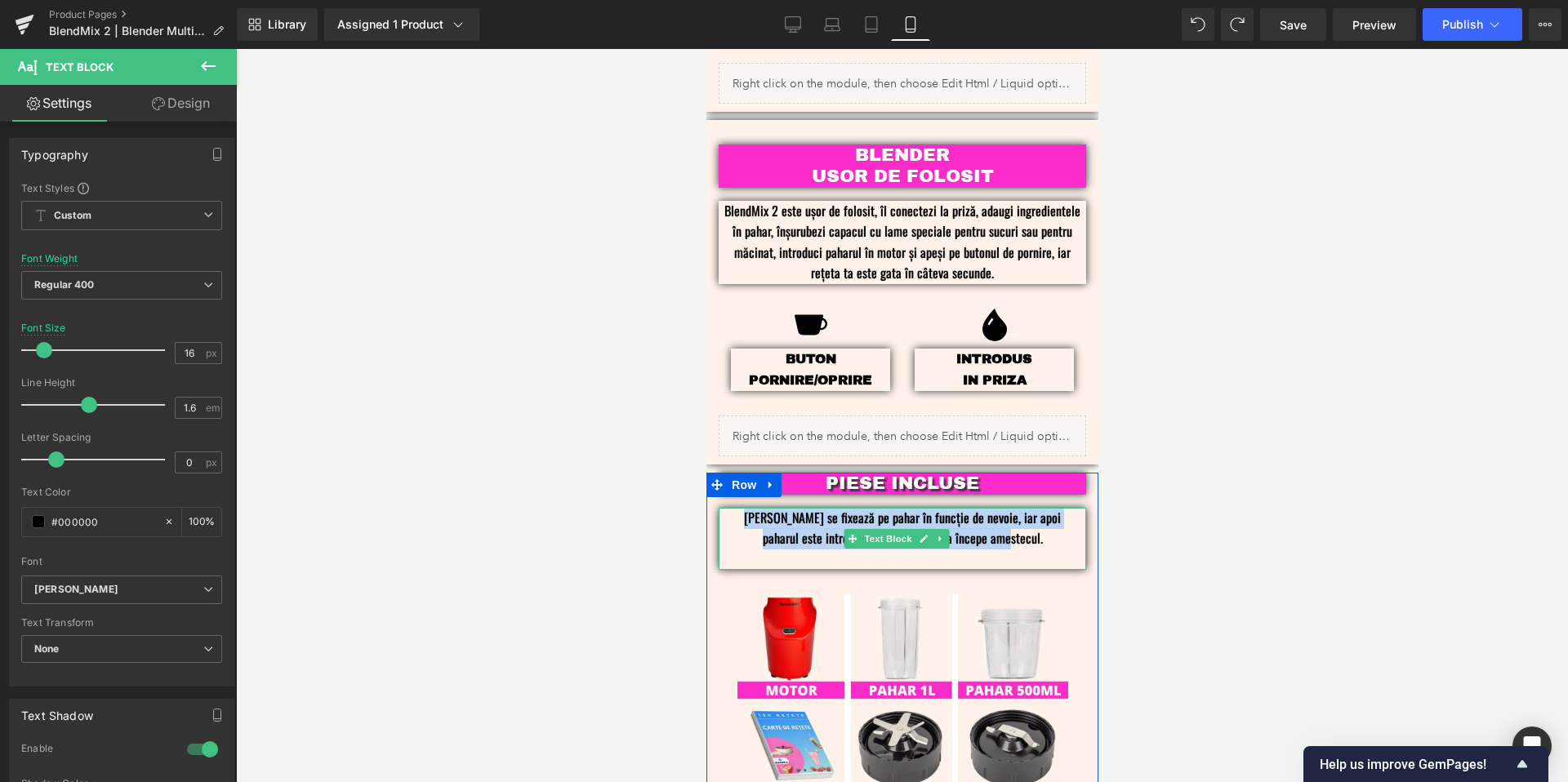
drag, startPoint x: 1029, startPoint y: 520, endPoint x: 739, endPoint y: 497, distance: 290.9
click at [739, 508] on div "[PERSON_NAME] se fixează pe pahar în funcție de nevoie, iar apoi paharul este i…" at bounding box center [901, 539] width 367 height 63
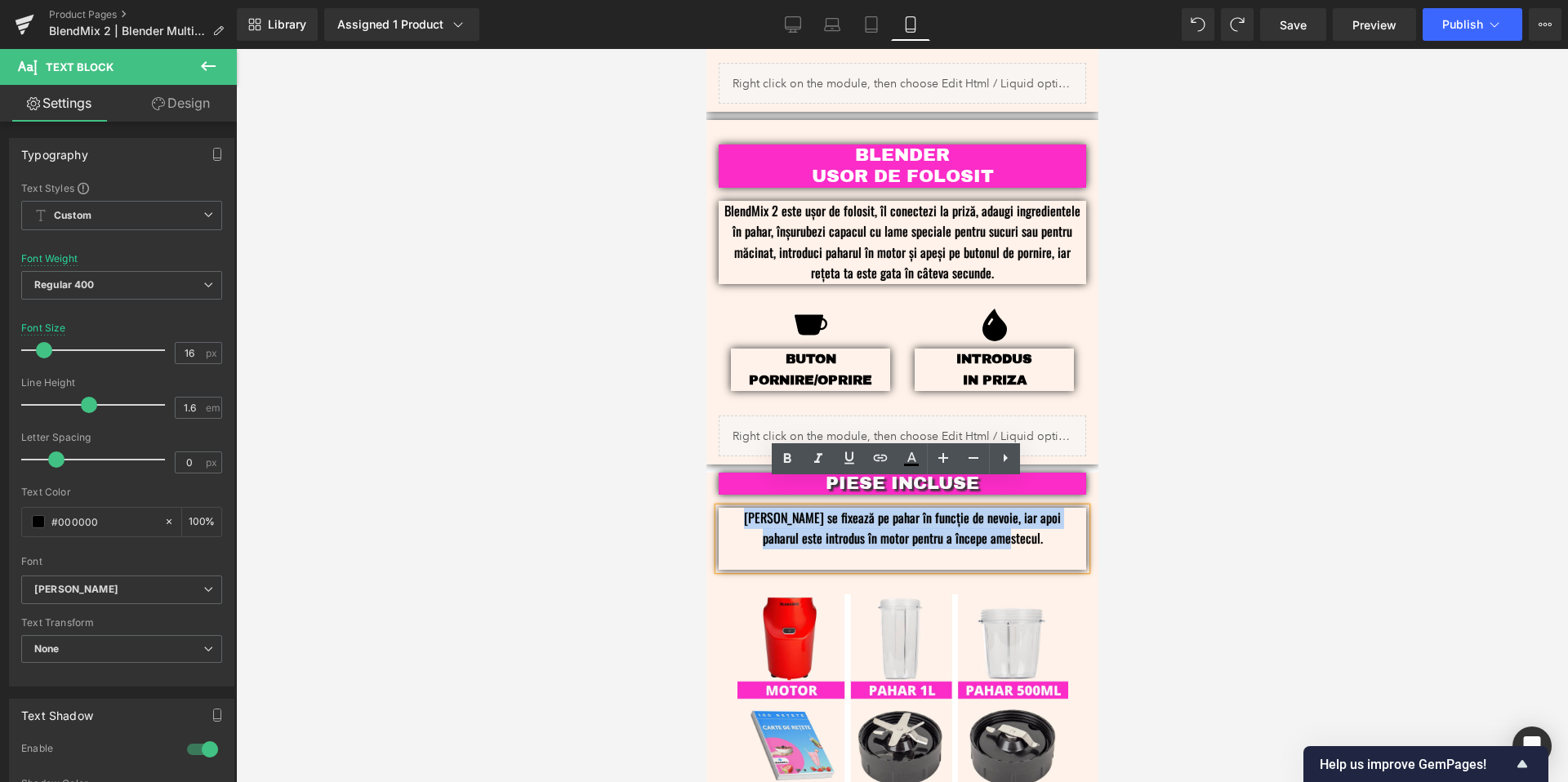
copy p "[PERSON_NAME] se fixează pe pahar în funcție de nevoie, iar apoi paharul este i…"
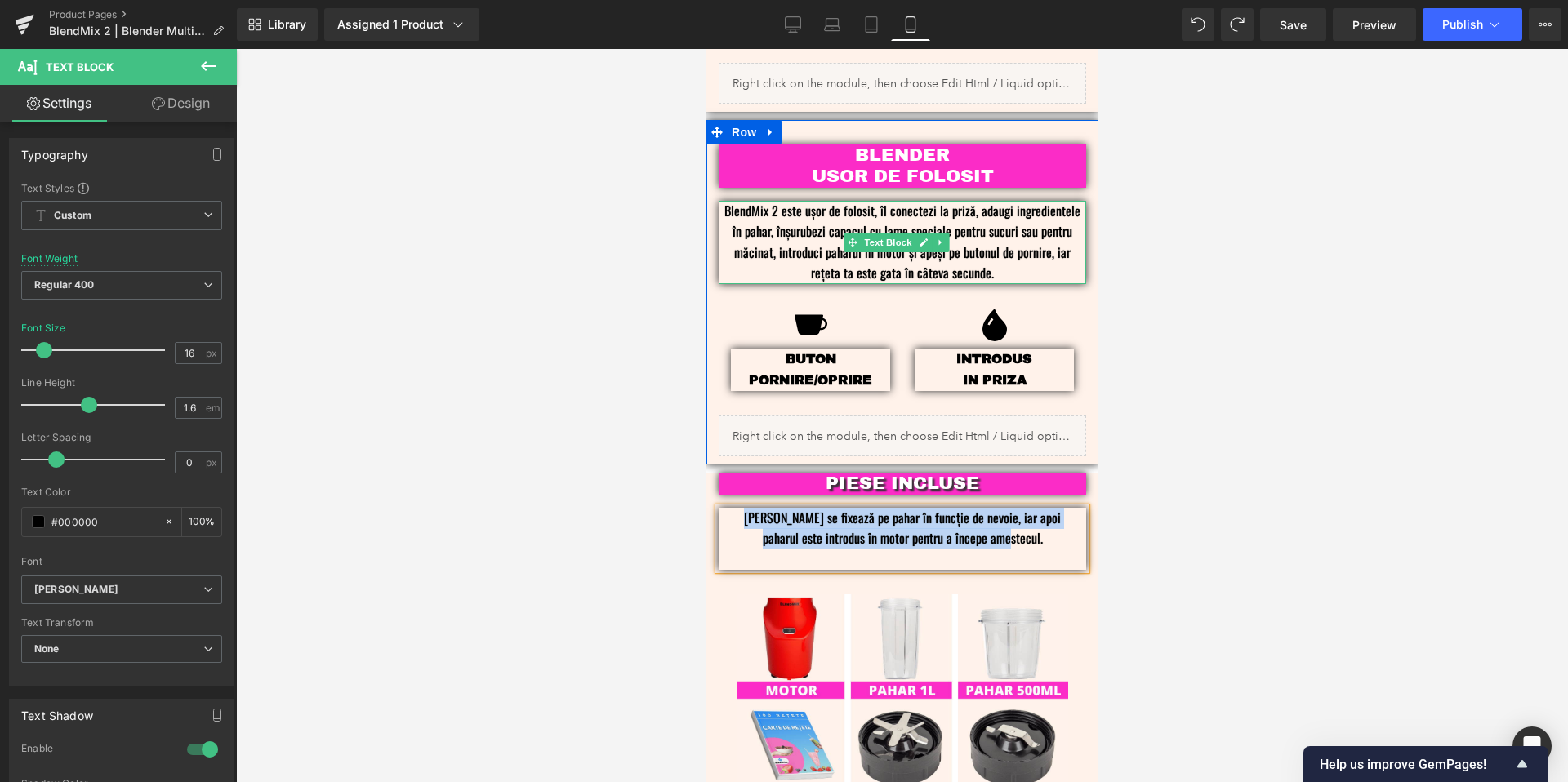
click at [1026, 226] on p "BlendMix 2 este ușor de folosit, îl conectezi la priză, adaugi ingredientele în…" at bounding box center [901, 242] width 367 height 83
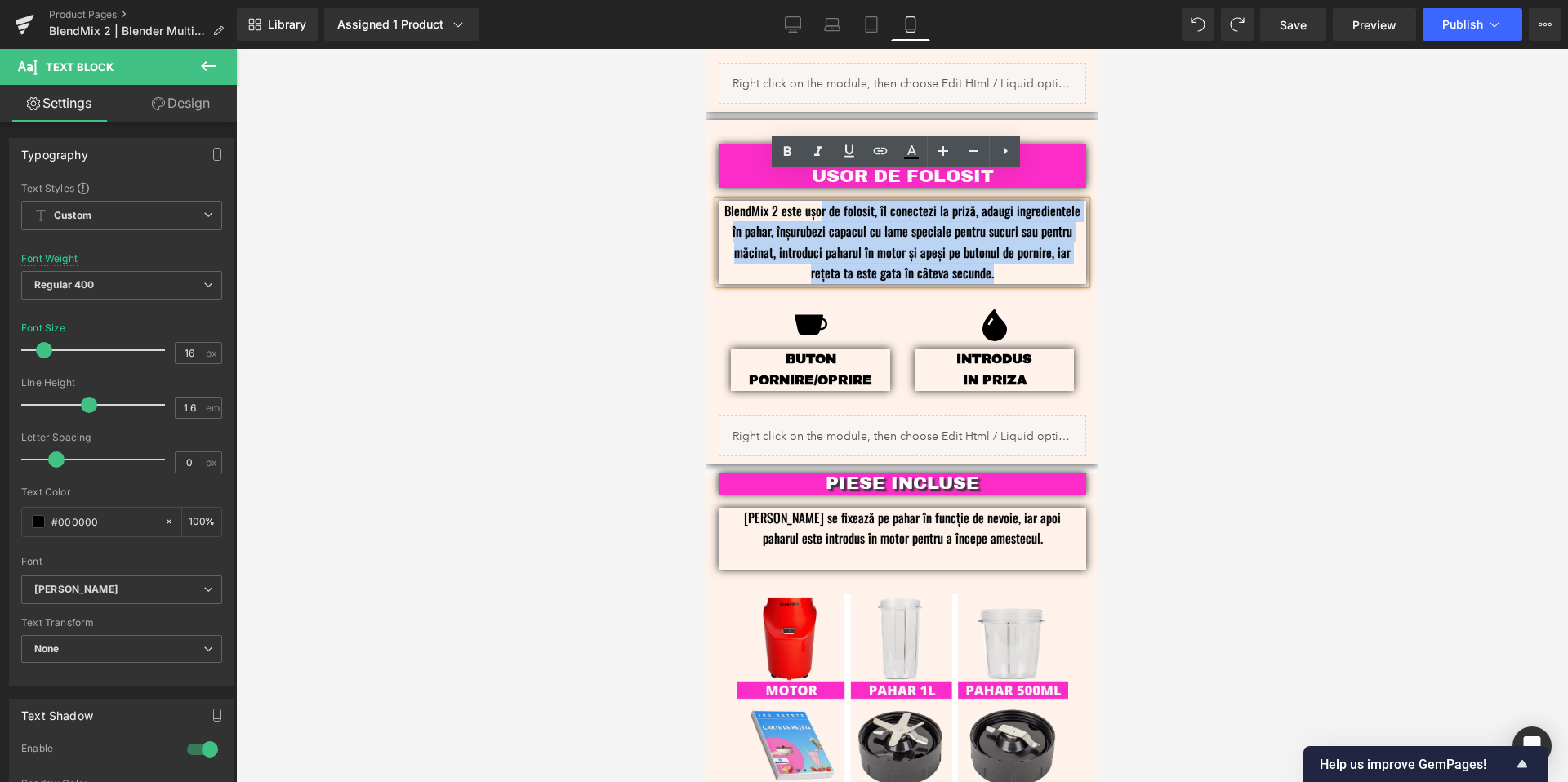
drag, startPoint x: 995, startPoint y: 248, endPoint x: 812, endPoint y: 193, distance: 191.1
click at [812, 201] on p "BlendMix 2 este ușor de folosit, îl conectezi la priză, adaugi ingredientele în…" at bounding box center [901, 242] width 367 height 83
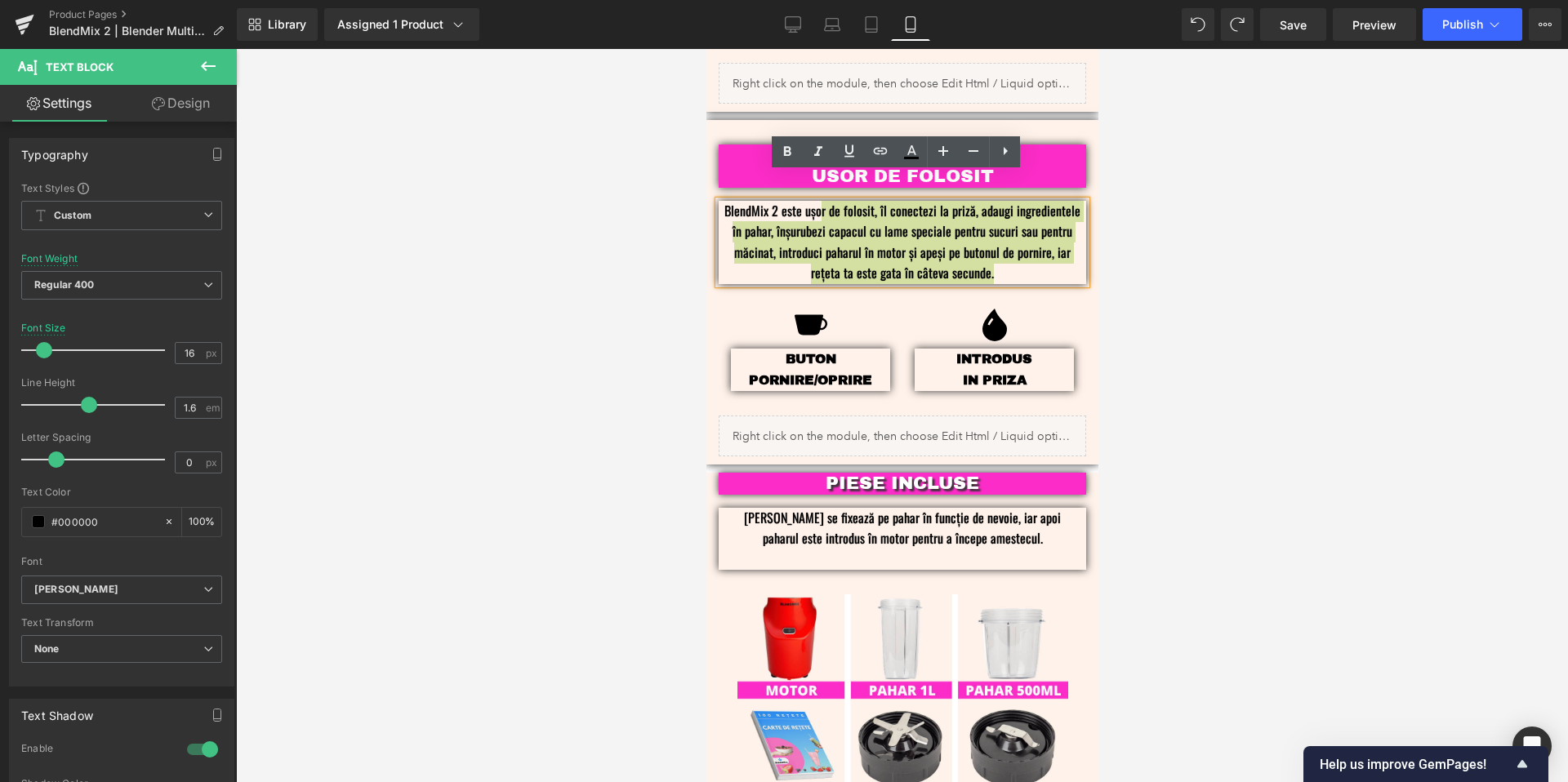
click at [1211, 370] on div at bounding box center [902, 416] width 1332 height 734
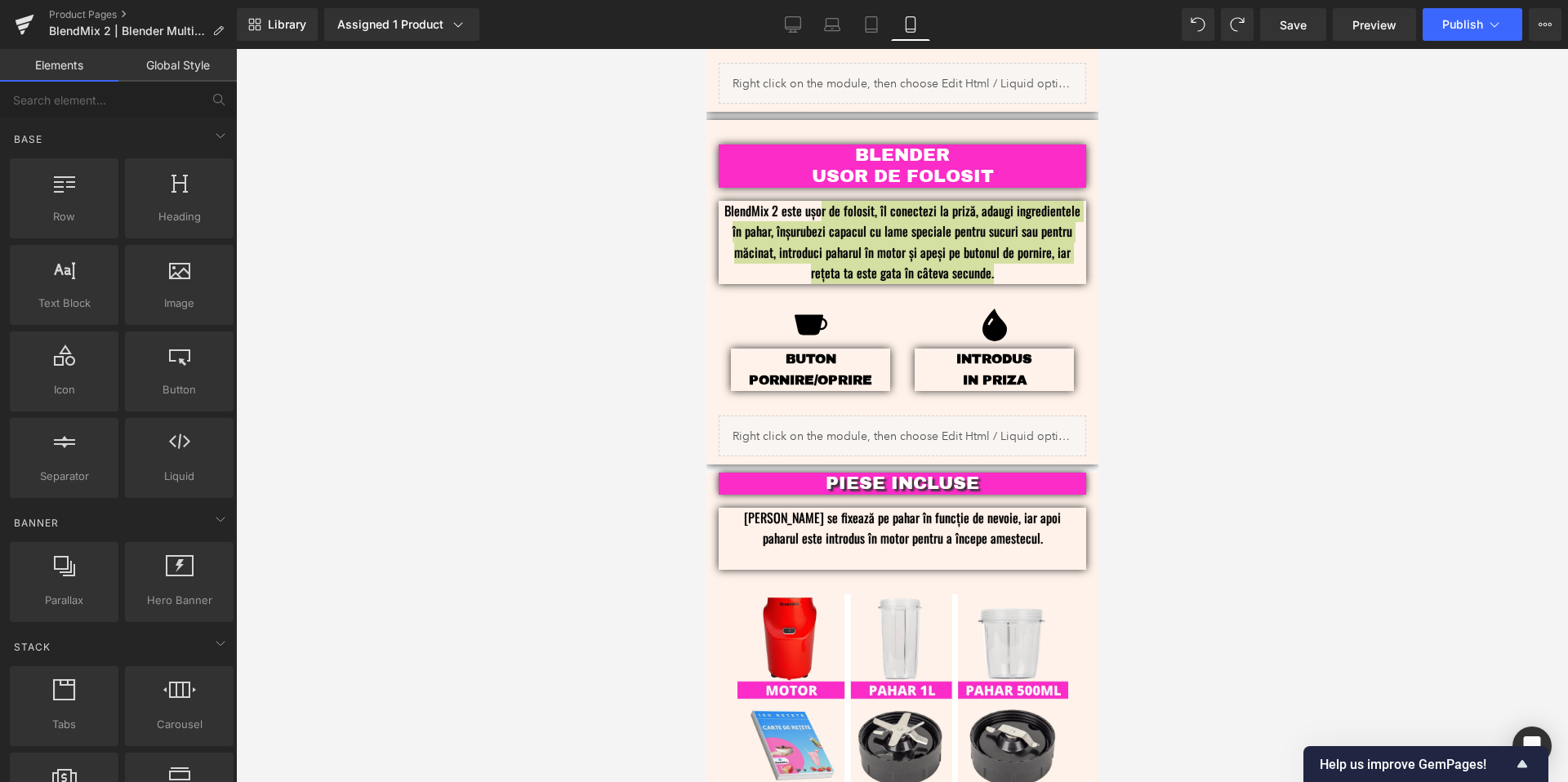
click at [1237, 364] on div at bounding box center [902, 416] width 1332 height 734
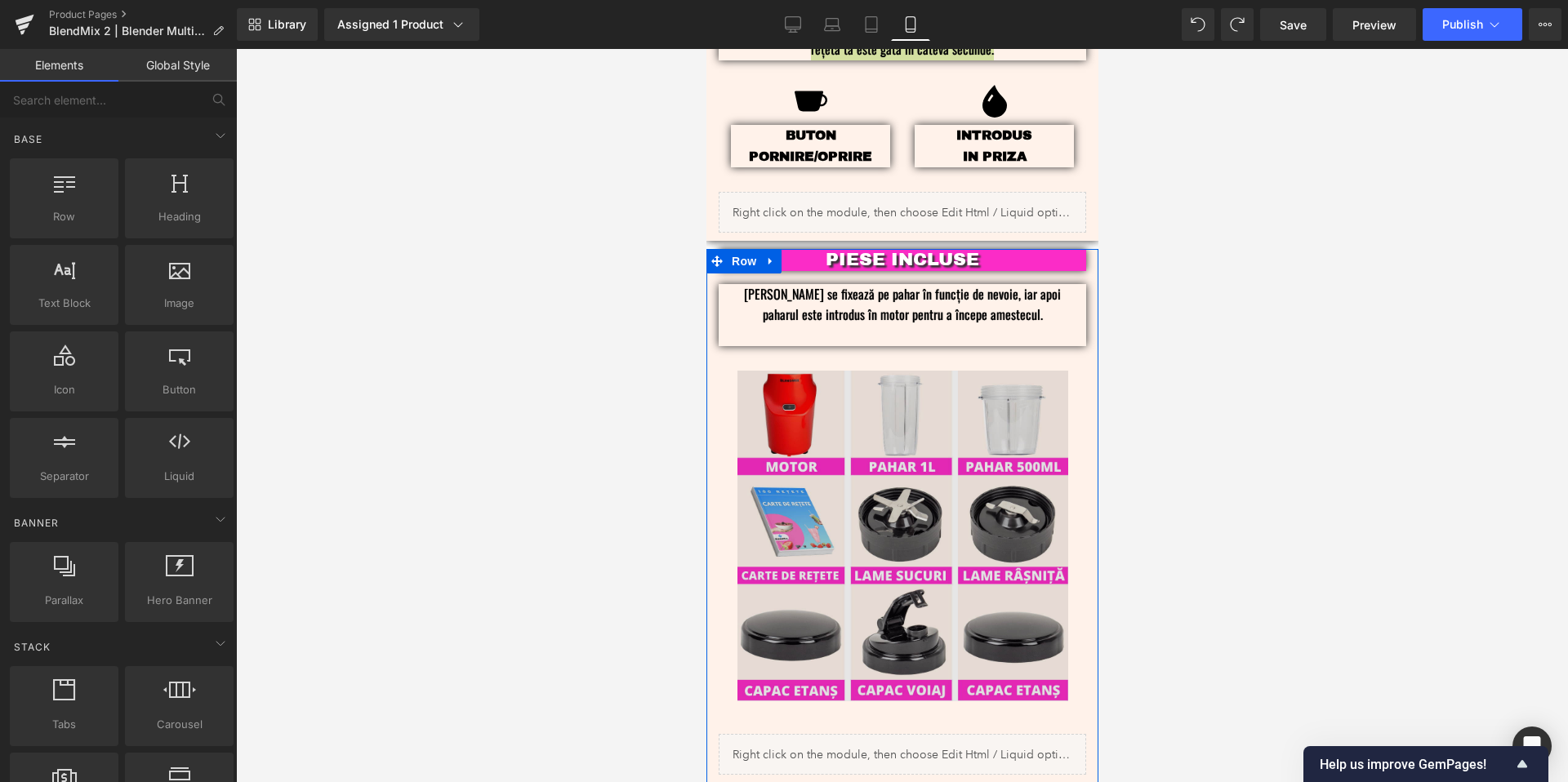
scroll to position [2371, 0]
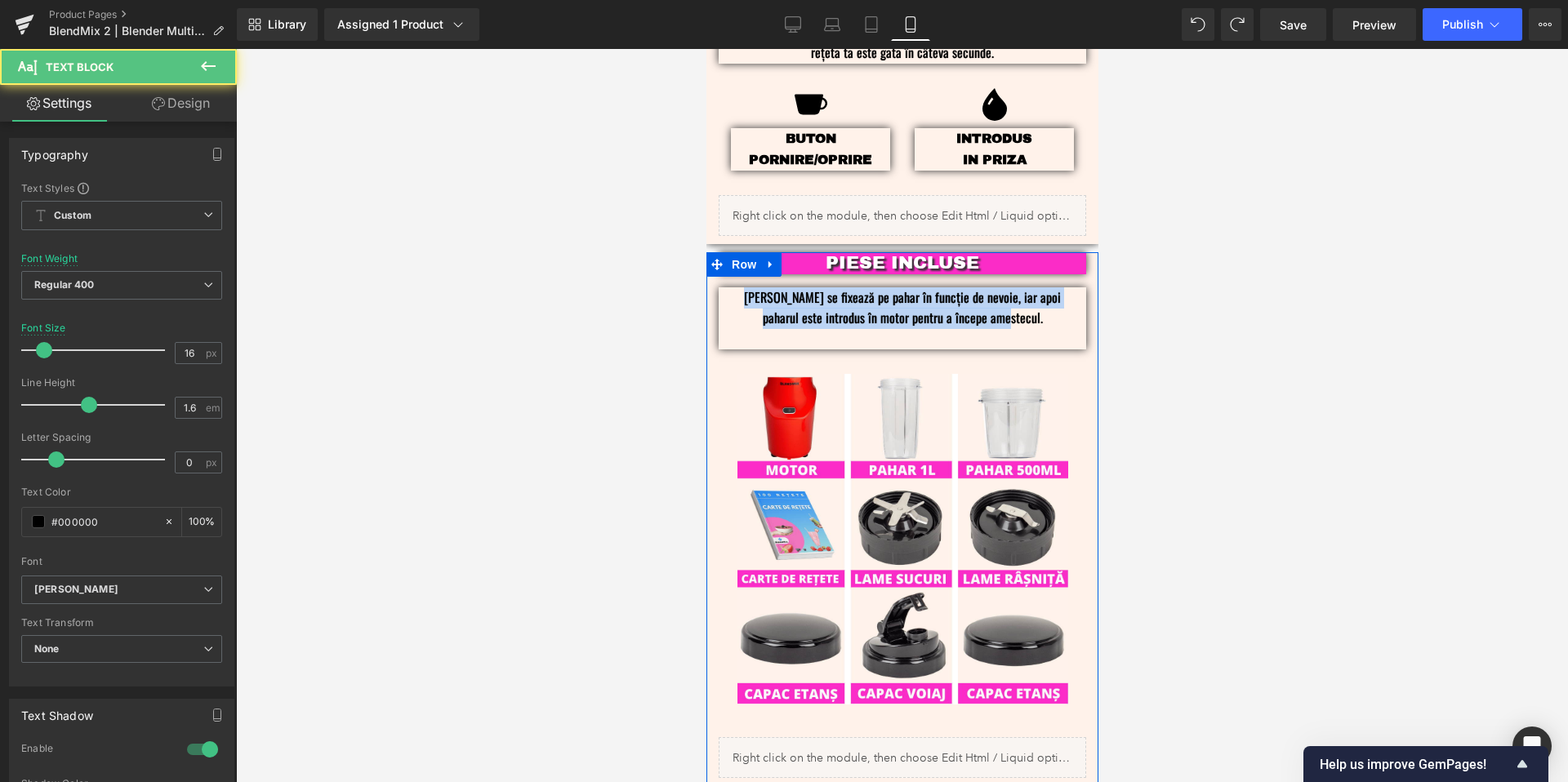
drag, startPoint x: 1012, startPoint y: 293, endPoint x: 714, endPoint y: 259, distance: 299.9
click at [714, 259] on div "PIESE INCLUSE Text Block Lamele se fixează pe pahar în funcție de nevoie, iar a…" at bounding box center [901, 487] width 392 height 469
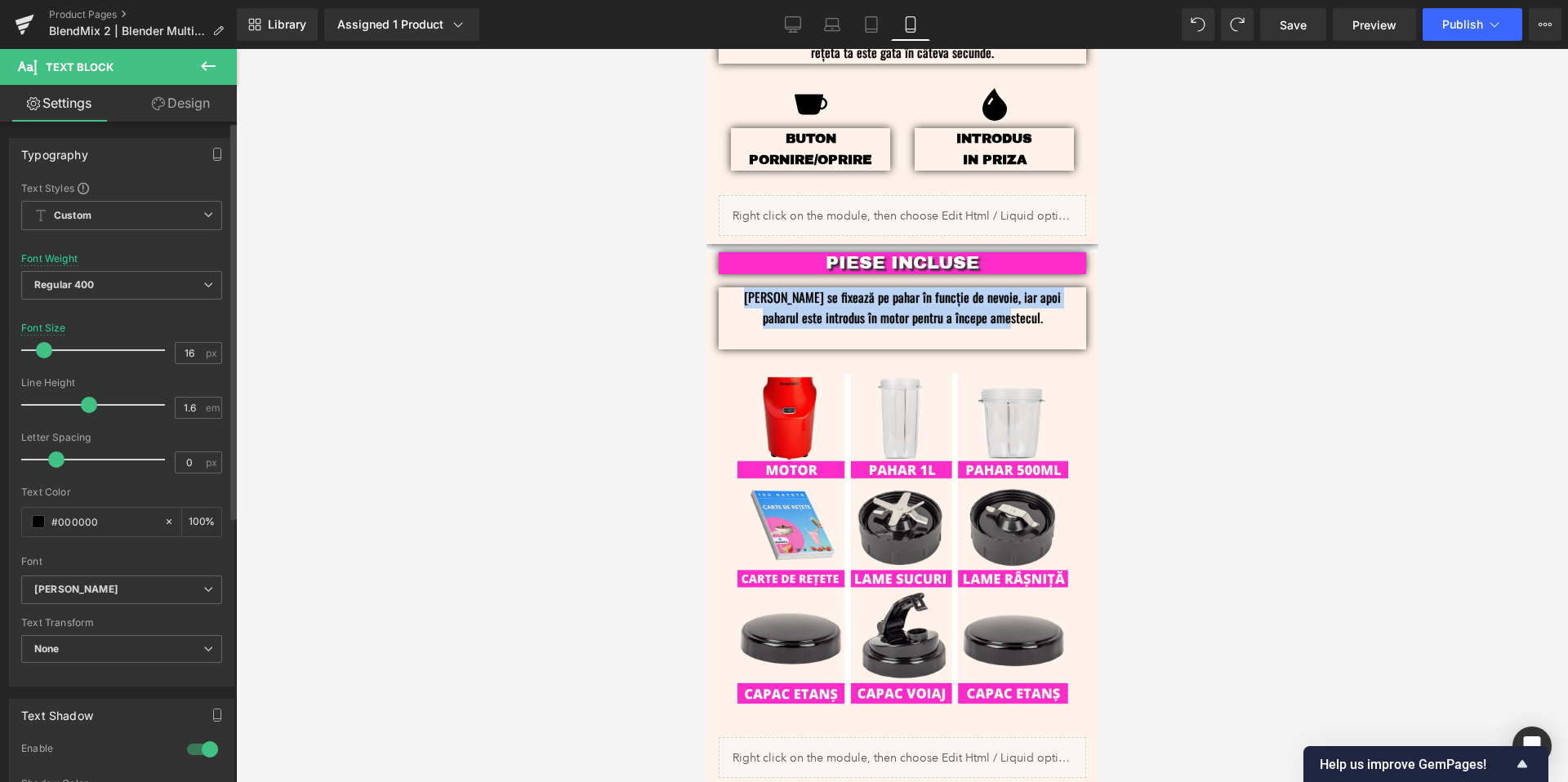
copy p "[PERSON_NAME] se fixează pe pahar în funcție de nevoie, iar apoi paharul este i…"
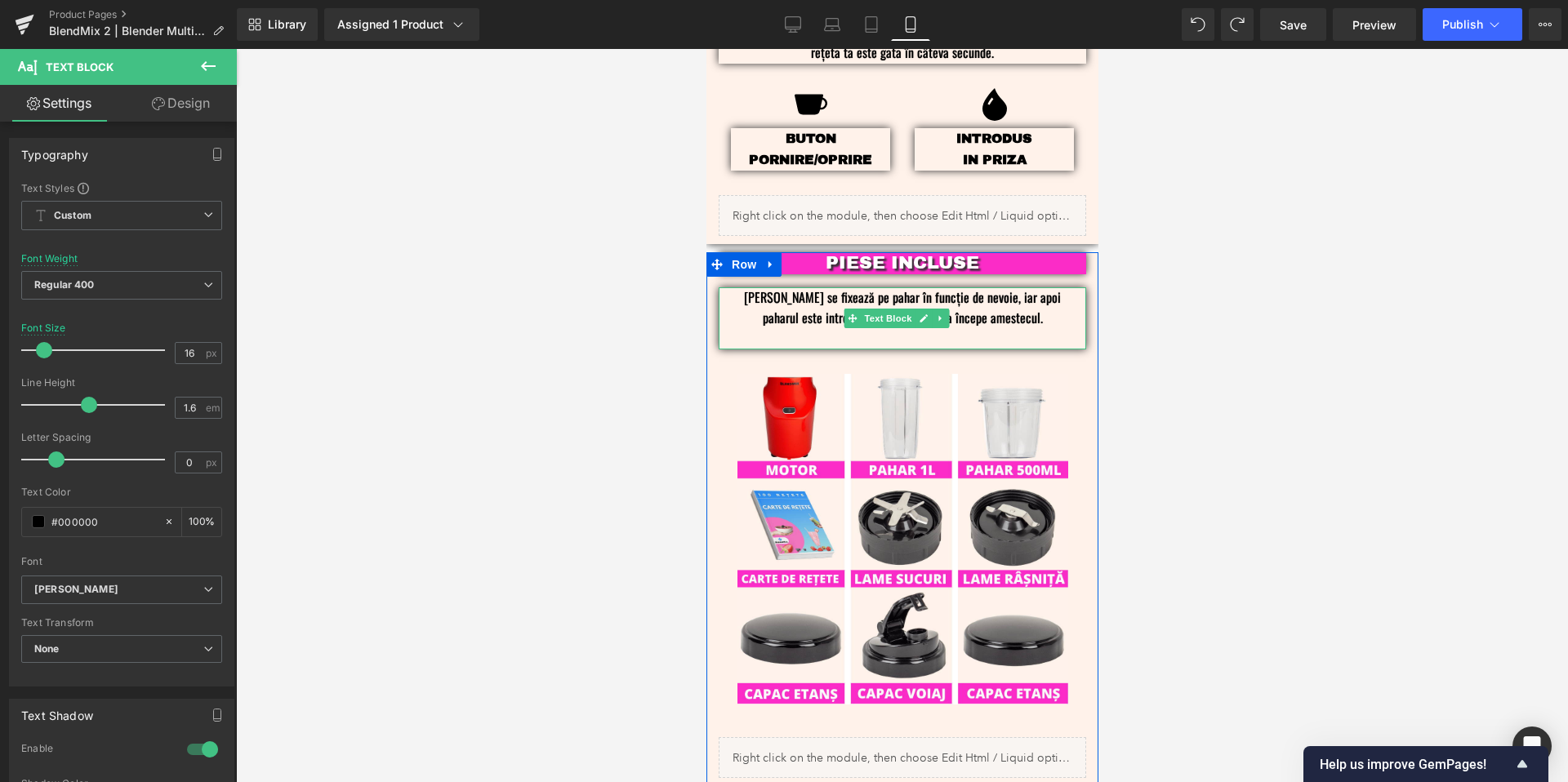
click at [1024, 301] on p "[PERSON_NAME] se fixează pe pahar în funcție de nevoie, iar apoi paharul este i…" at bounding box center [901, 308] width 318 height 42
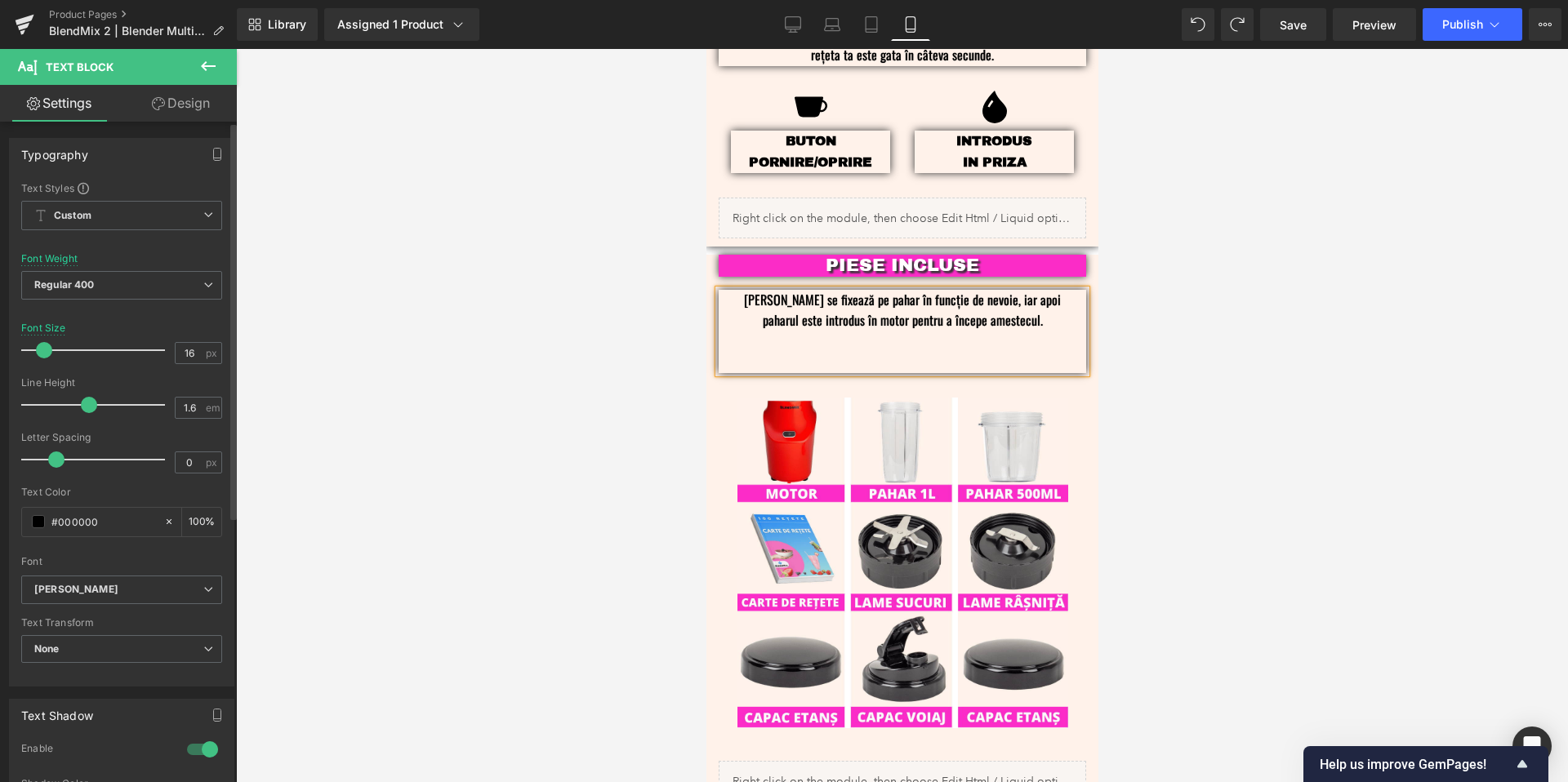
scroll to position [2367, 0]
drag, startPoint x: 829, startPoint y: 276, endPoint x: 783, endPoint y: 276, distance: 46.0
click at [783, 291] on p "[PERSON_NAME] se fixează pe pahar în funcție de nevoie, iar apoi paharul este i…" at bounding box center [901, 311] width 318 height 42
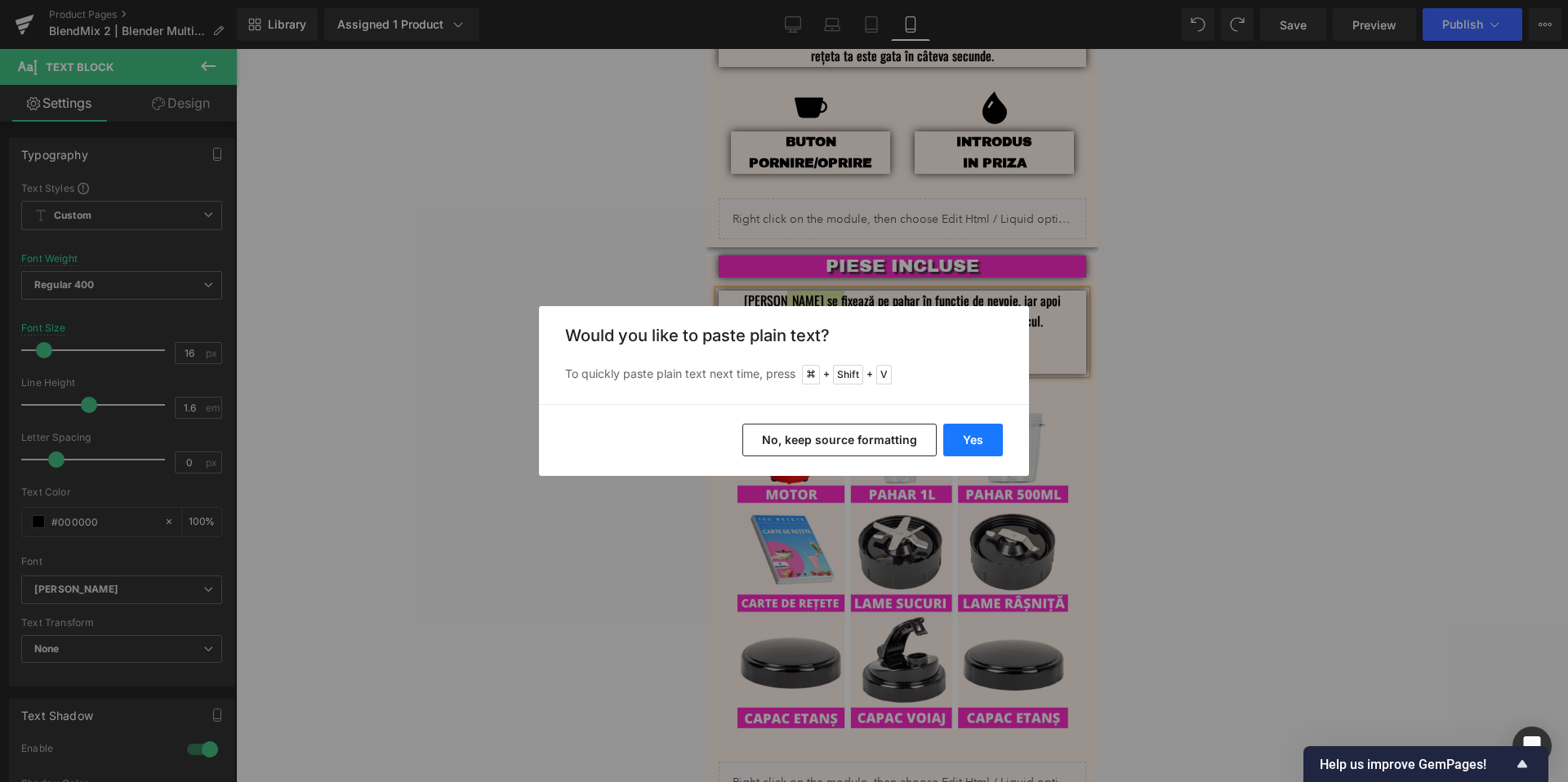
drag, startPoint x: 974, startPoint y: 449, endPoint x: 267, endPoint y: 396, distance: 709.0
click at [974, 449] on button "Yes" at bounding box center [973, 440] width 60 height 33
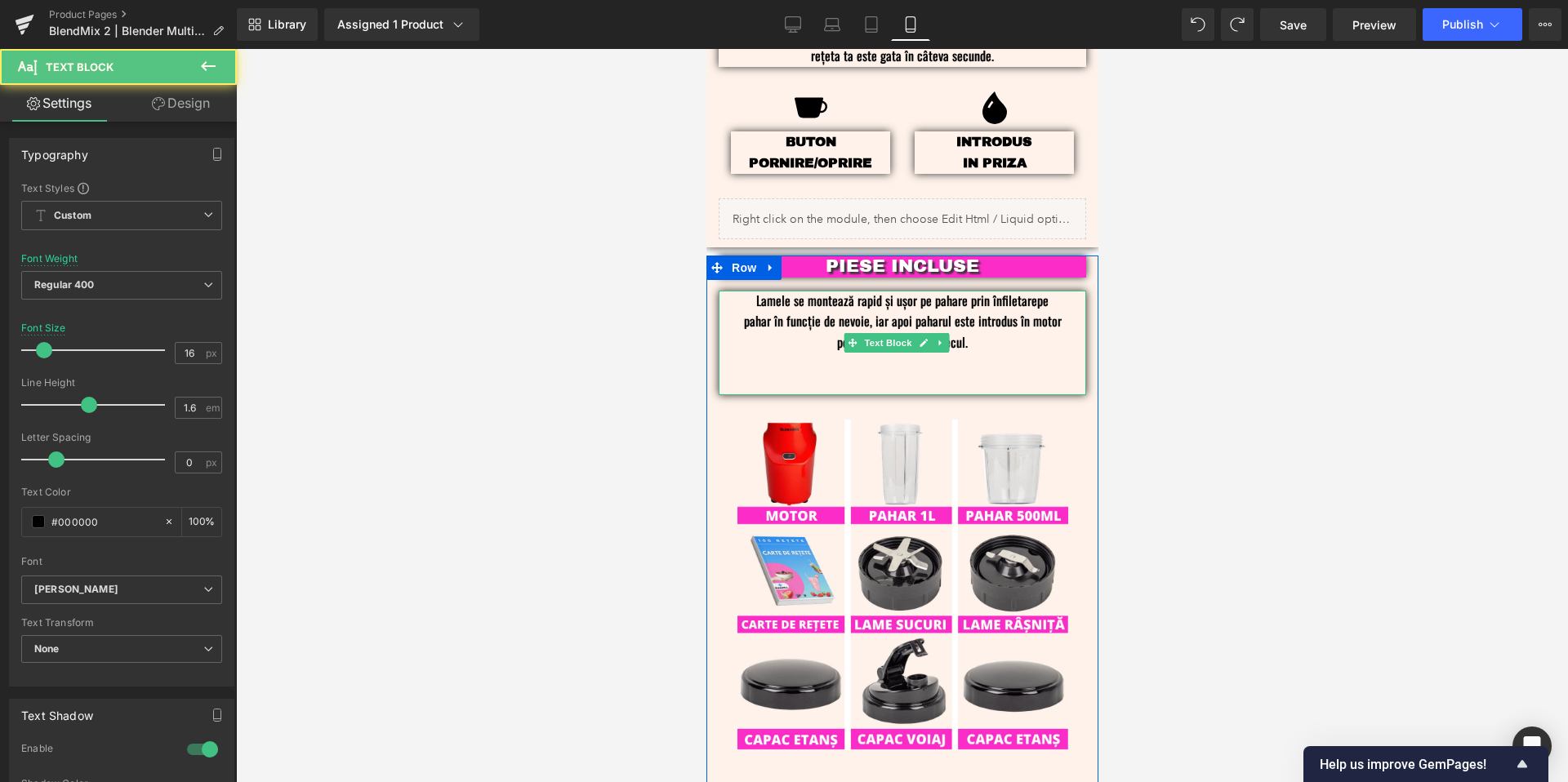
click at [1027, 291] on p "Lamele se montează rapid și ușor pe pahare prin înfiletarepe pahar în funcție d…" at bounding box center [901, 322] width 318 height 63
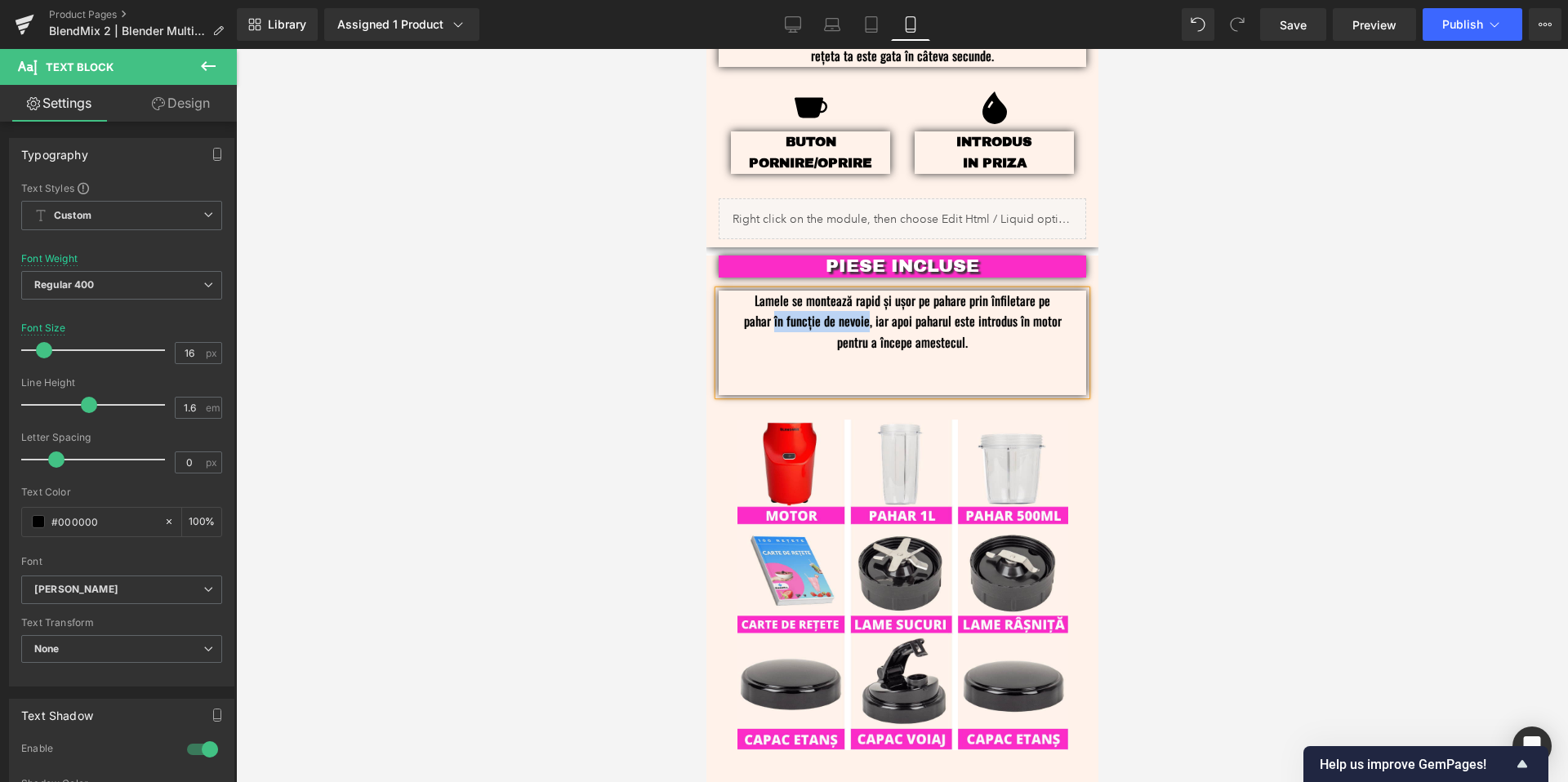
drag, startPoint x: 879, startPoint y: 296, endPoint x: 785, endPoint y: 301, distance: 94.1
click at [785, 301] on p "Lamele se montează rapid și ușor pe pahare prin înfiletare pe pahar în funcție …" at bounding box center [901, 322] width 318 height 63
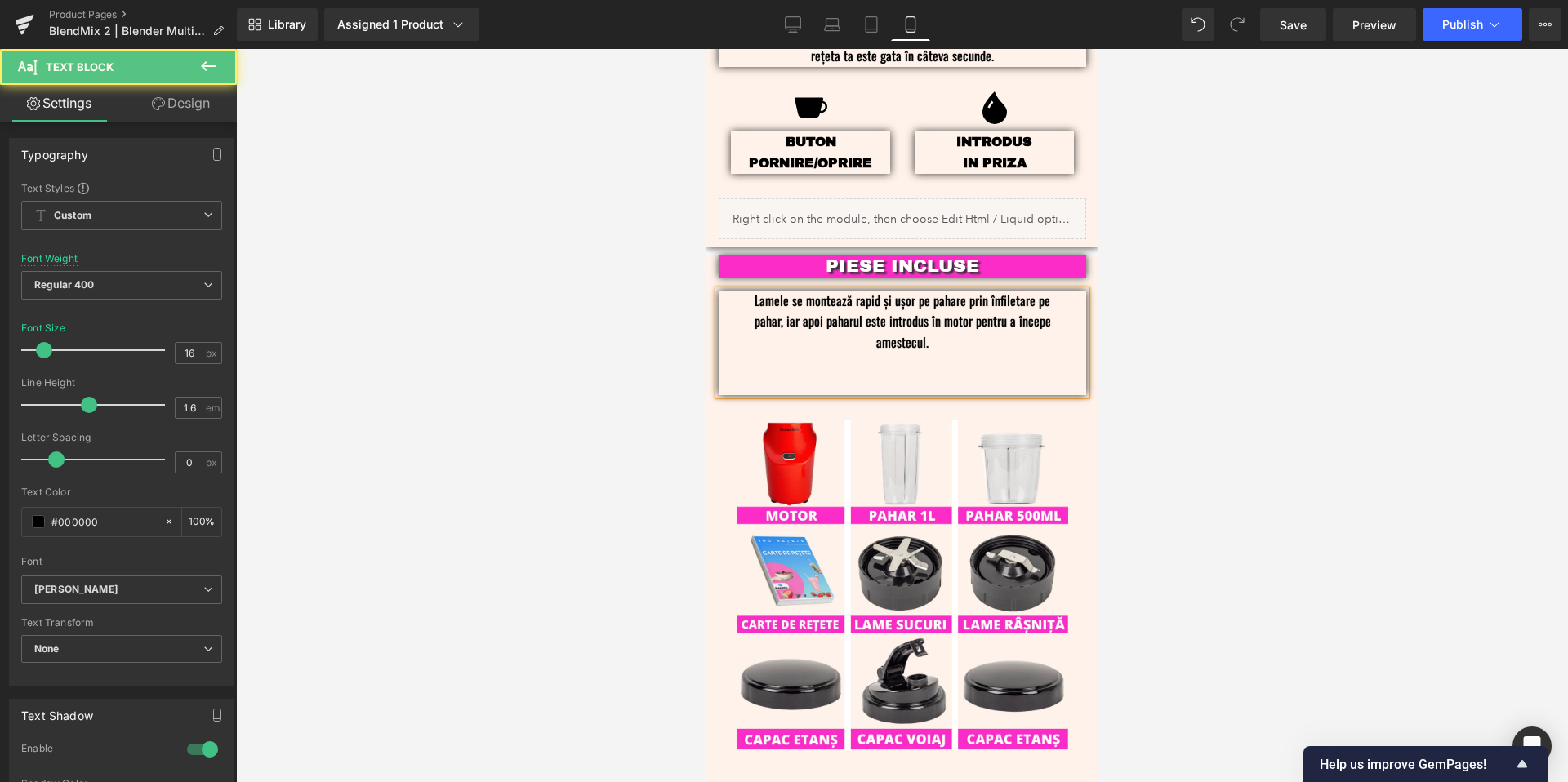
click at [948, 315] on p "Lamele se montează rapid și ușor pe pahare prin înfiletare pe pahar, iar apoi p…" at bounding box center [901, 322] width 318 height 63
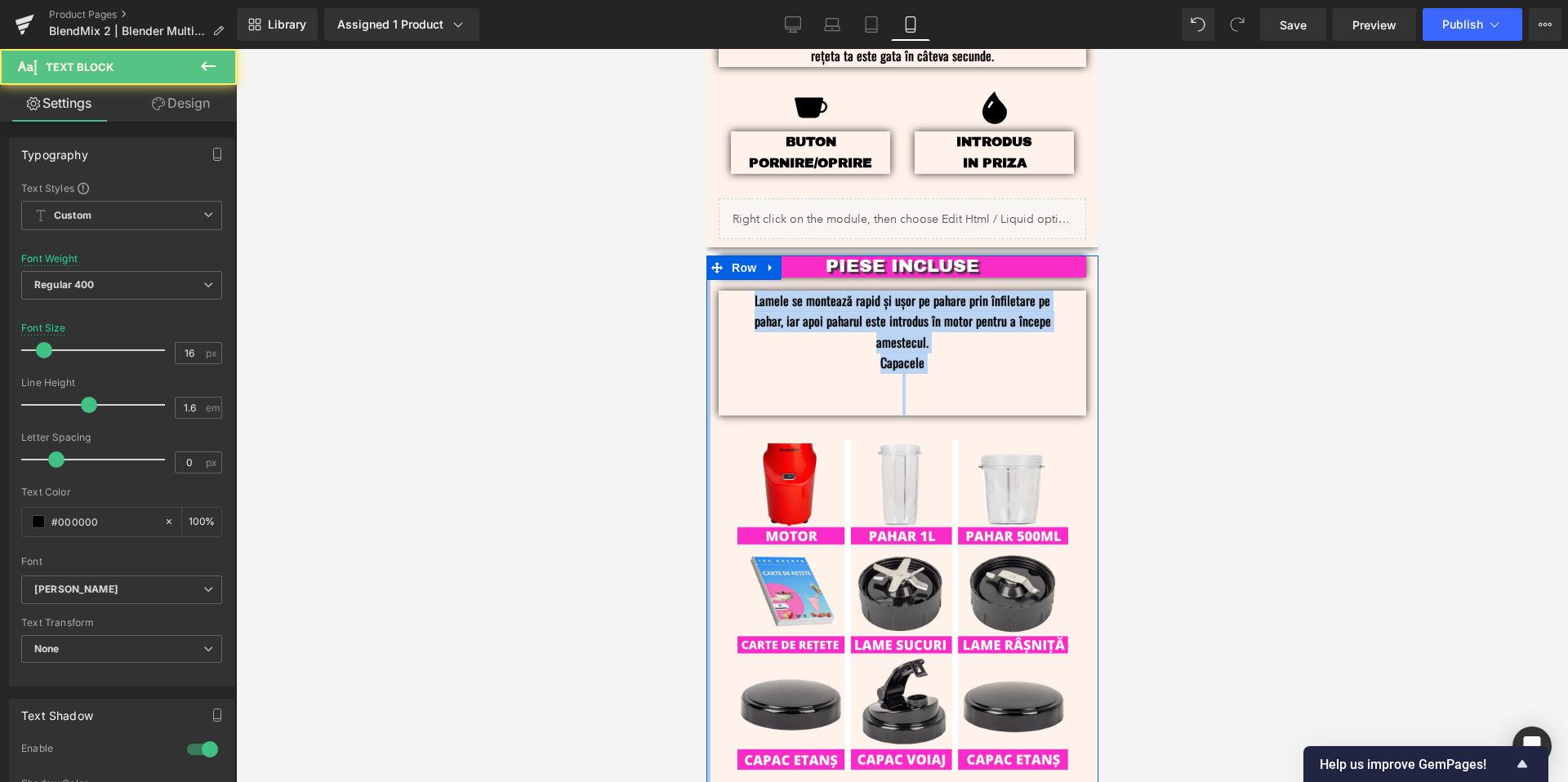
drag, startPoint x: 925, startPoint y: 378, endPoint x: 707, endPoint y: 268, distance: 244.2
click at [707, 268] on div "PIESE INCLUSE Text Block Lamele se montează rapid și ușor pe pahare prin înfile…" at bounding box center [901, 555] width 392 height 597
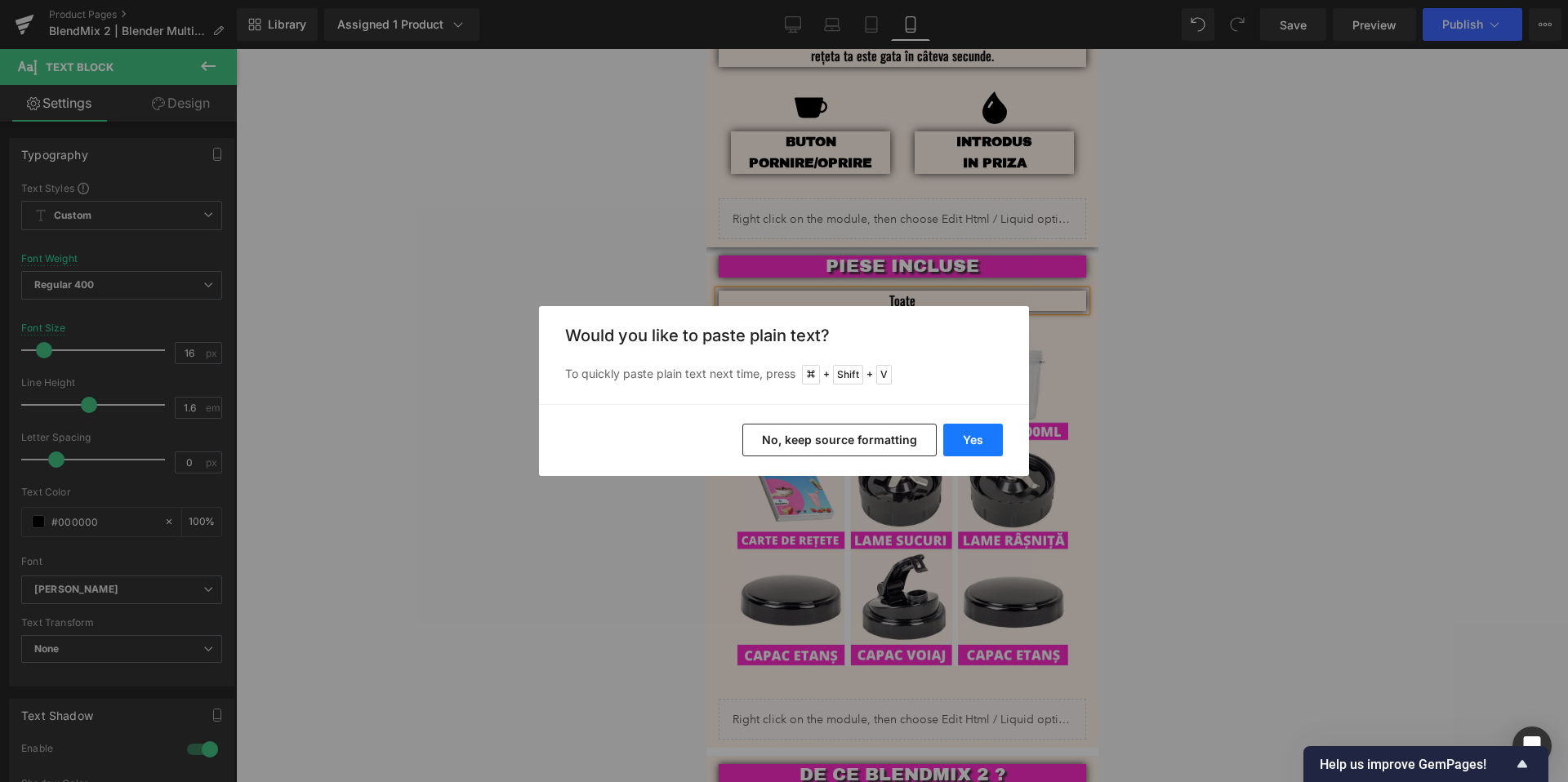
click at [965, 434] on button "Yes" at bounding box center [973, 440] width 60 height 33
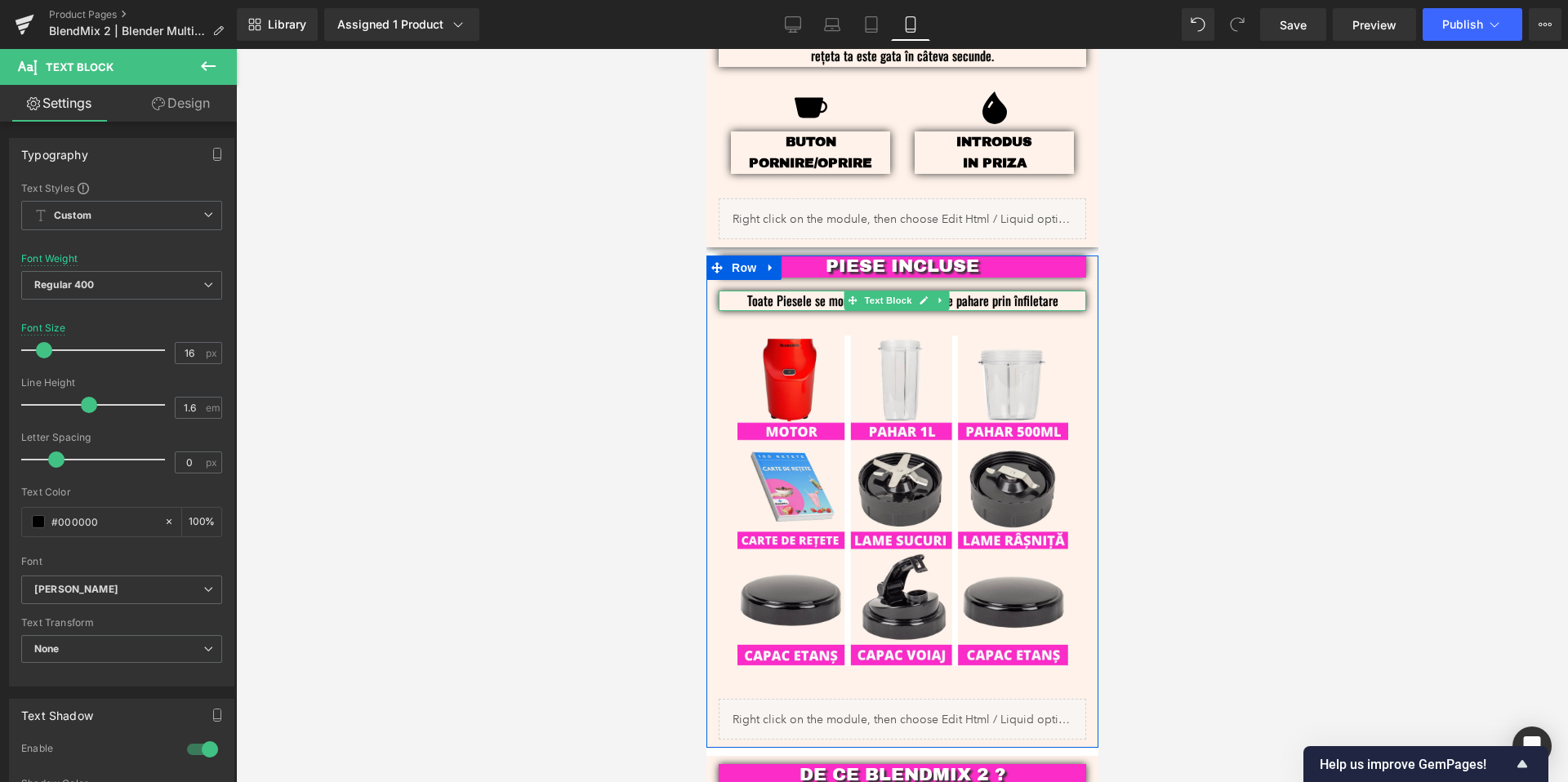
click at [777, 291] on p "Toate Piesele se montează rapid și ușor pe pahare prin înfiletare" at bounding box center [901, 301] width 318 height 21
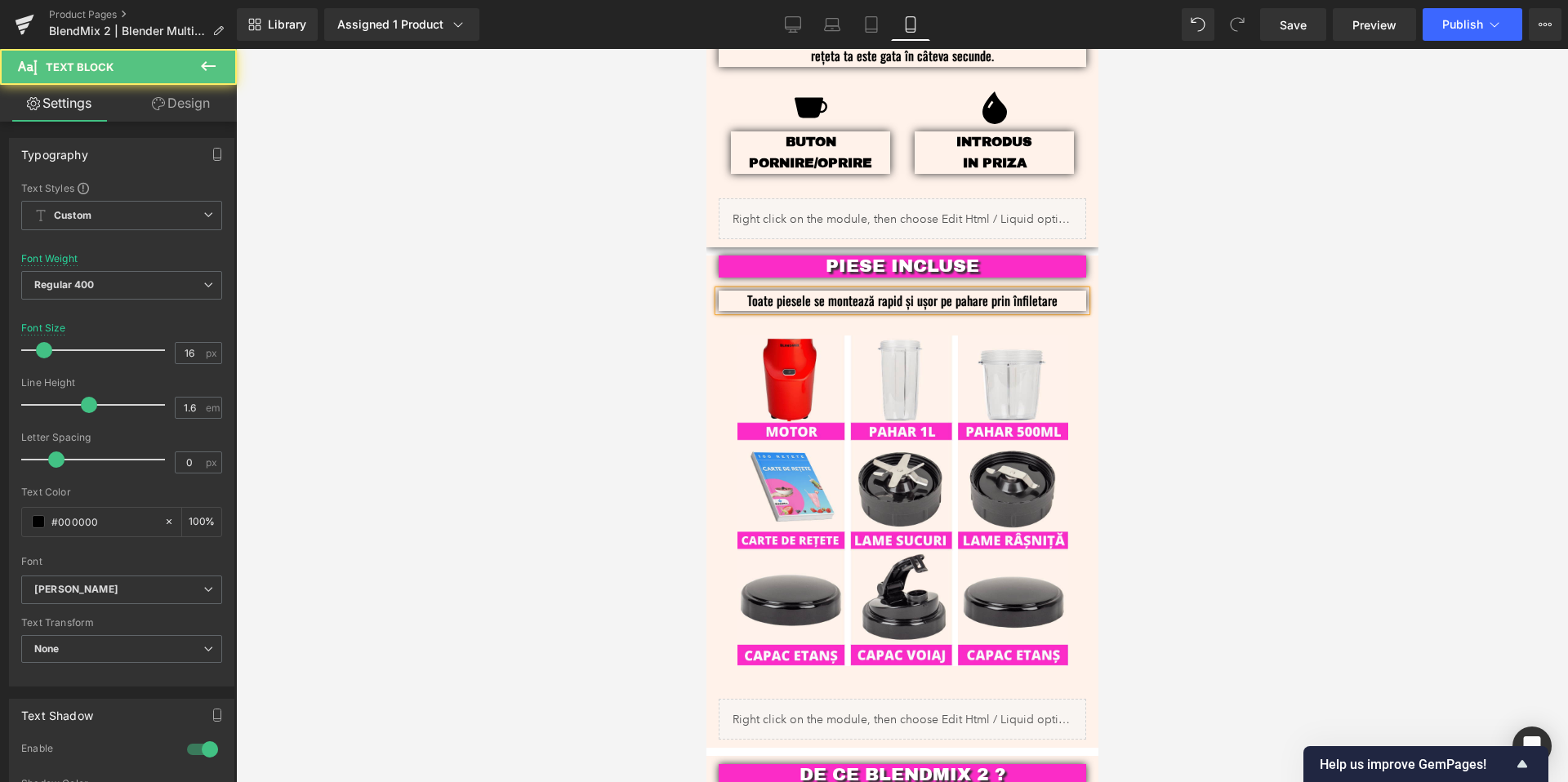
click at [1063, 291] on div "Toate piesele se montează rapid și ușor pe pahare prin înfiletare" at bounding box center [901, 301] width 367 height 21
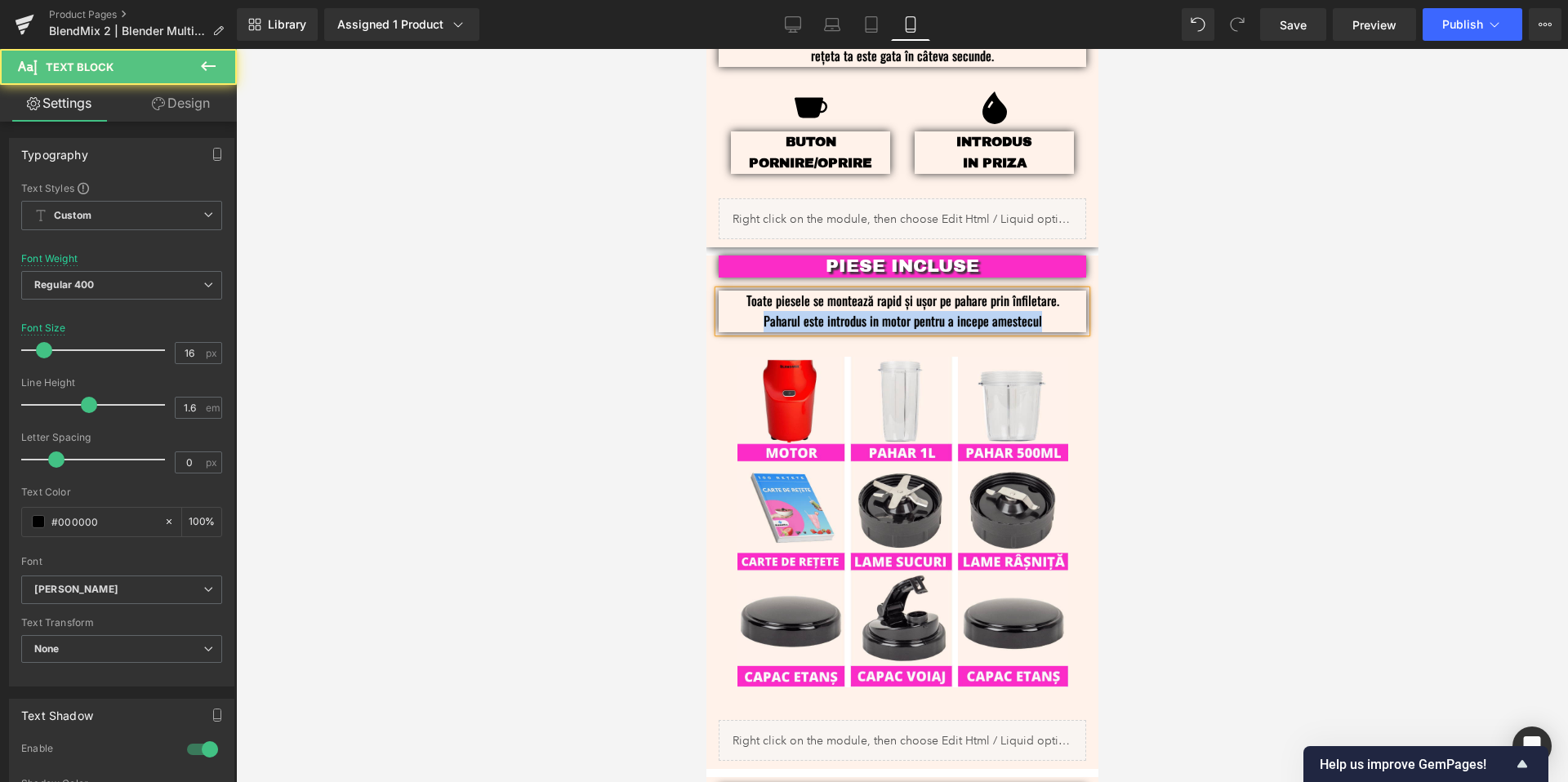
drag, startPoint x: 1039, startPoint y: 299, endPoint x: 758, endPoint y: 293, distance: 281.1
click at [758, 293] on div "Toate piesele se montează rapid și ușor pe pahare prin înfiletare. Paharul este…" at bounding box center [901, 311] width 367 height 42
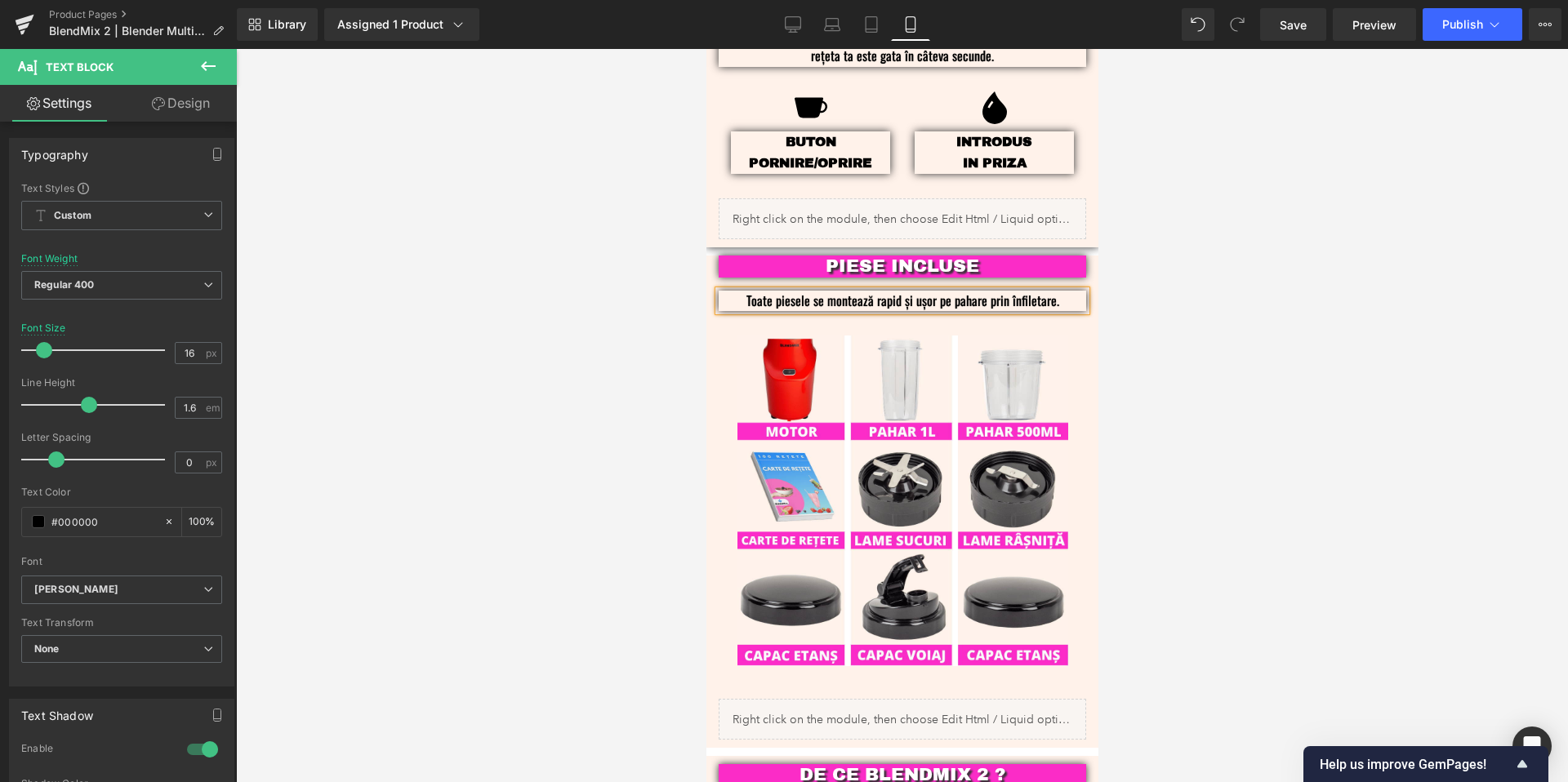
click at [1227, 286] on div at bounding box center [902, 416] width 1332 height 734
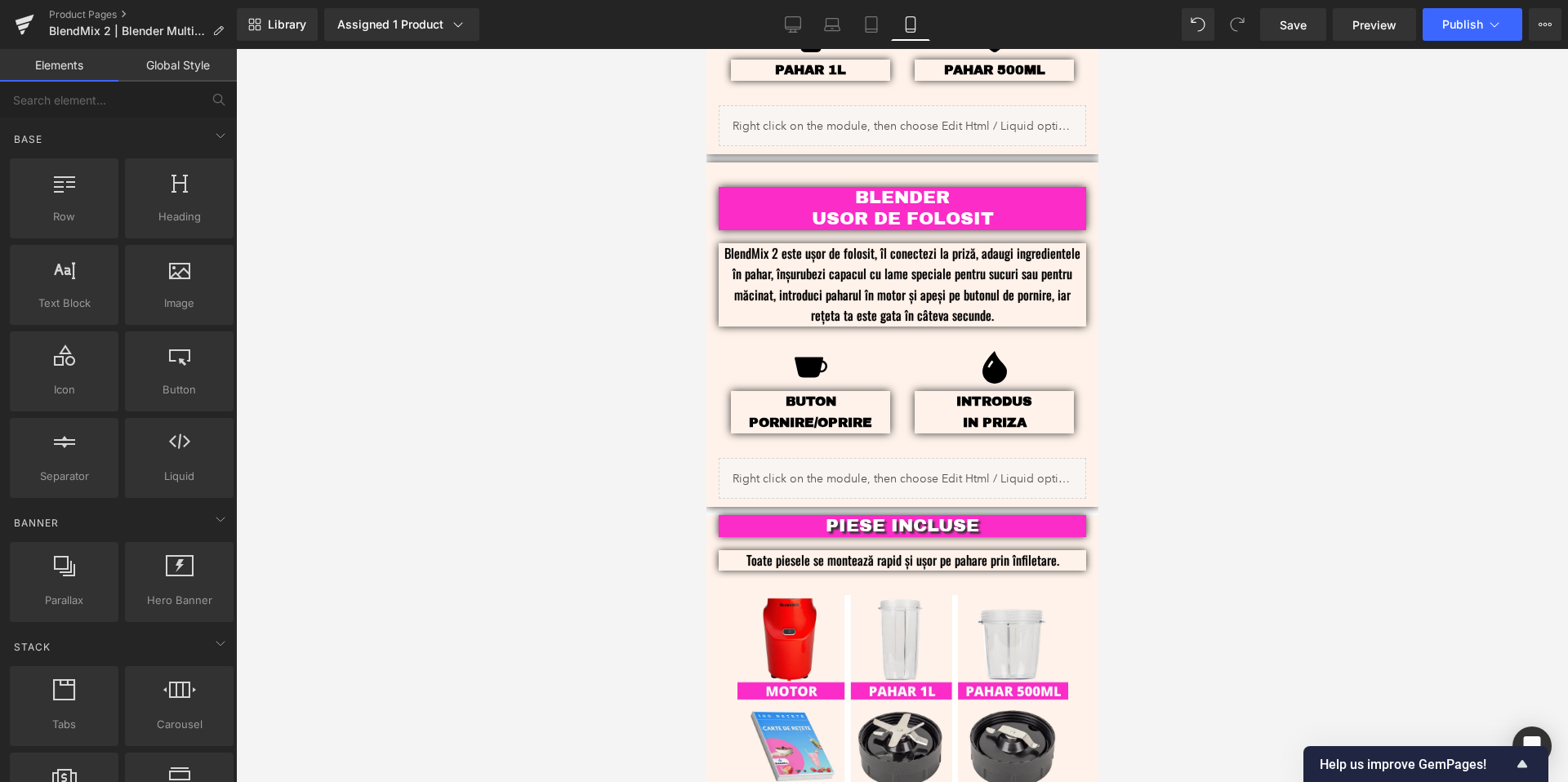
scroll to position [2089, 0]
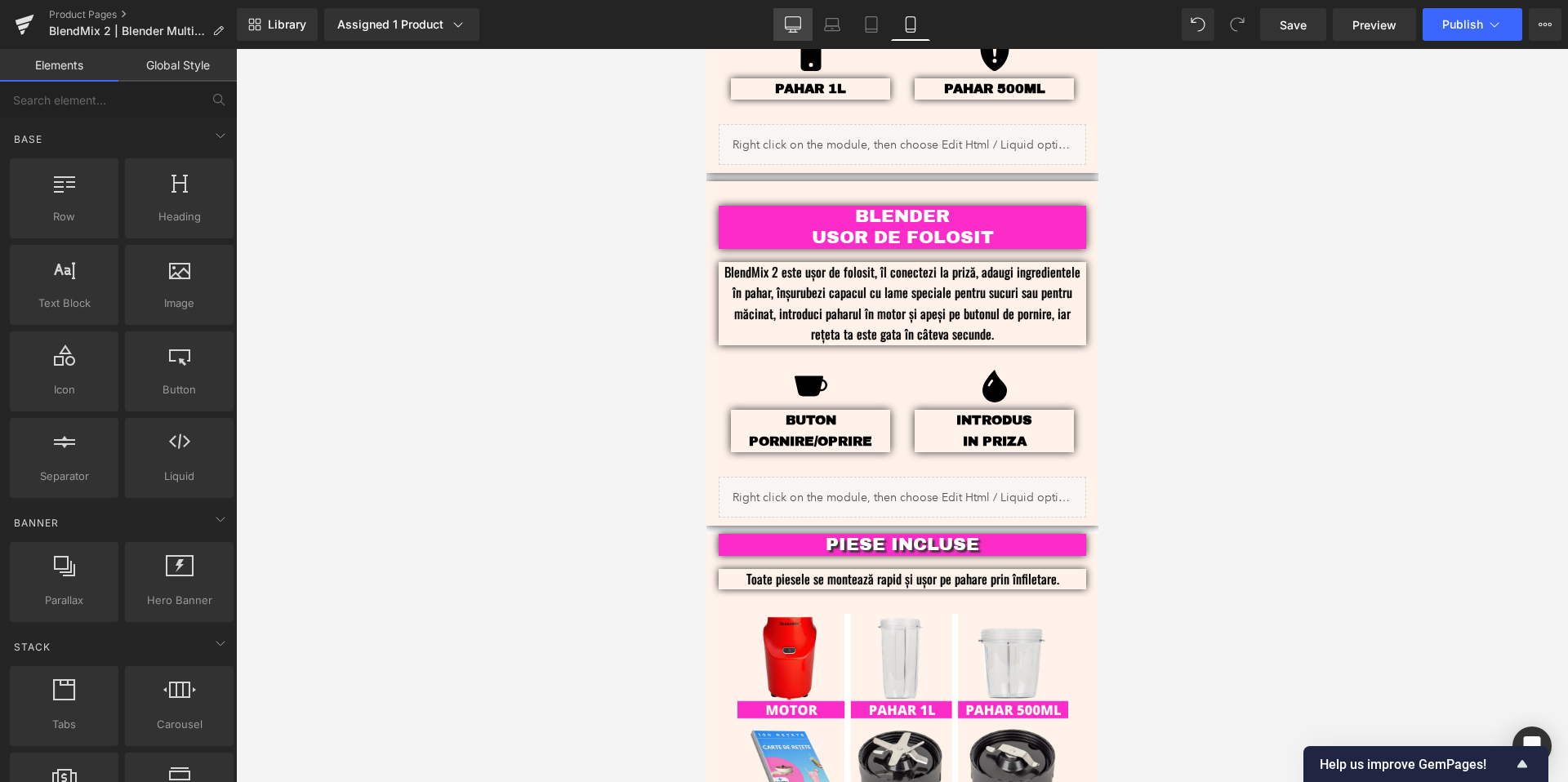
click at [781, 29] on link "Desktop" at bounding box center [792, 24] width 39 height 33
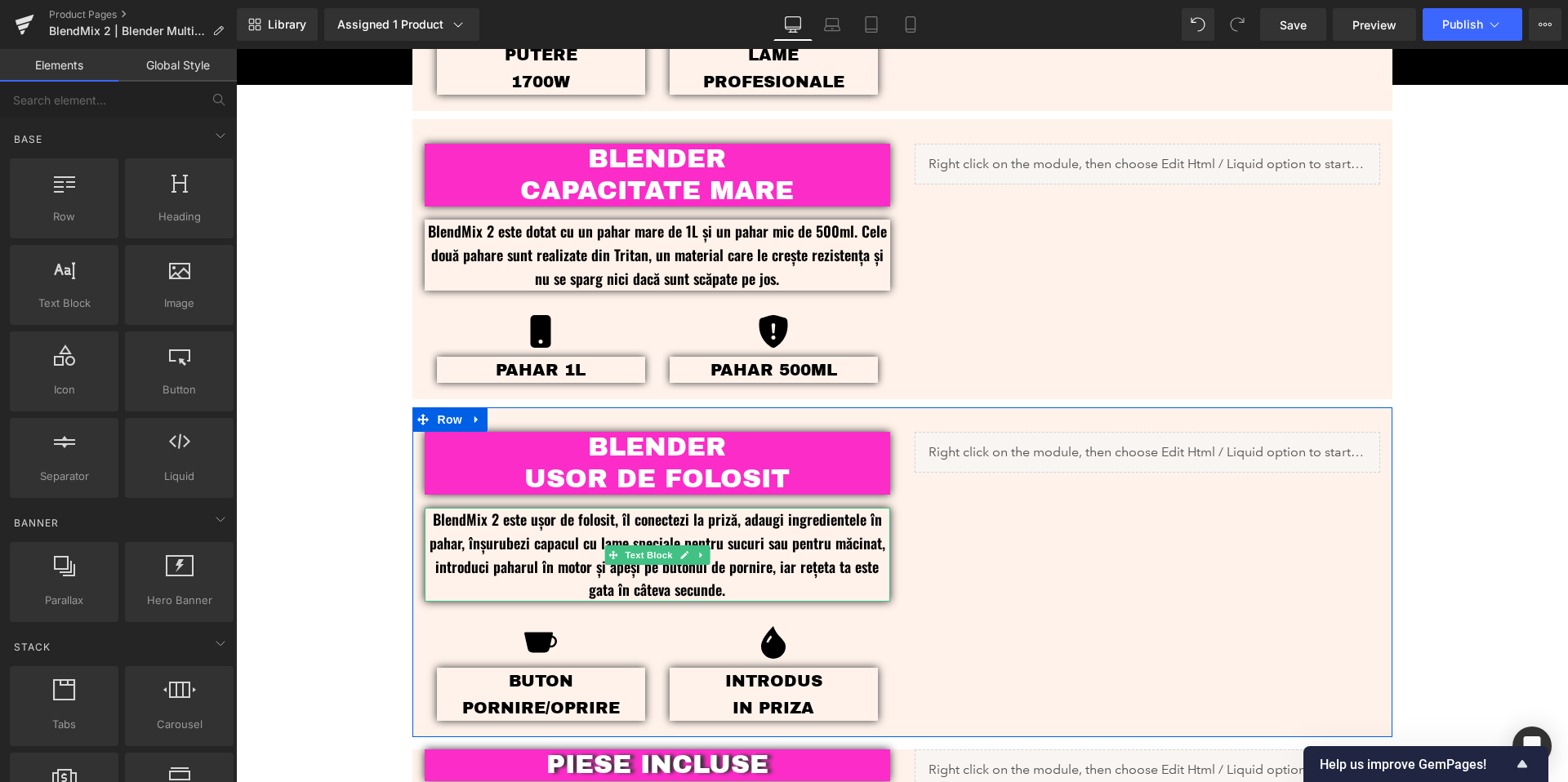
scroll to position [1568, 0]
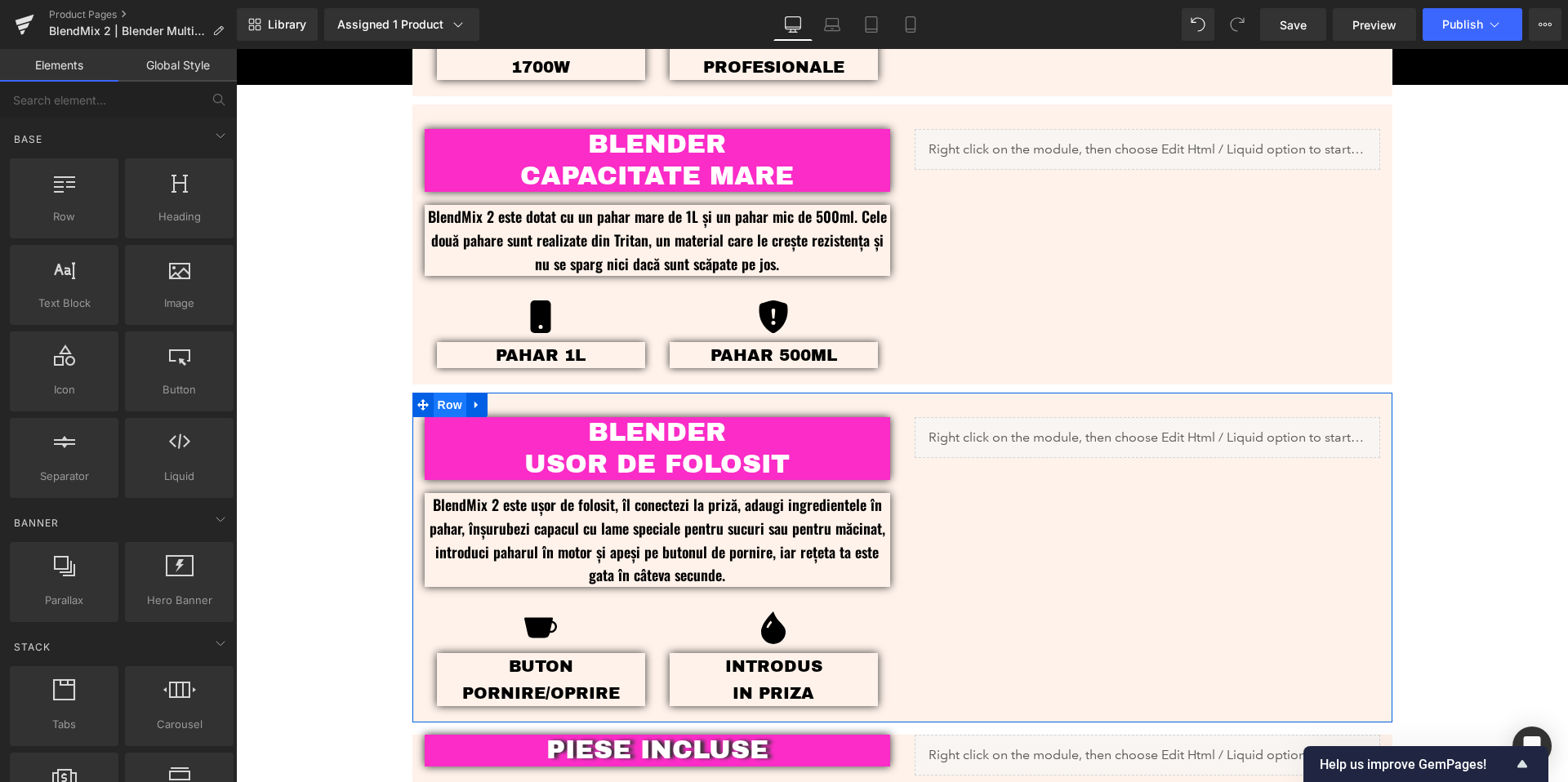
click at [441, 407] on span "Row" at bounding box center [449, 405] width 33 height 24
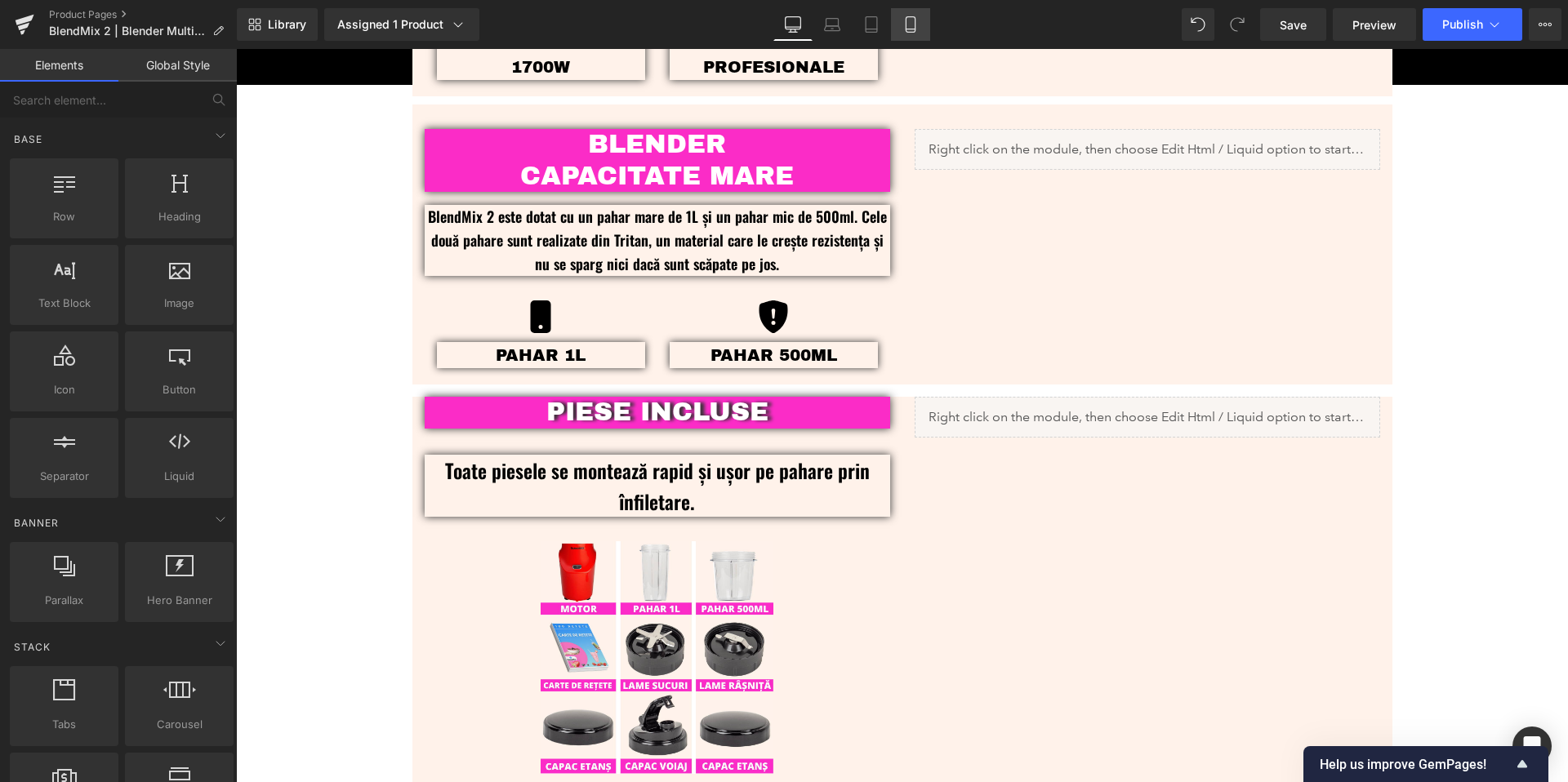
drag, startPoint x: 908, startPoint y: 24, endPoint x: 202, endPoint y: 259, distance: 744.1
click at [908, 24] on icon at bounding box center [910, 24] width 16 height 16
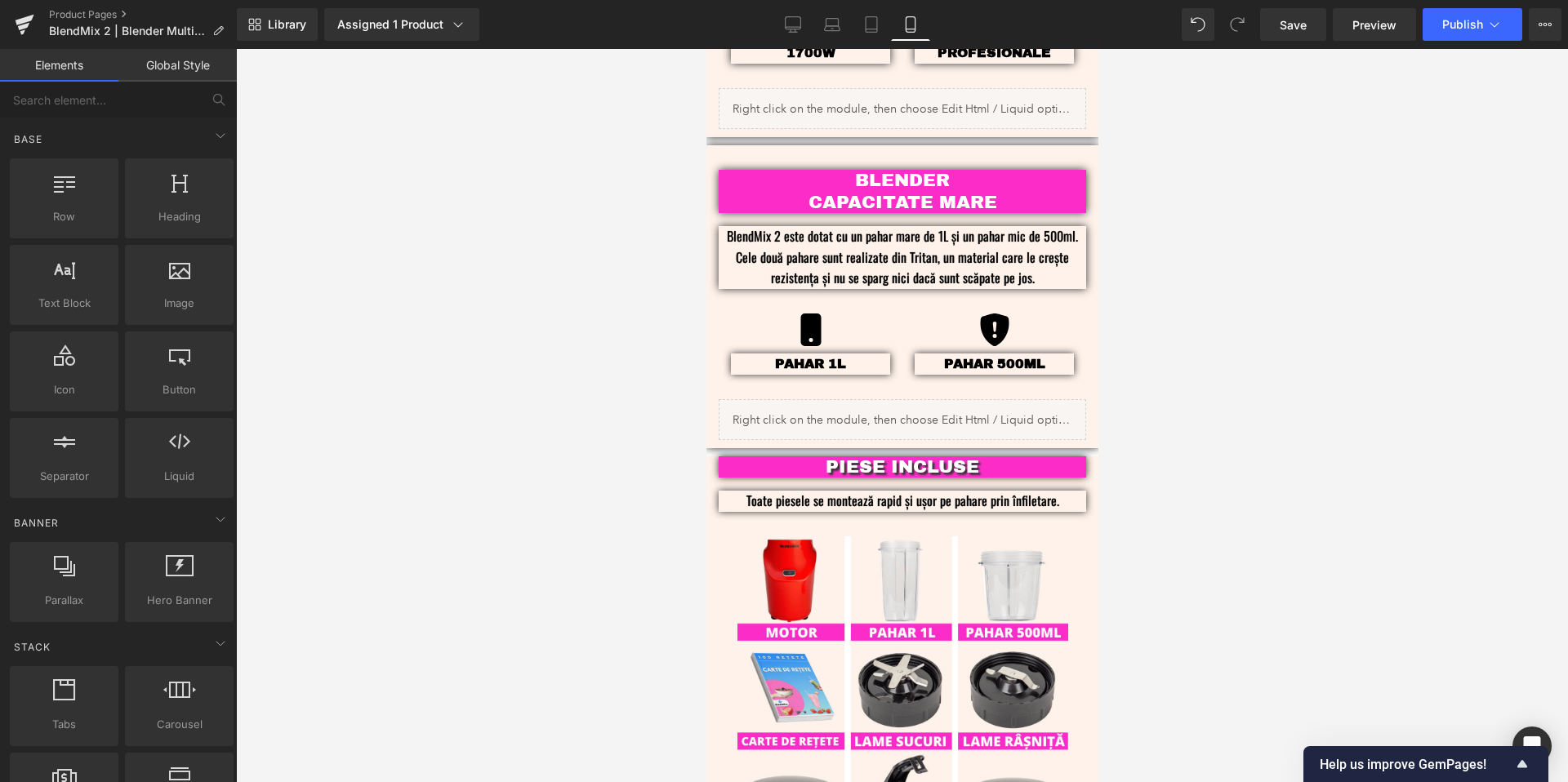
scroll to position [1852, 0]
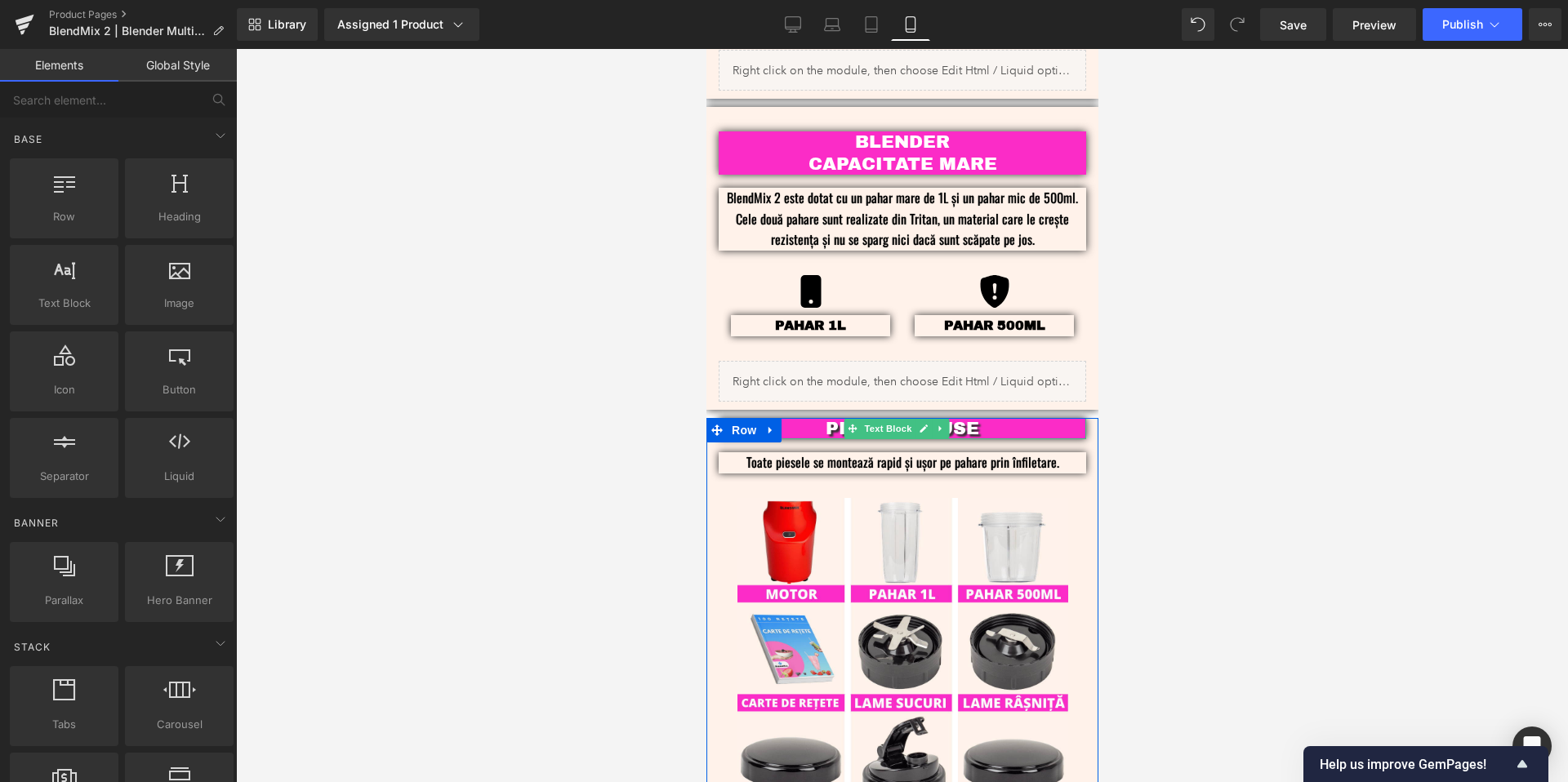
click at [992, 418] on p "PIESE INCLUSE" at bounding box center [901, 429] width 318 height 21
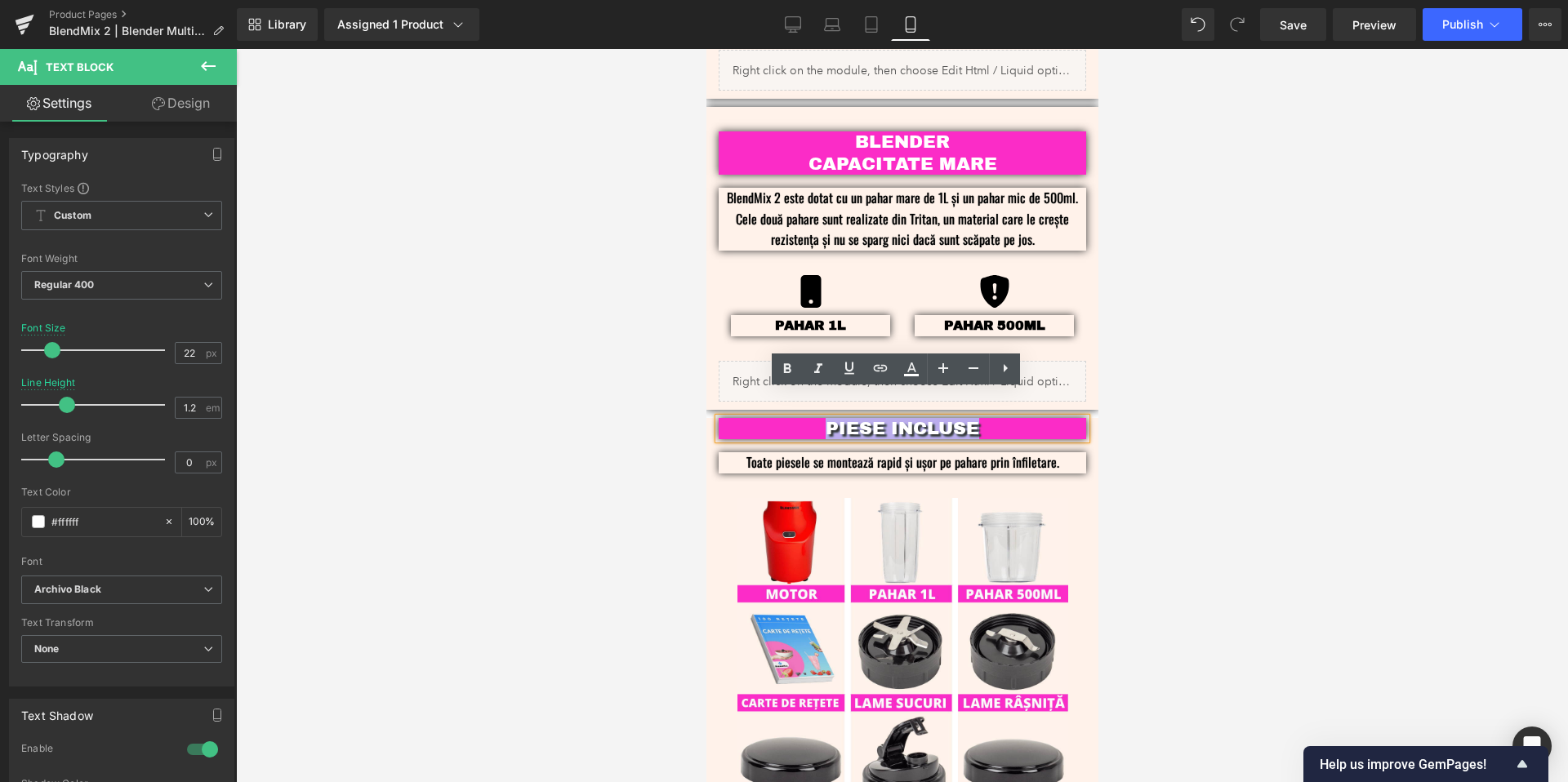
drag, startPoint x: 983, startPoint y: 403, endPoint x: 816, endPoint y: 397, distance: 167.1
click at [816, 418] on p "PIESE INCLUSE" at bounding box center [901, 429] width 318 height 21
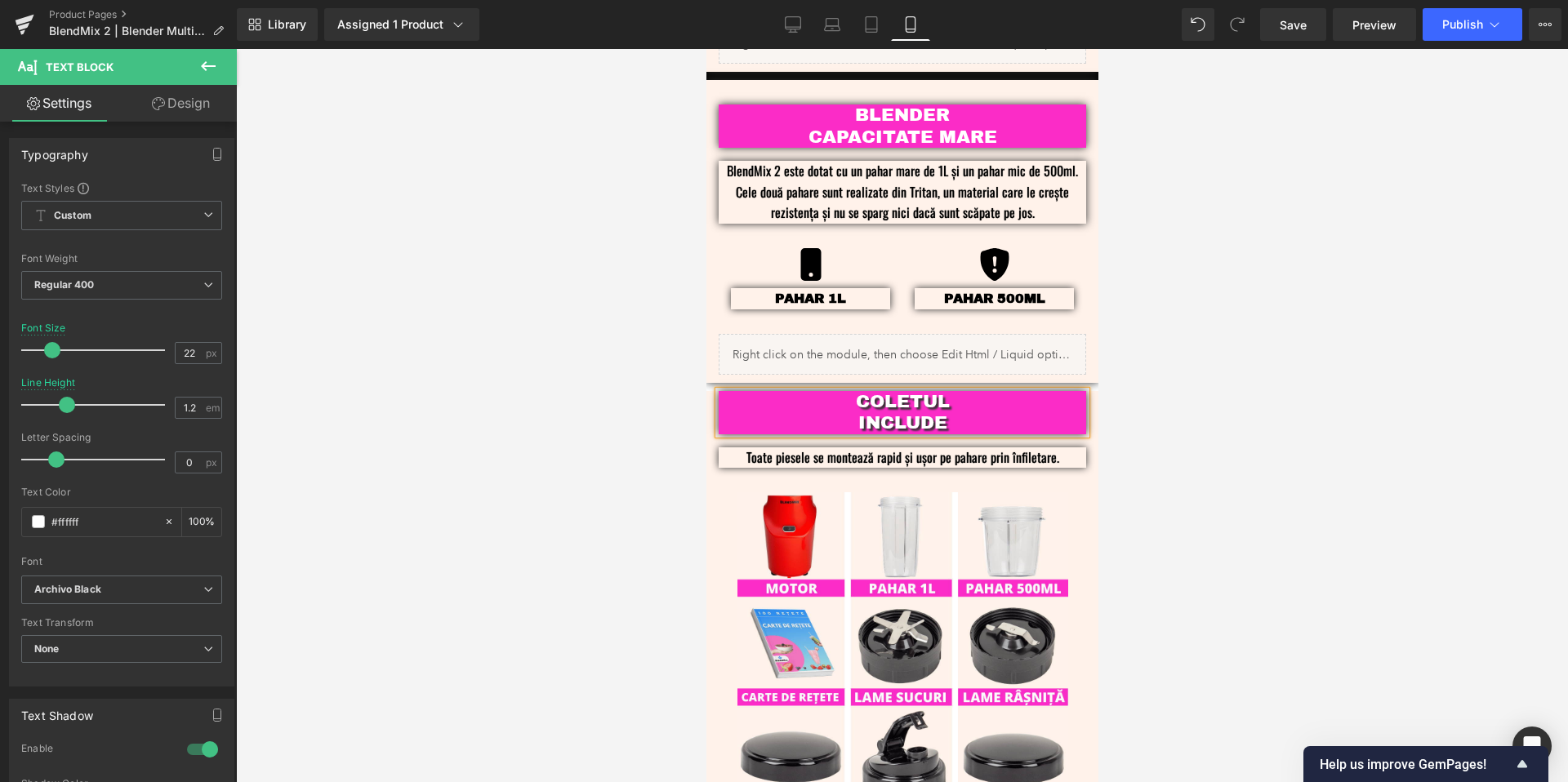
scroll to position [1880, 0]
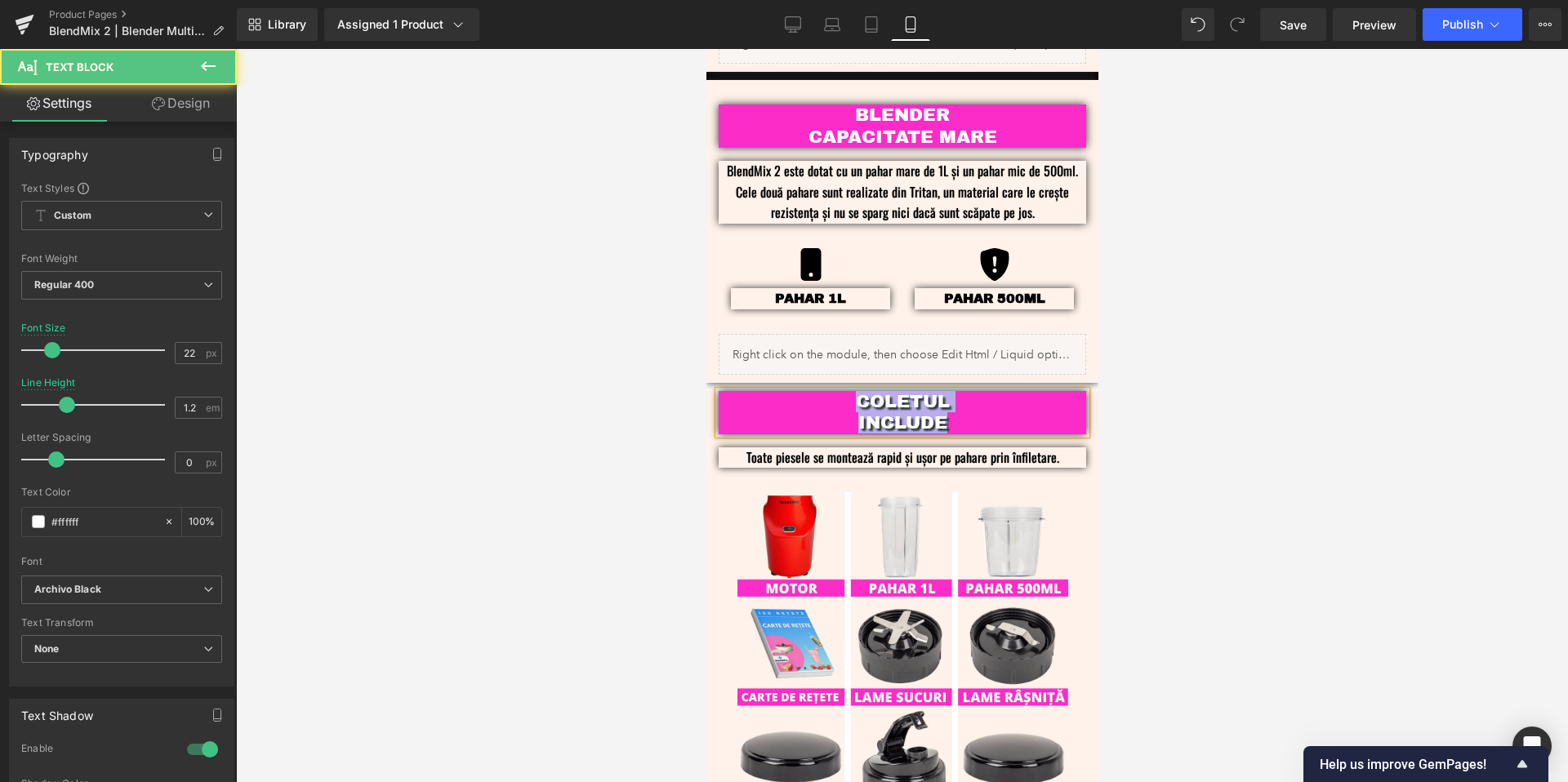
drag, startPoint x: 964, startPoint y: 398, endPoint x: 850, endPoint y: 378, distance: 115.7
click at [850, 391] on div "COLETUL INCLUDE" at bounding box center [901, 413] width 367 height 44
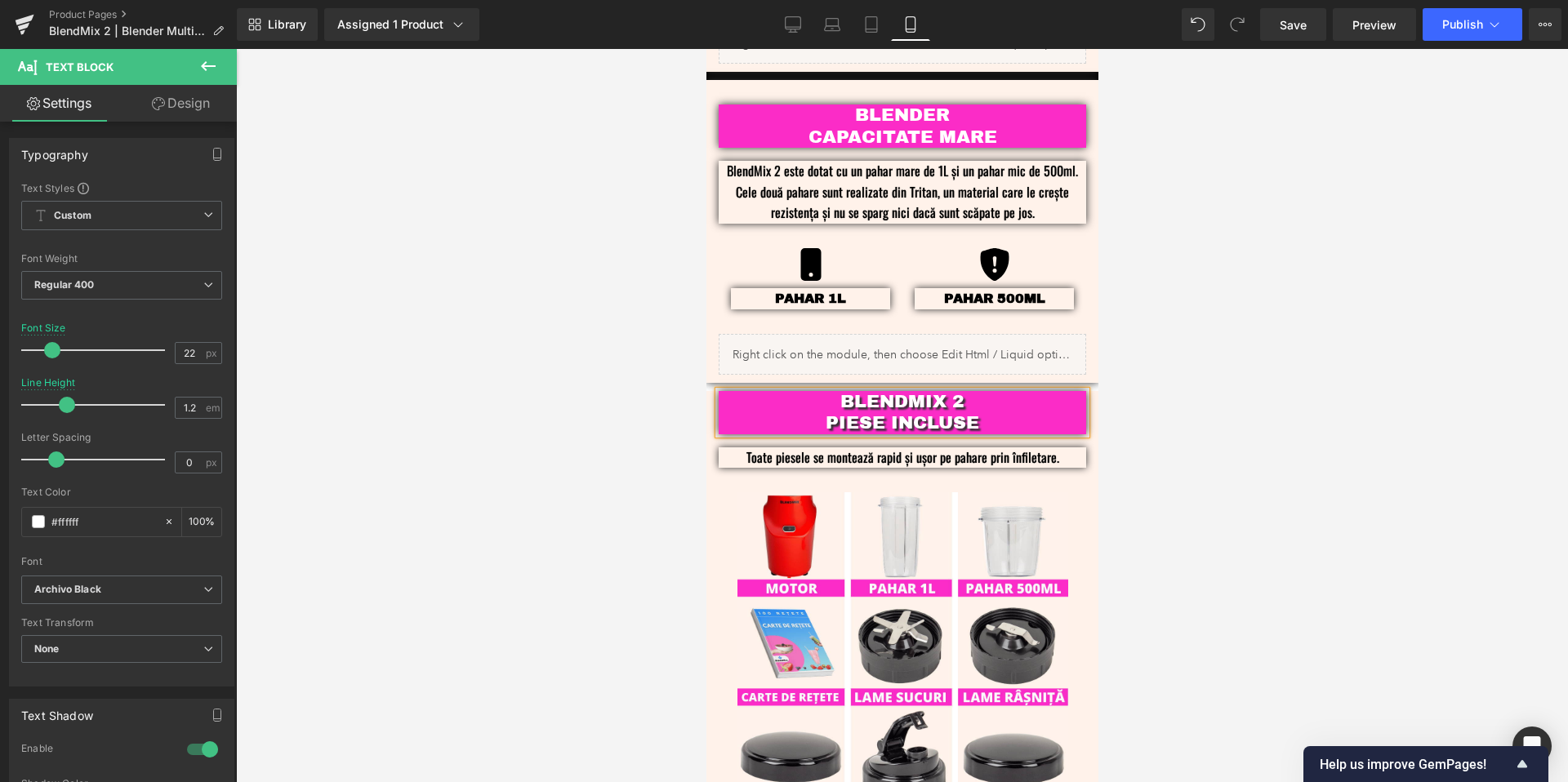
click at [1340, 397] on div at bounding box center [902, 416] width 1332 height 734
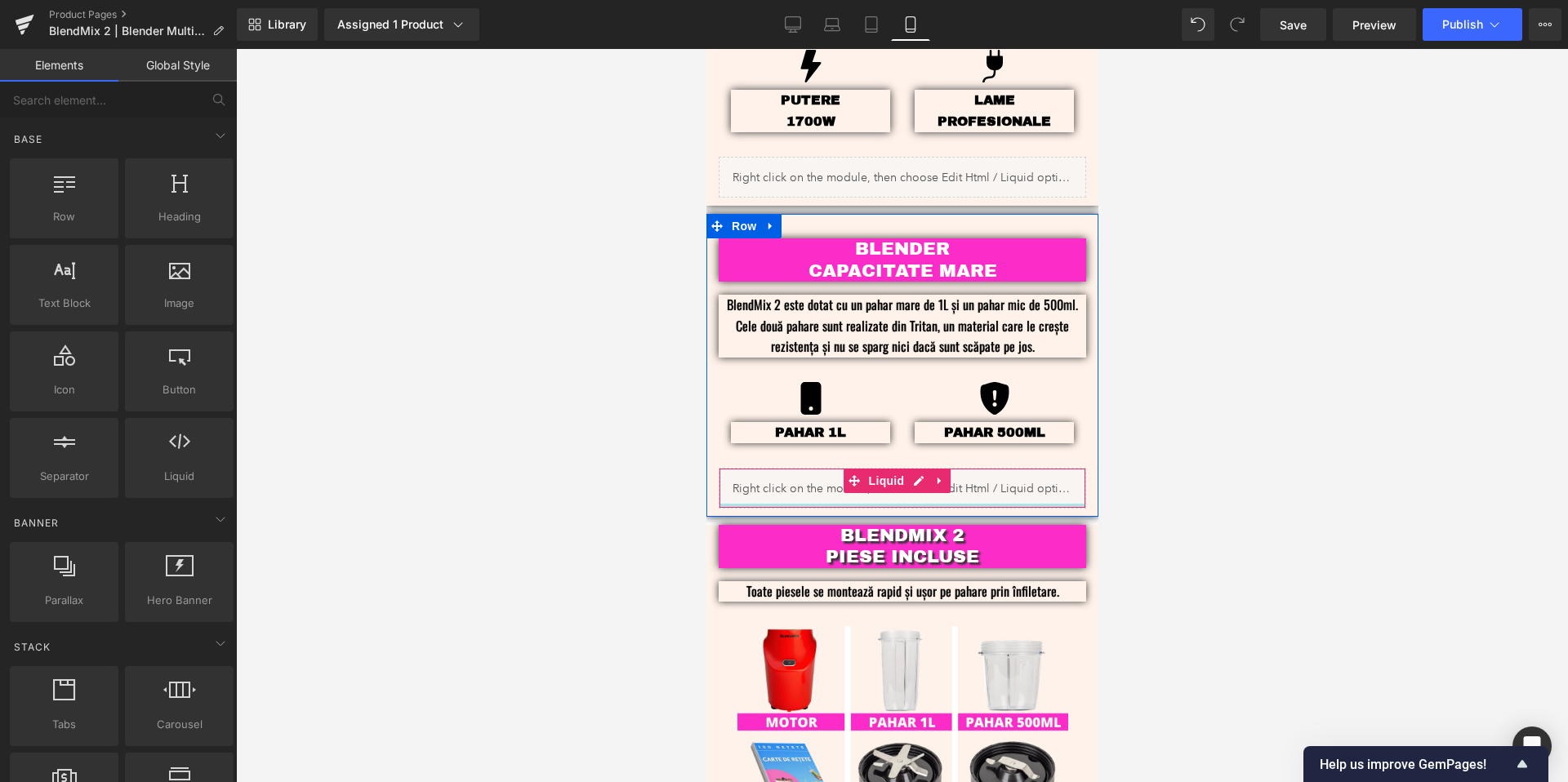
scroll to position [1886, 0]
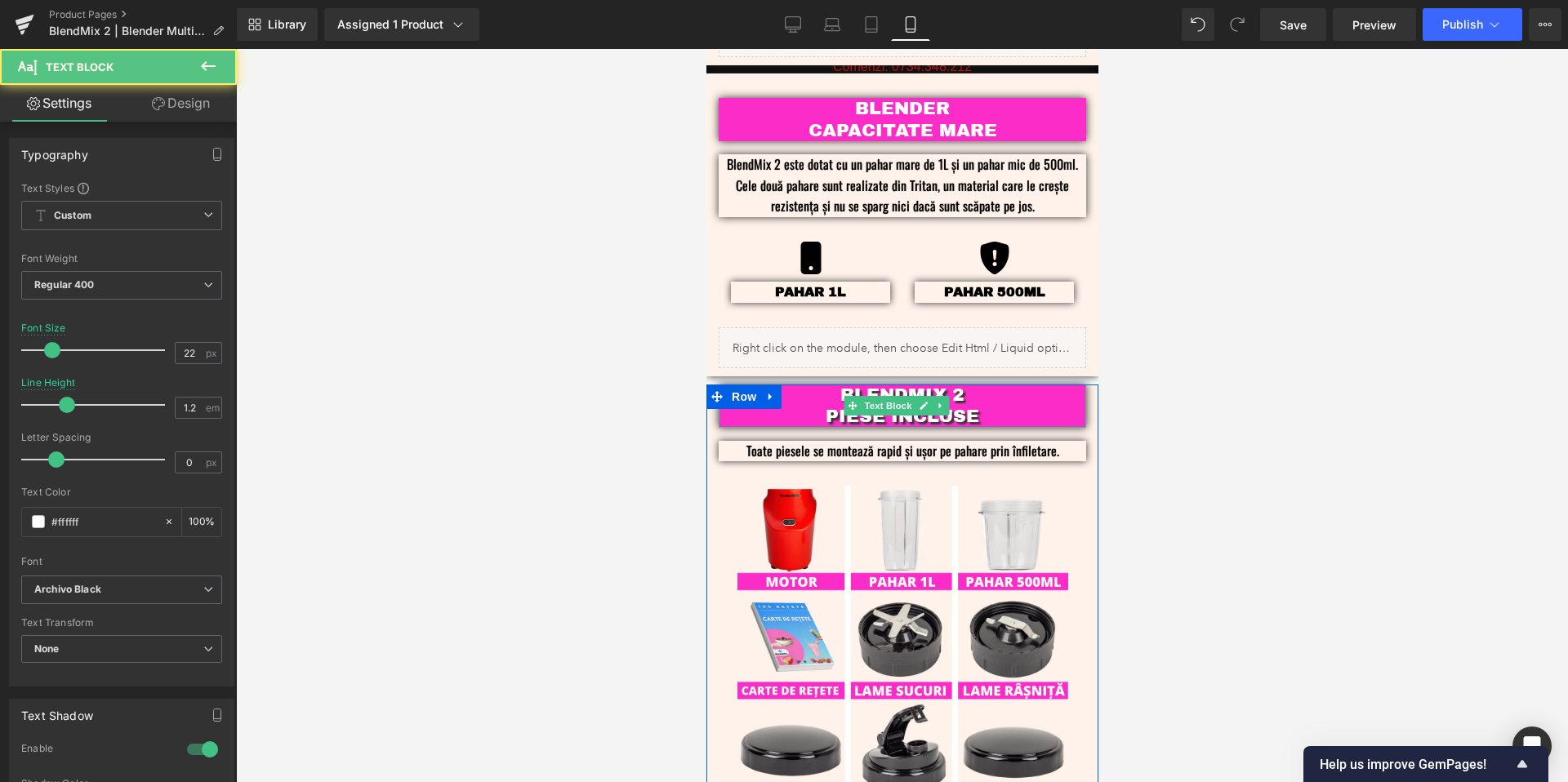
click at [986, 406] on p "PIESE INCLUSE" at bounding box center [901, 416] width 318 height 21
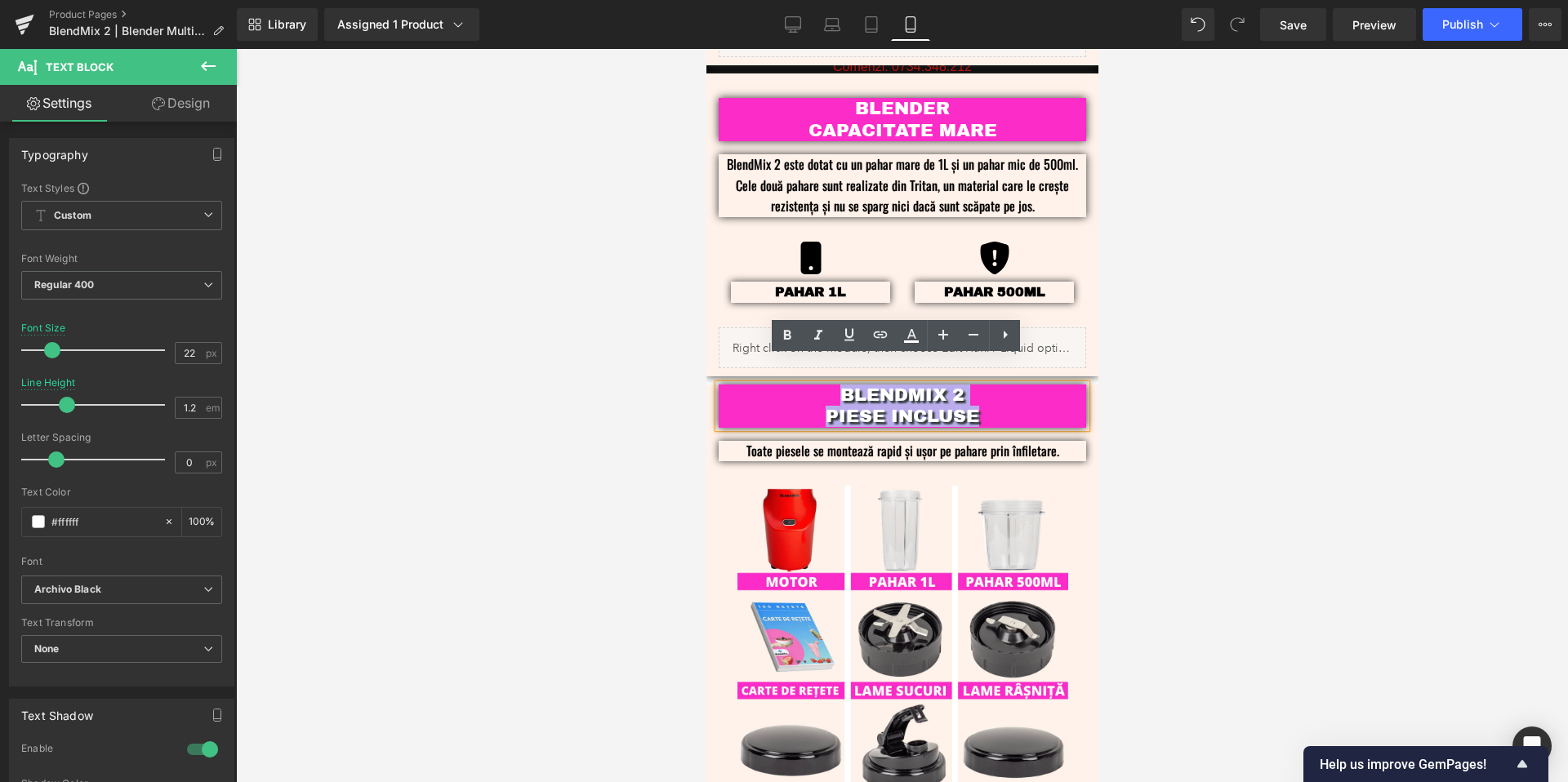
drag, startPoint x: 998, startPoint y: 391, endPoint x: 822, endPoint y: 370, distance: 177.2
click at [822, 384] on div "BLENDMIX 2 PIESE INCLUSE" at bounding box center [901, 406] width 367 height 44
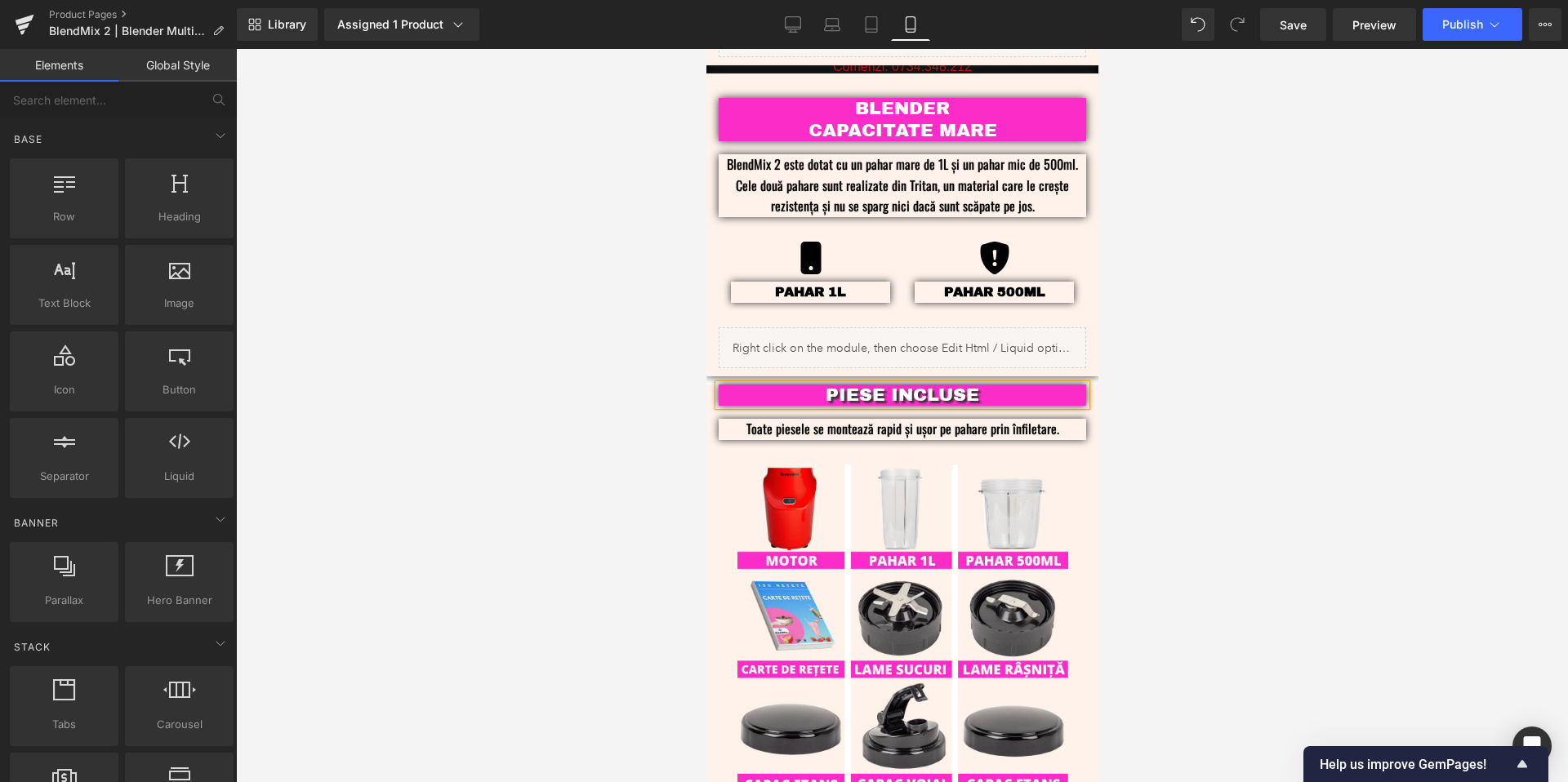
click at [1372, 418] on div at bounding box center [902, 416] width 1332 height 734
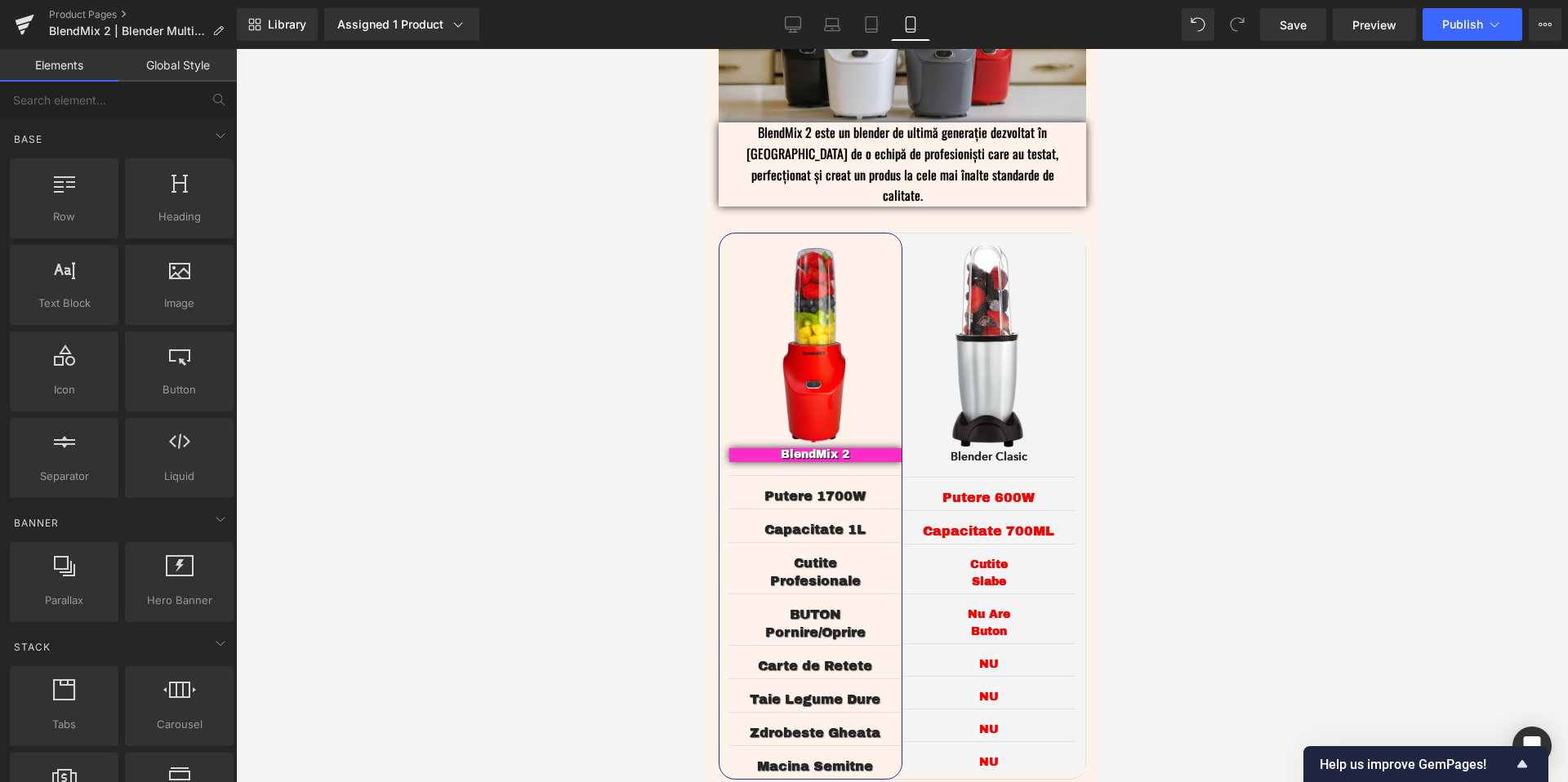
scroll to position [3258, 0]
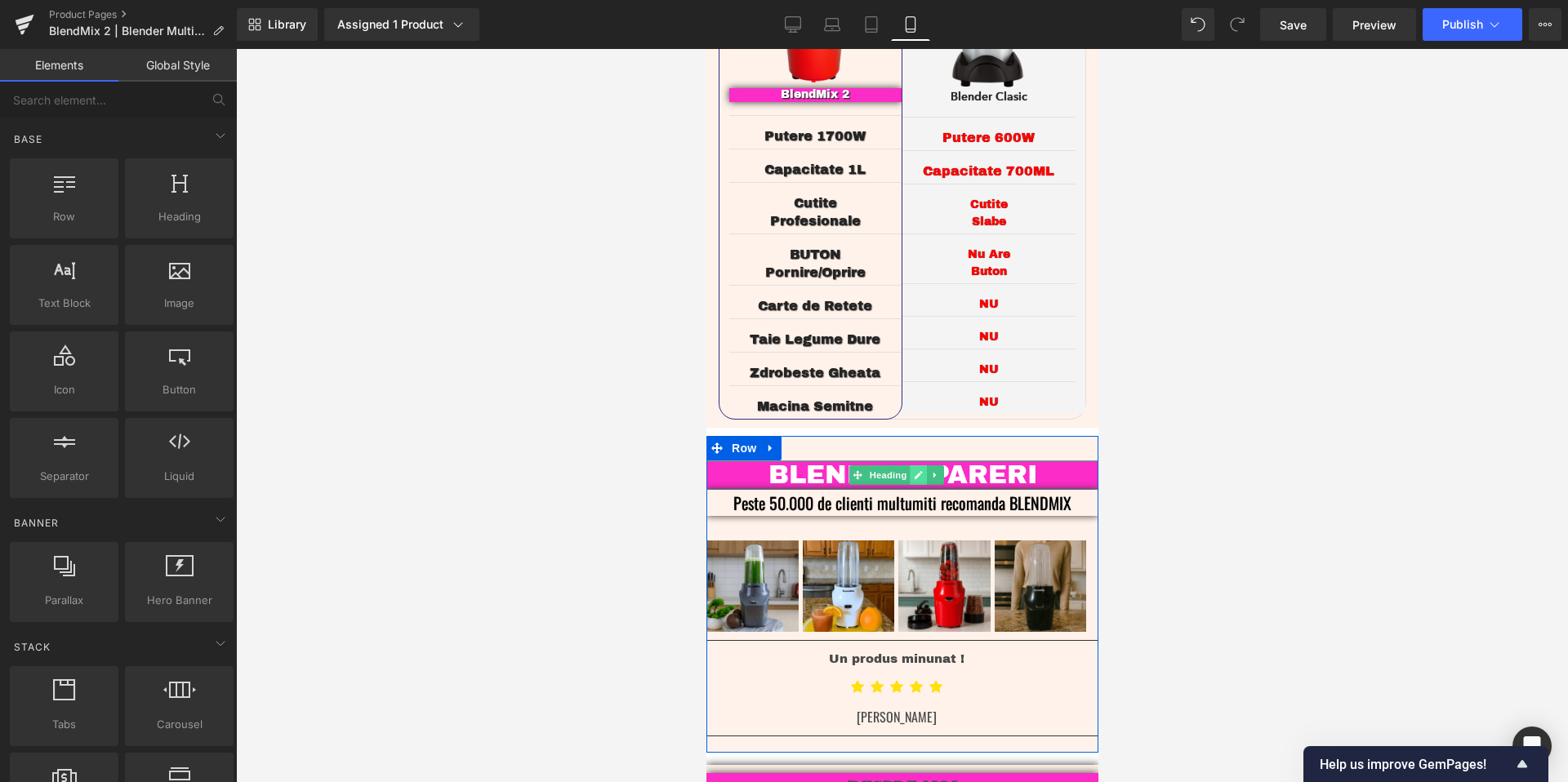
click at [915, 472] on icon at bounding box center [917, 475] width 8 height 8
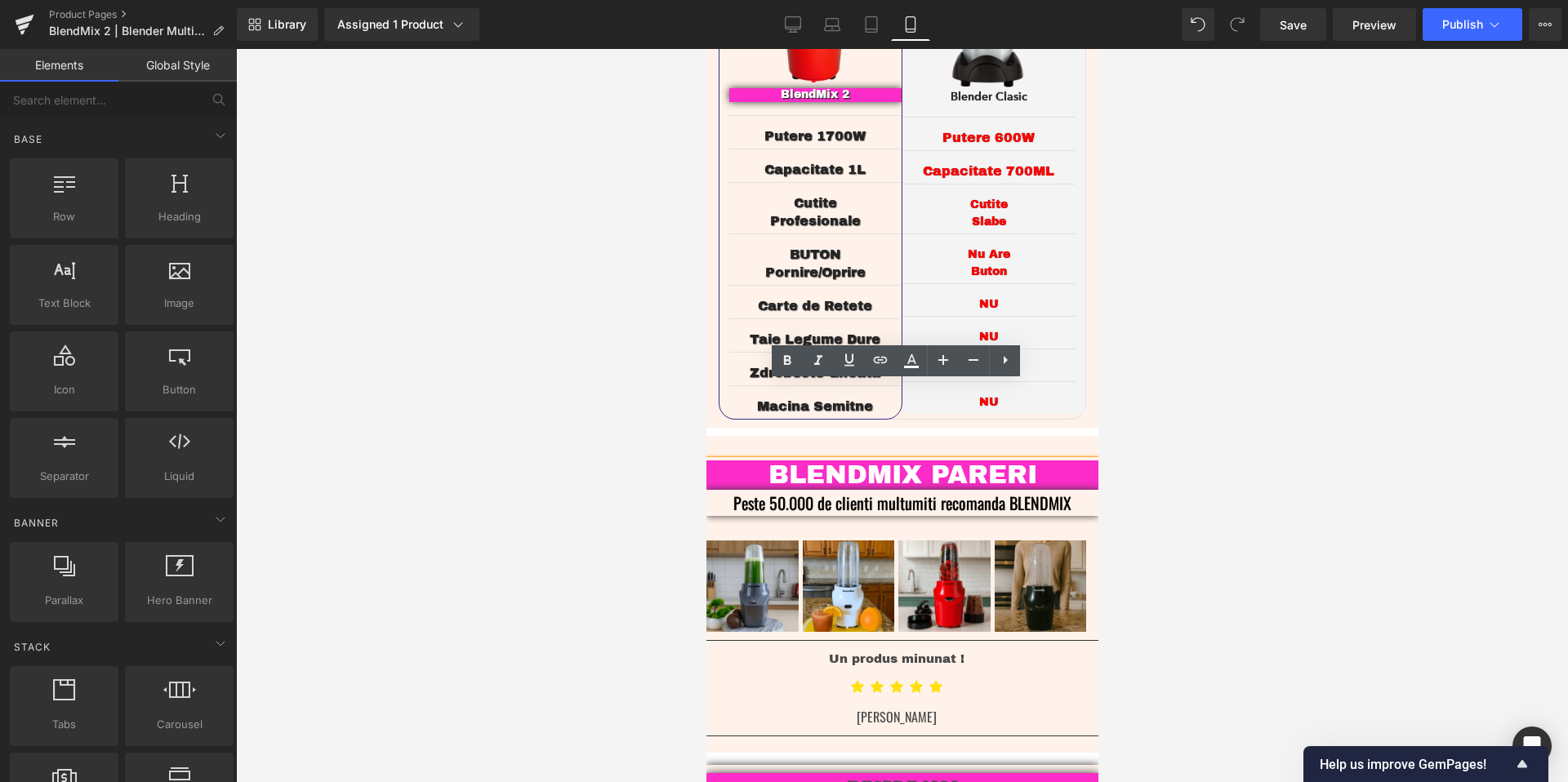
click at [911, 461] on h3 "BLENDMIX PARERI" at bounding box center [901, 475] width 392 height 29
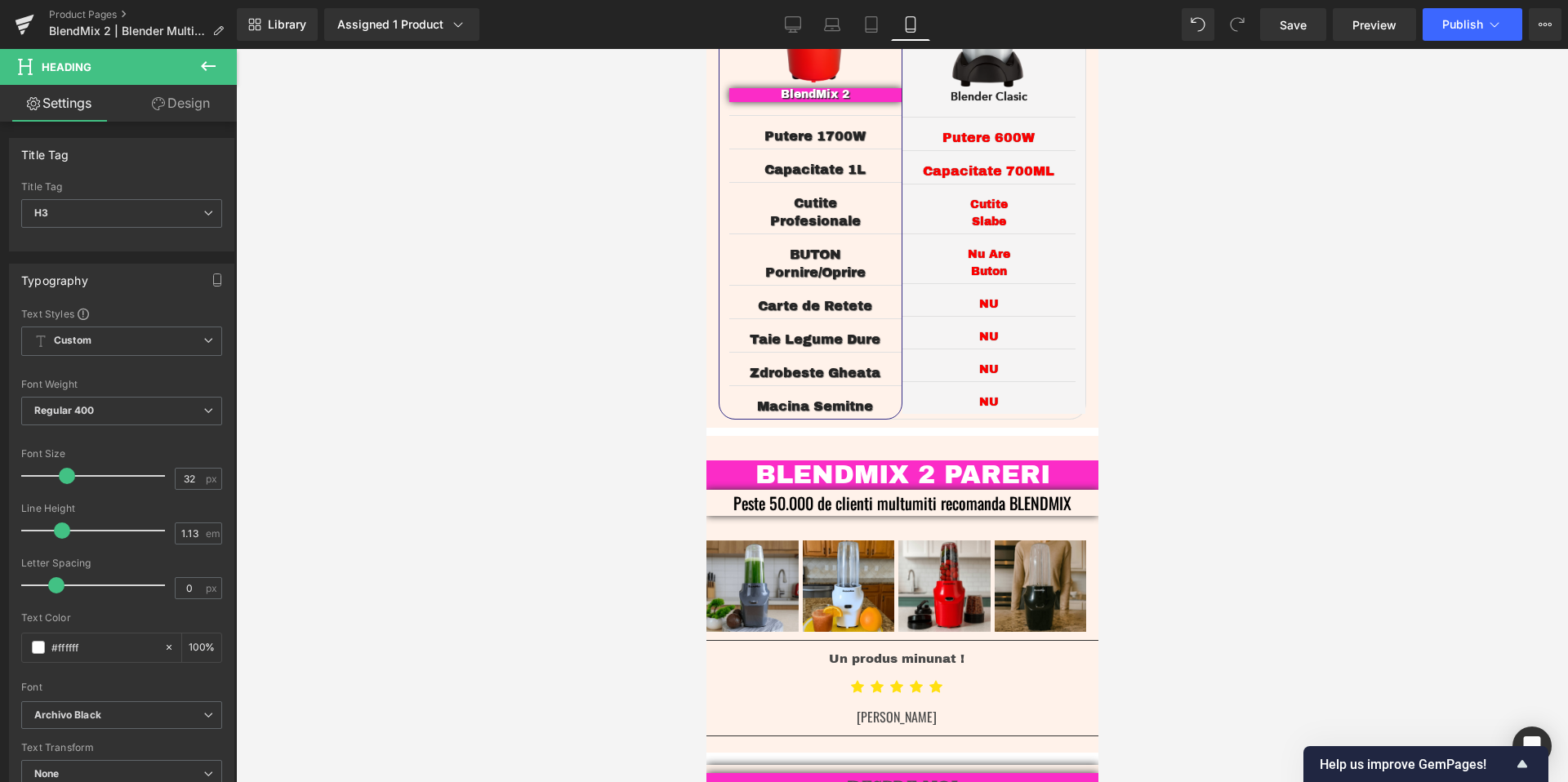
click at [1207, 366] on div at bounding box center [902, 416] width 1332 height 734
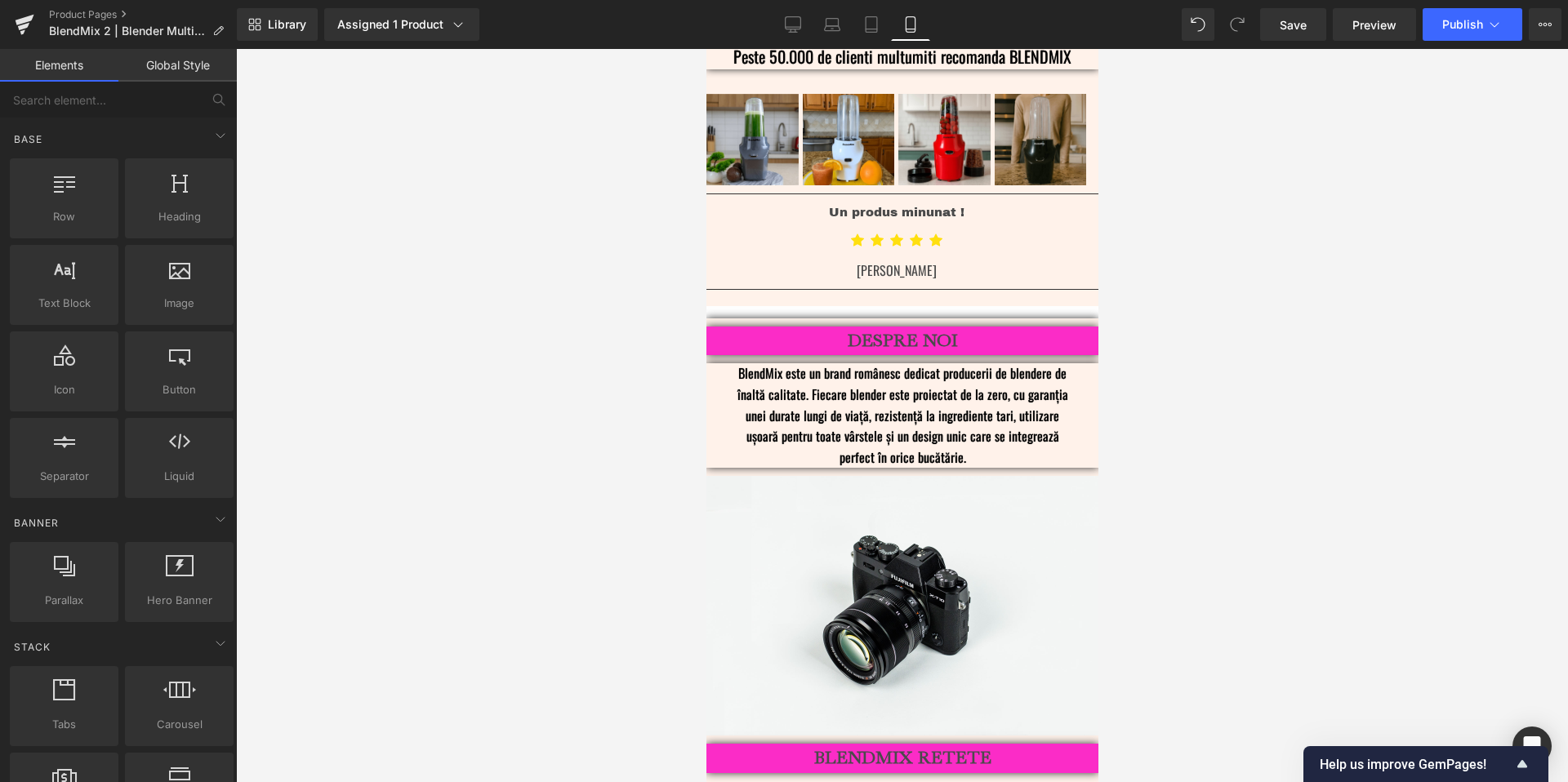
scroll to position [3873, 0]
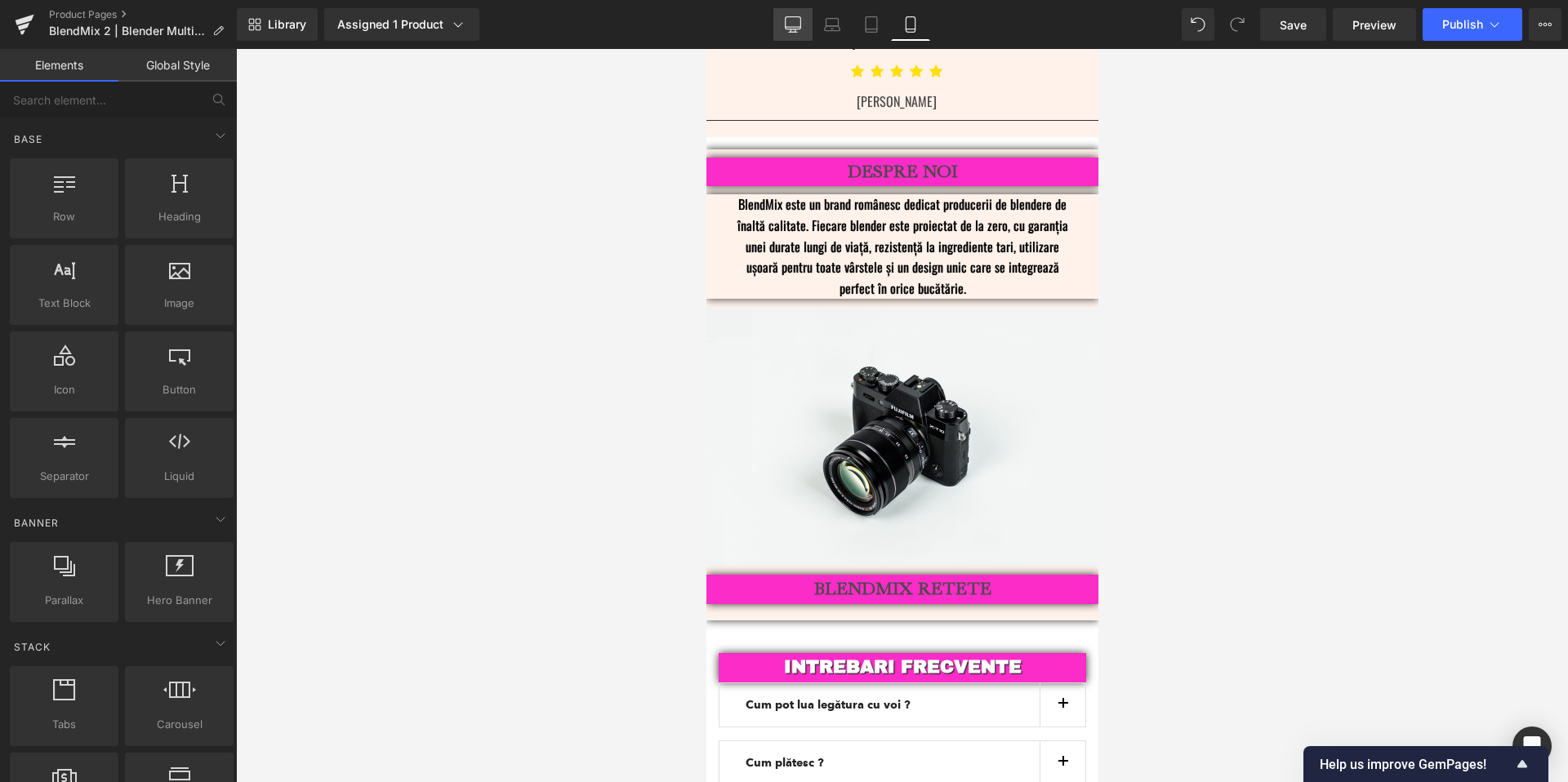
click at [788, 39] on link "Desktop" at bounding box center [792, 24] width 39 height 33
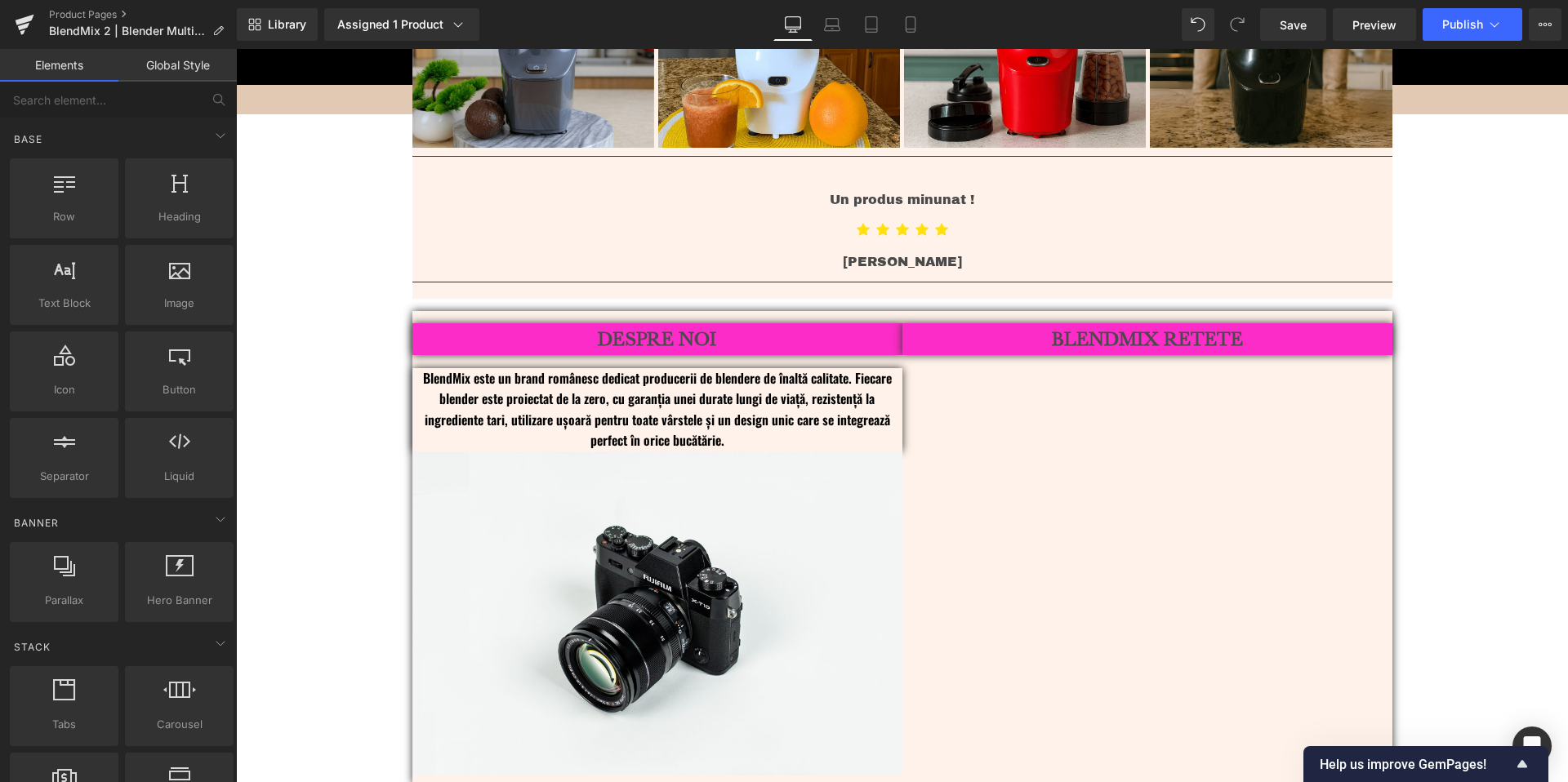
scroll to position [3989, 0]
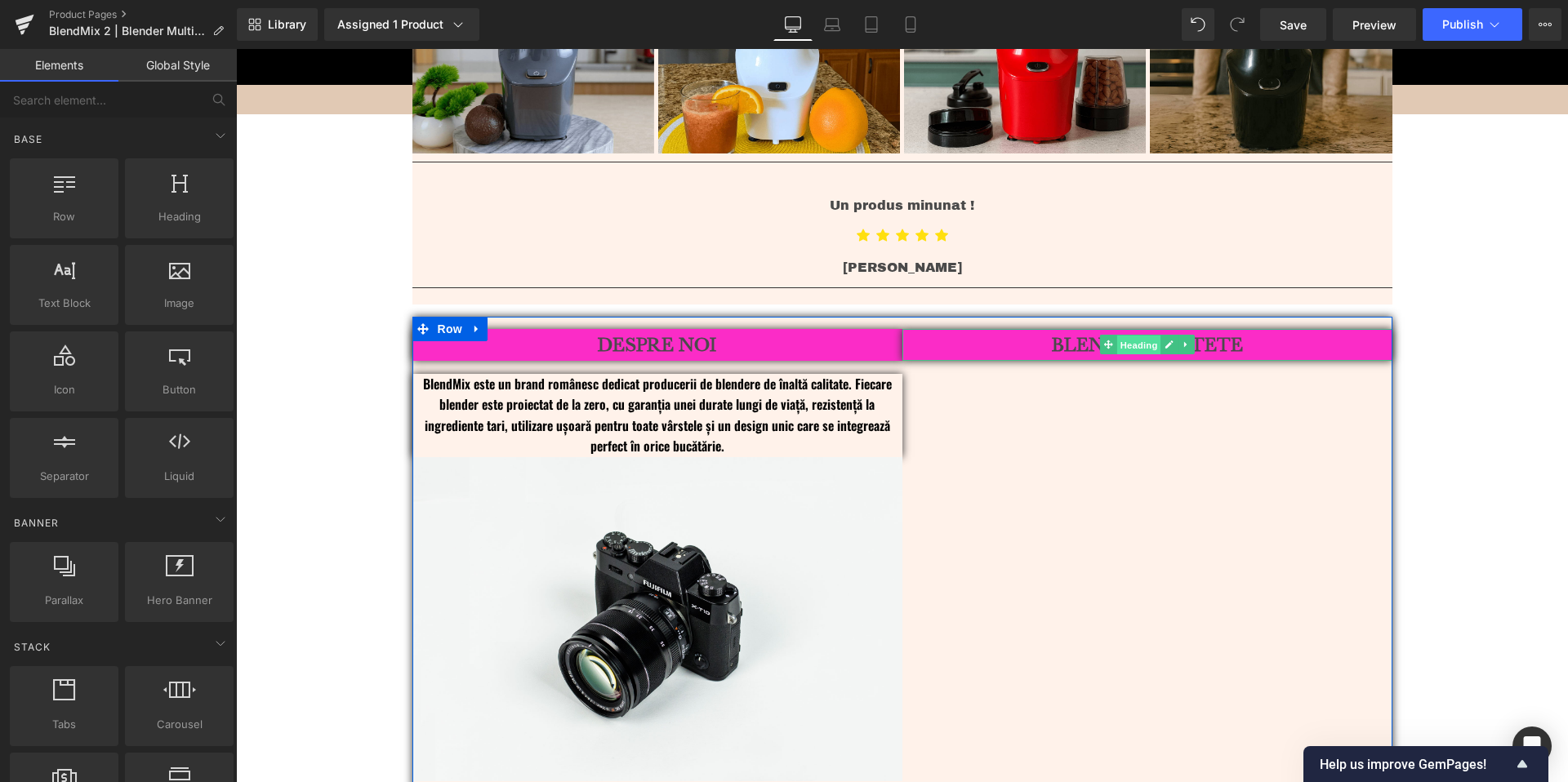
click at [1137, 335] on span "Heading" at bounding box center [1137, 345] width 44 height 20
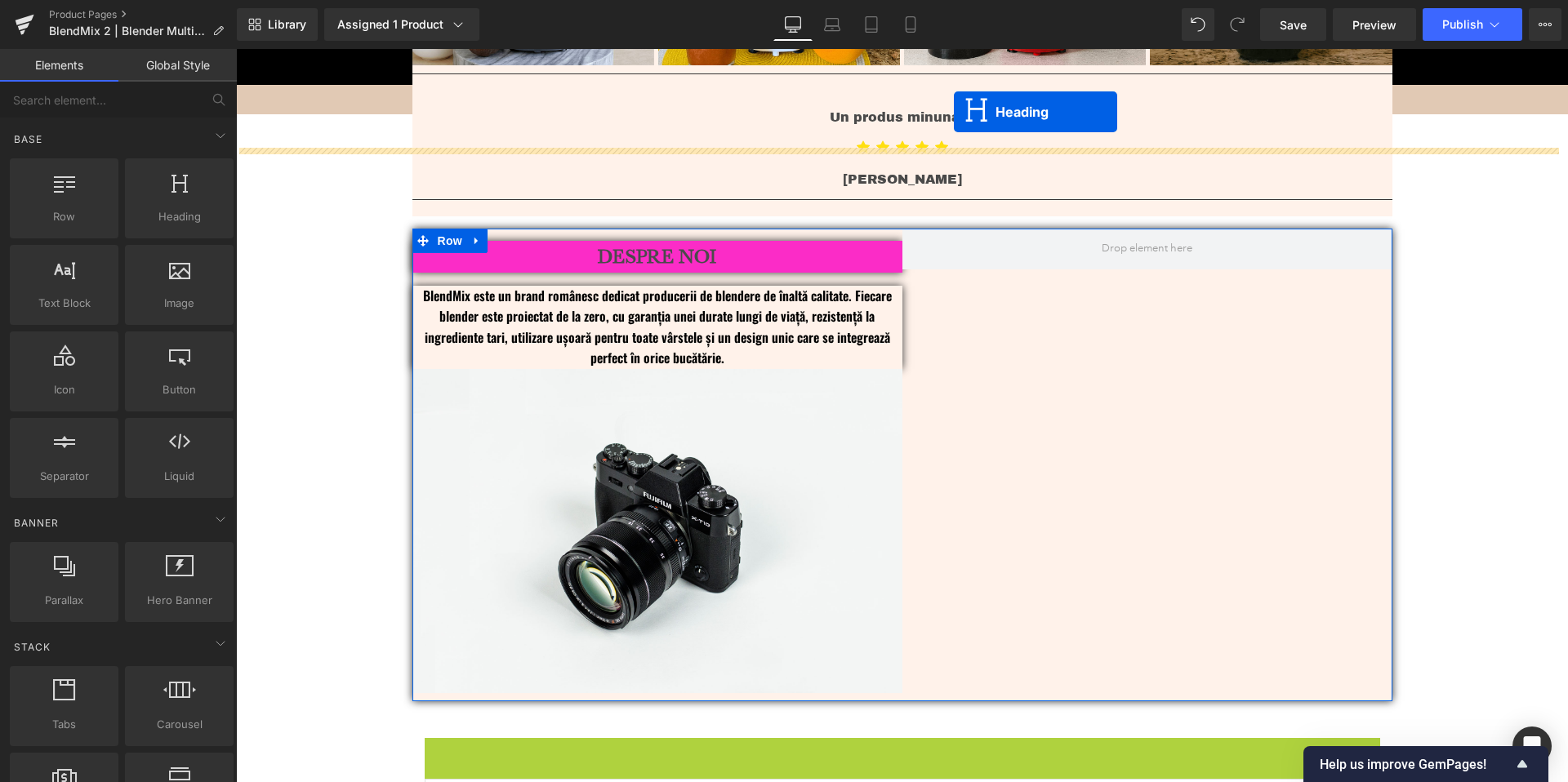
scroll to position [3980, 0]
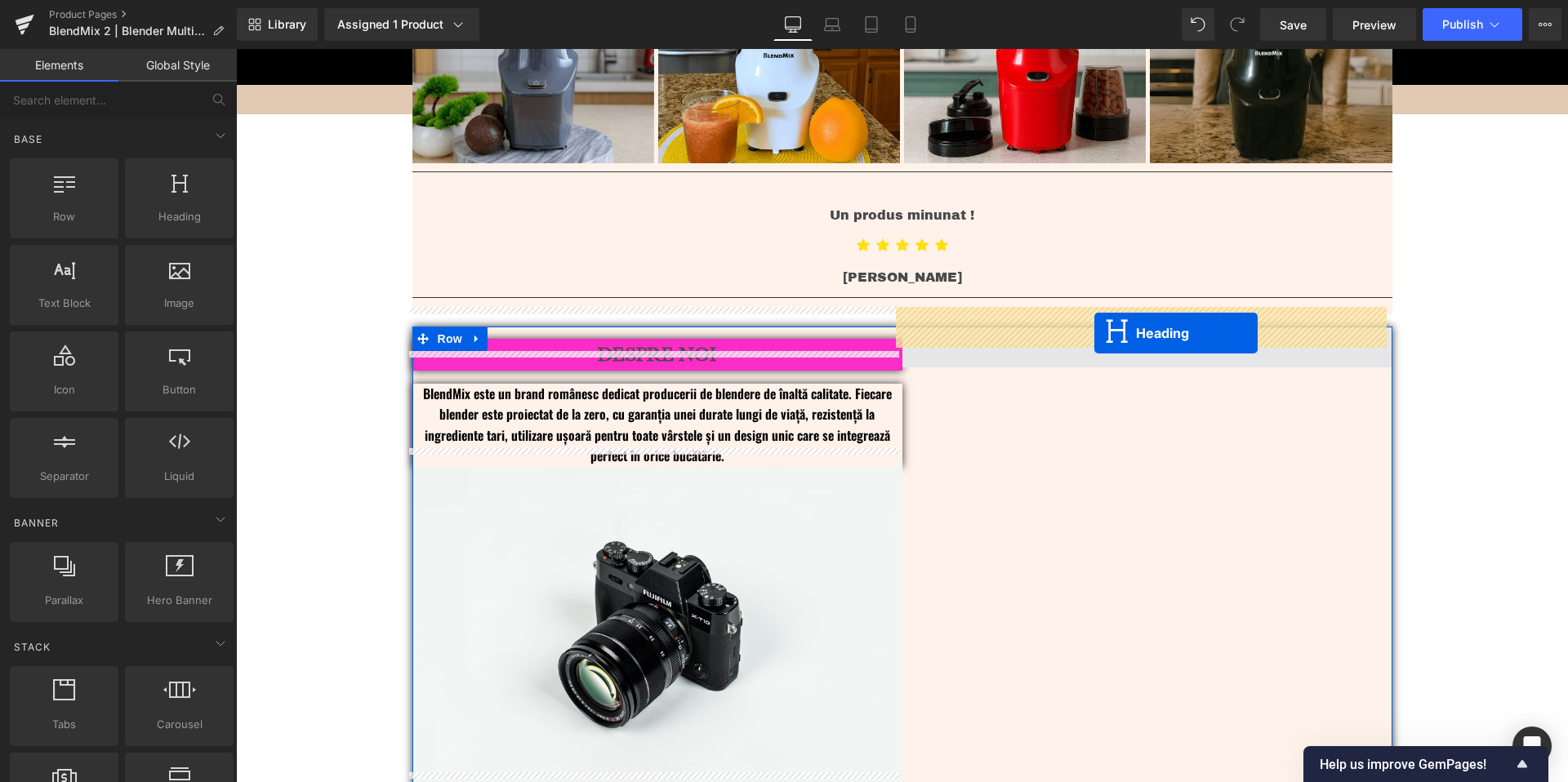
drag, startPoint x: 858, startPoint y: 421, endPoint x: 1094, endPoint y: 333, distance: 251.9
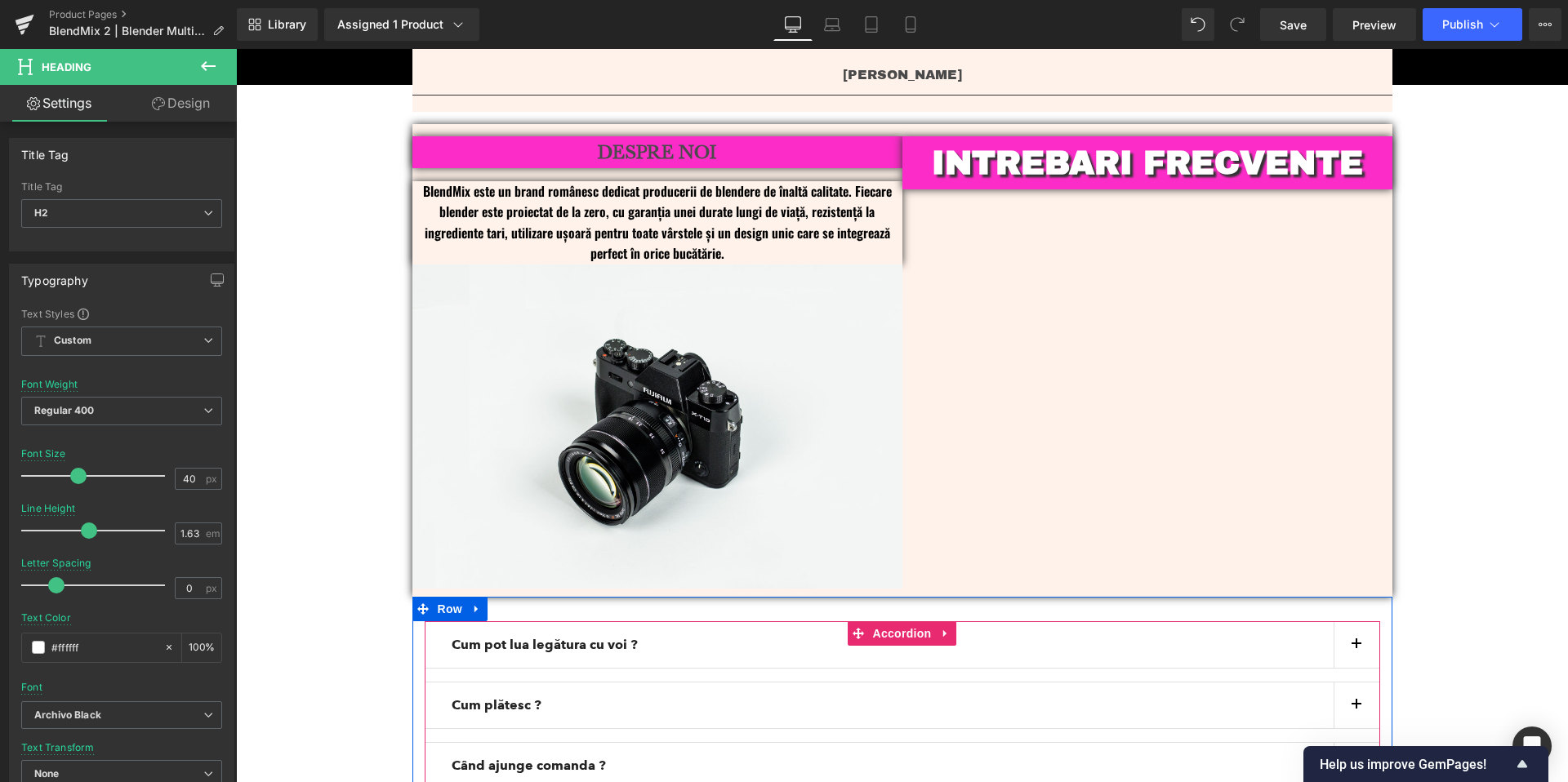
scroll to position [4291, 0]
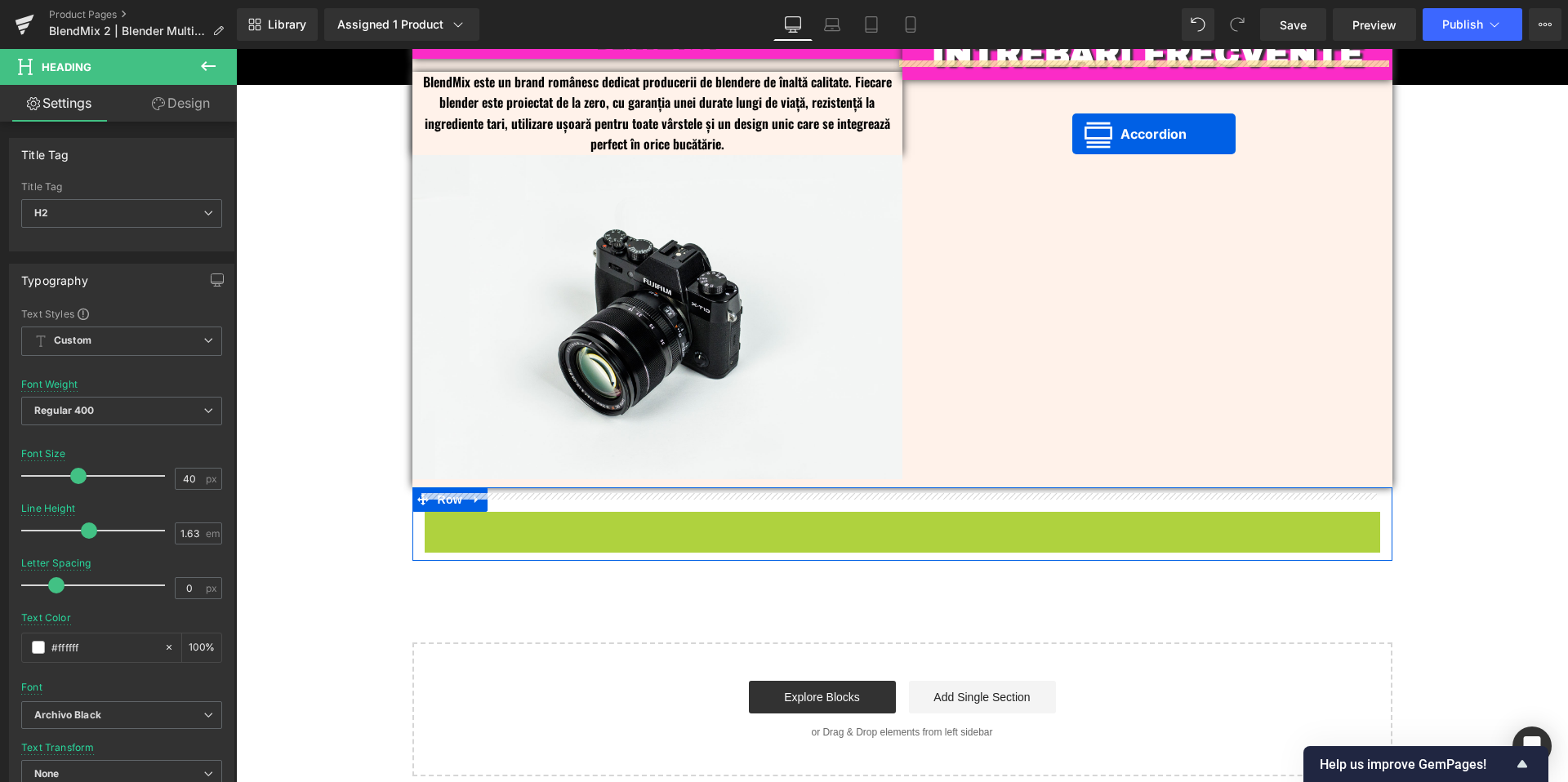
drag, startPoint x: 848, startPoint y: 508, endPoint x: 1072, endPoint y: 134, distance: 435.9
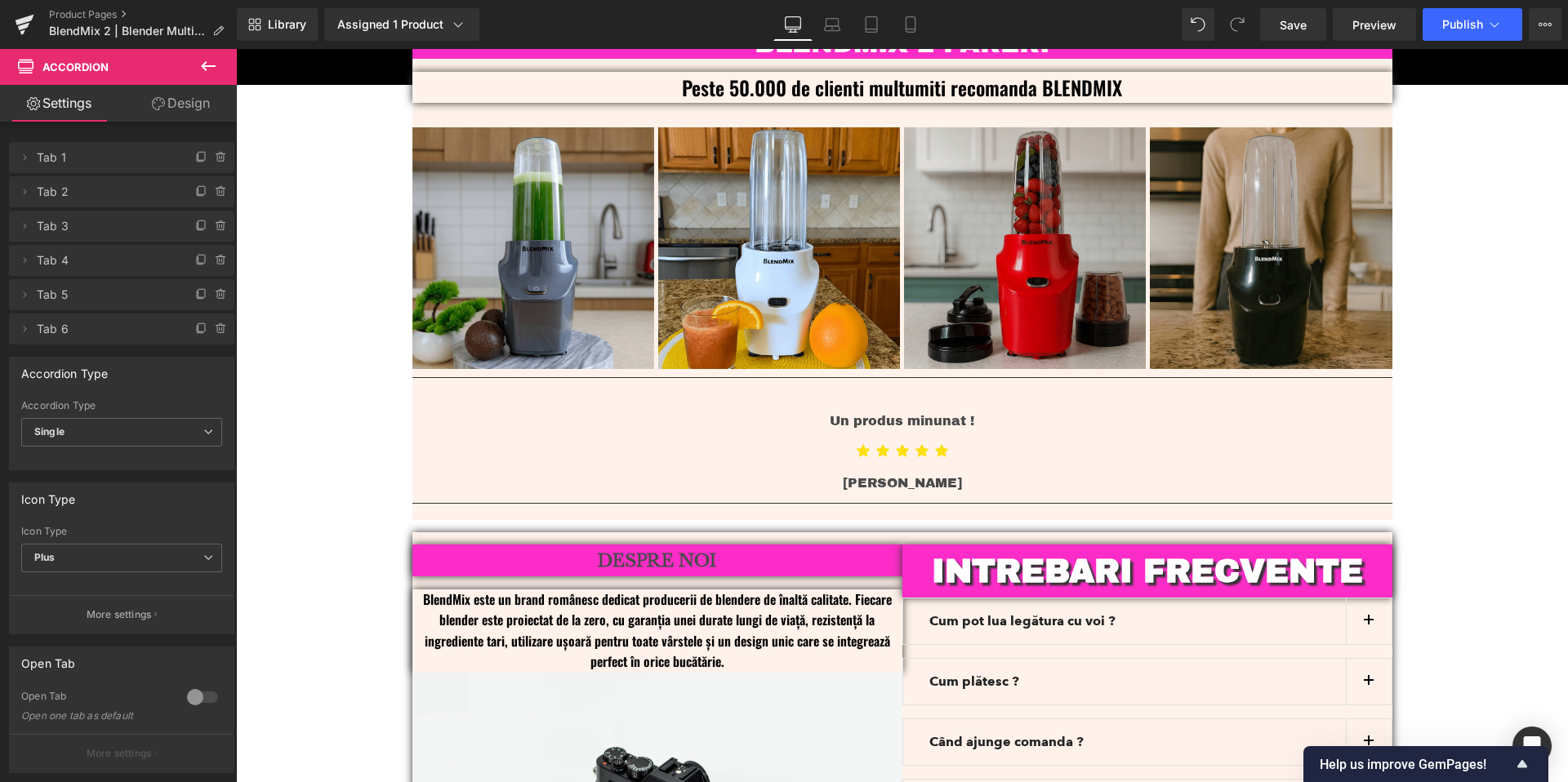
scroll to position [3946, 0]
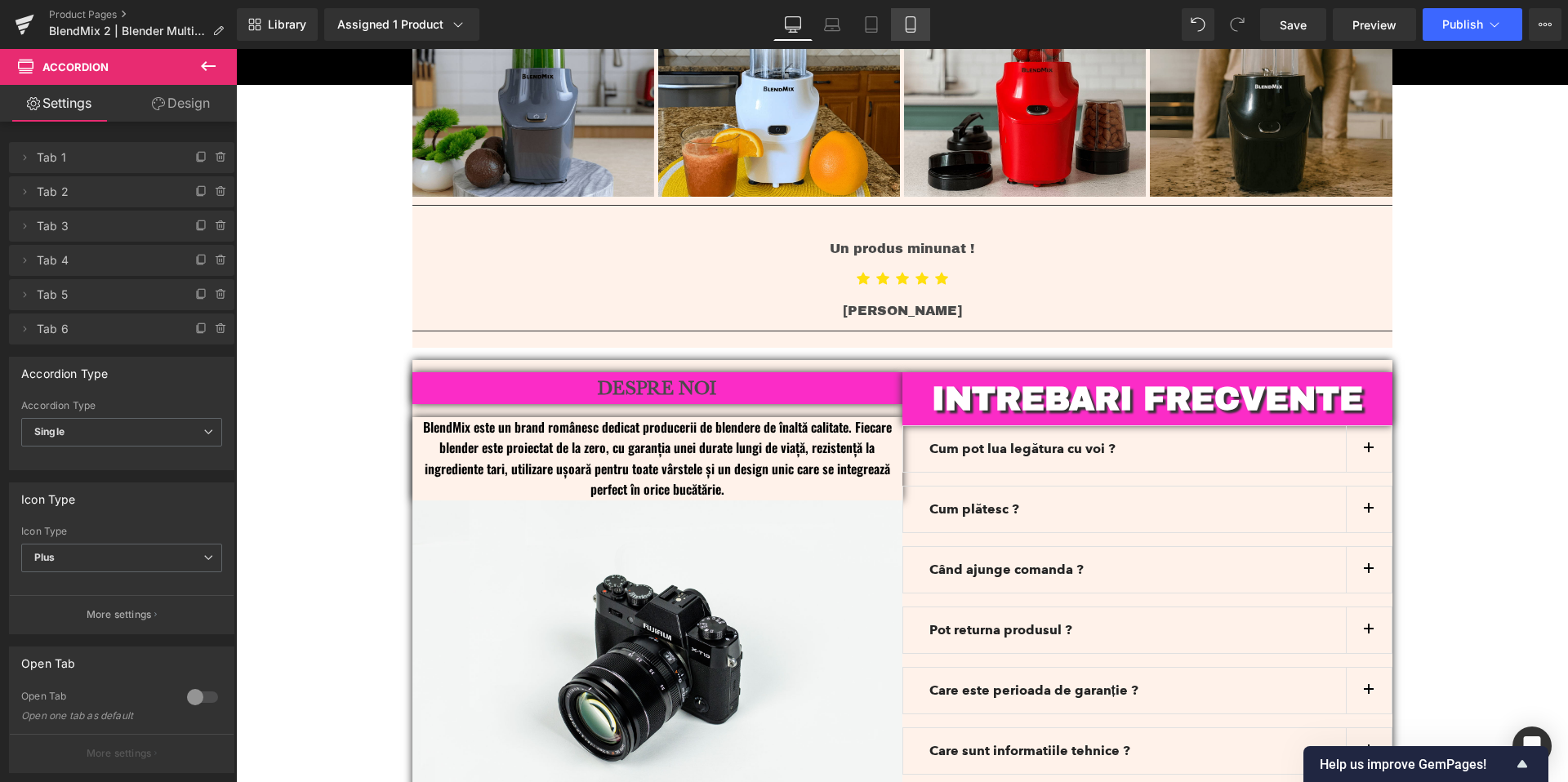
click at [907, 27] on icon at bounding box center [910, 24] width 9 height 15
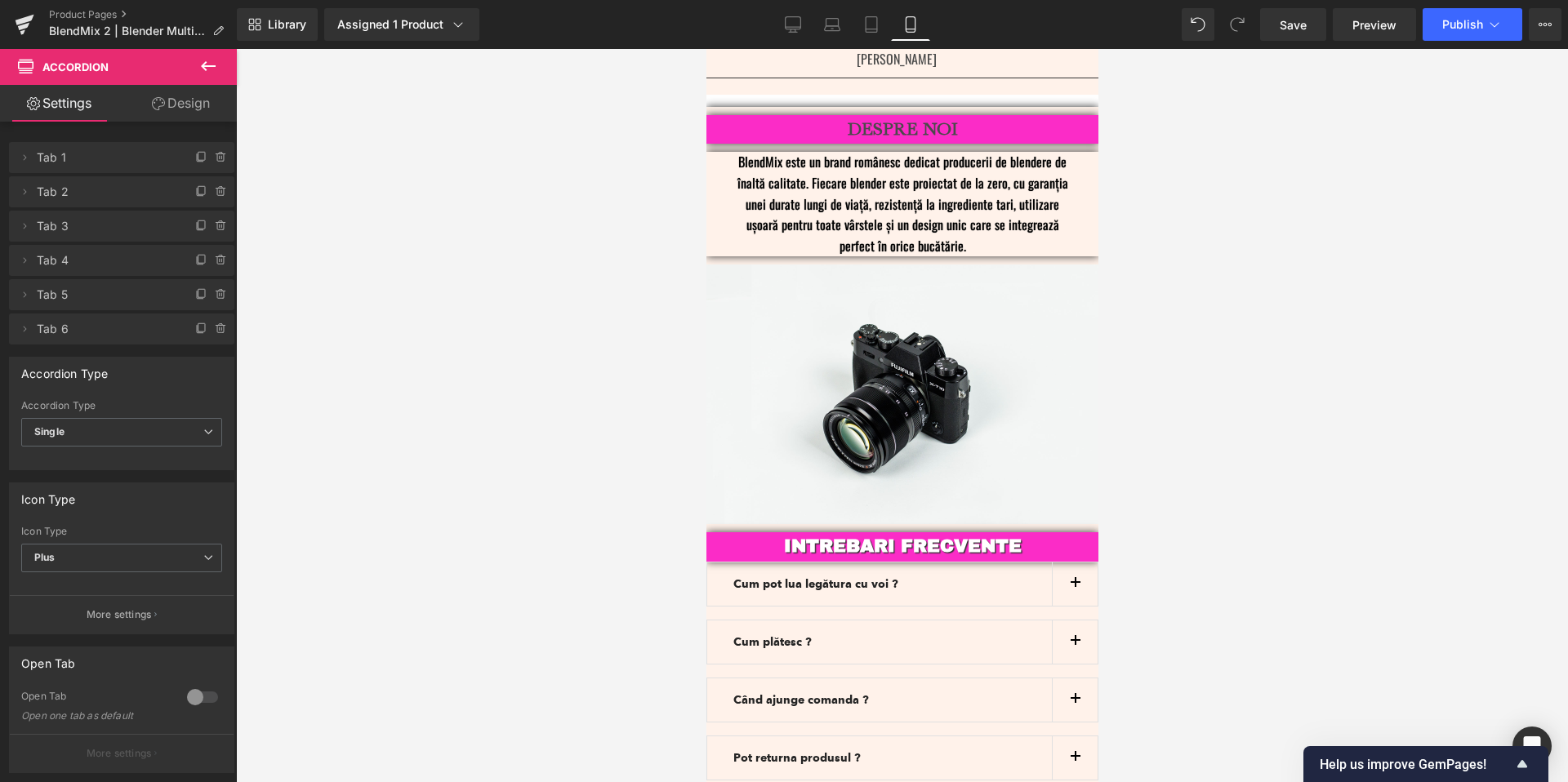
scroll to position [4271, 0]
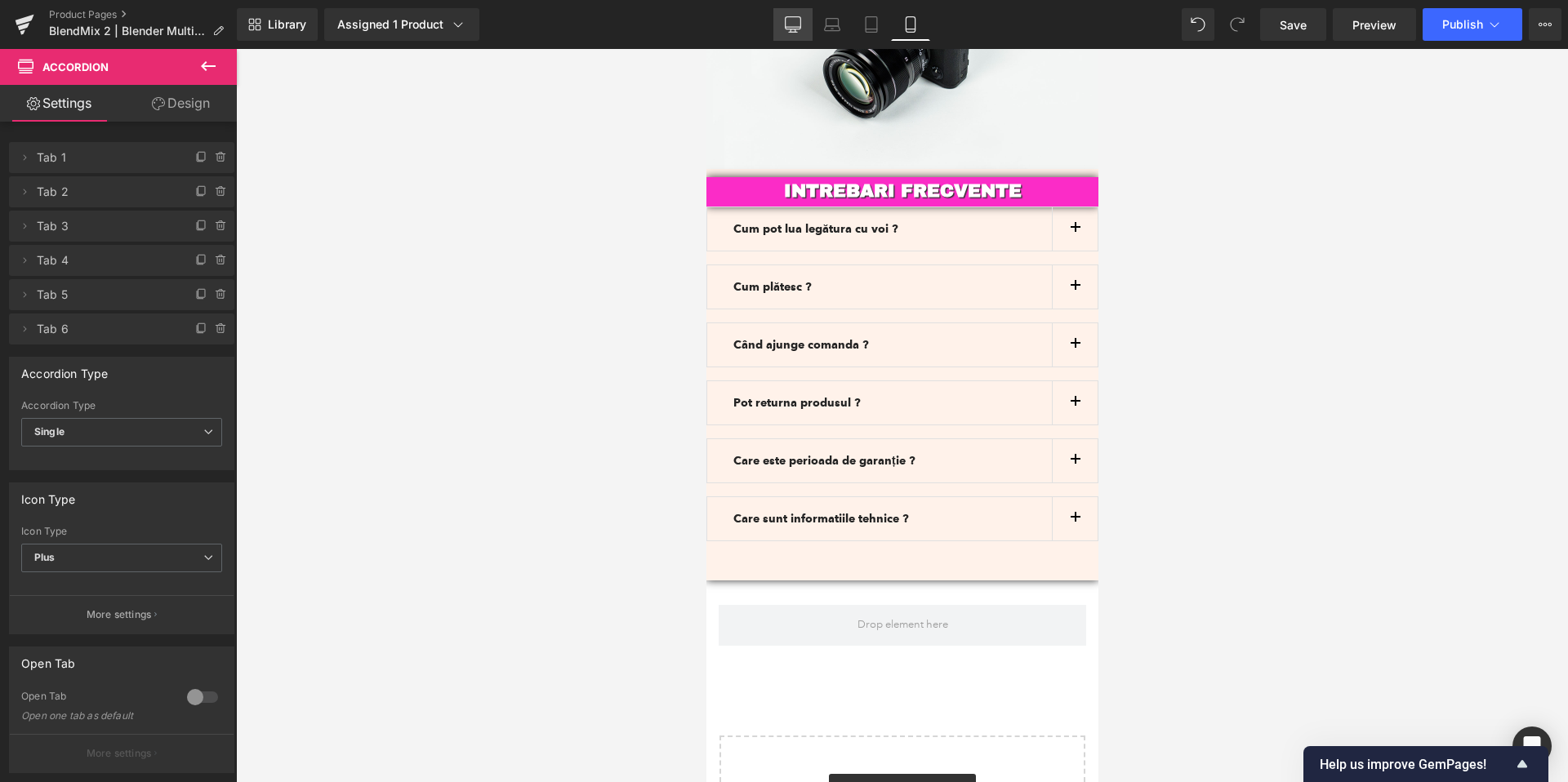
click at [801, 26] on link "Desktop" at bounding box center [792, 24] width 39 height 33
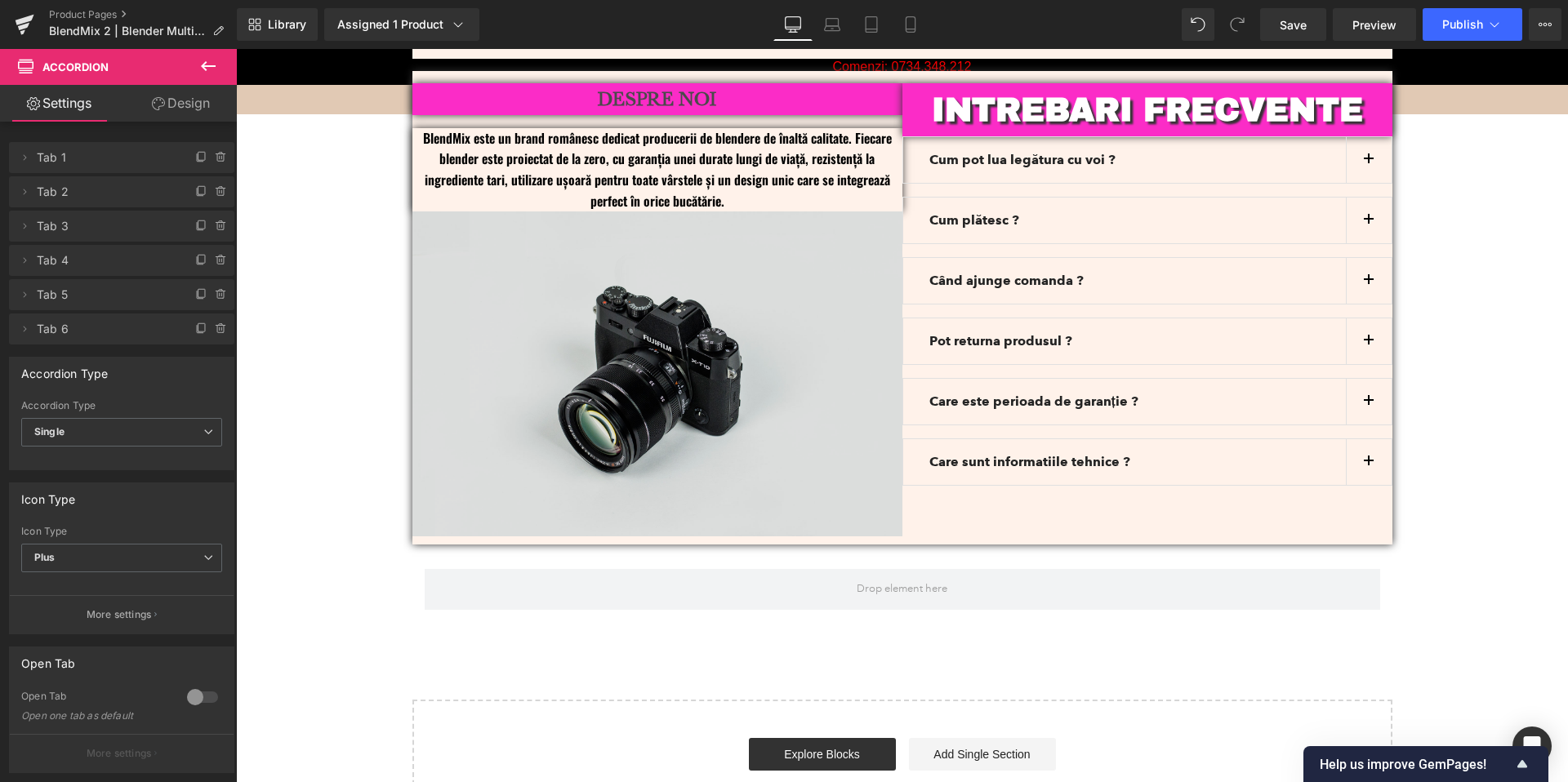
scroll to position [4233, 0]
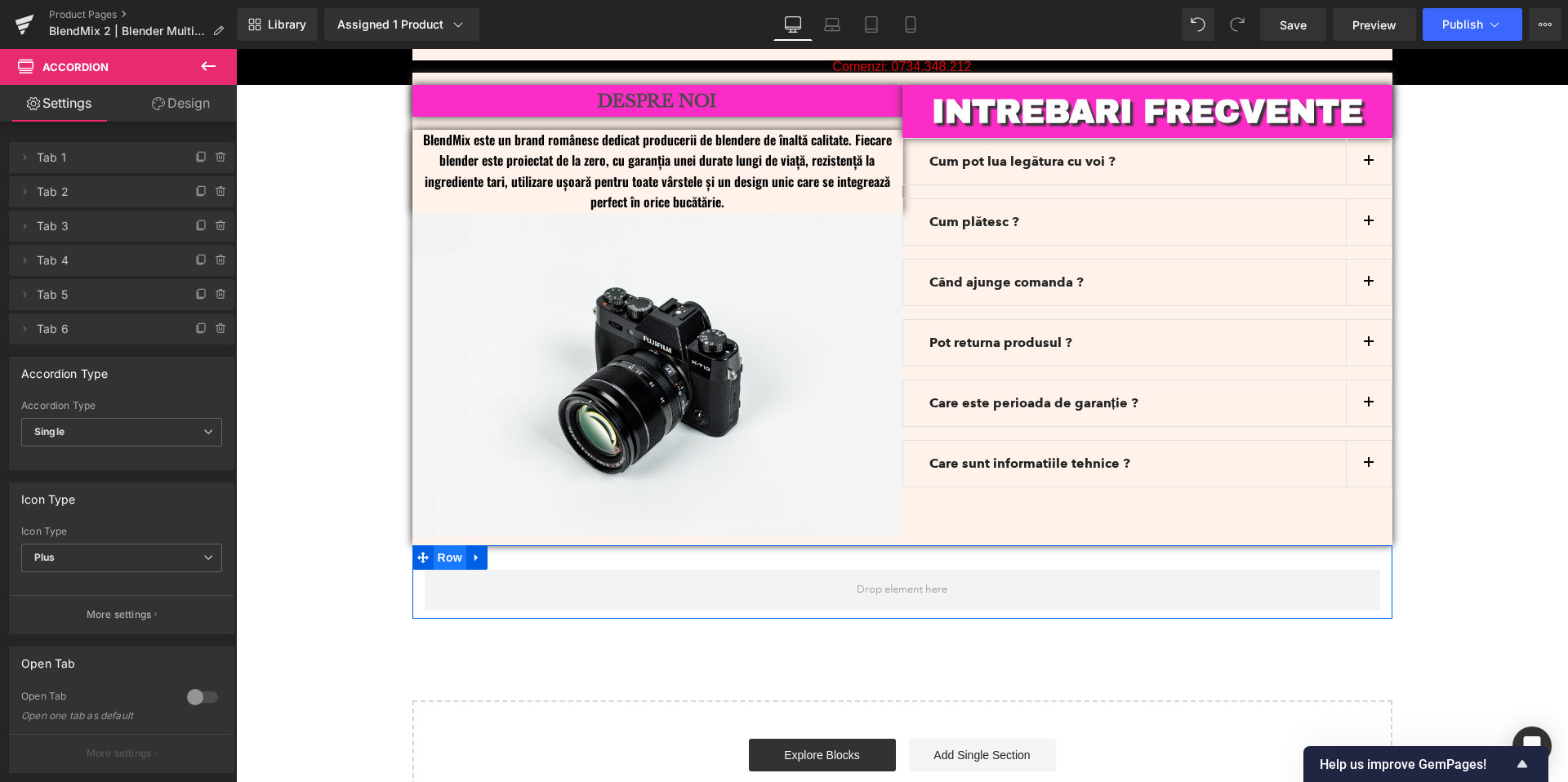
click at [435, 546] on span "Row" at bounding box center [449, 557] width 33 height 24
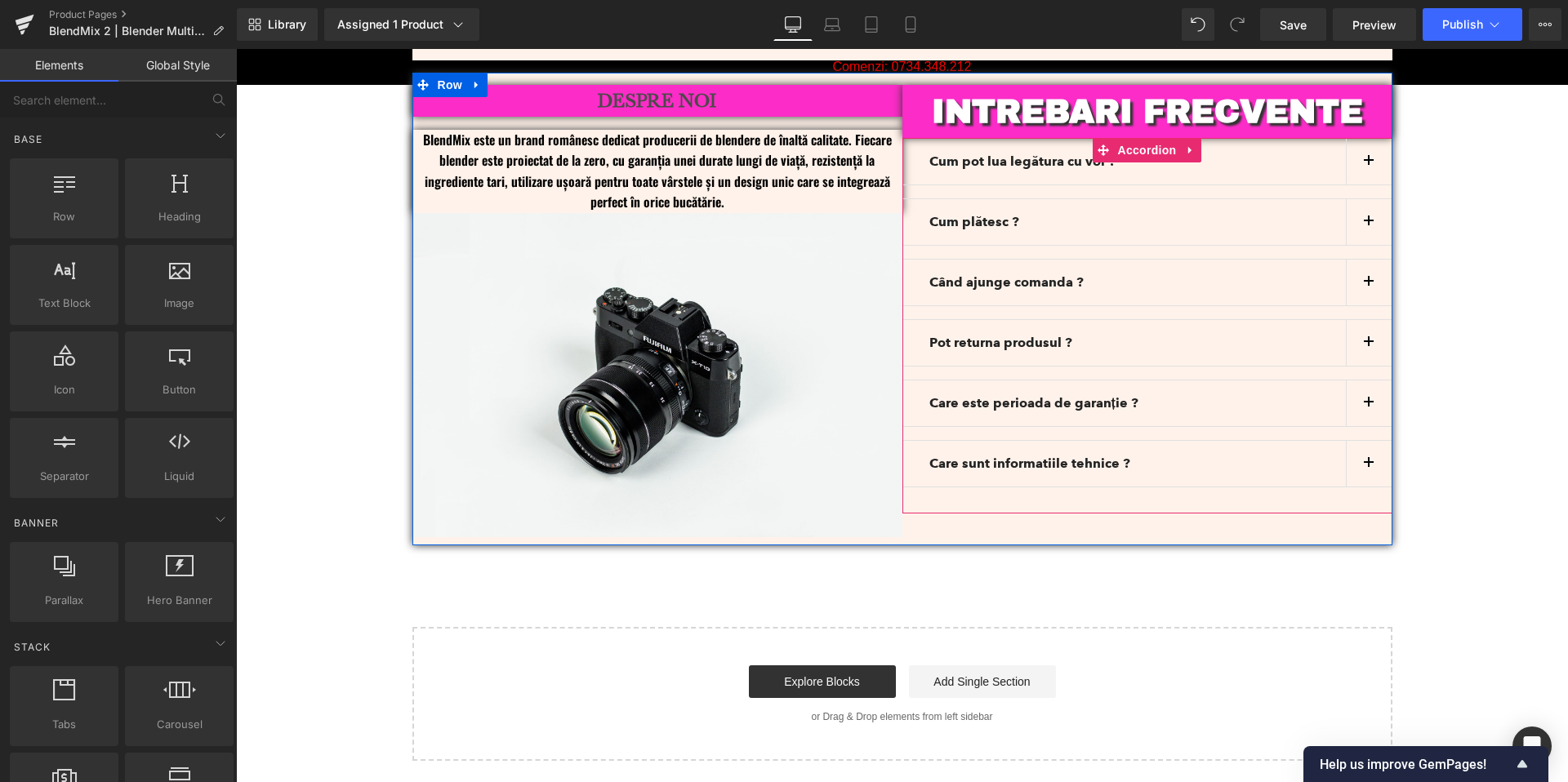
click at [1368, 468] on span "button" at bounding box center [1368, 468] width 0 height 0
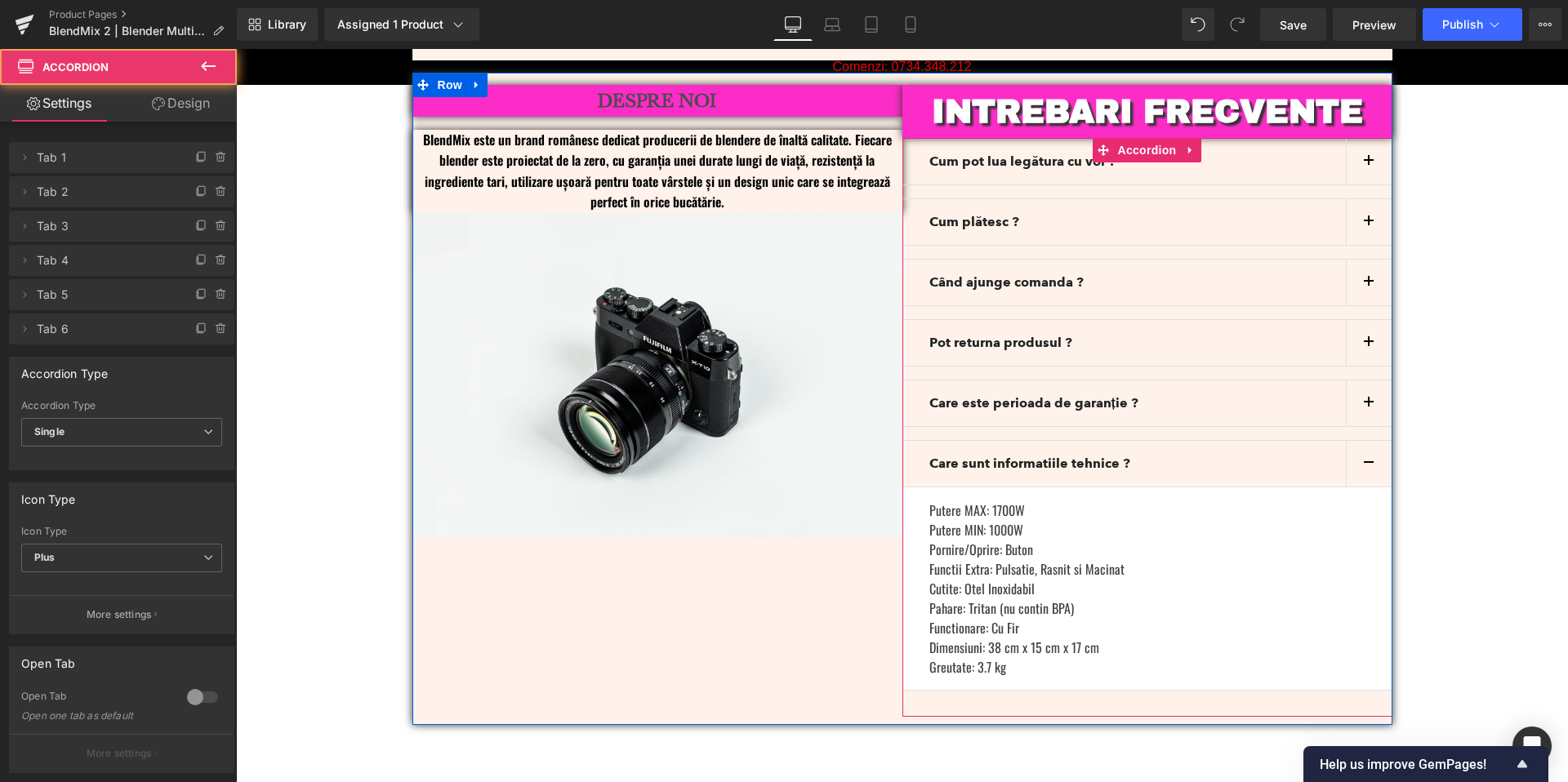
click at [1363, 448] on button "button" at bounding box center [1367, 464] width 45 height 45
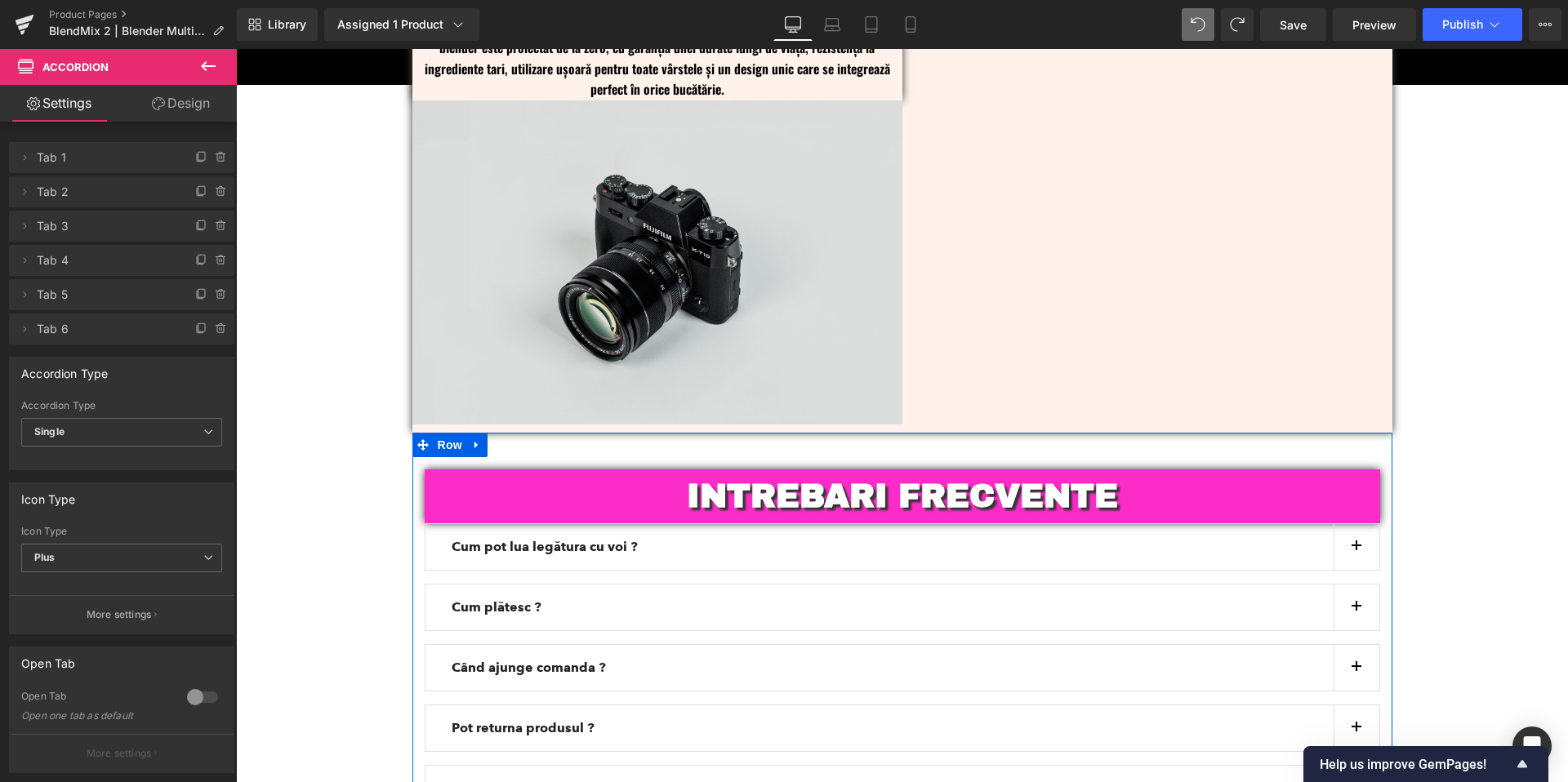
scroll to position [3892, 0]
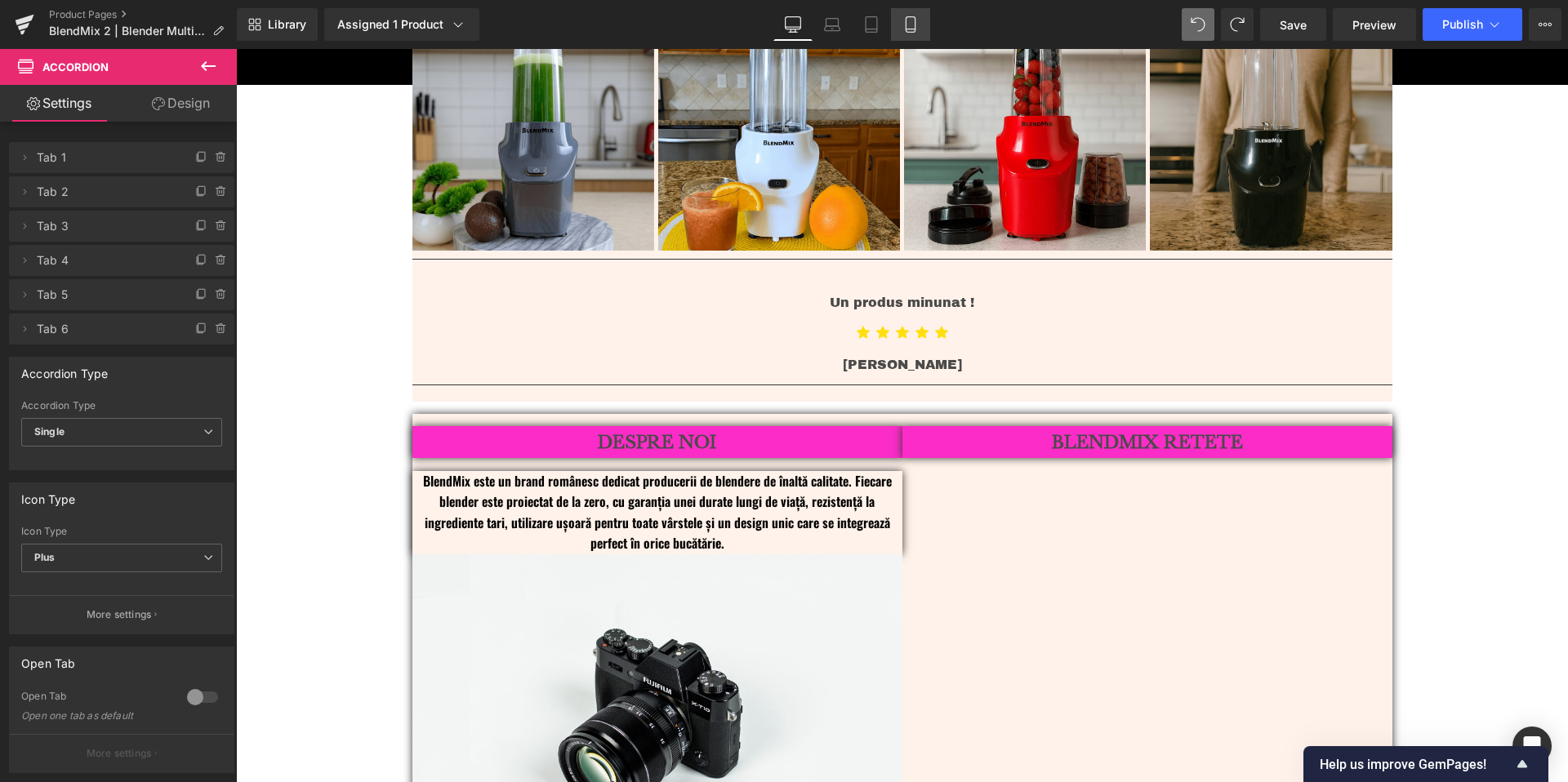
click at [899, 31] on link "Mobile" at bounding box center [910, 24] width 39 height 33
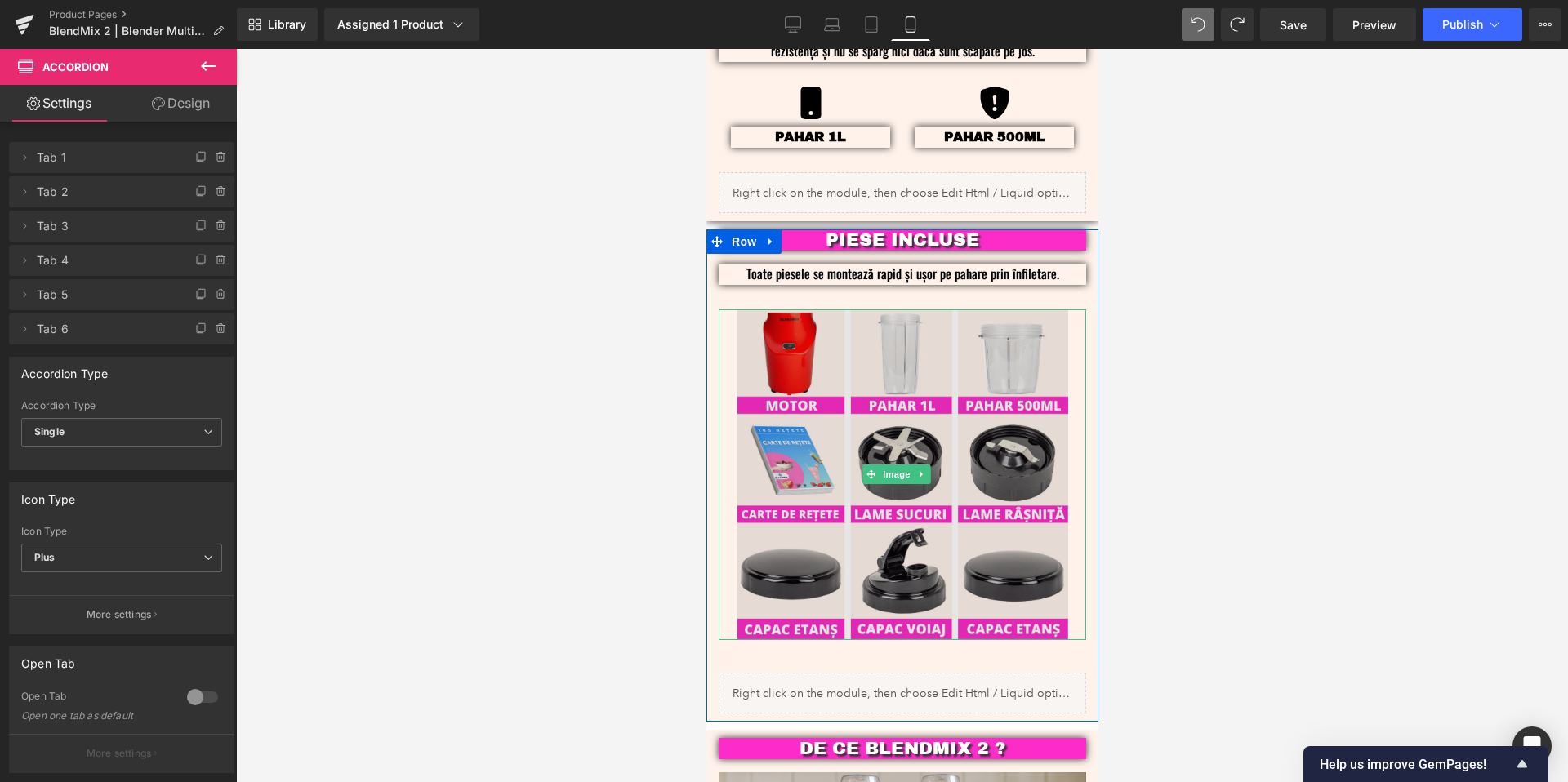
scroll to position [2036, 0]
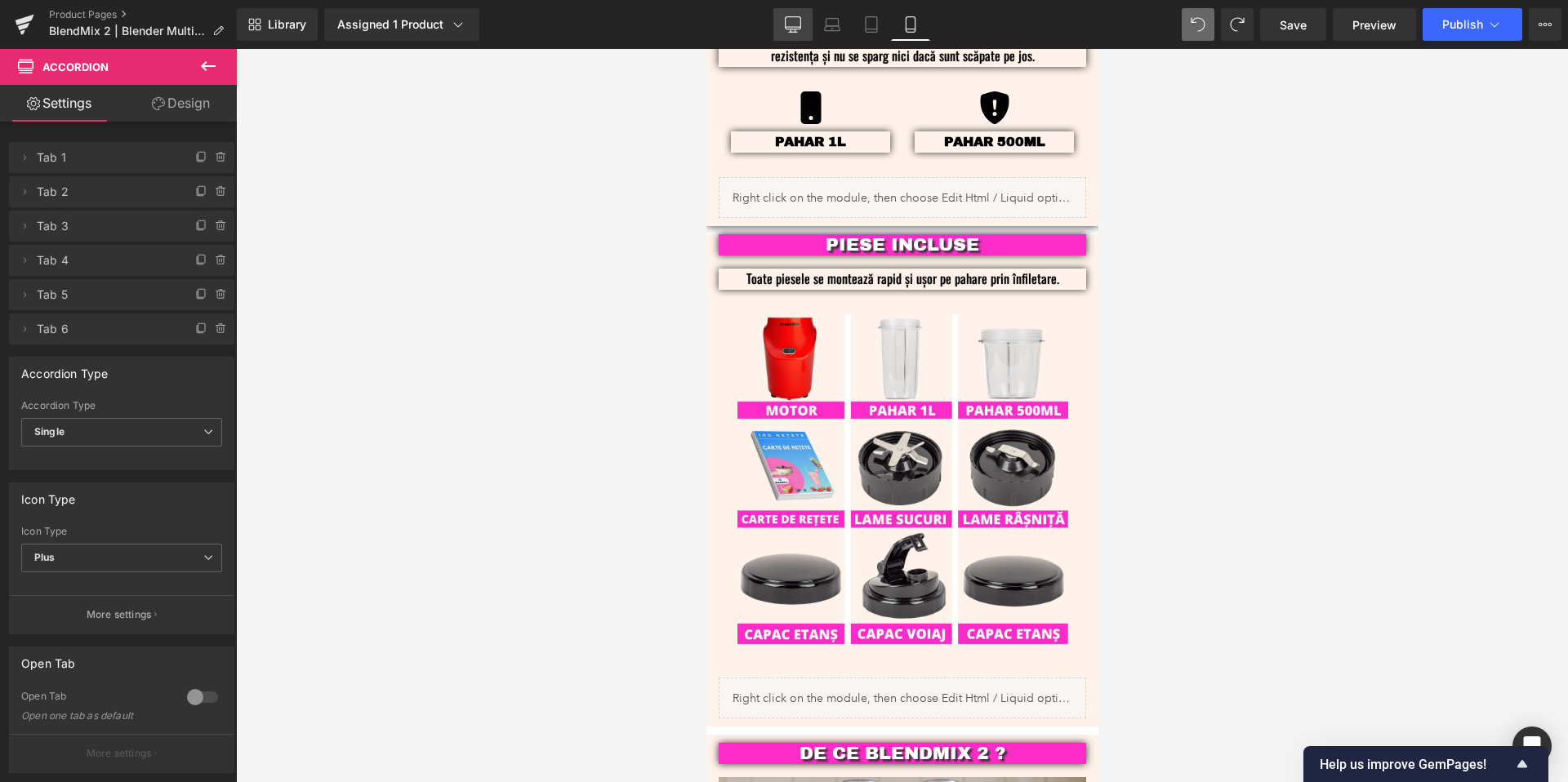
click at [787, 25] on icon at bounding box center [792, 24] width 16 height 16
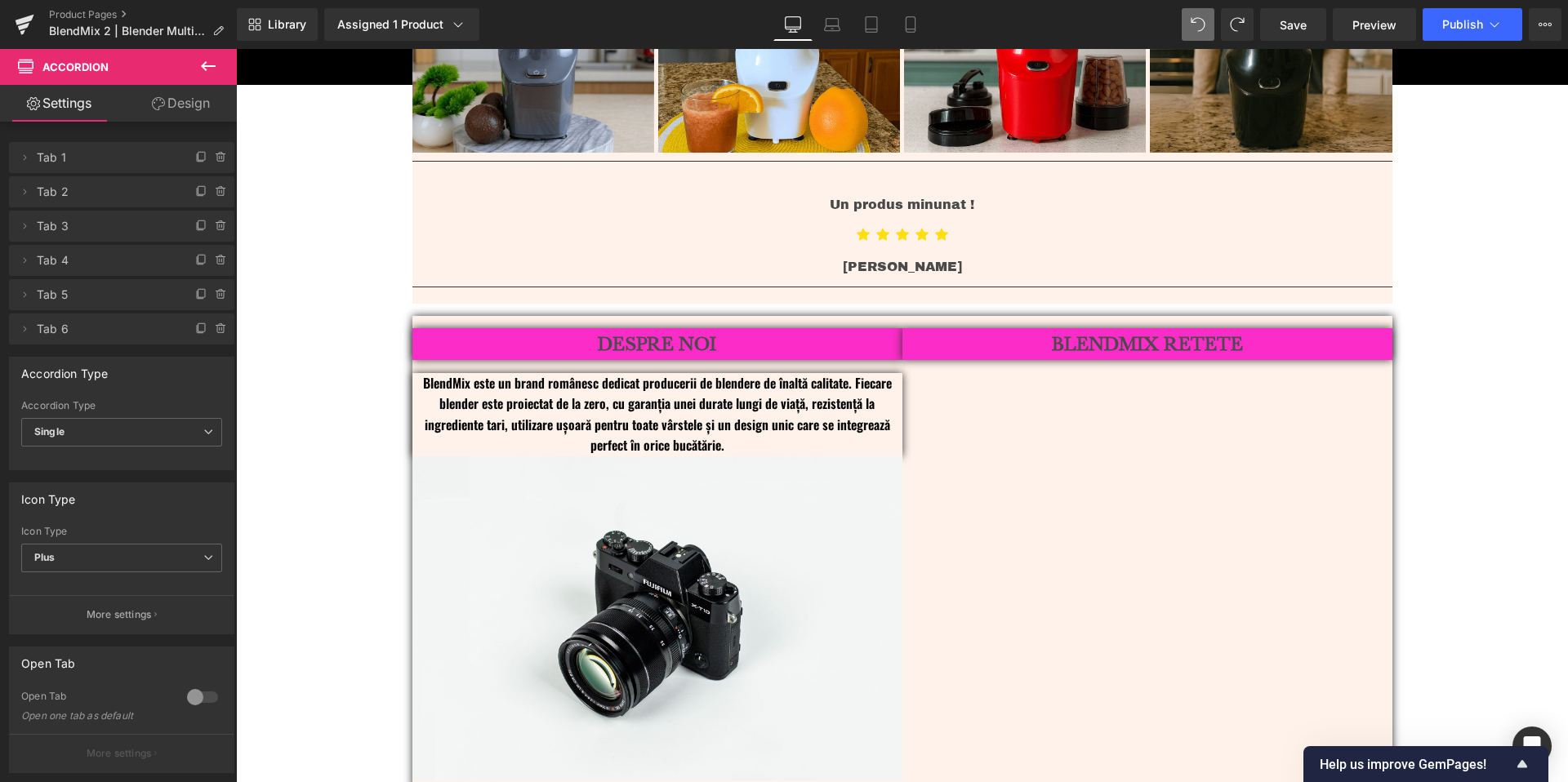
scroll to position [3985, 0]
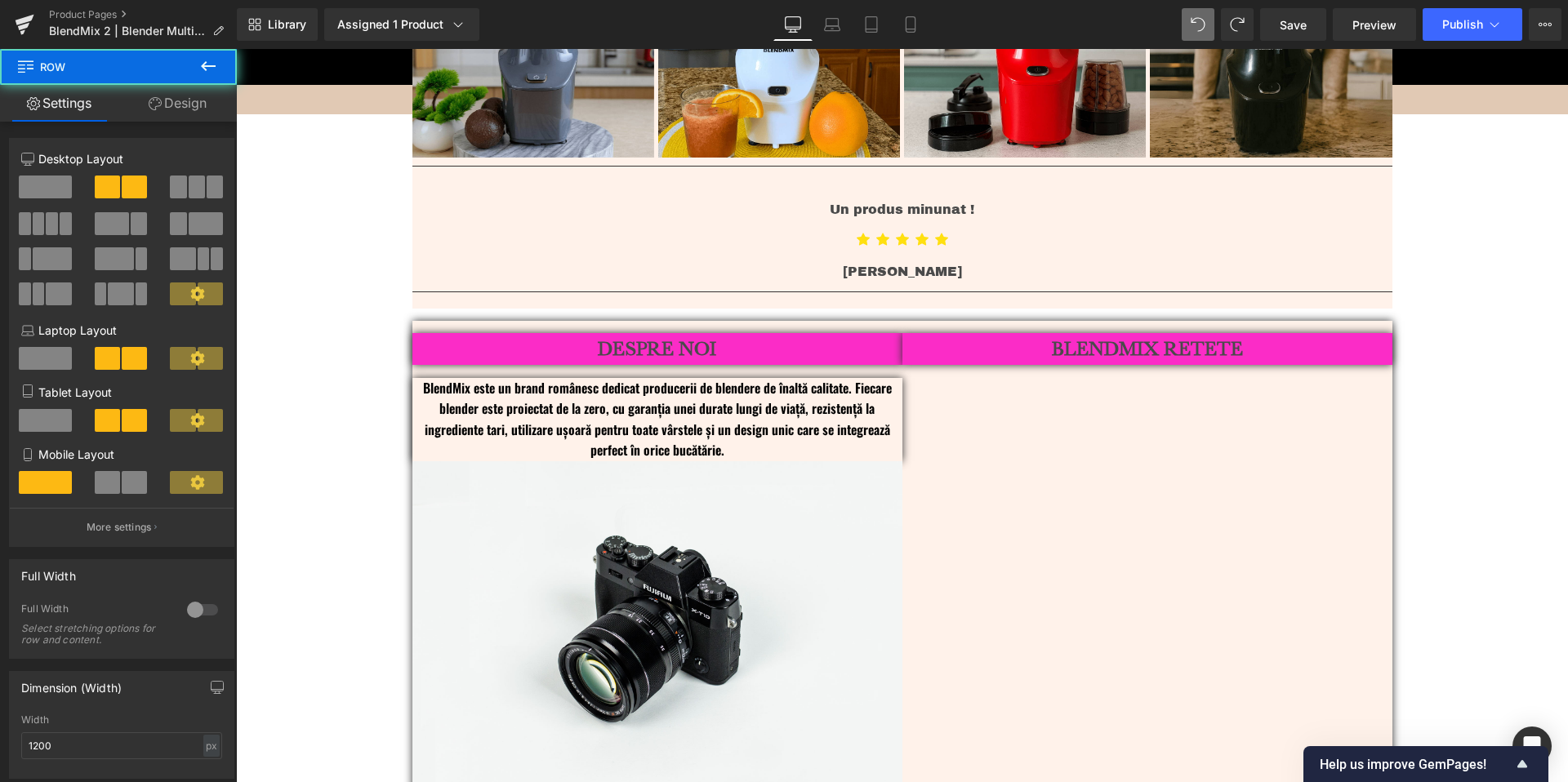
click at [1164, 391] on div "DESPRE NOI Heading BlendMix este un brand românesc dedicat producerii de blende…" at bounding box center [902, 557] width 980 height 473
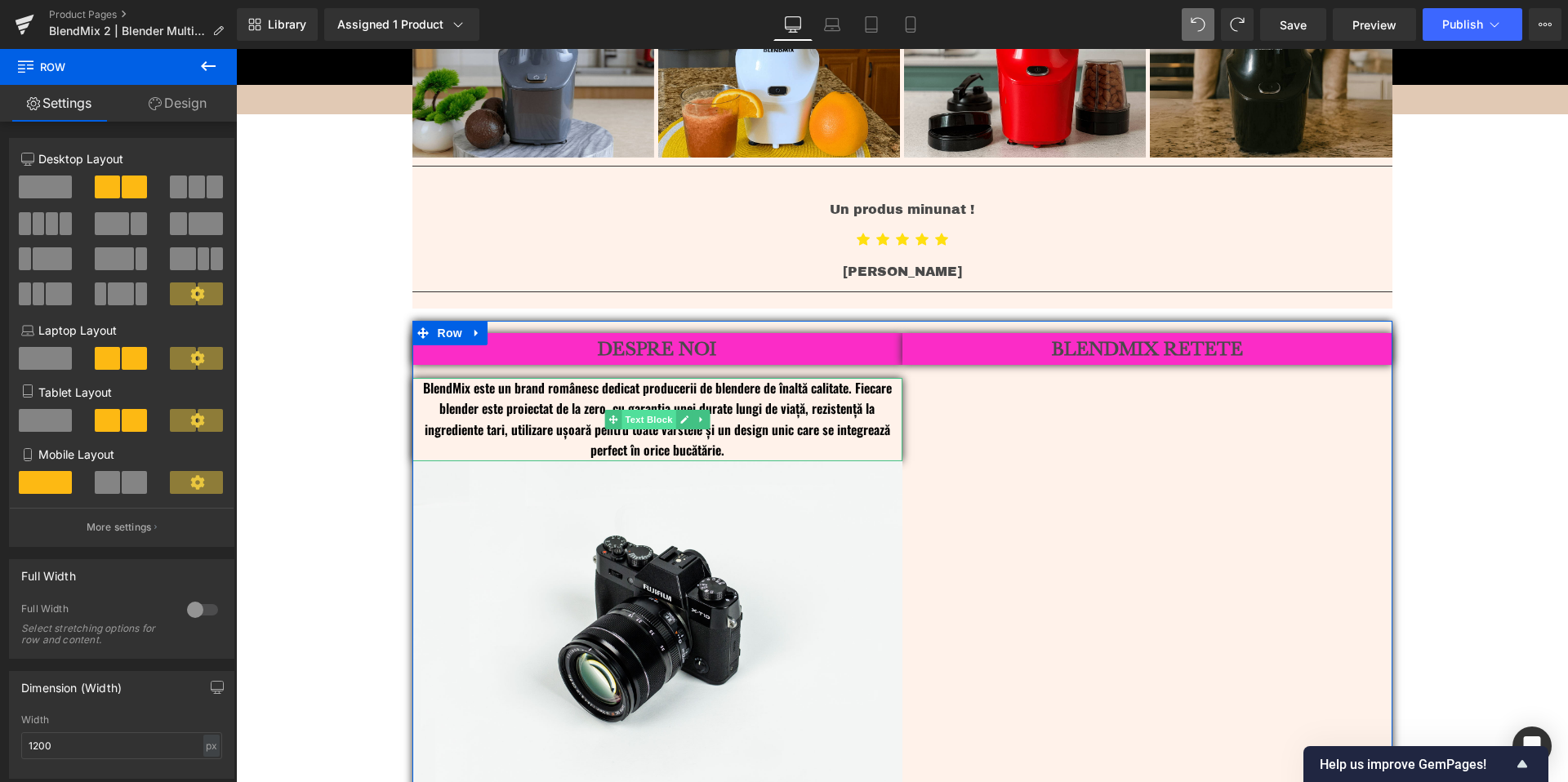
click at [653, 410] on span "Text Block" at bounding box center [648, 420] width 53 height 20
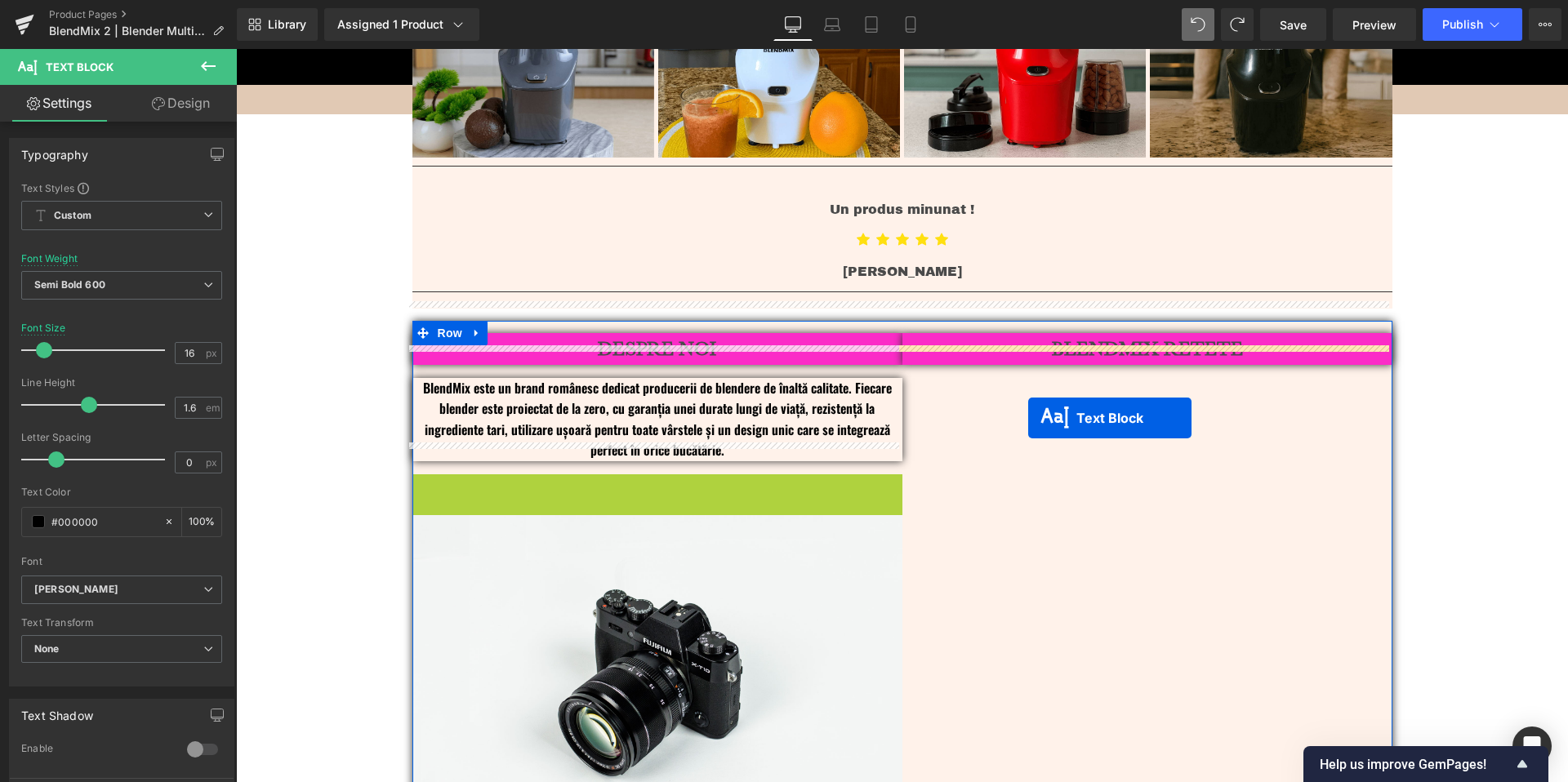
drag, startPoint x: 633, startPoint y: 499, endPoint x: 1044, endPoint y: 410, distance: 420.5
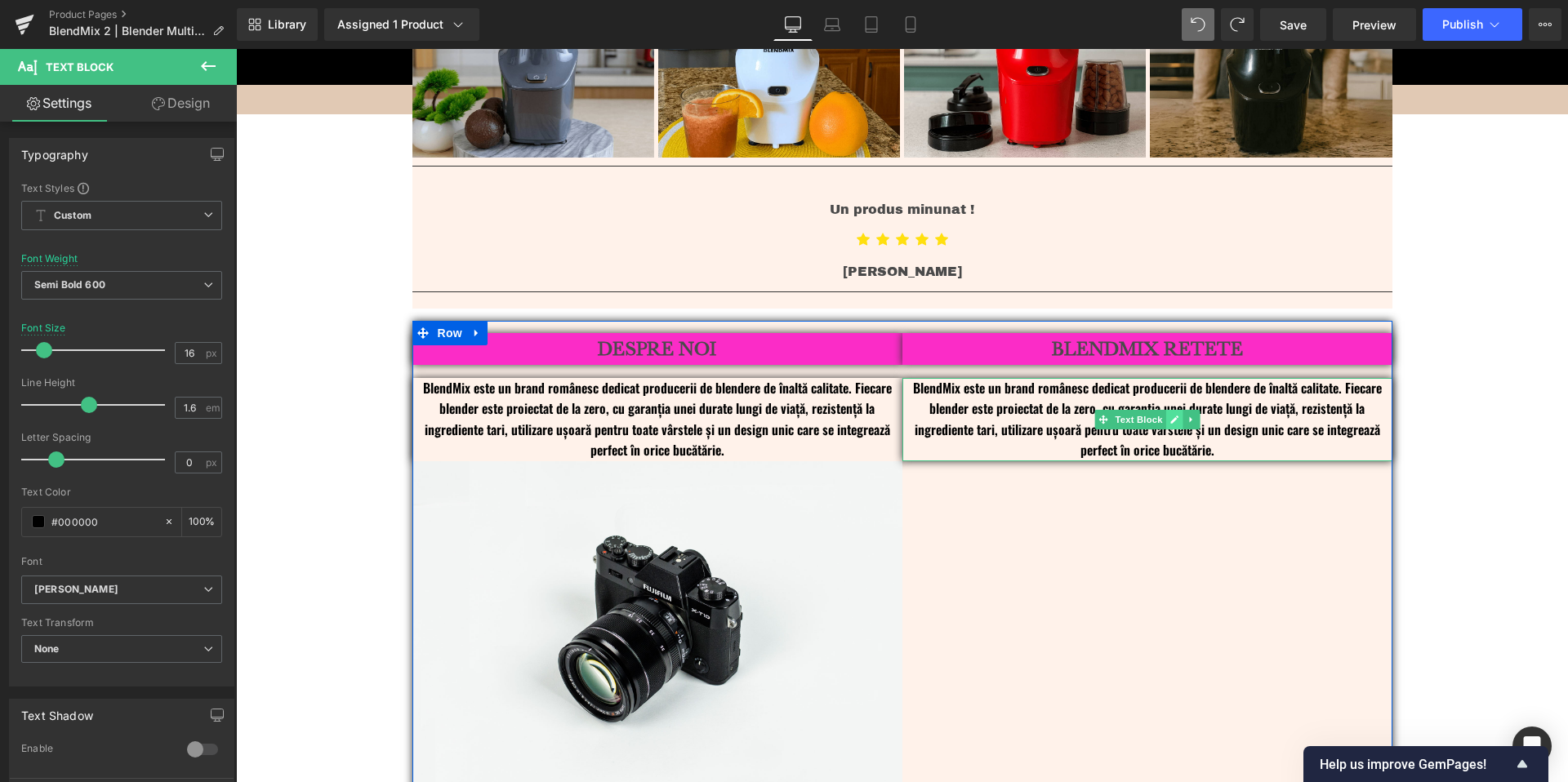
click at [1171, 410] on link at bounding box center [1173, 420] width 17 height 20
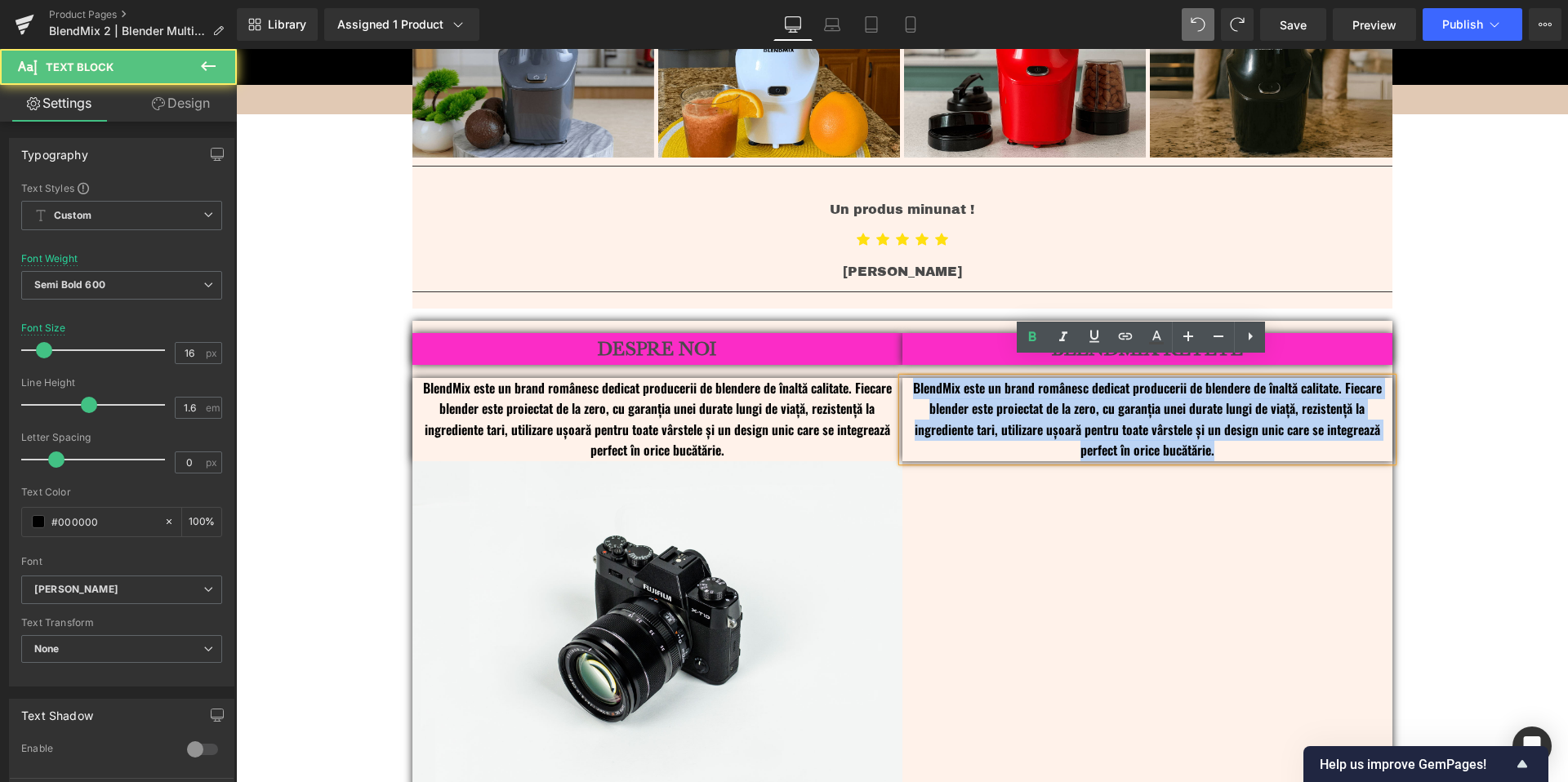
drag, startPoint x: 1222, startPoint y: 433, endPoint x: 900, endPoint y: 370, distance: 328.1
click at [902, 378] on p "BlendMix este un brand românesc dedicat producerii de blendere de înaltă calita…" at bounding box center [1147, 419] width 490 height 83
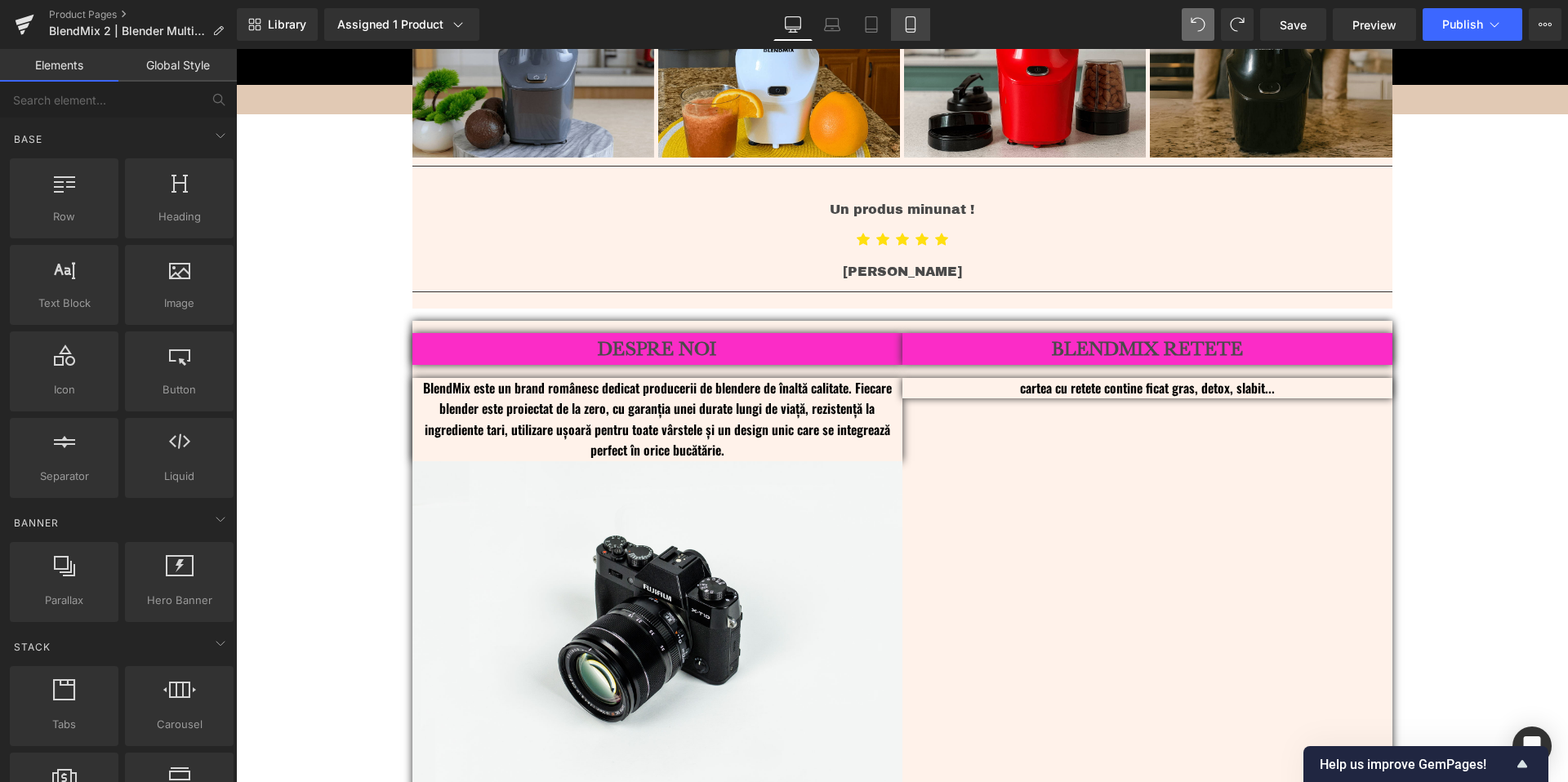
click at [916, 31] on icon at bounding box center [910, 24] width 16 height 16
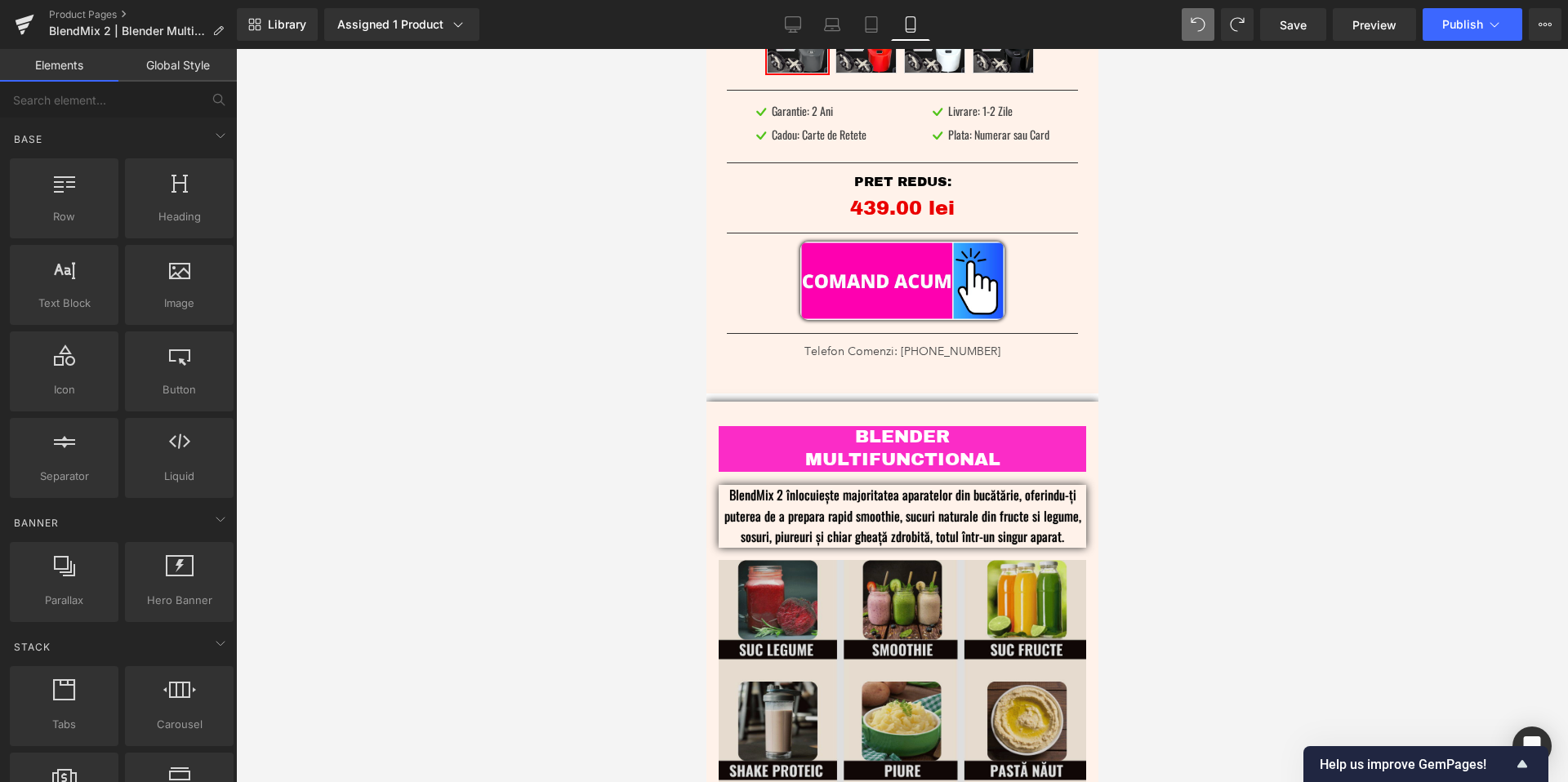
scroll to position [540, 0]
